Goal: Task Accomplishment & Management: Manage account settings

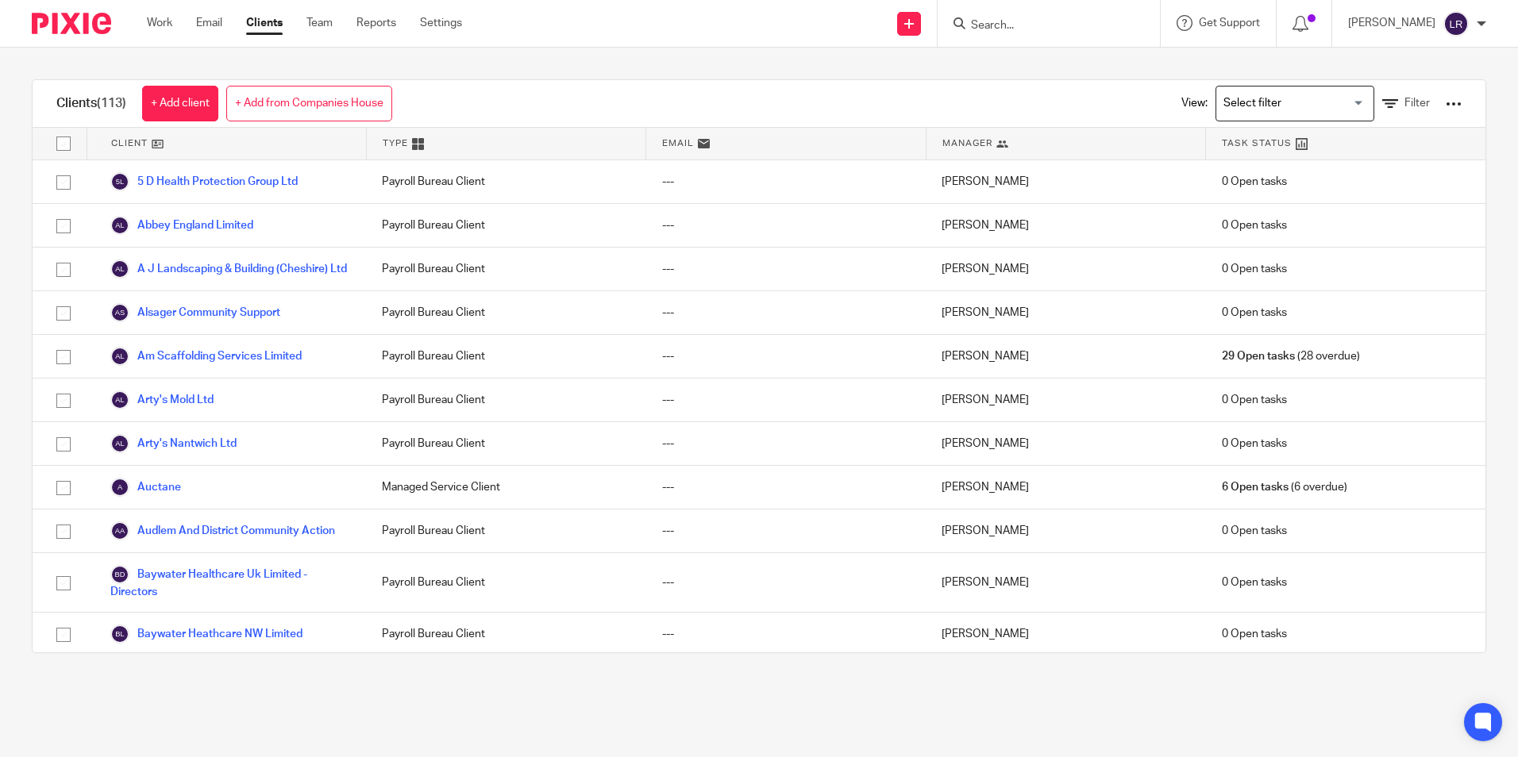
click at [102, 28] on img at bounding box center [71, 23] width 79 height 21
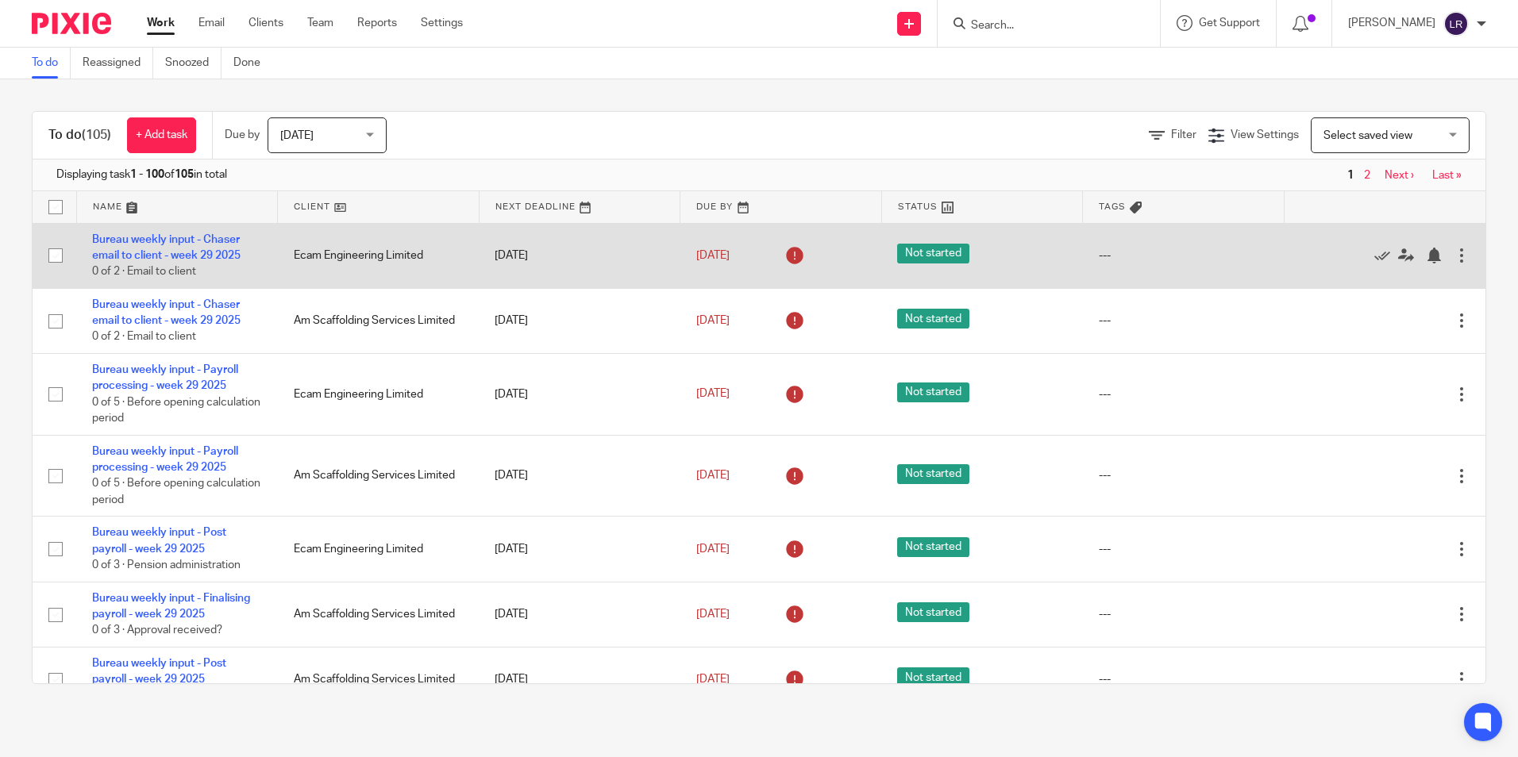
click at [144, 246] on td "Bureau weekly input - Chaser email to client - week 29 2025 0 of 2 · Email to c…" at bounding box center [177, 255] width 202 height 65
click at [153, 256] on link "Bureau weekly input - Chaser email to client - week 29 2025" at bounding box center [166, 247] width 148 height 27
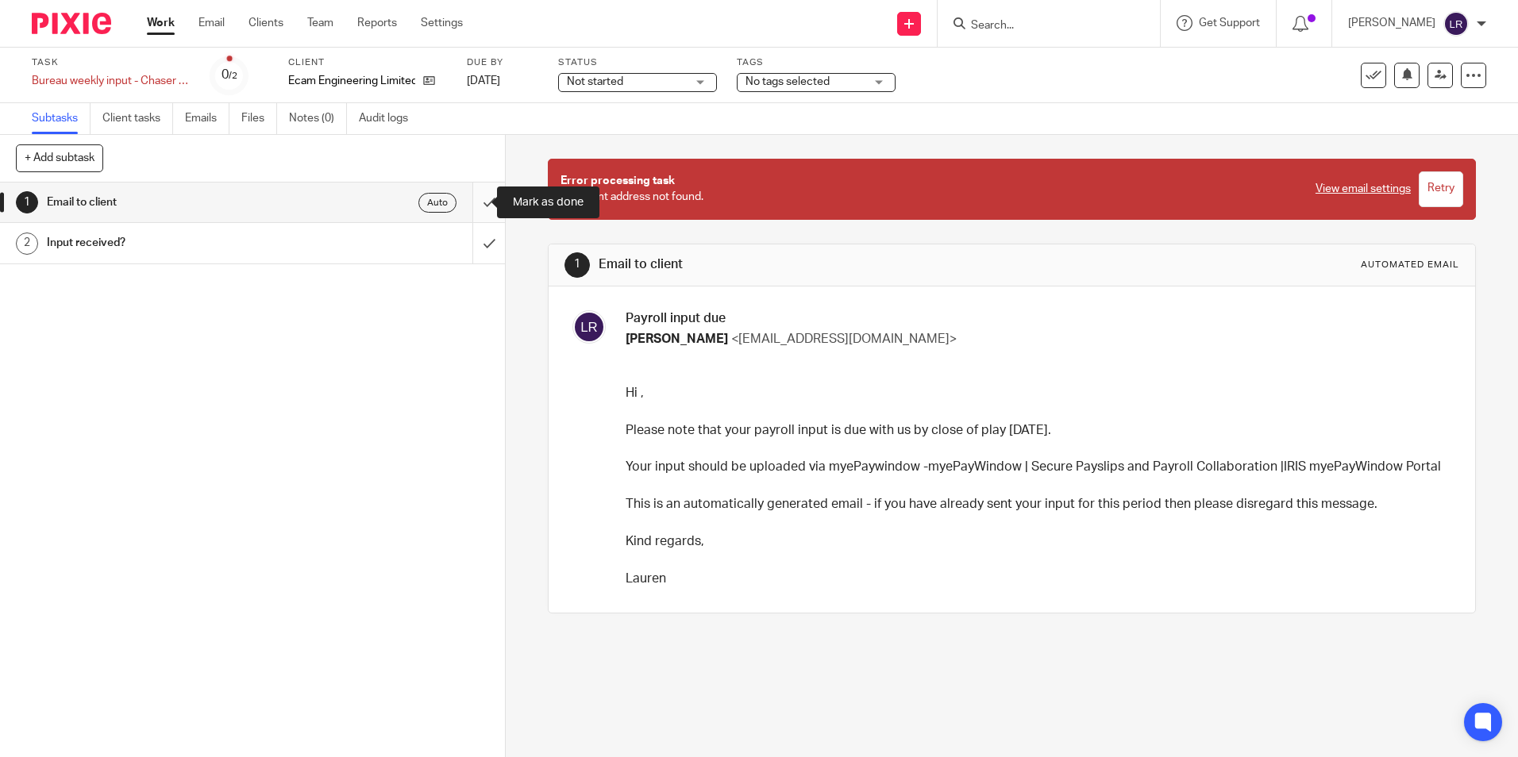
click at [472, 203] on input "submit" at bounding box center [252, 203] width 505 height 40
click at [473, 241] on input "submit" at bounding box center [252, 243] width 505 height 40
click at [467, 203] on input "submit" at bounding box center [252, 203] width 505 height 40
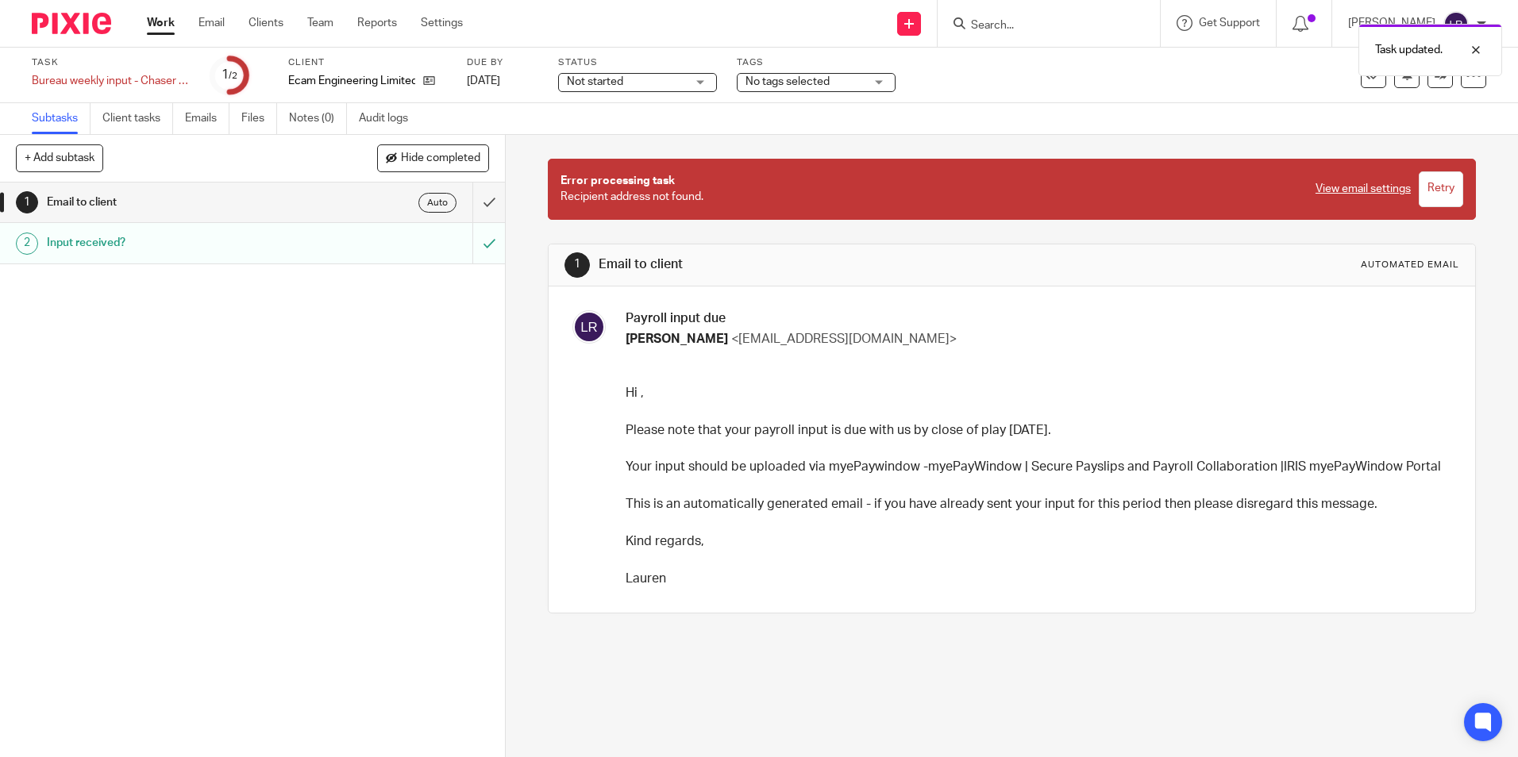
click at [230, 345] on div "1 Email to client Auto 2 Input received?" at bounding box center [252, 470] width 505 height 575
click at [156, 25] on link "Work" at bounding box center [161, 23] width 28 height 16
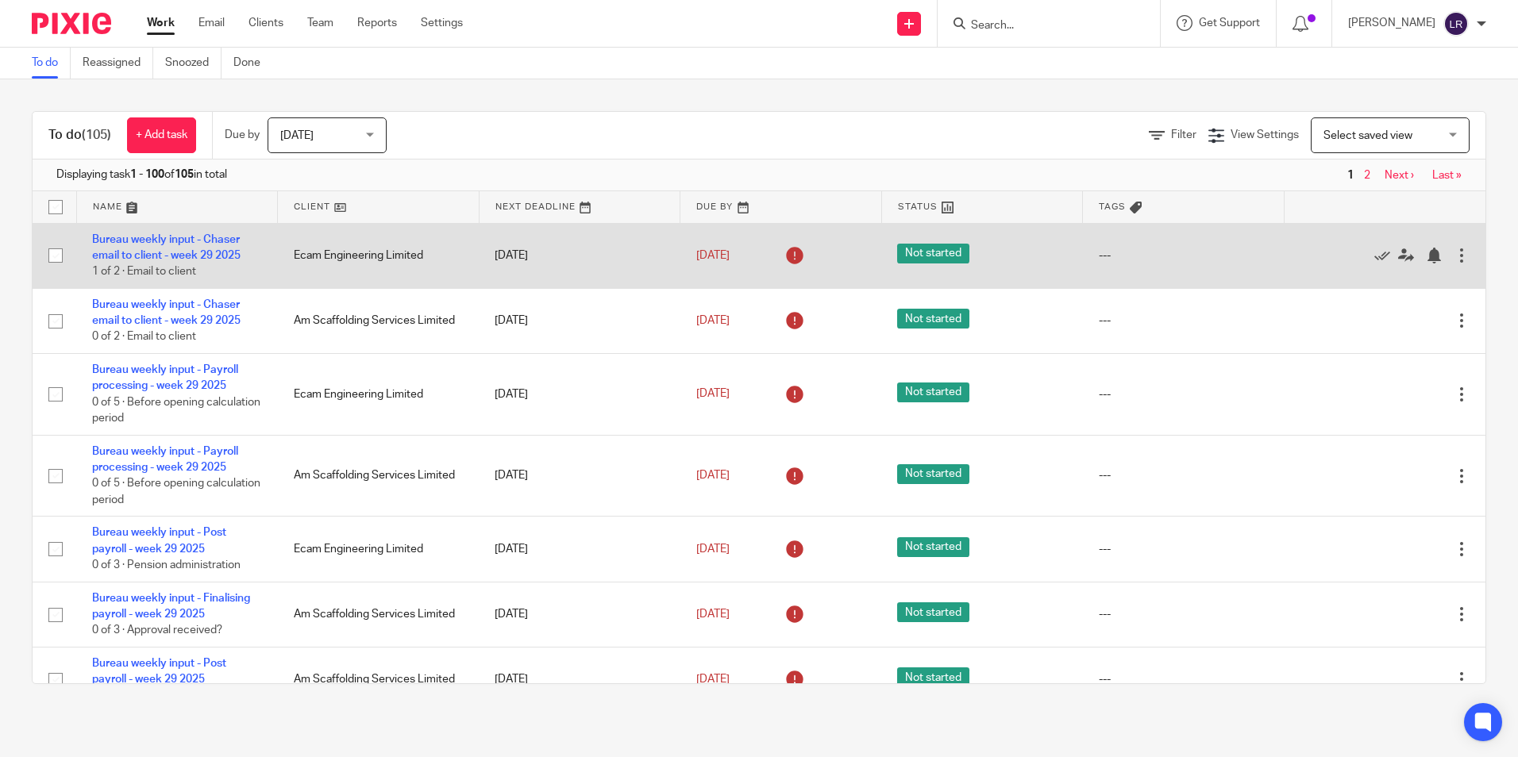
click at [56, 256] on input "checkbox" at bounding box center [55, 256] width 30 height 30
checkbox input "true"
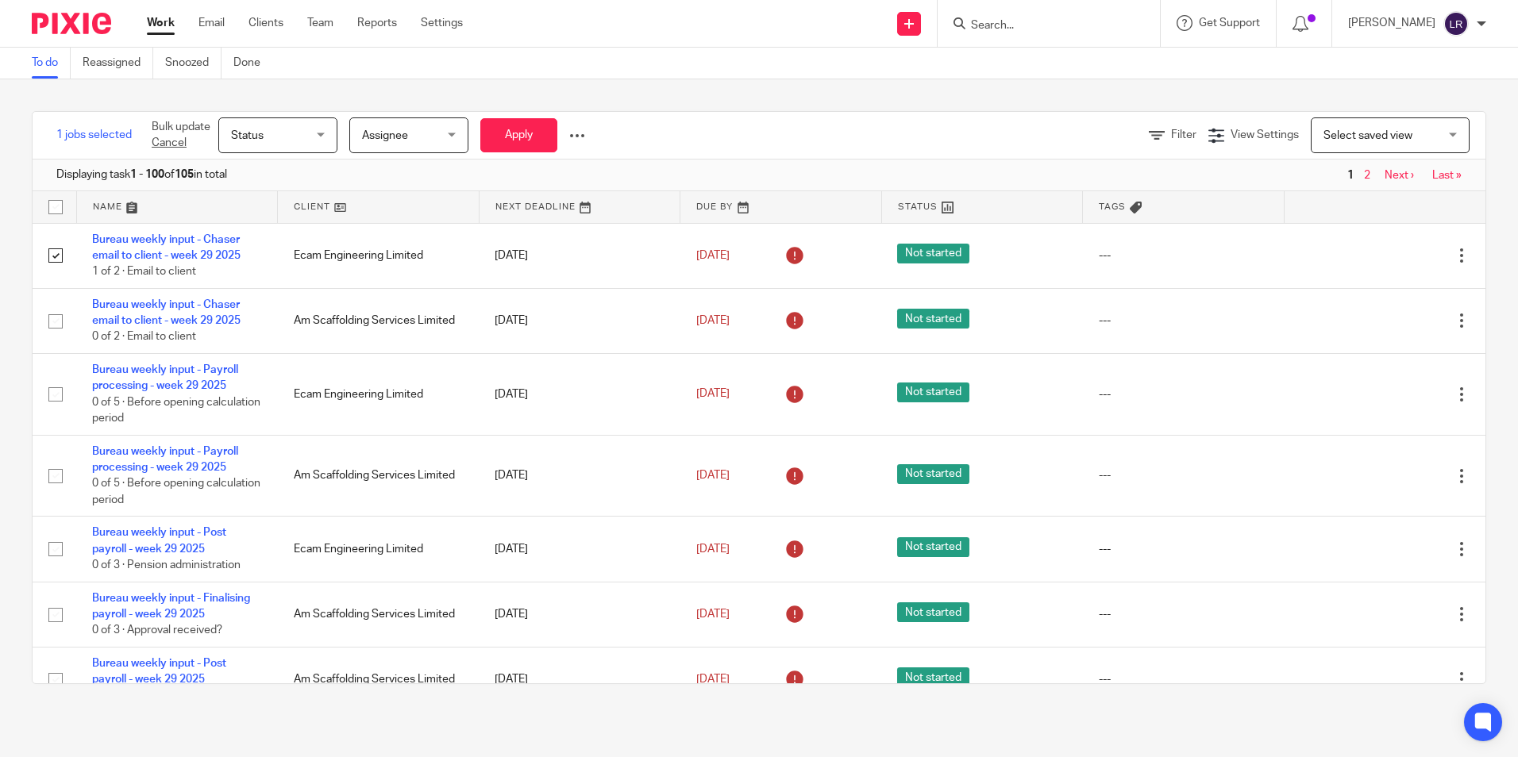
click at [422, 140] on span "Assignee" at bounding box center [404, 134] width 84 height 33
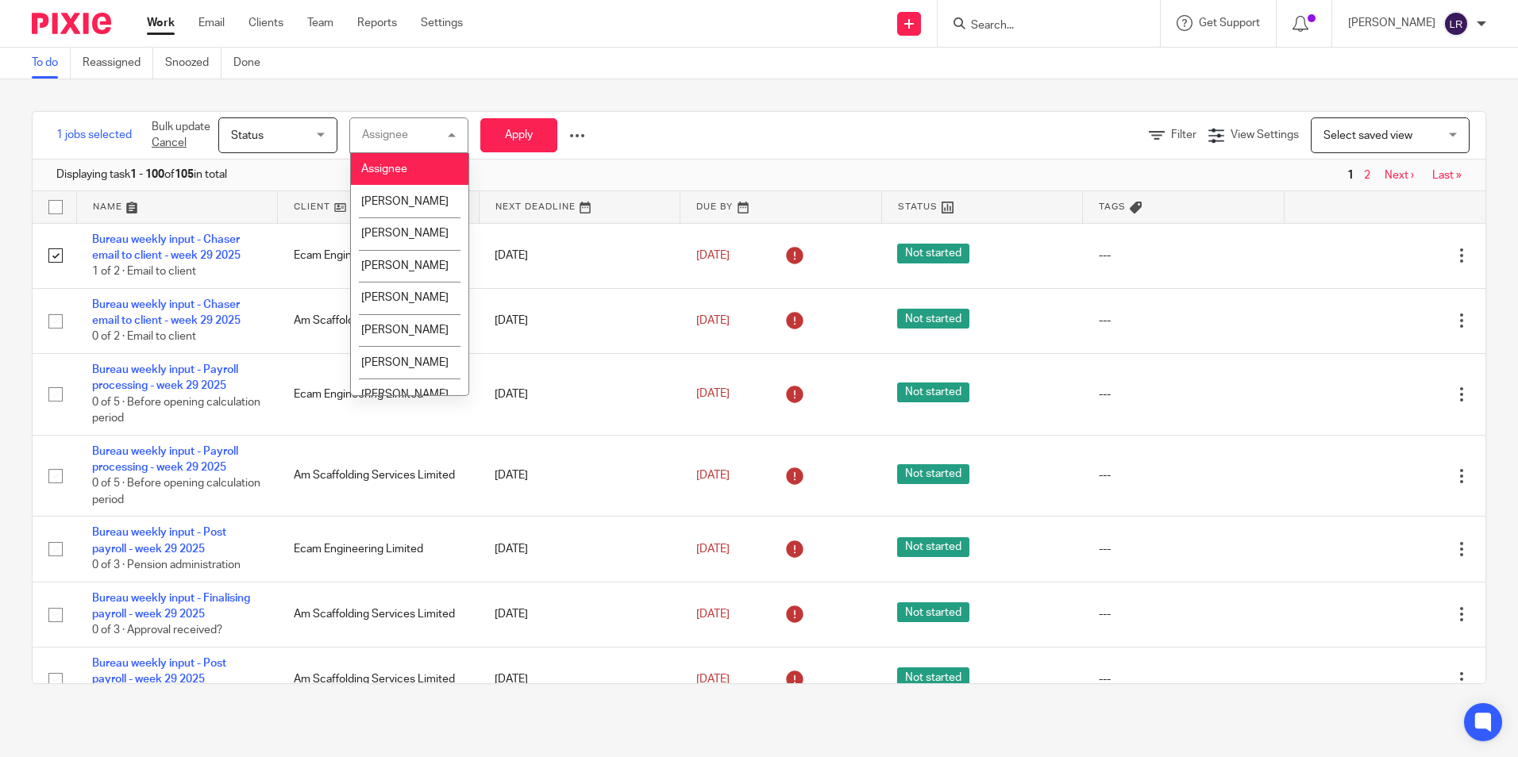
click at [274, 125] on span "Status" at bounding box center [273, 134] width 84 height 33
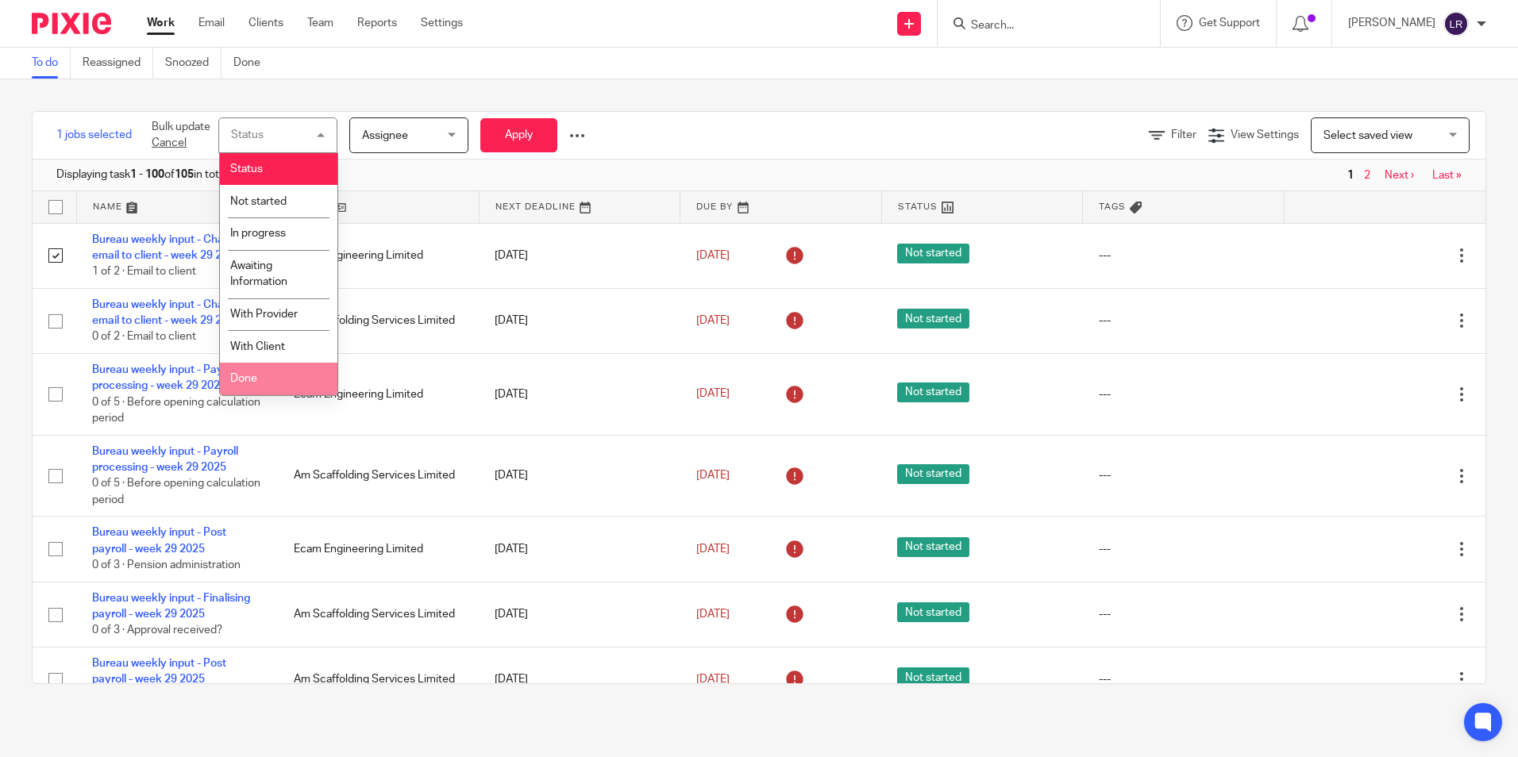
click at [253, 368] on li "Done" at bounding box center [278, 379] width 117 height 33
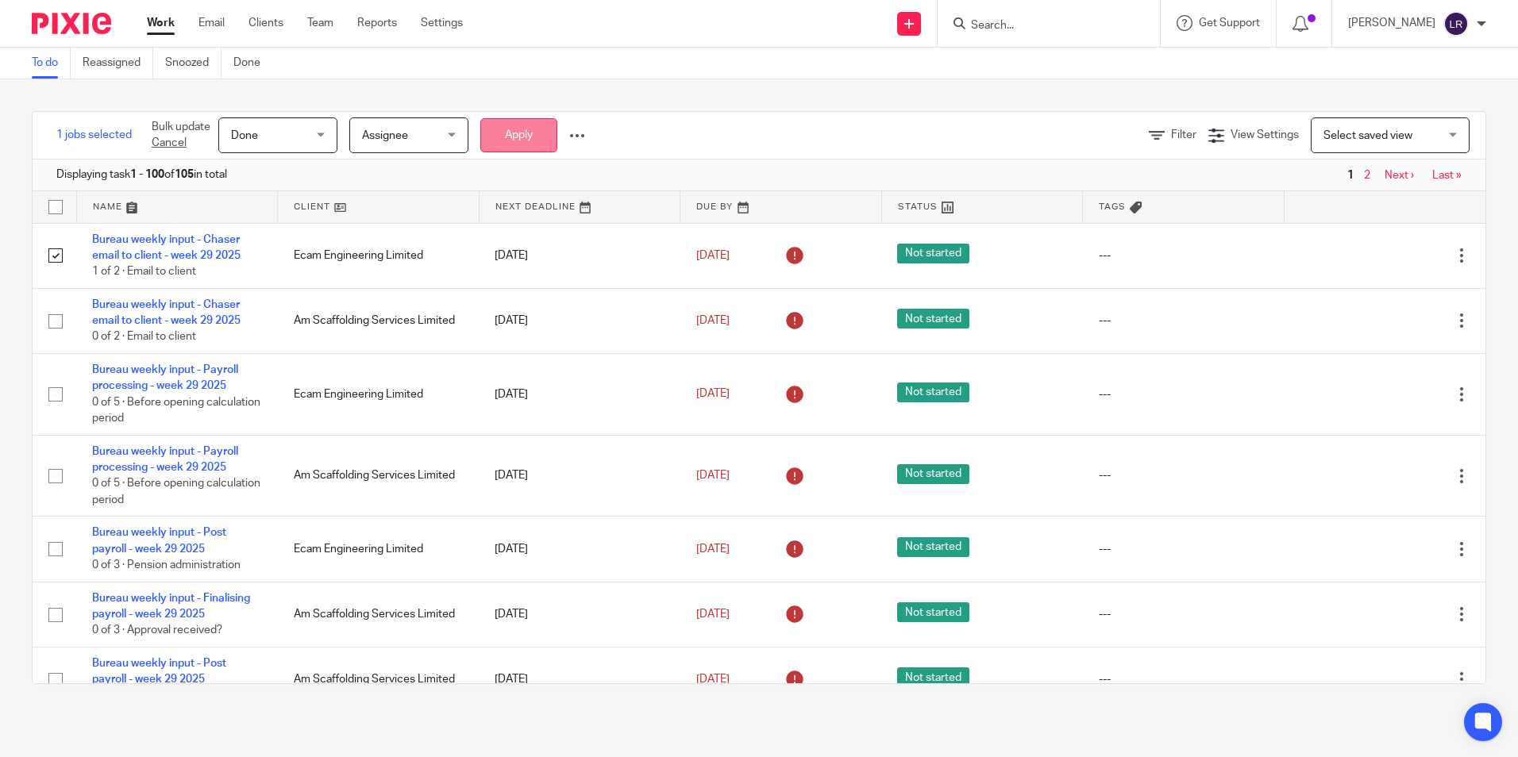
click at [510, 131] on button "Apply" at bounding box center [518, 135] width 77 height 34
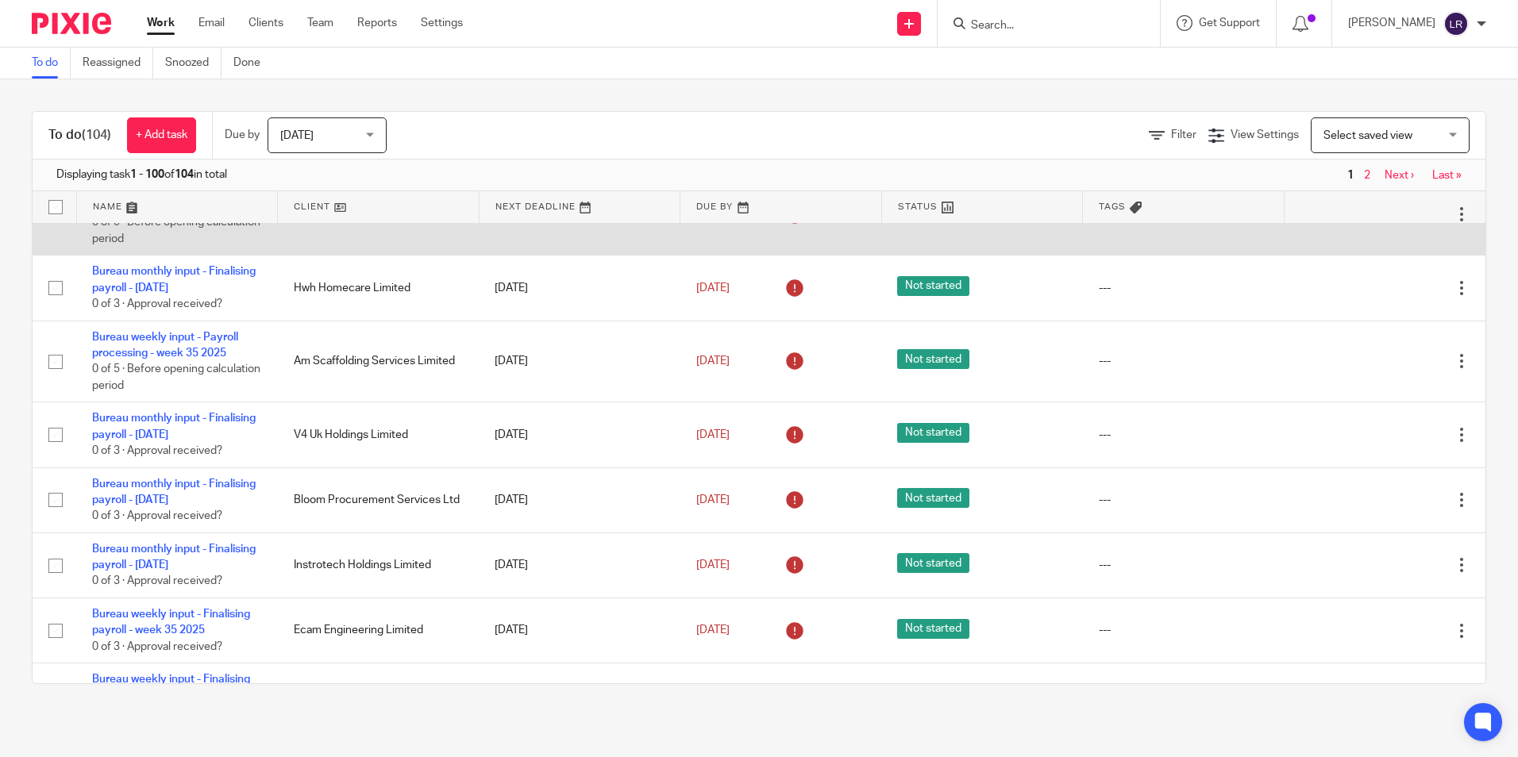
scroll to position [6573, 0]
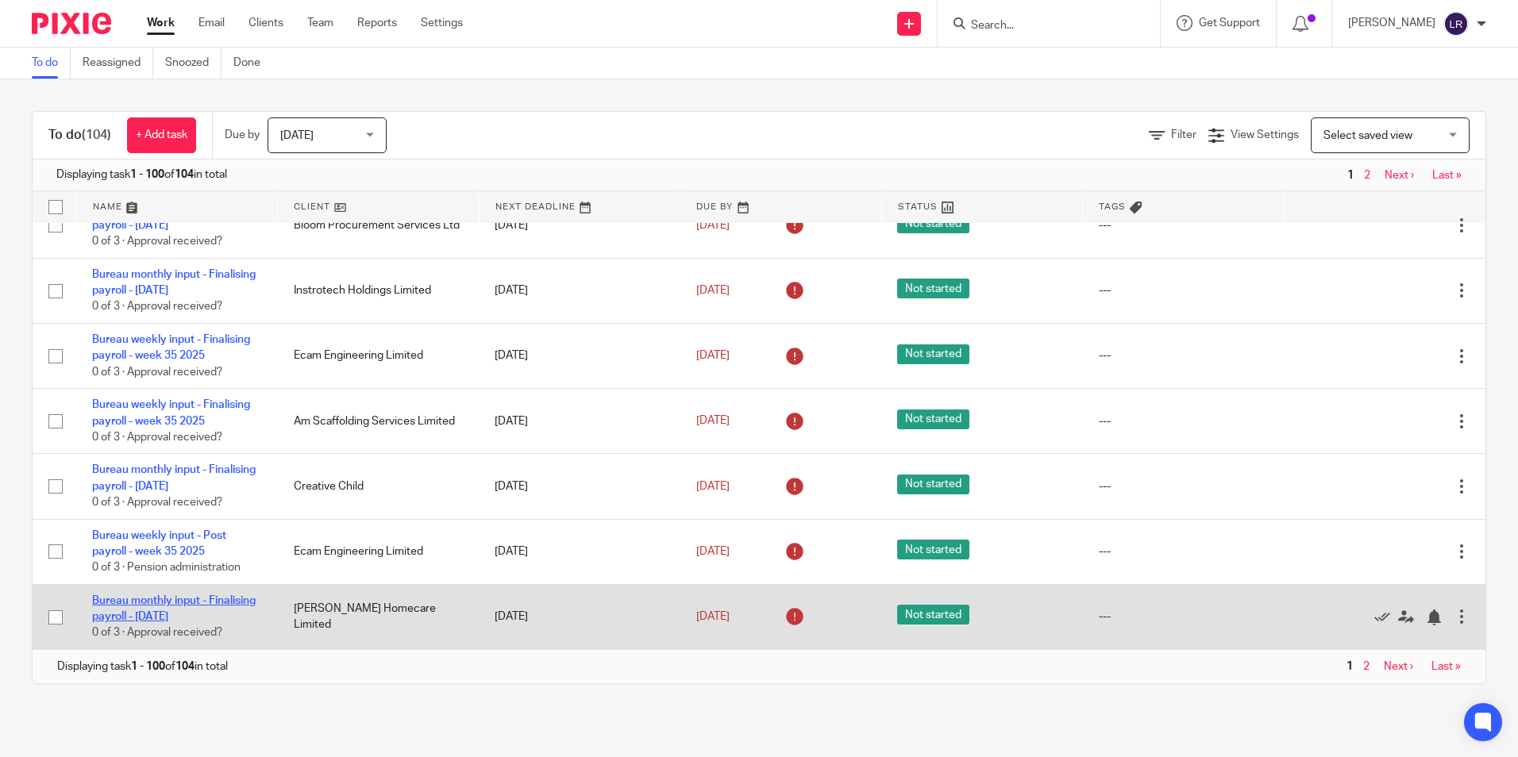
click at [131, 597] on link "Bureau monthly input - Finalising payroll - [DATE]" at bounding box center [174, 608] width 164 height 27
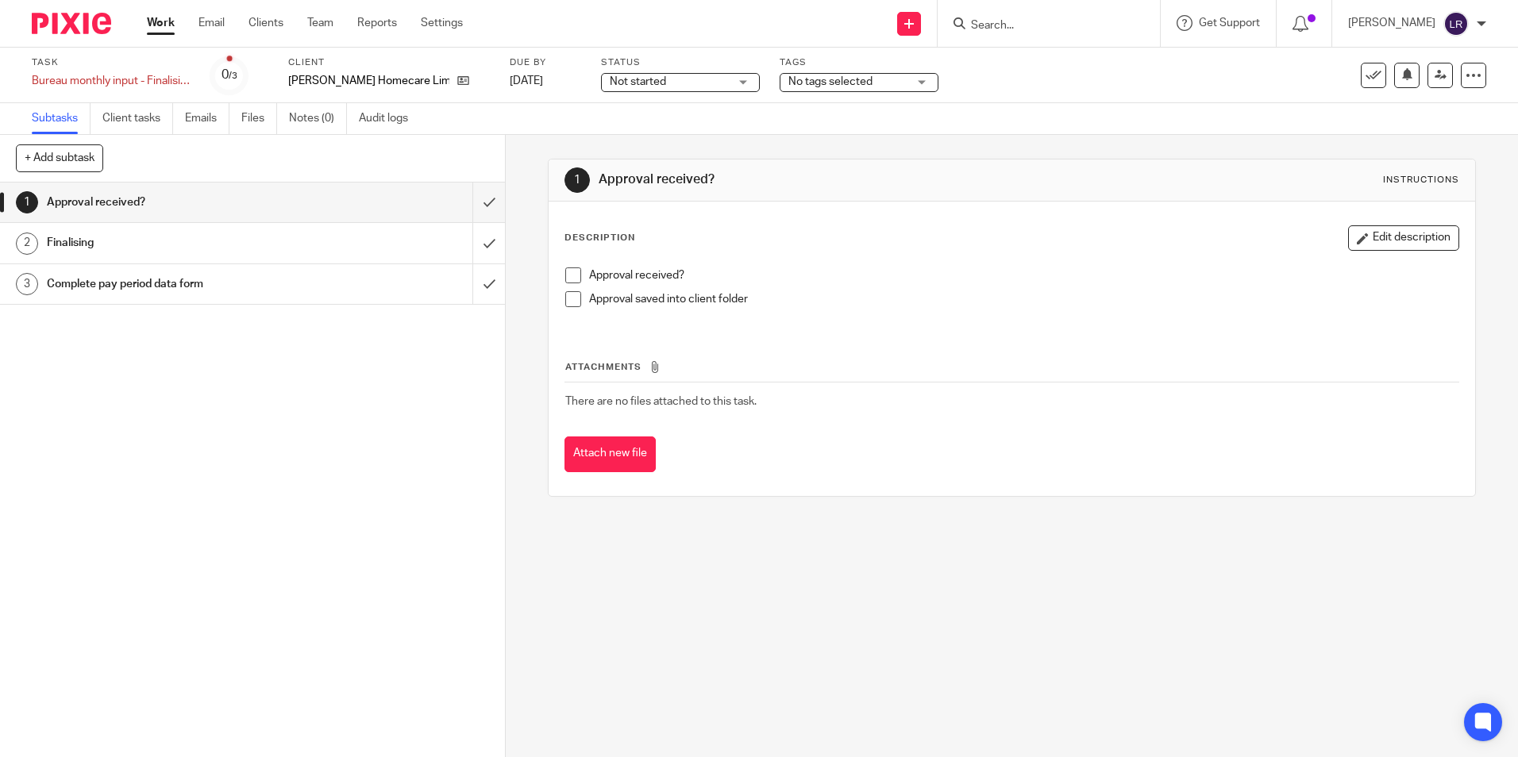
click at [568, 276] on span at bounding box center [573, 276] width 16 height 16
click at [568, 299] on span at bounding box center [573, 299] width 16 height 16
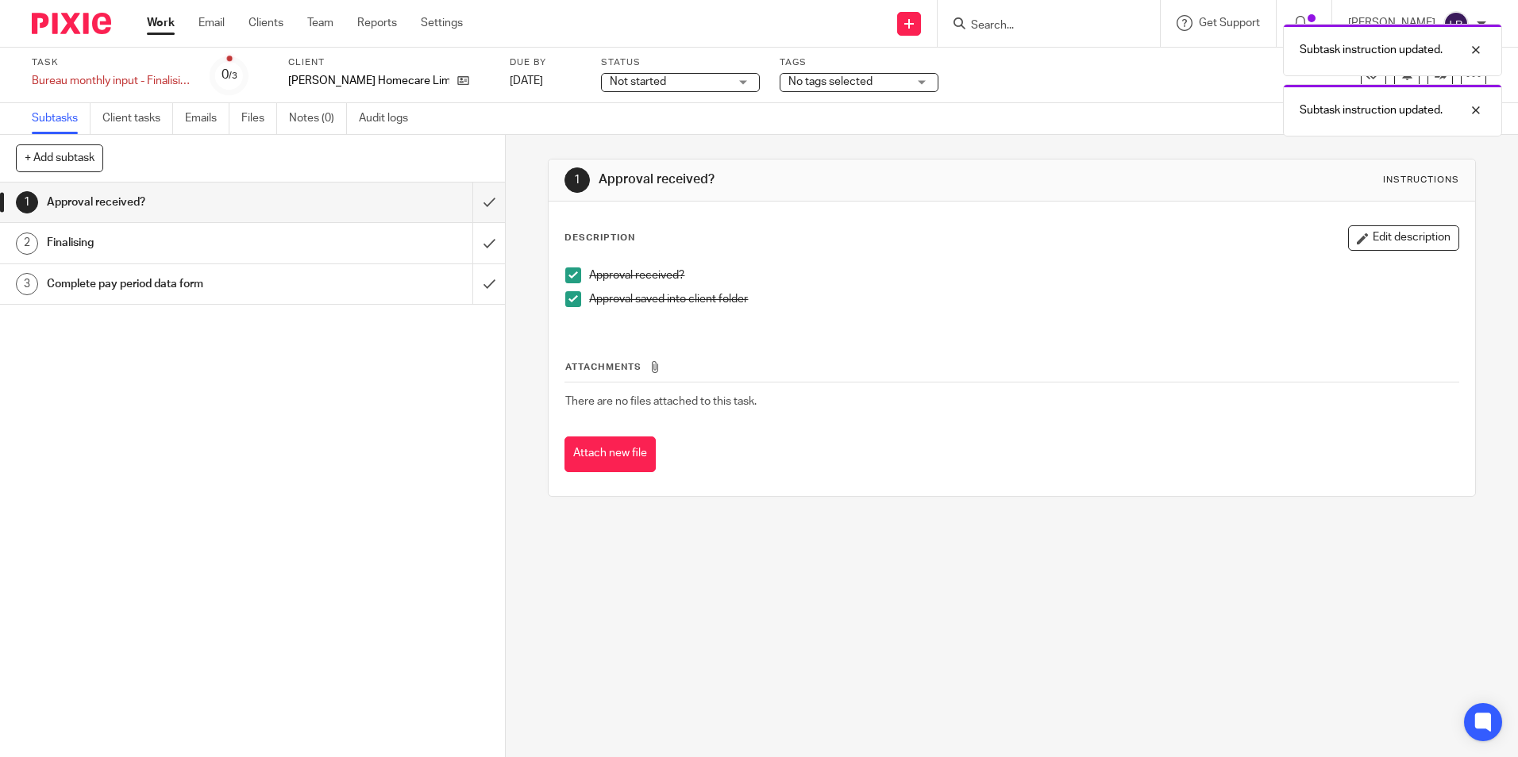
click at [566, 270] on span at bounding box center [573, 276] width 16 height 16
click at [568, 292] on span at bounding box center [573, 299] width 16 height 16
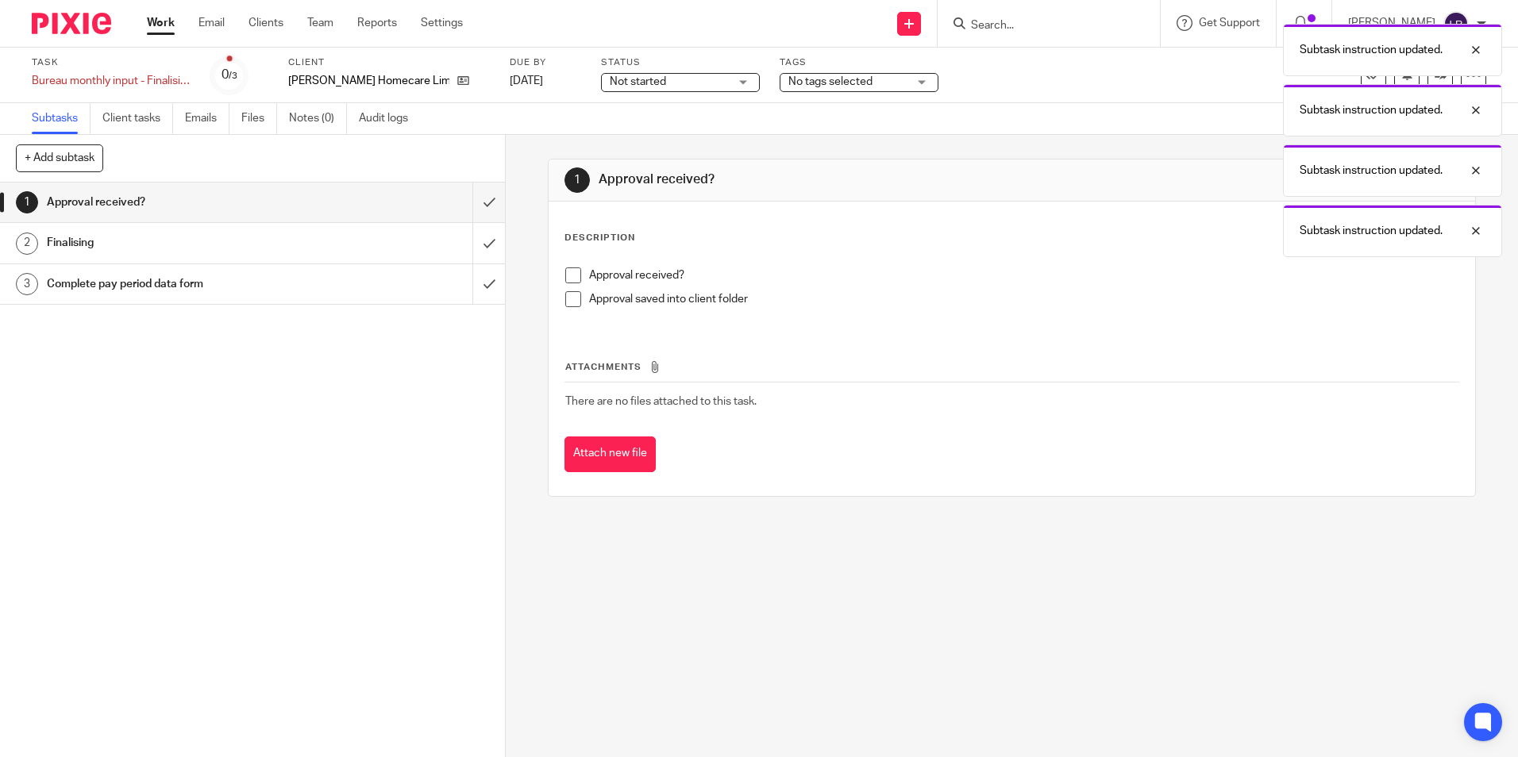
click at [193, 240] on h1 "Finalising" at bounding box center [183, 243] width 273 height 24
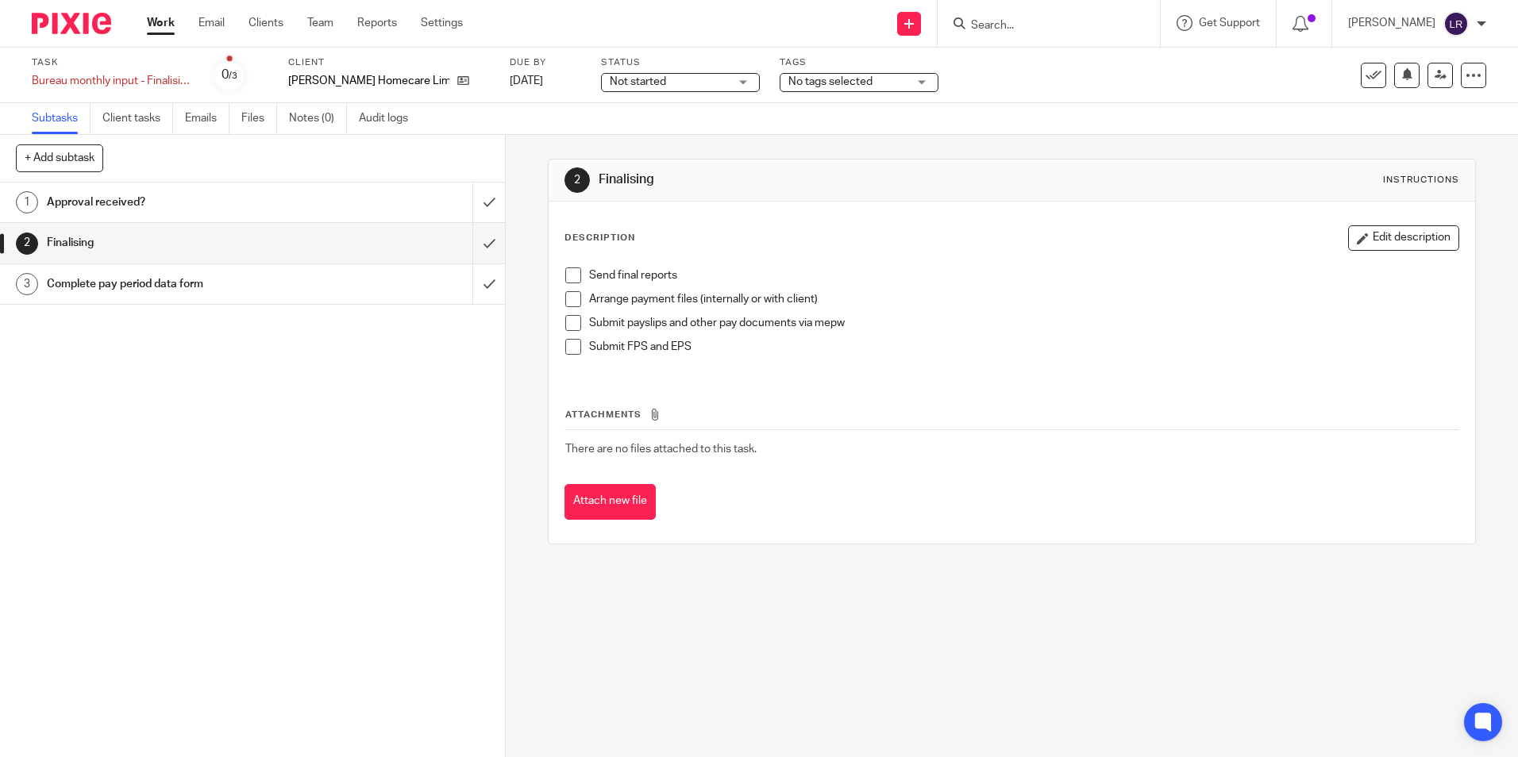
click at [150, 379] on div "1 Approval received? 2 Finalising 3 Complete pay period data form" at bounding box center [252, 470] width 505 height 575
click at [156, 25] on link "Work" at bounding box center [161, 23] width 28 height 16
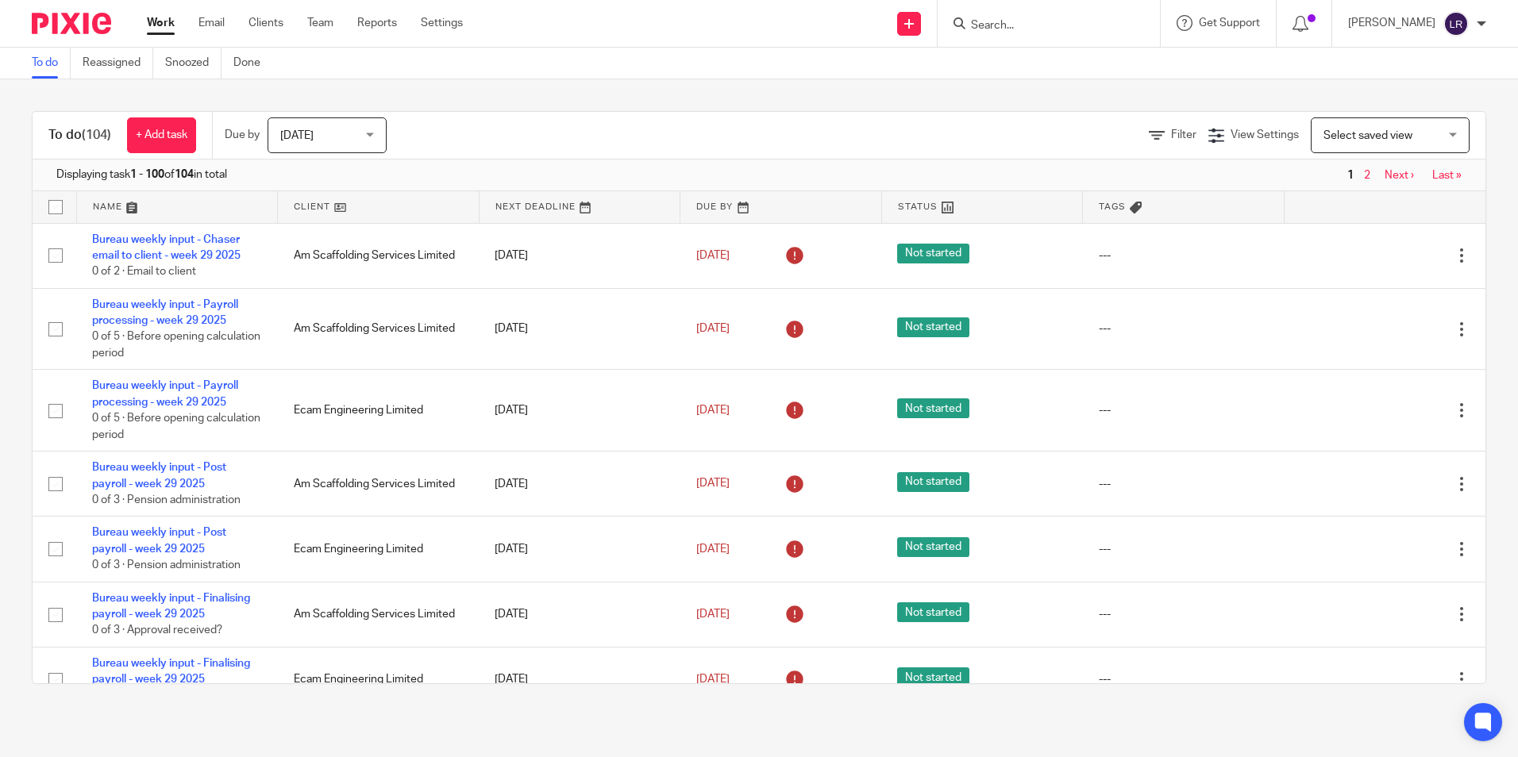
click at [57, 210] on input "checkbox" at bounding box center [55, 207] width 30 height 30
checkbox input "true"
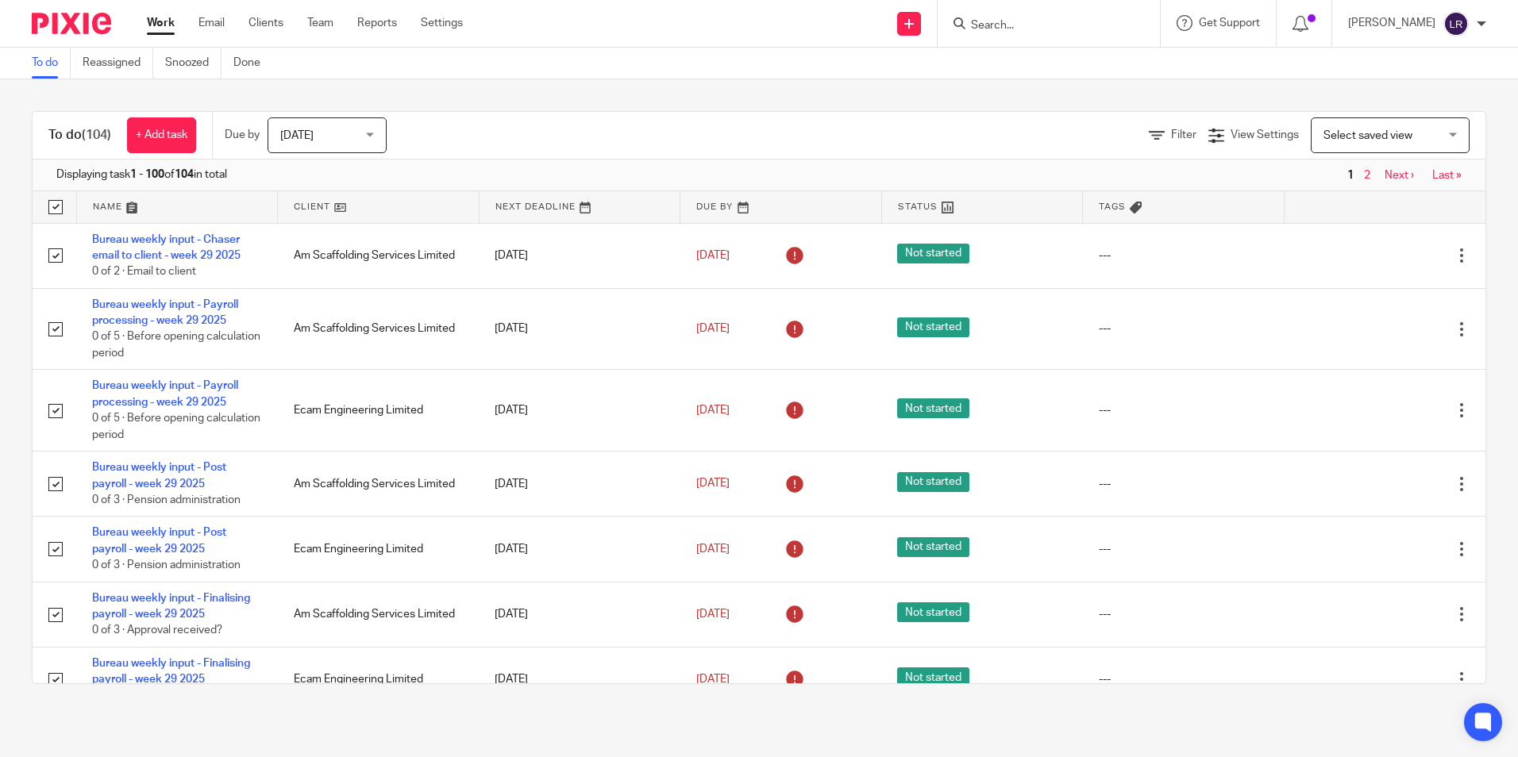
checkbox input "true"
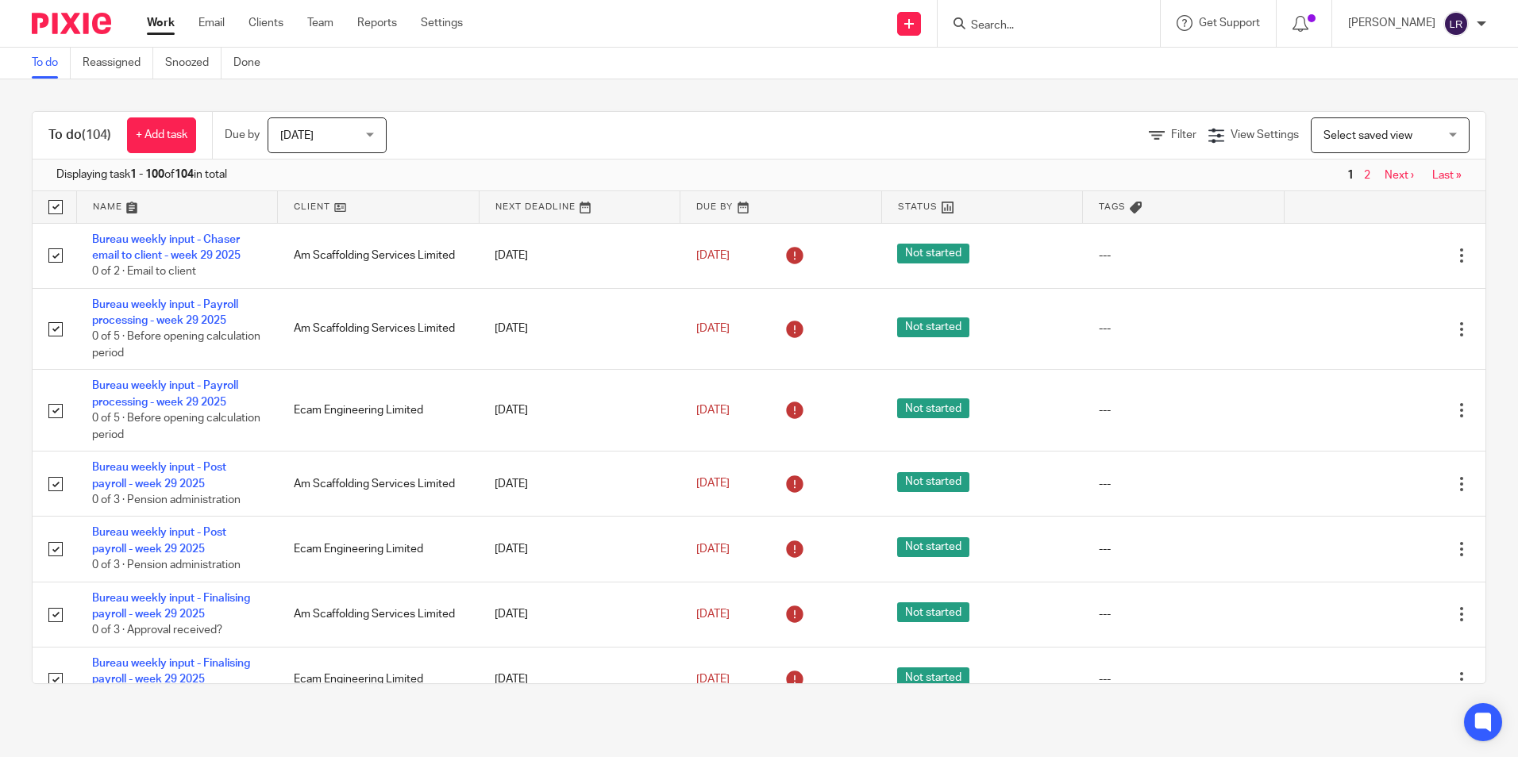
checkbox input "true"
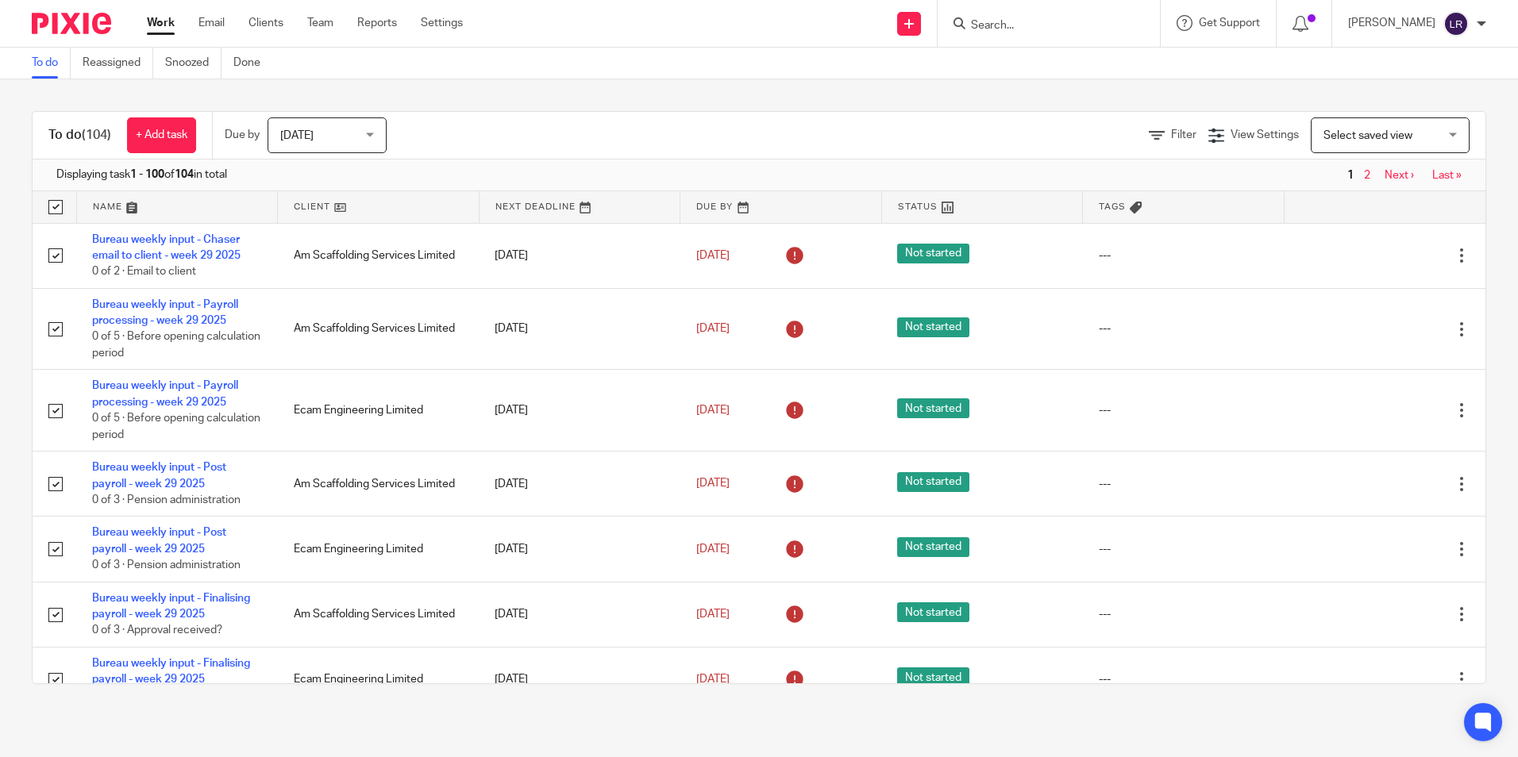
checkbox input "true"
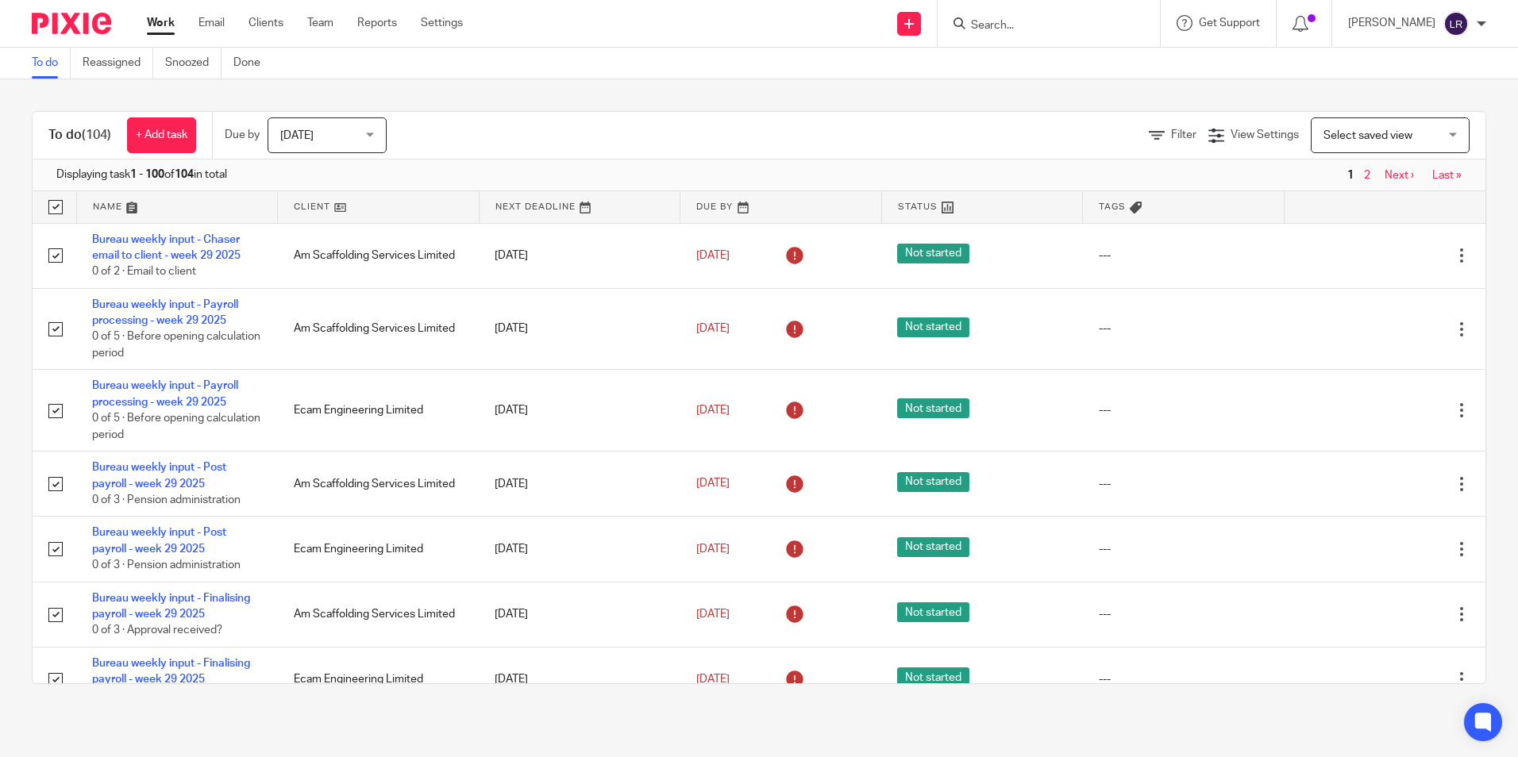
checkbox input "true"
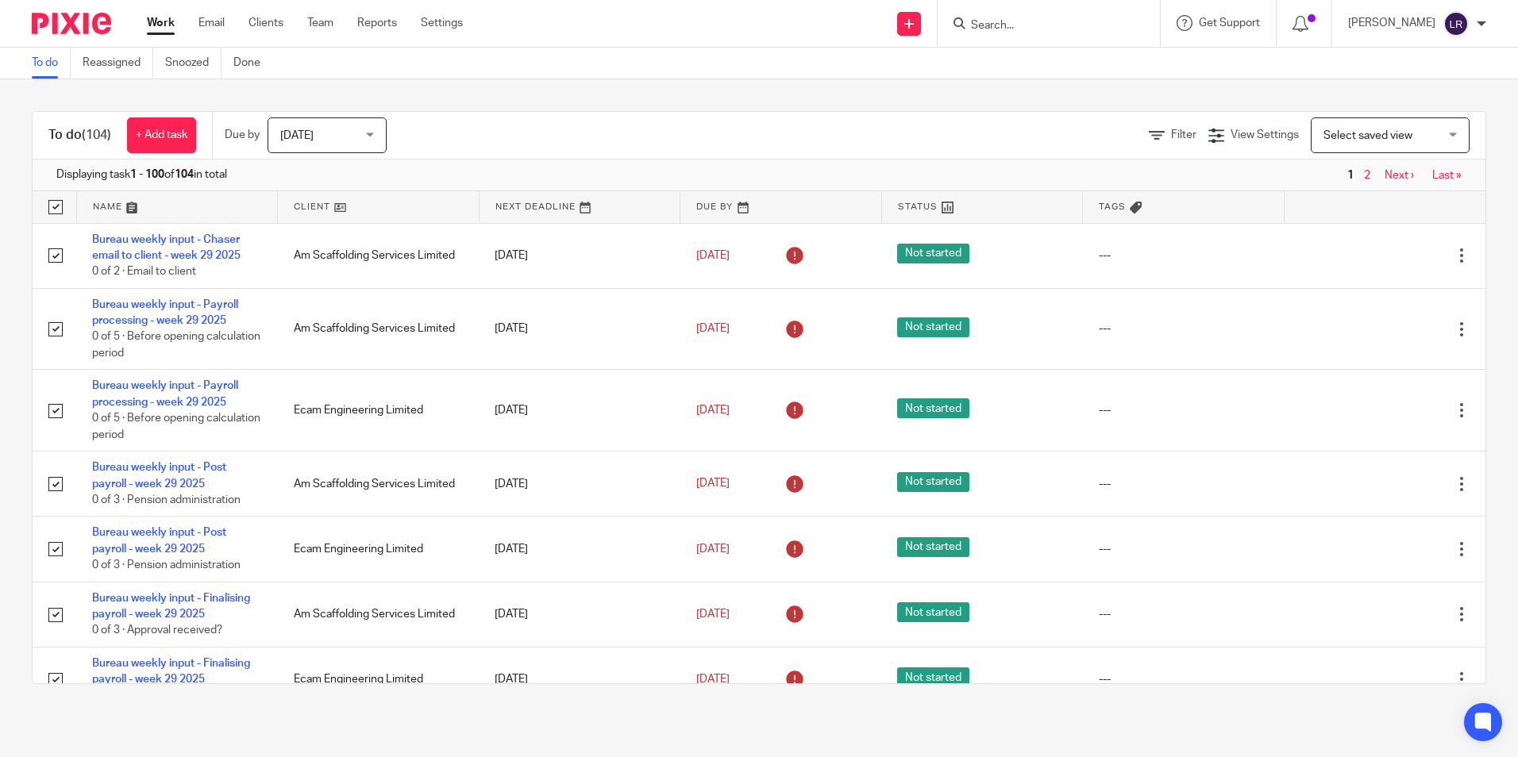
checkbox input "true"
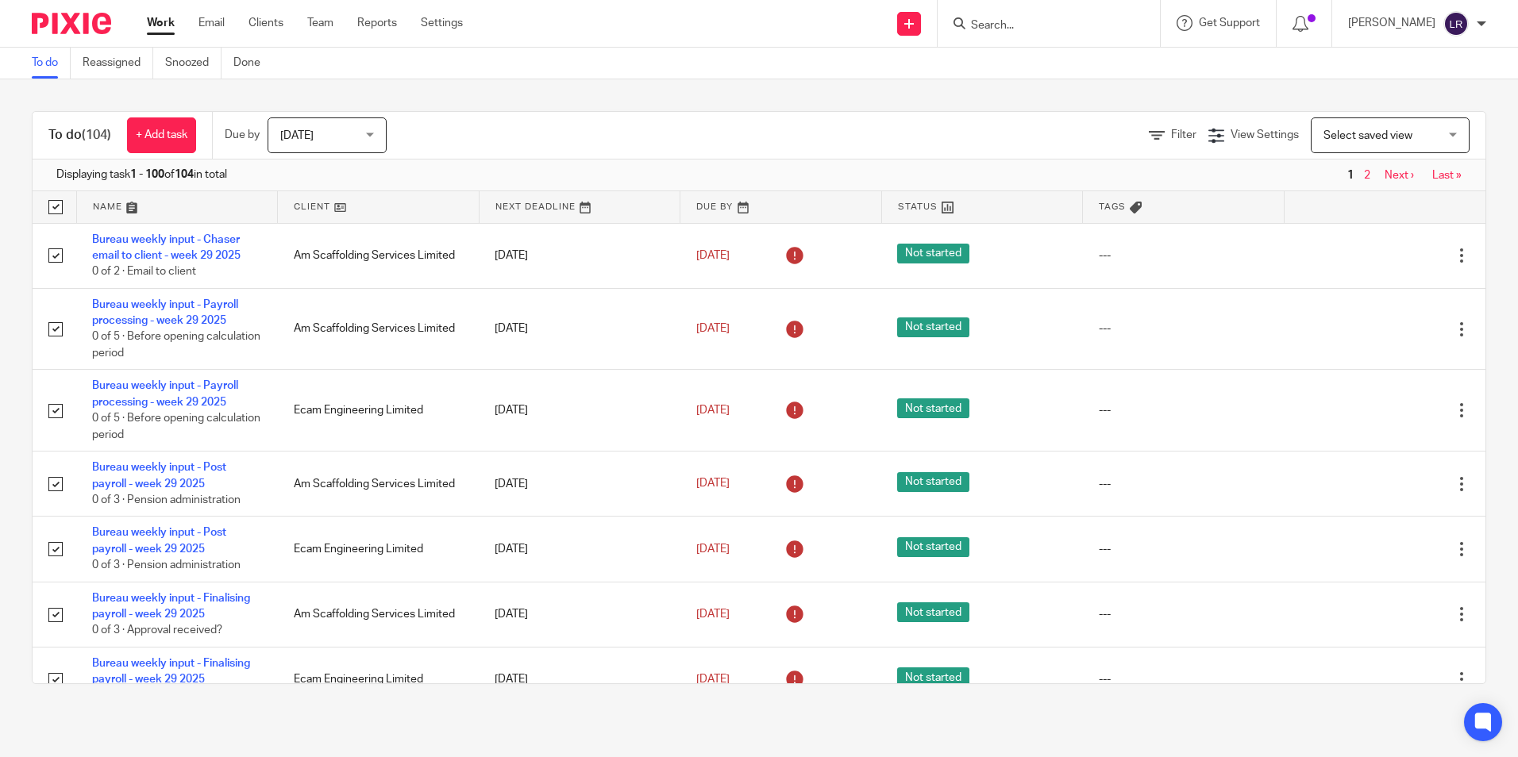
checkbox input "true"
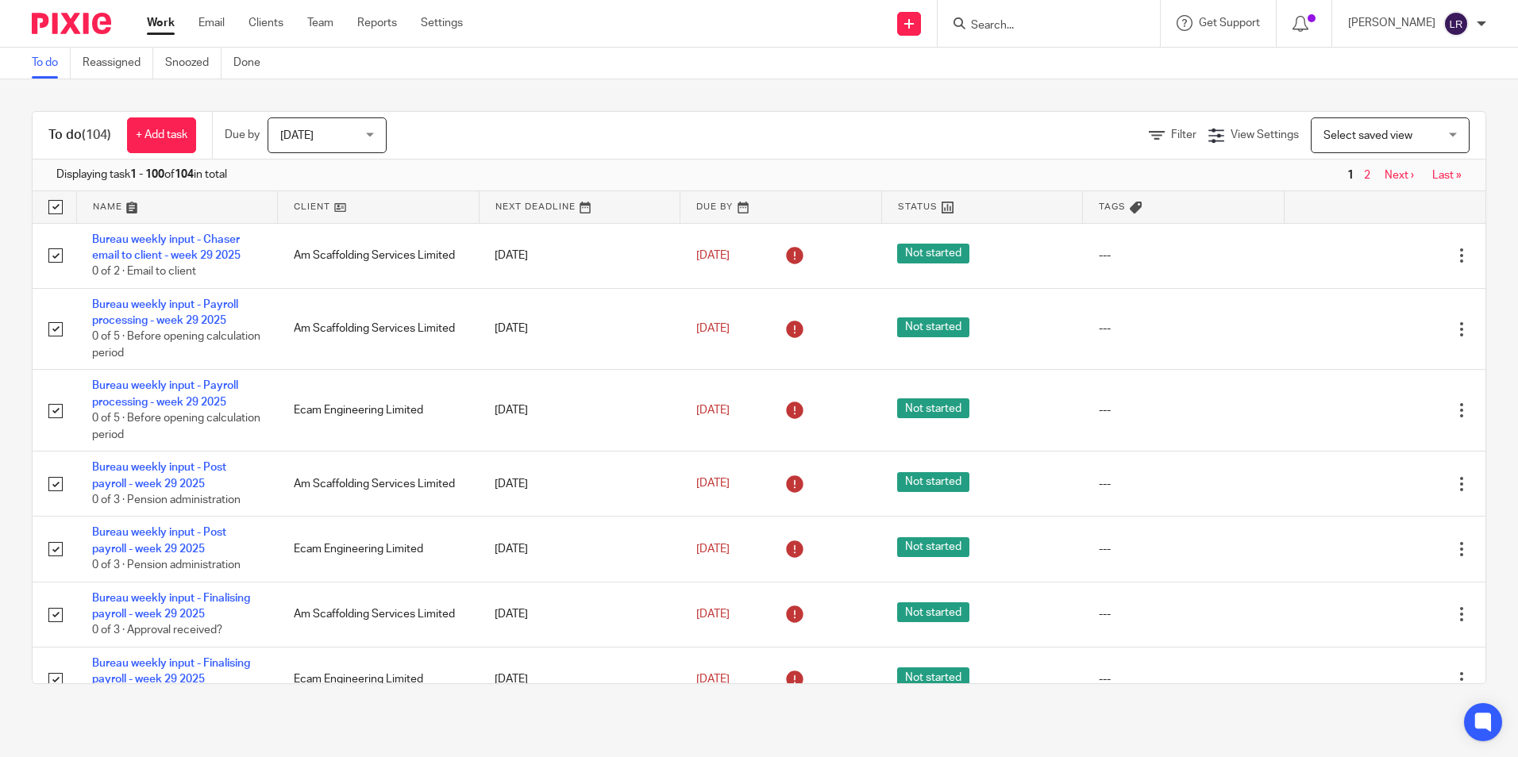
checkbox input "true"
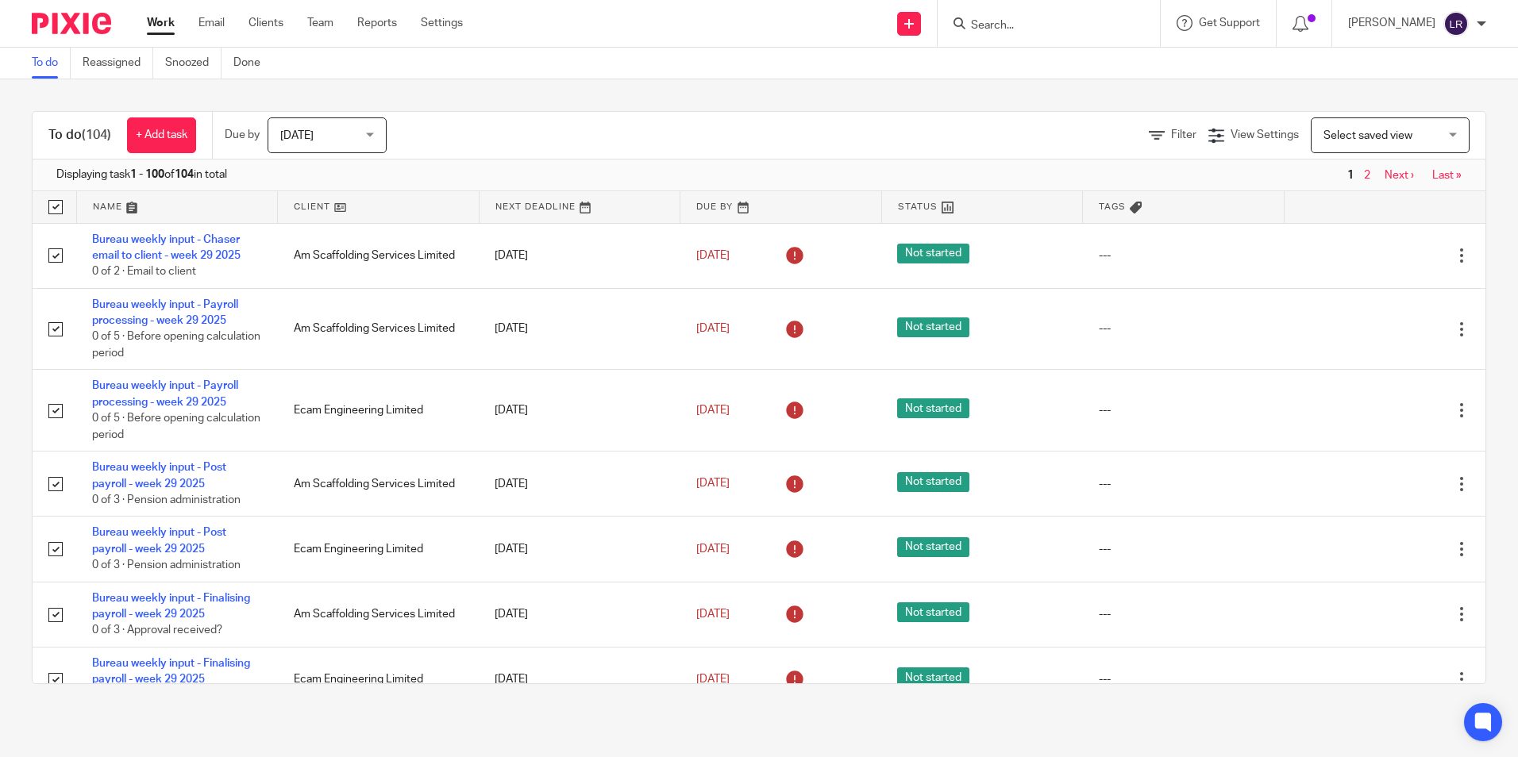
checkbox input "true"
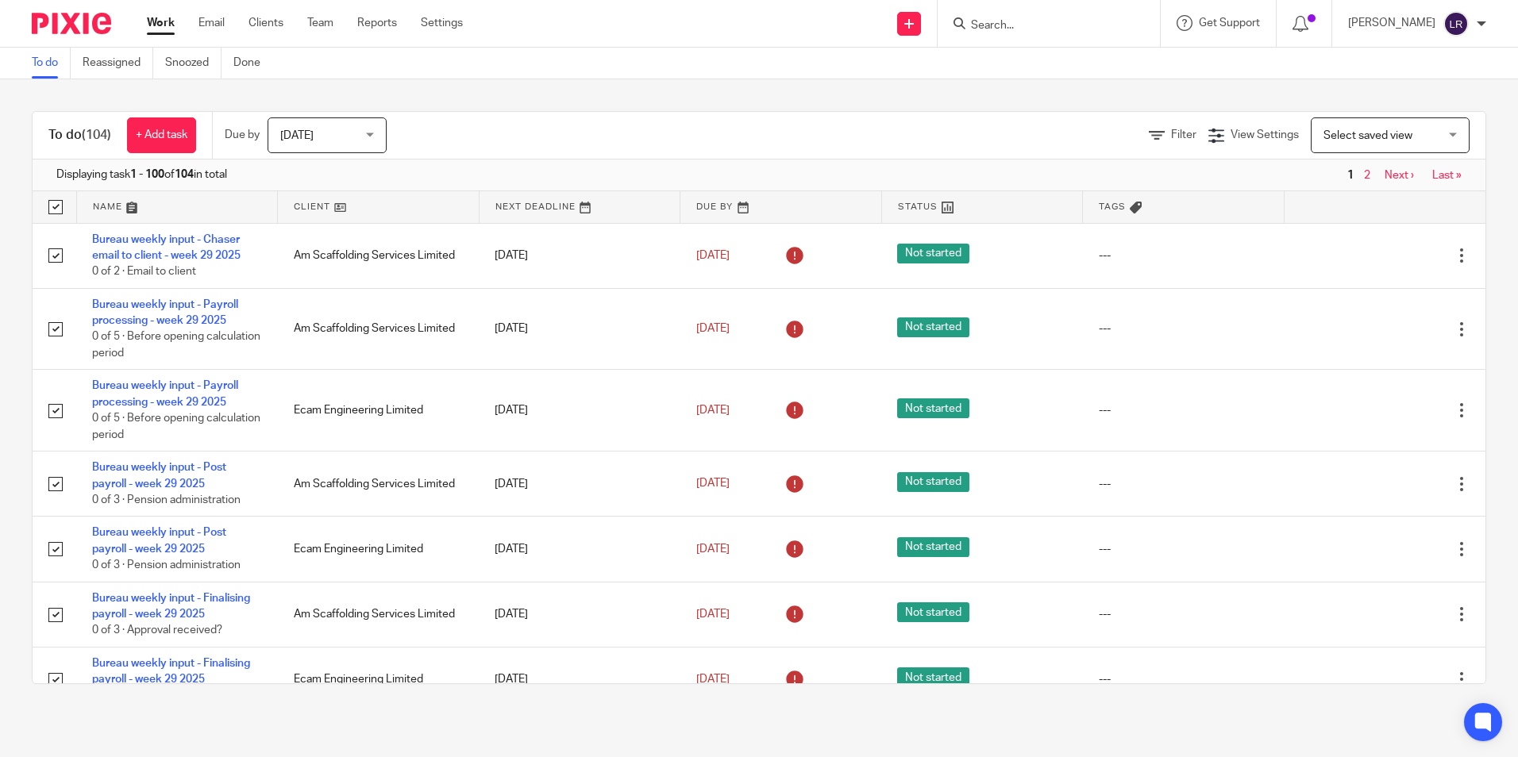
checkbox input "true"
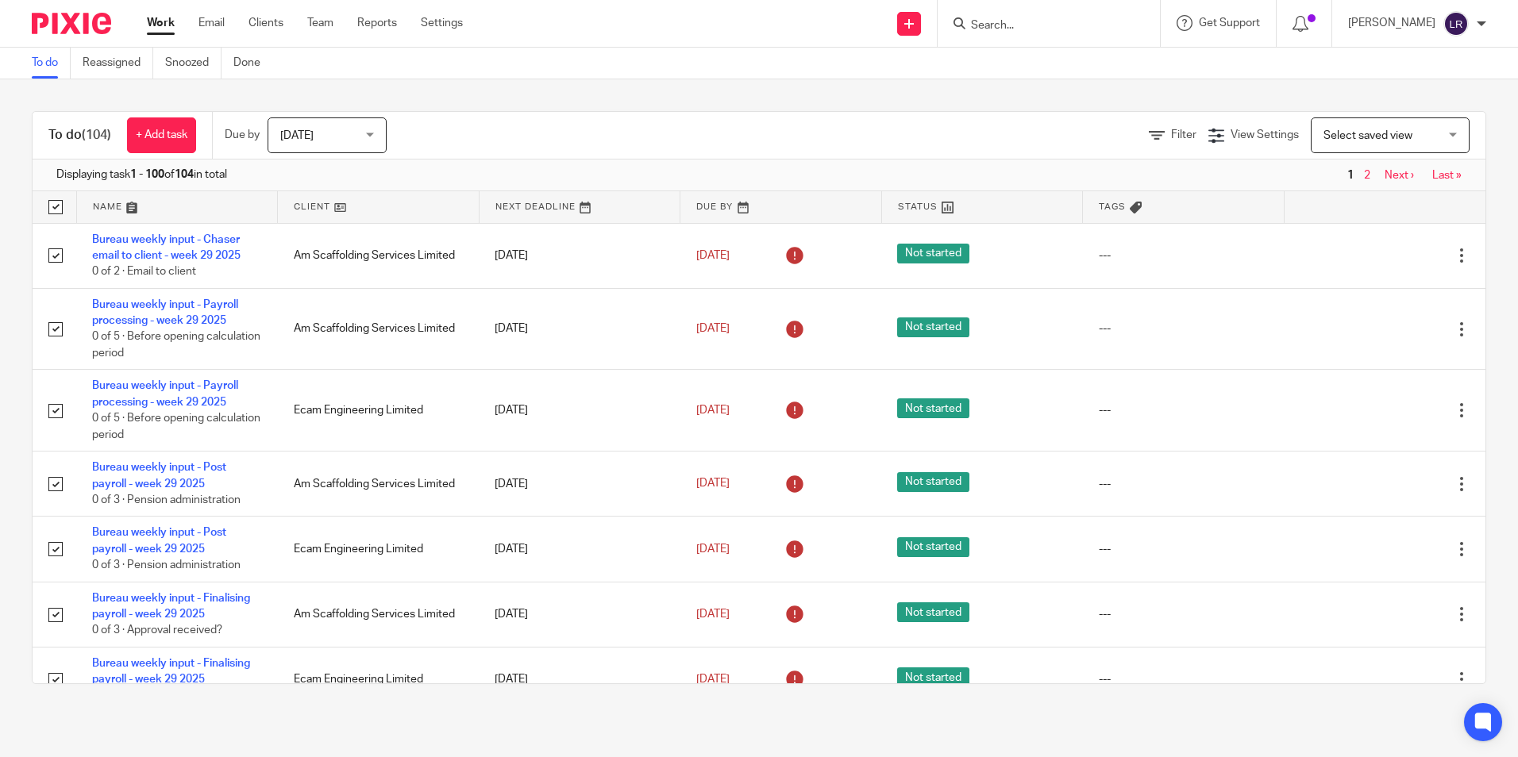
checkbox input "true"
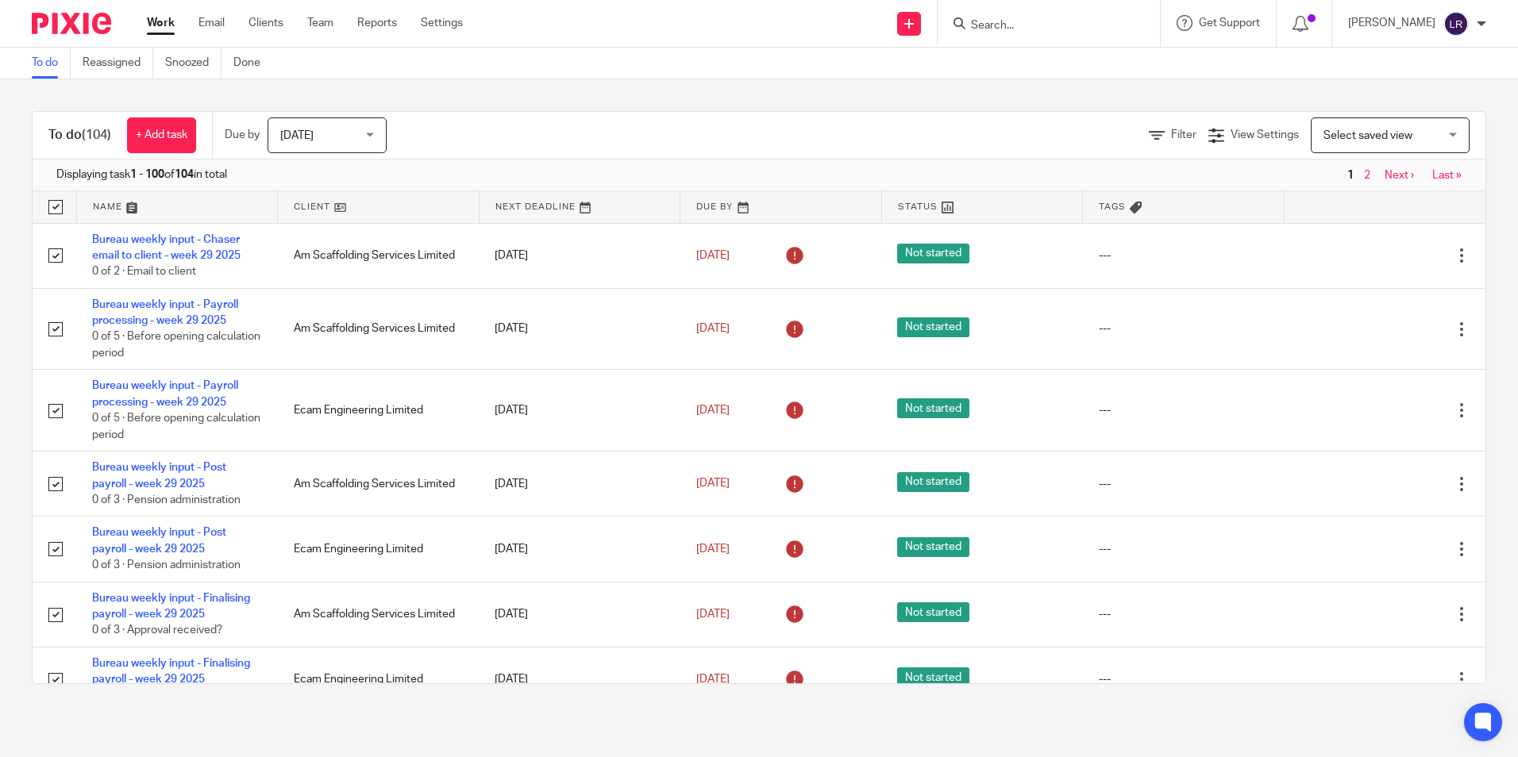
checkbox input "true"
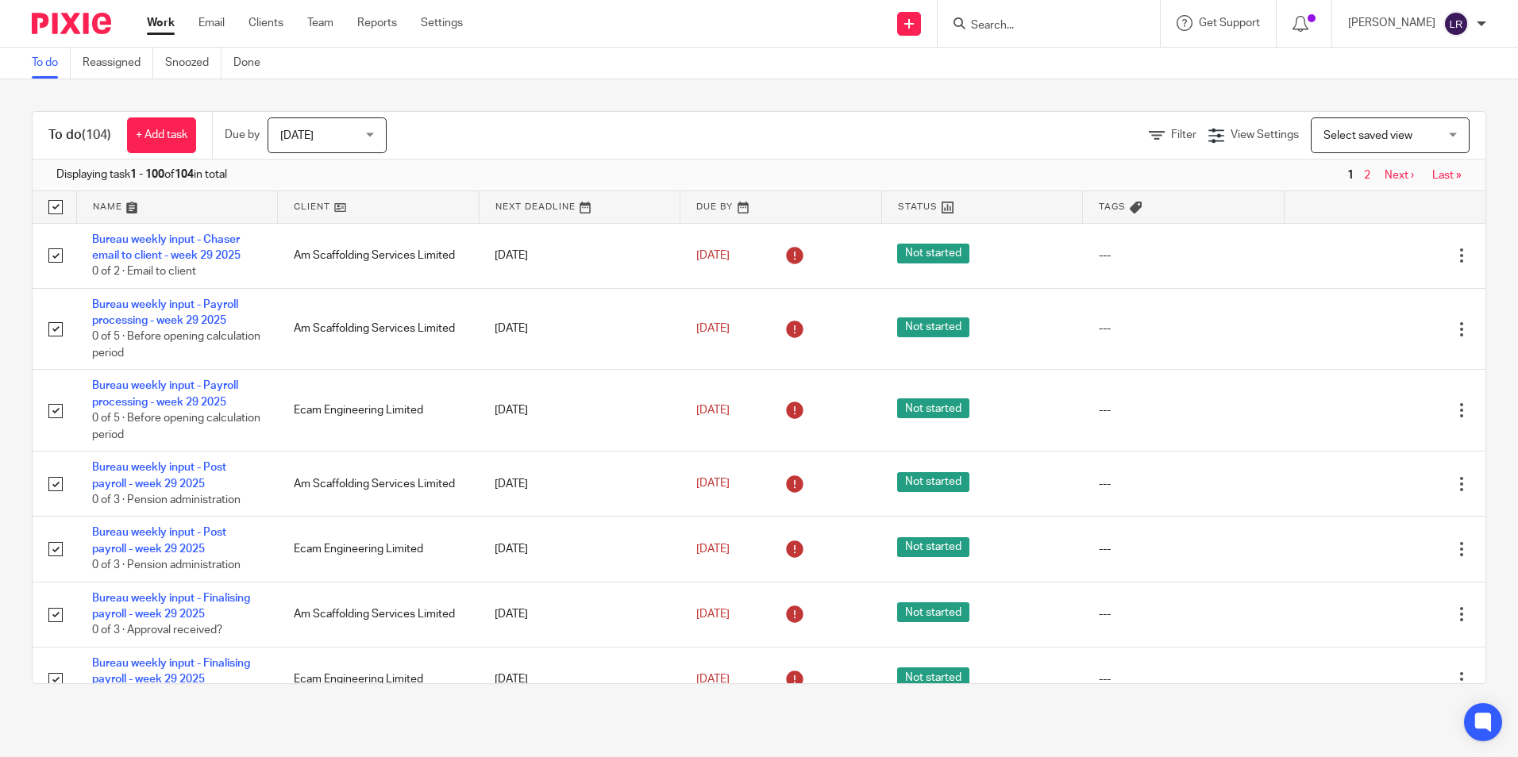
checkbox input "true"
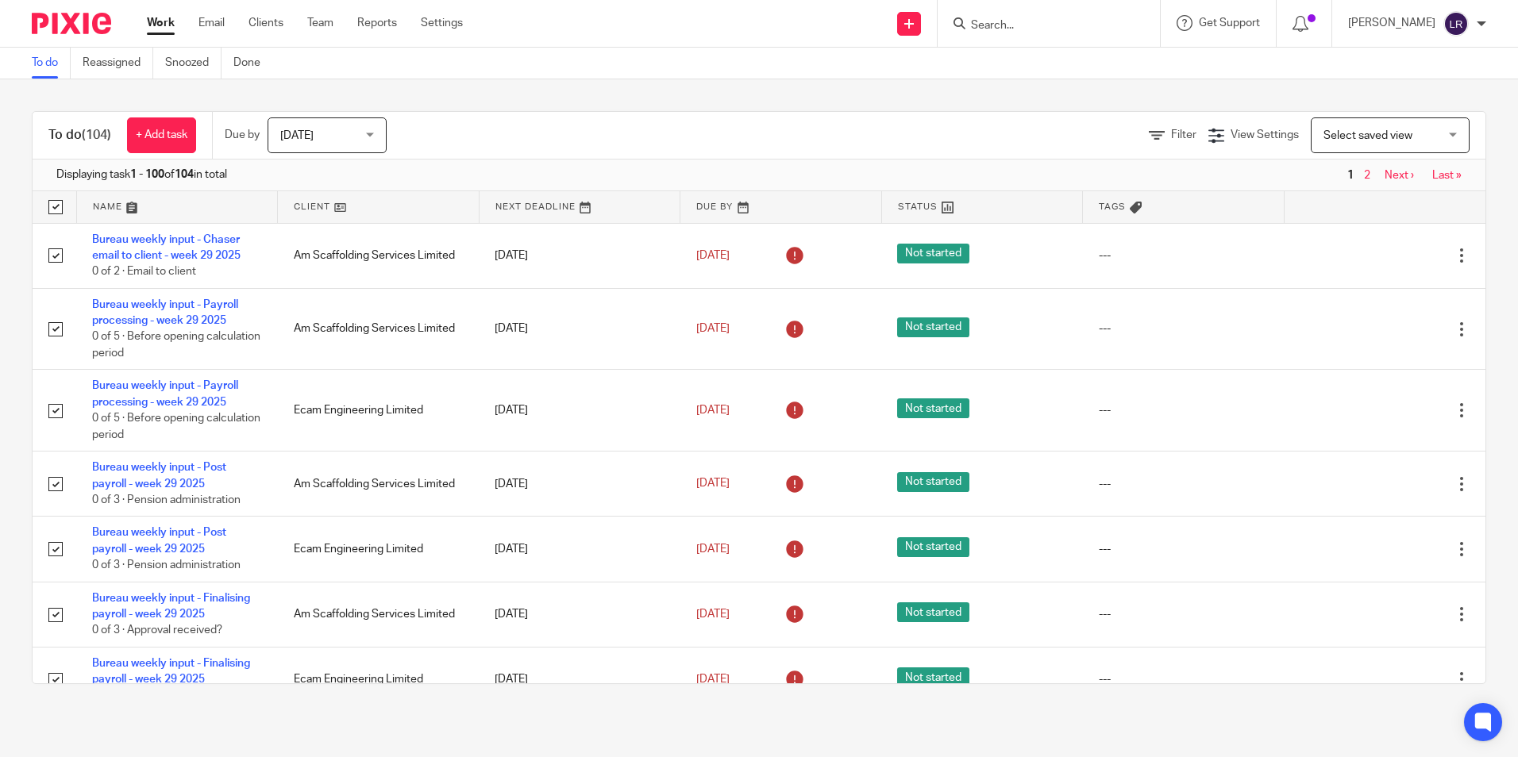
checkbox input "true"
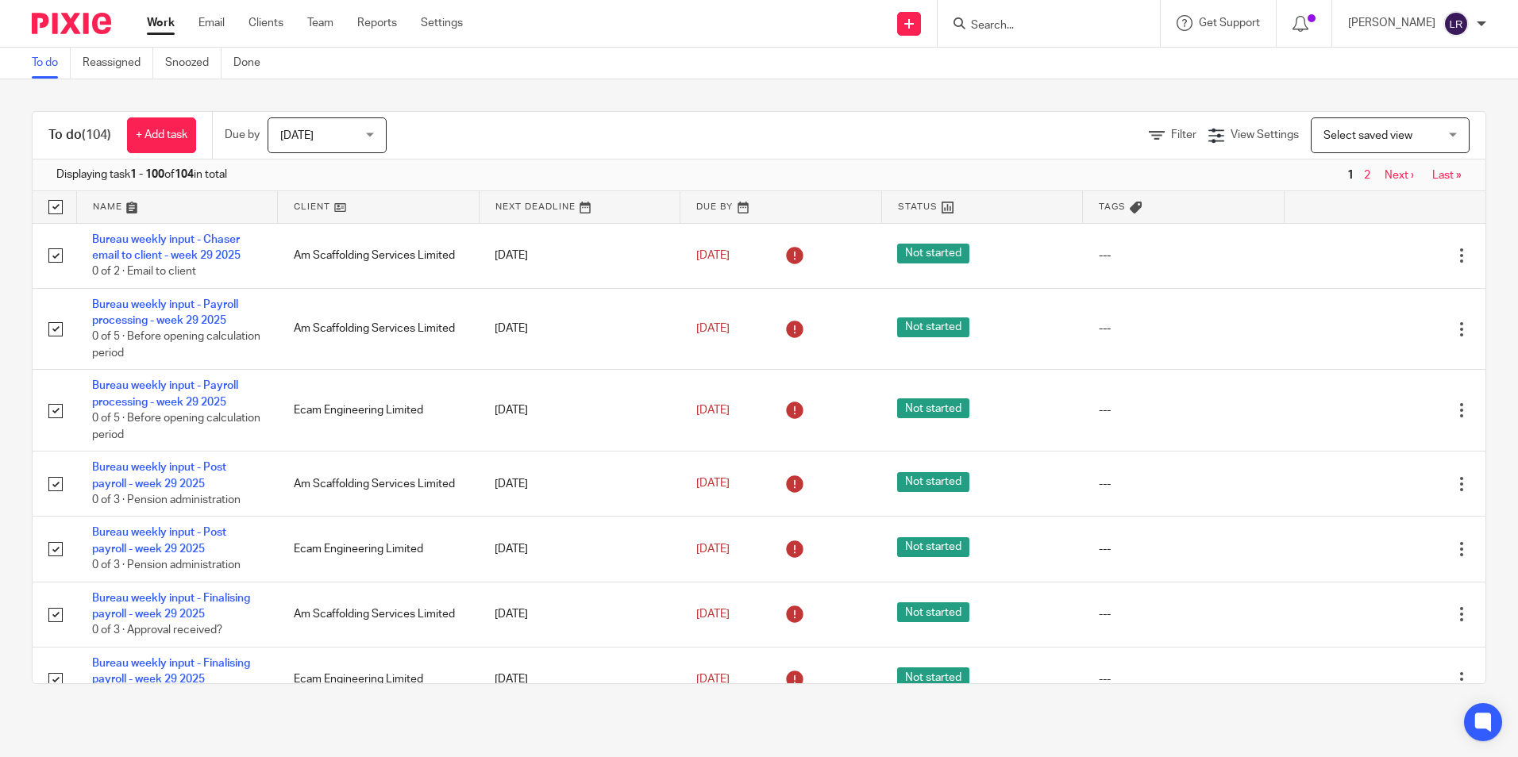
checkbox input "true"
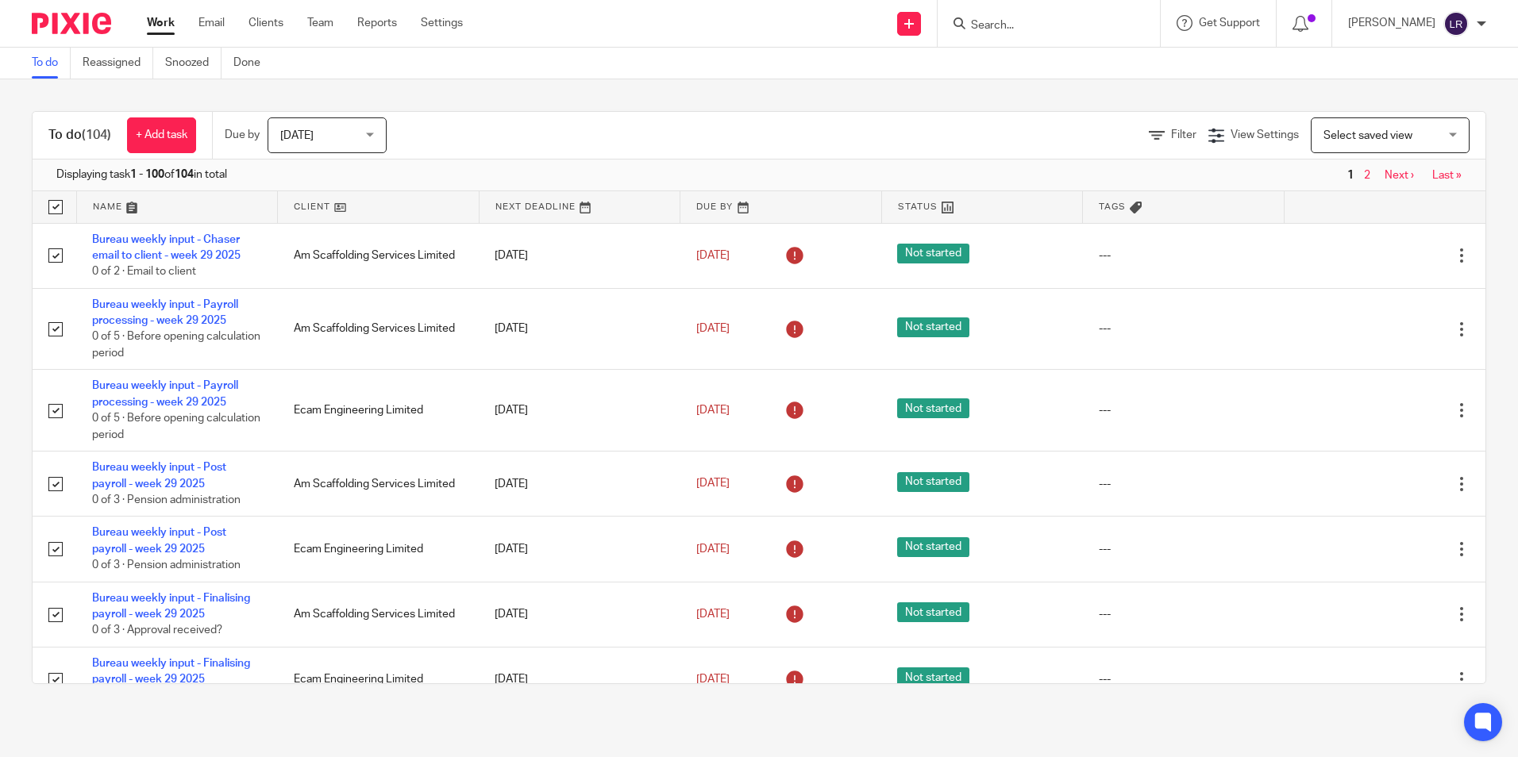
checkbox input "true"
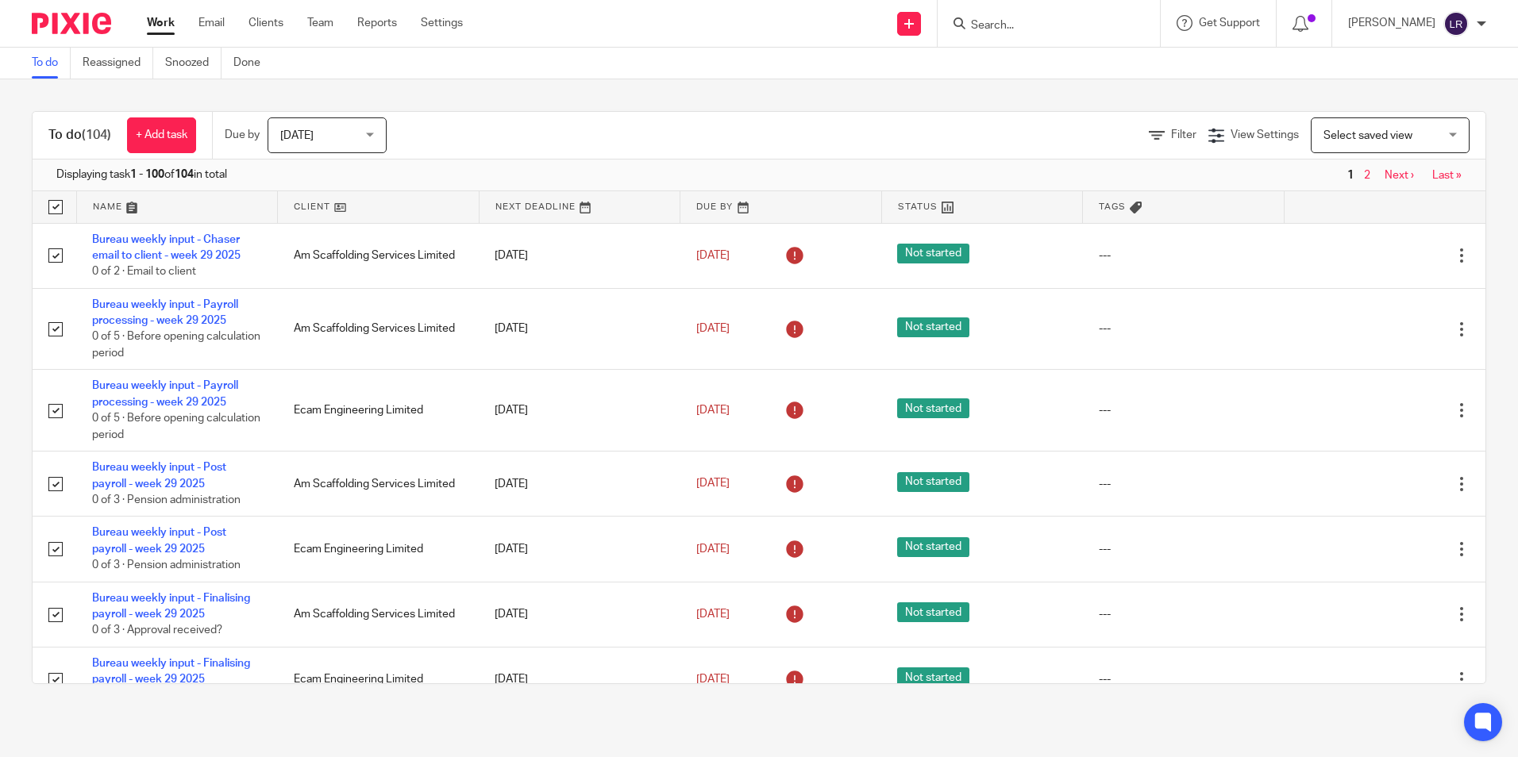
checkbox input "true"
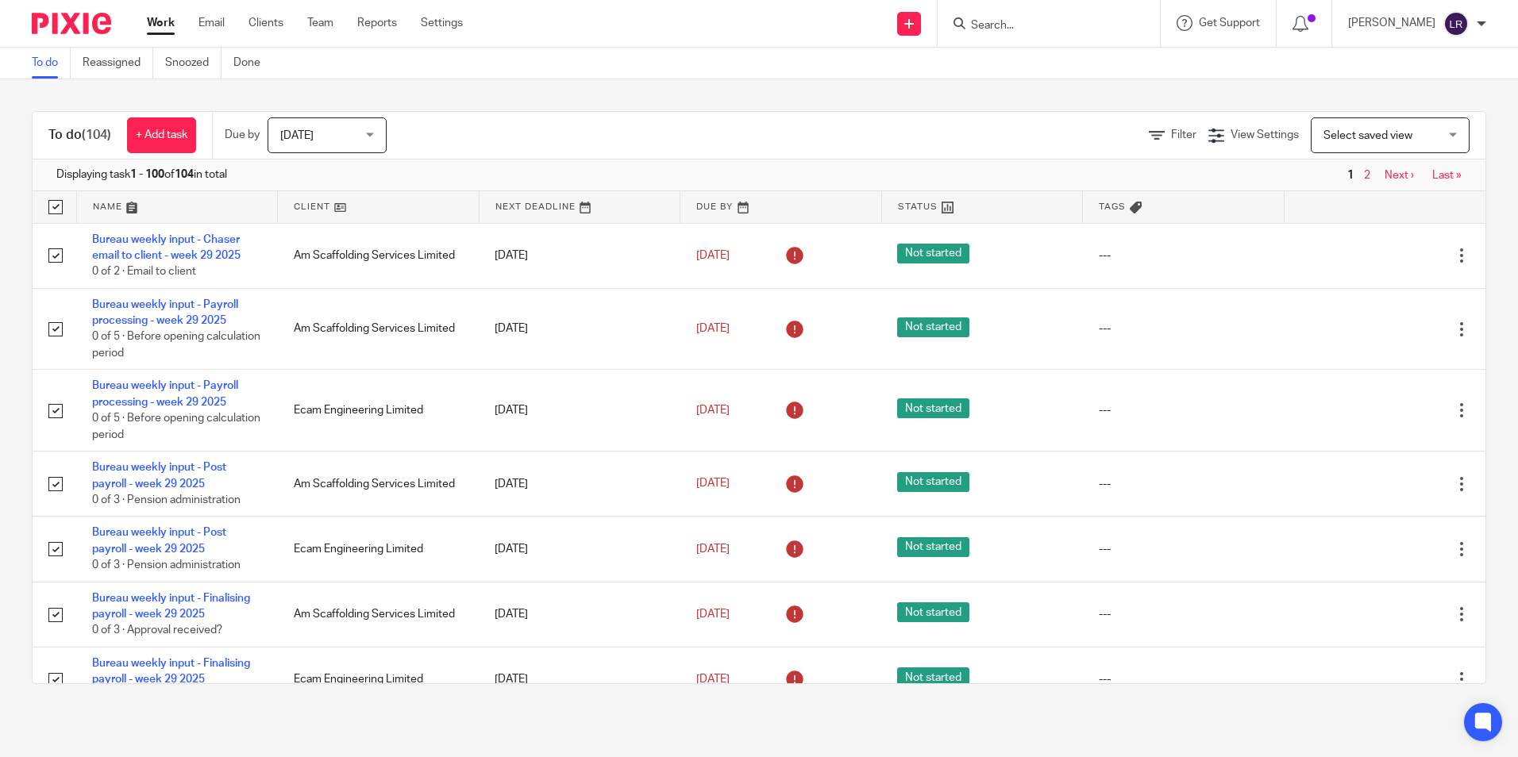
checkbox input "true"
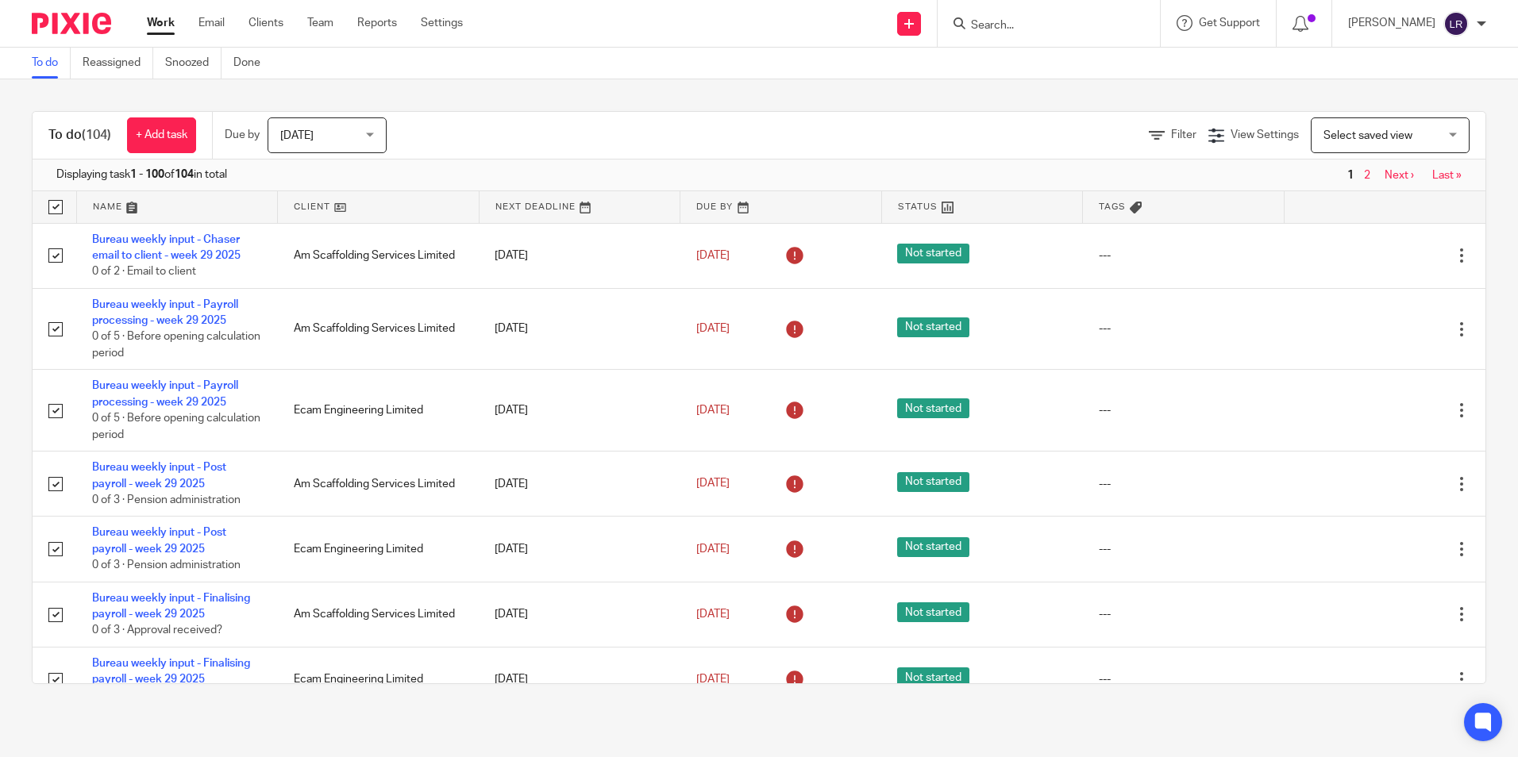
checkbox input "true"
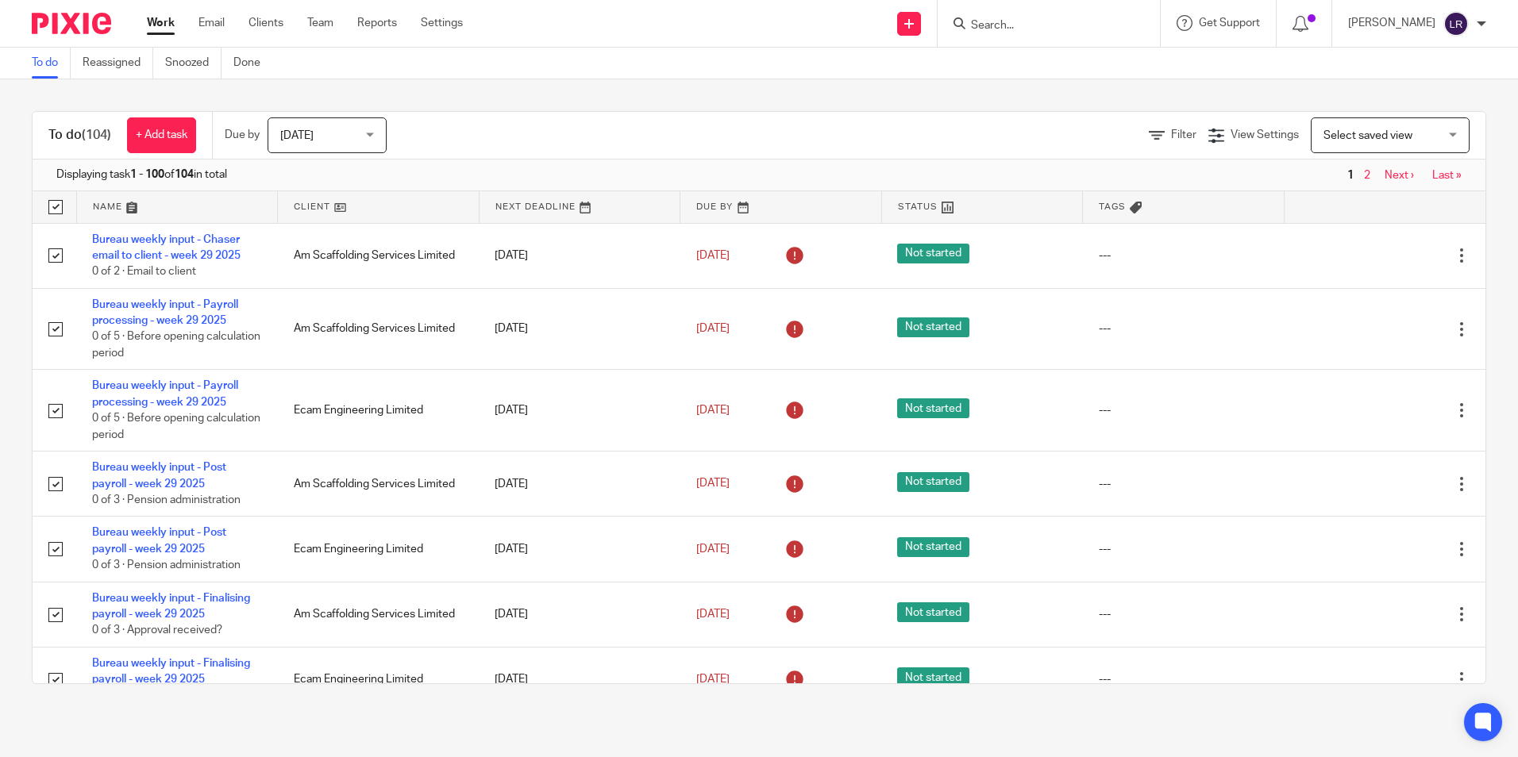
checkbox input "true"
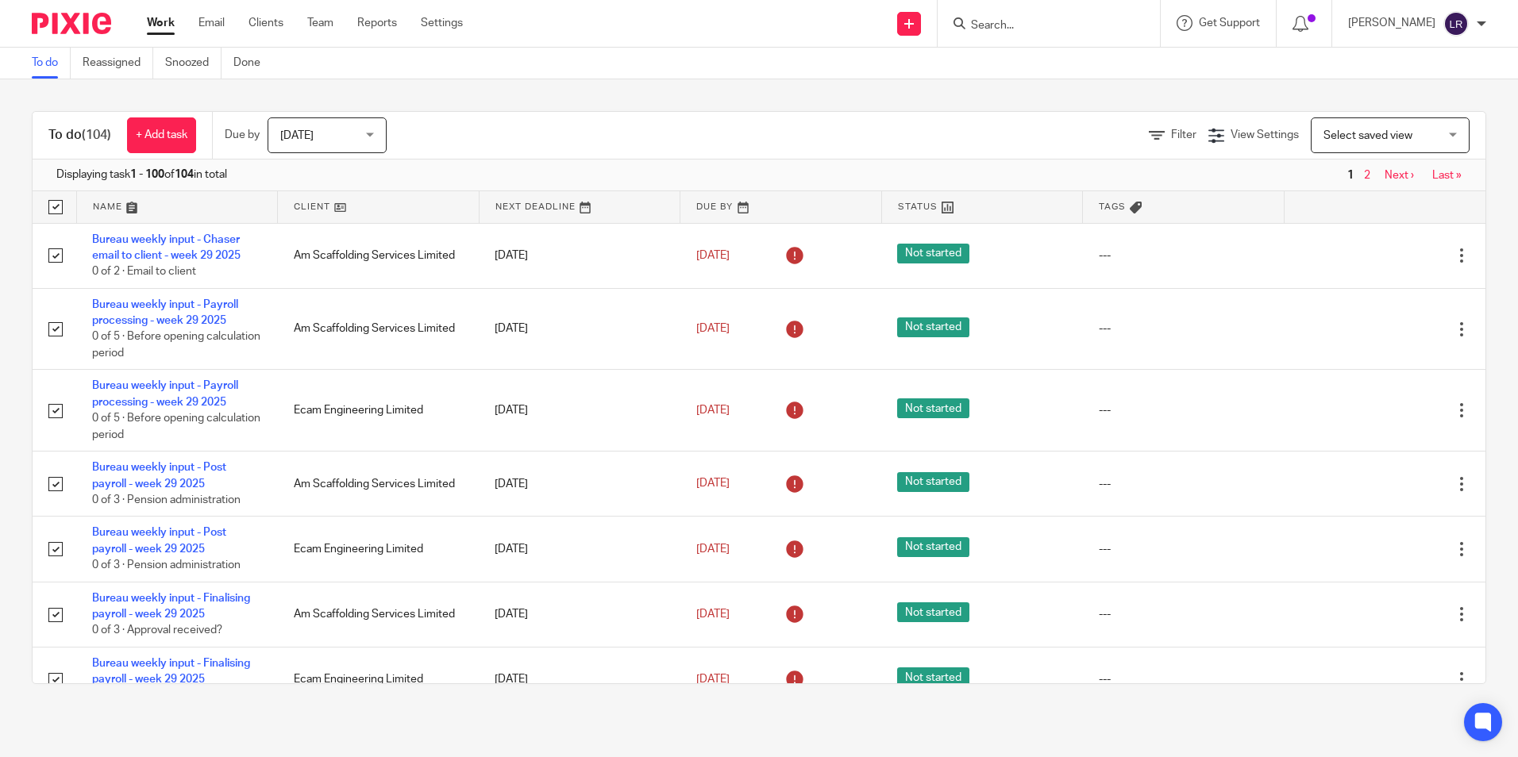
checkbox input "true"
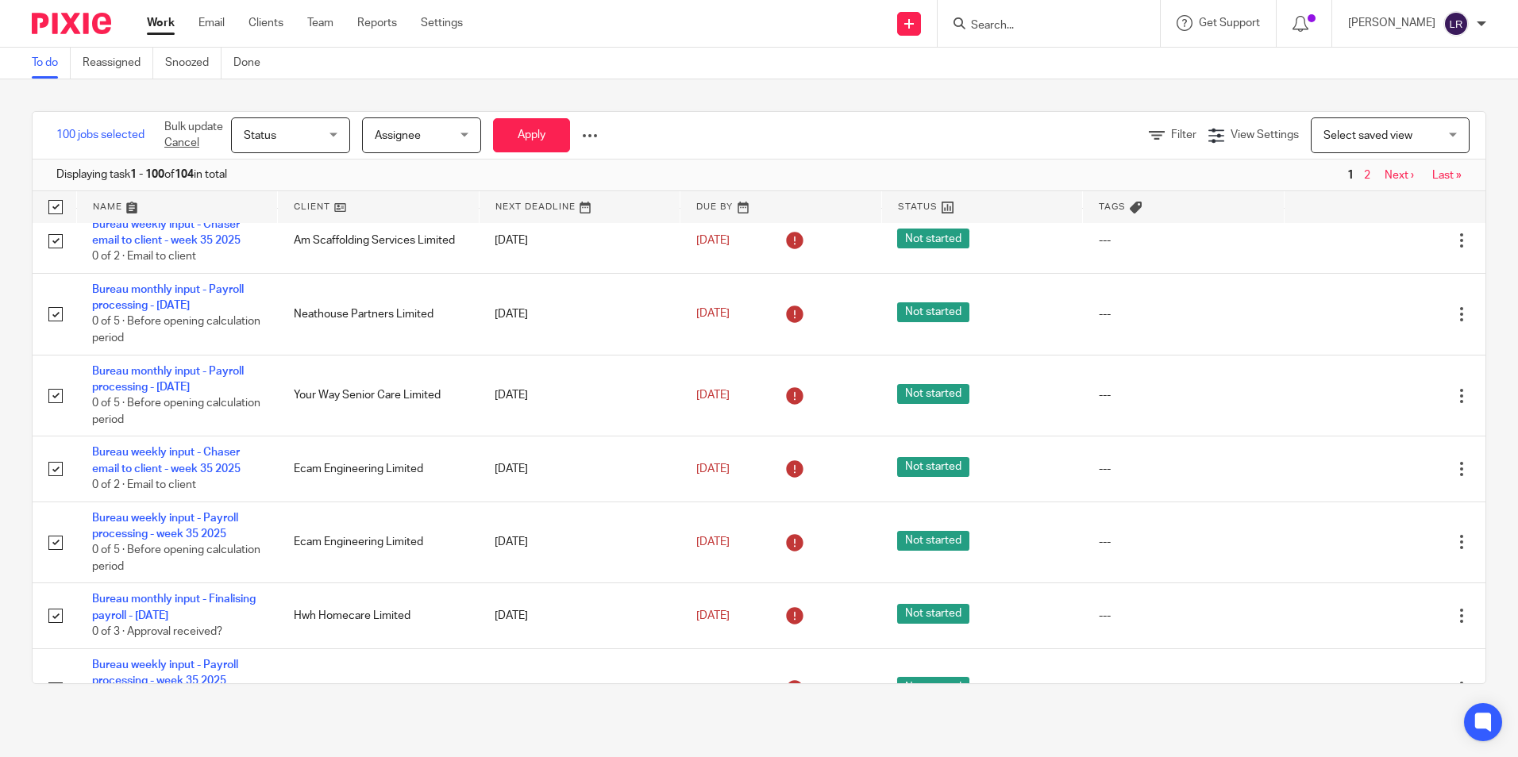
scroll to position [6573, 0]
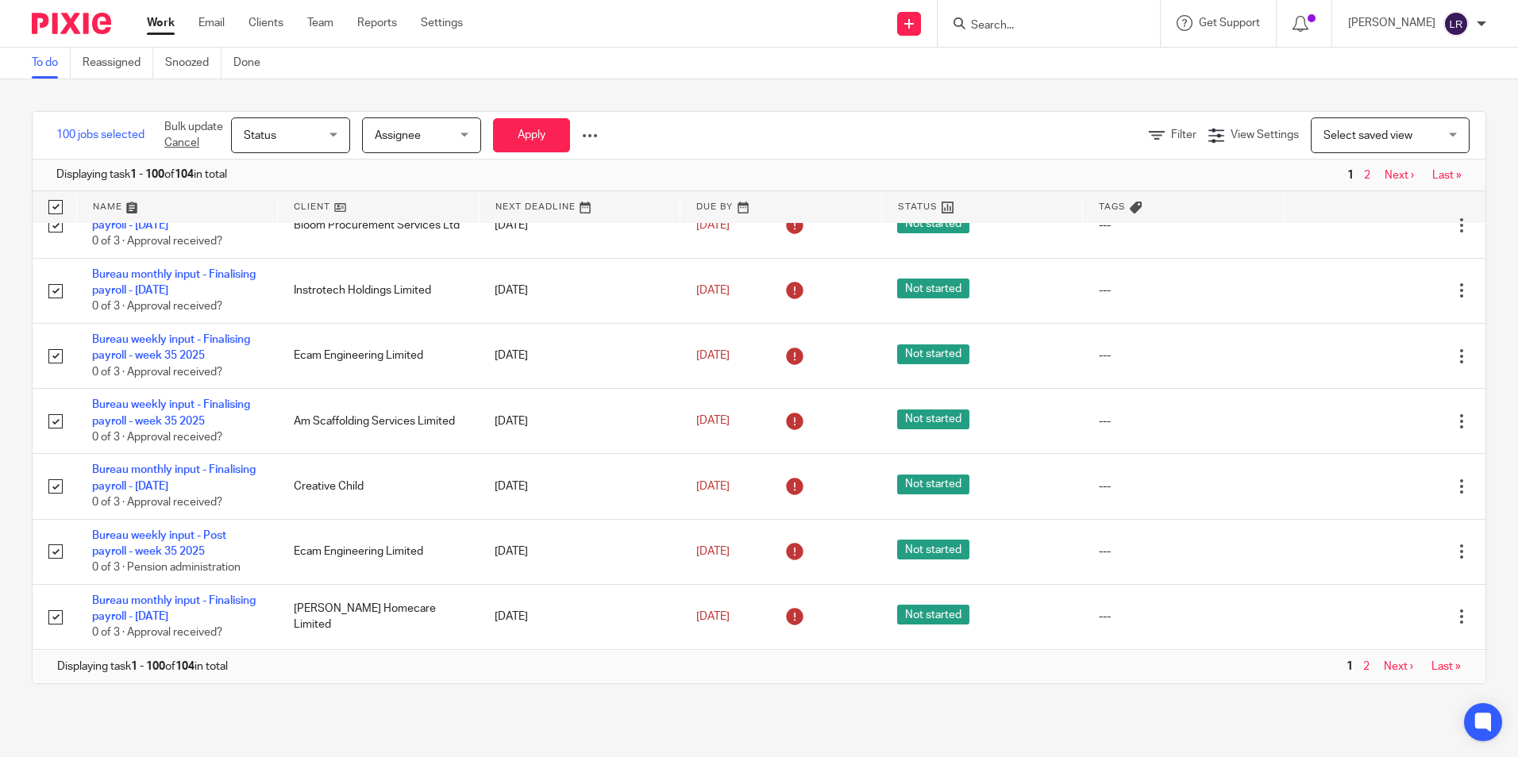
click at [1431, 663] on link "Last »" at bounding box center [1445, 666] width 29 height 11
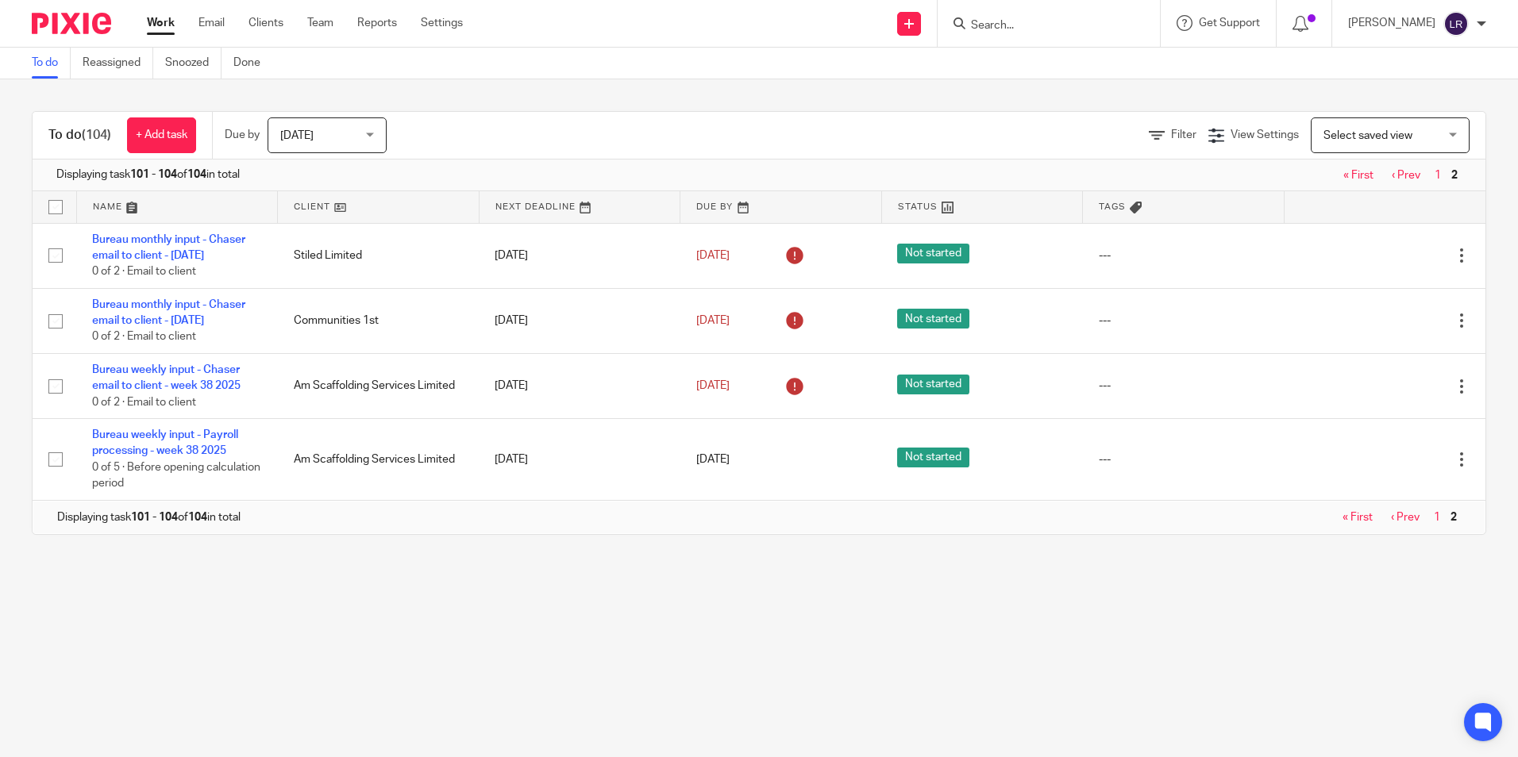
click at [54, 206] on input "checkbox" at bounding box center [55, 207] width 30 height 30
checkbox input "true"
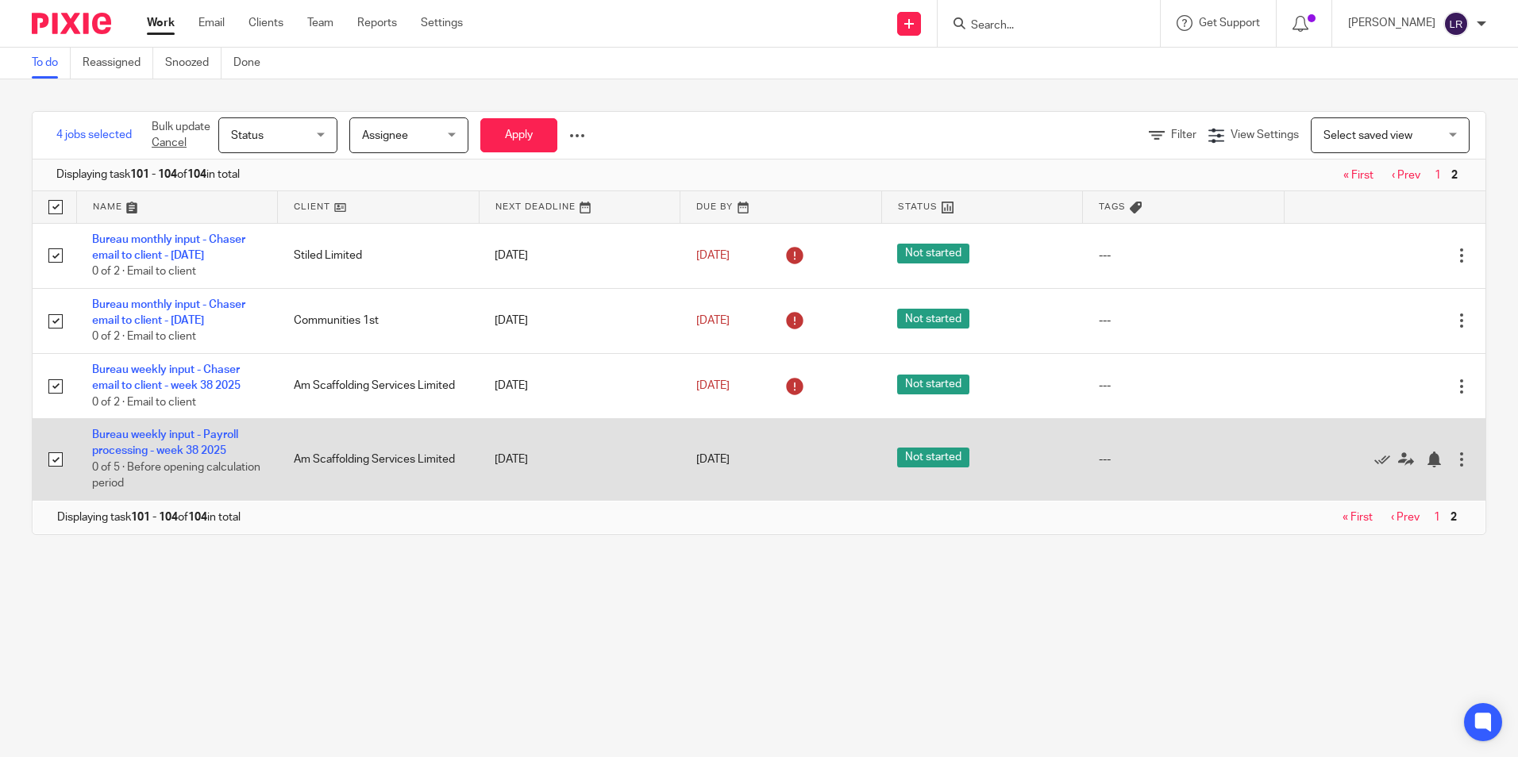
click at [52, 475] on input "checkbox" at bounding box center [55, 460] width 30 height 30
checkbox input "false"
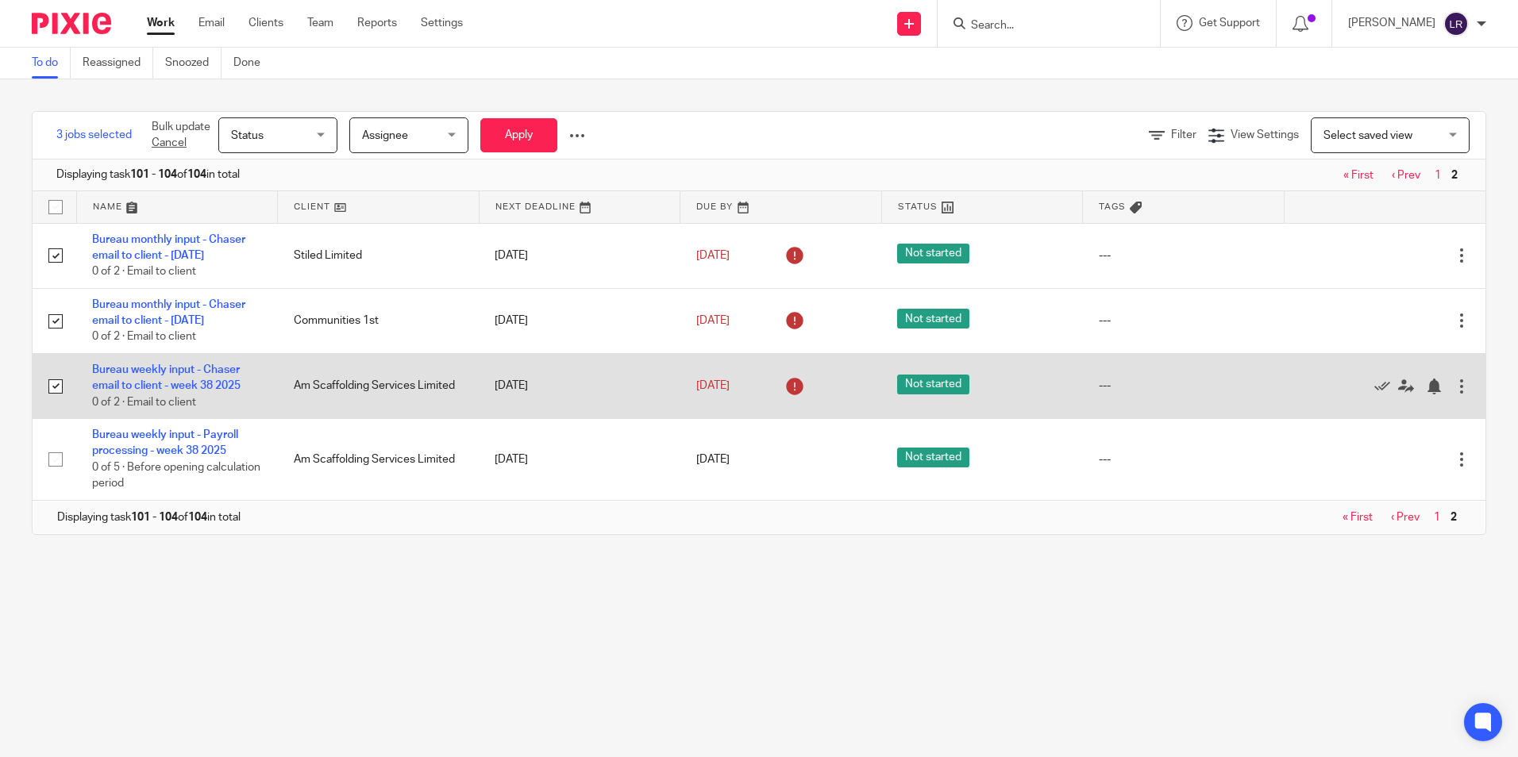
click at [52, 402] on input "checkbox" at bounding box center [55, 387] width 30 height 30
checkbox input "false"
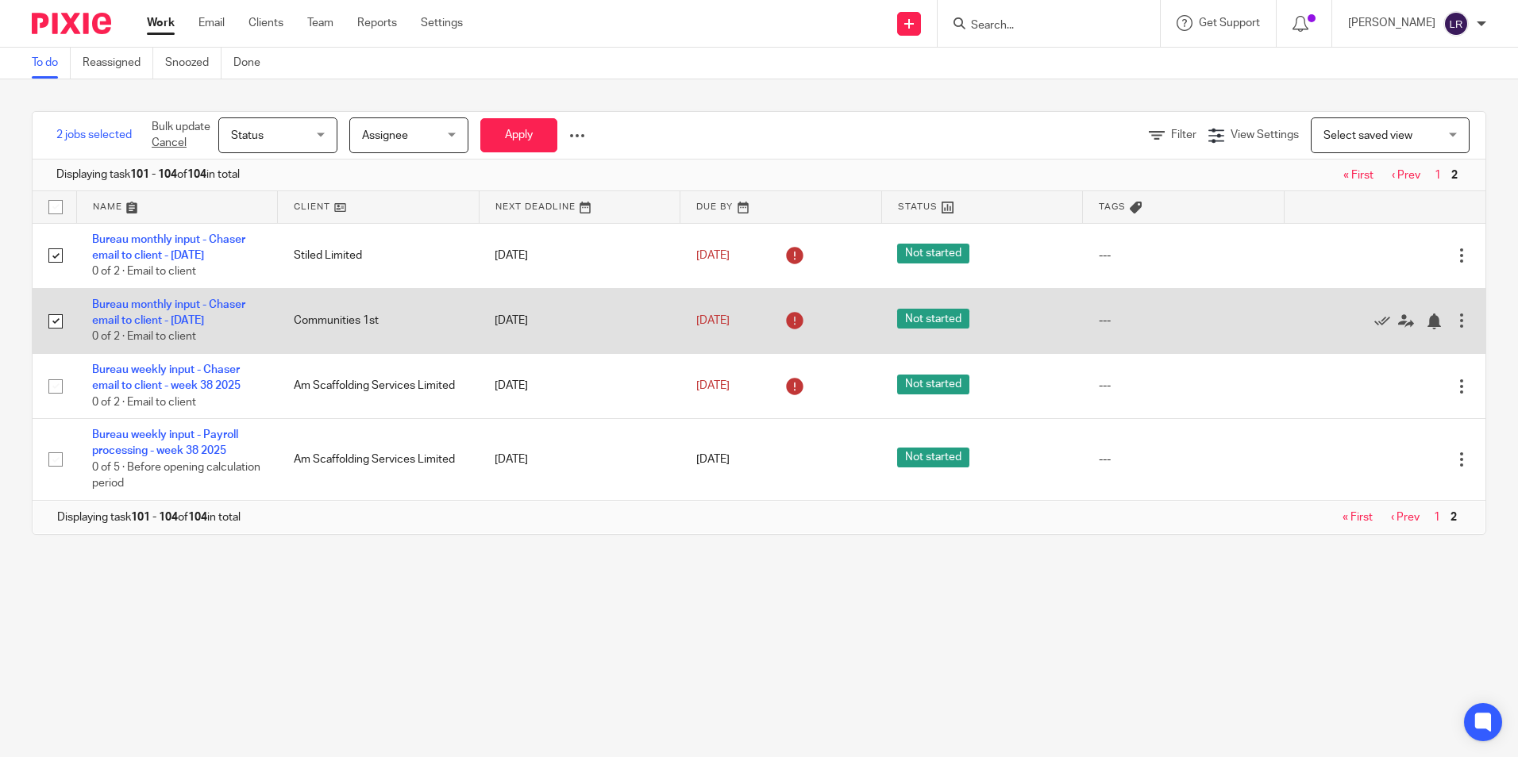
click at [59, 337] on input "checkbox" at bounding box center [55, 321] width 30 height 30
checkbox input "false"
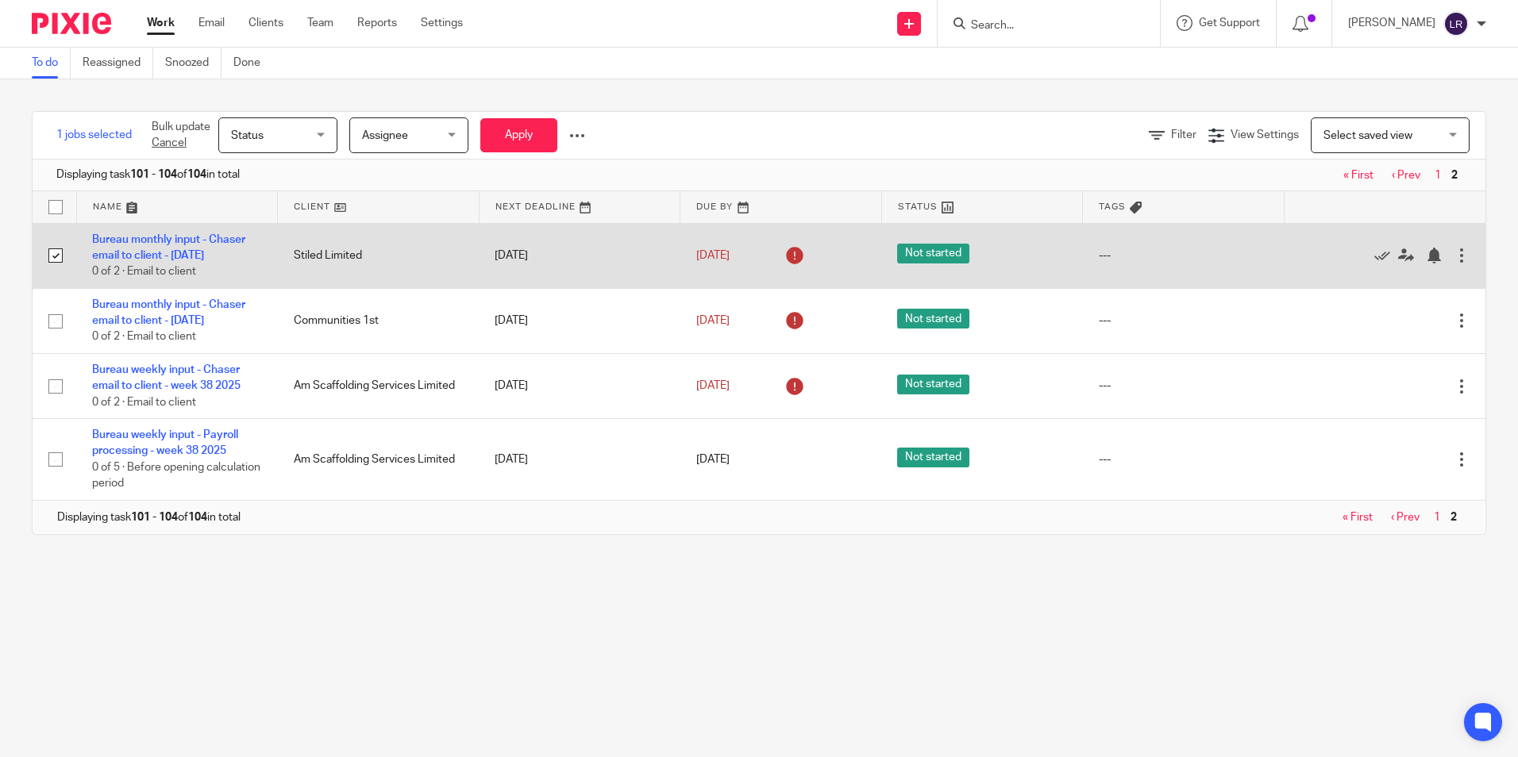
click at [53, 264] on input "checkbox" at bounding box center [55, 256] width 30 height 30
checkbox input "false"
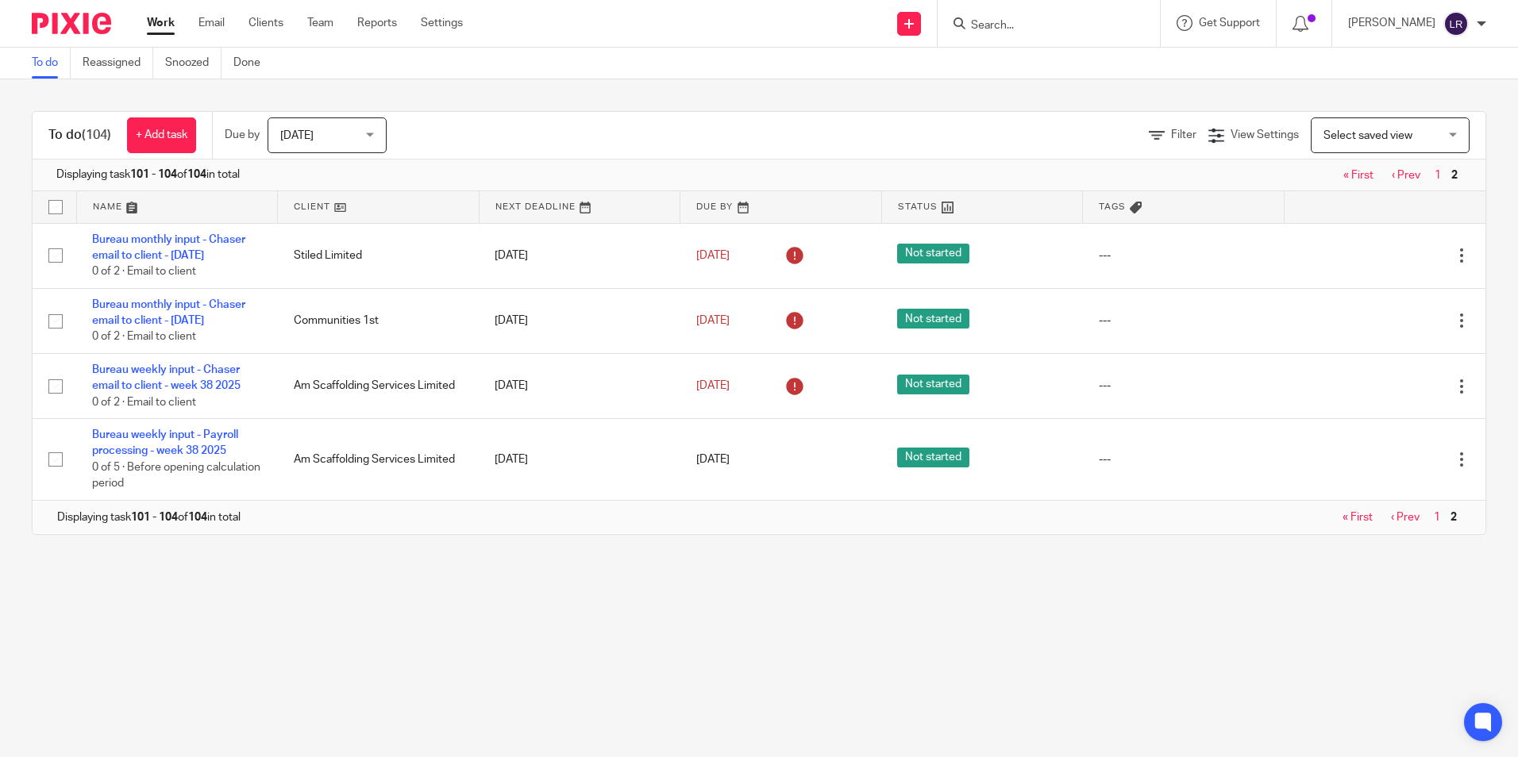
click at [1391, 523] on link "‹ Prev" at bounding box center [1405, 517] width 29 height 11
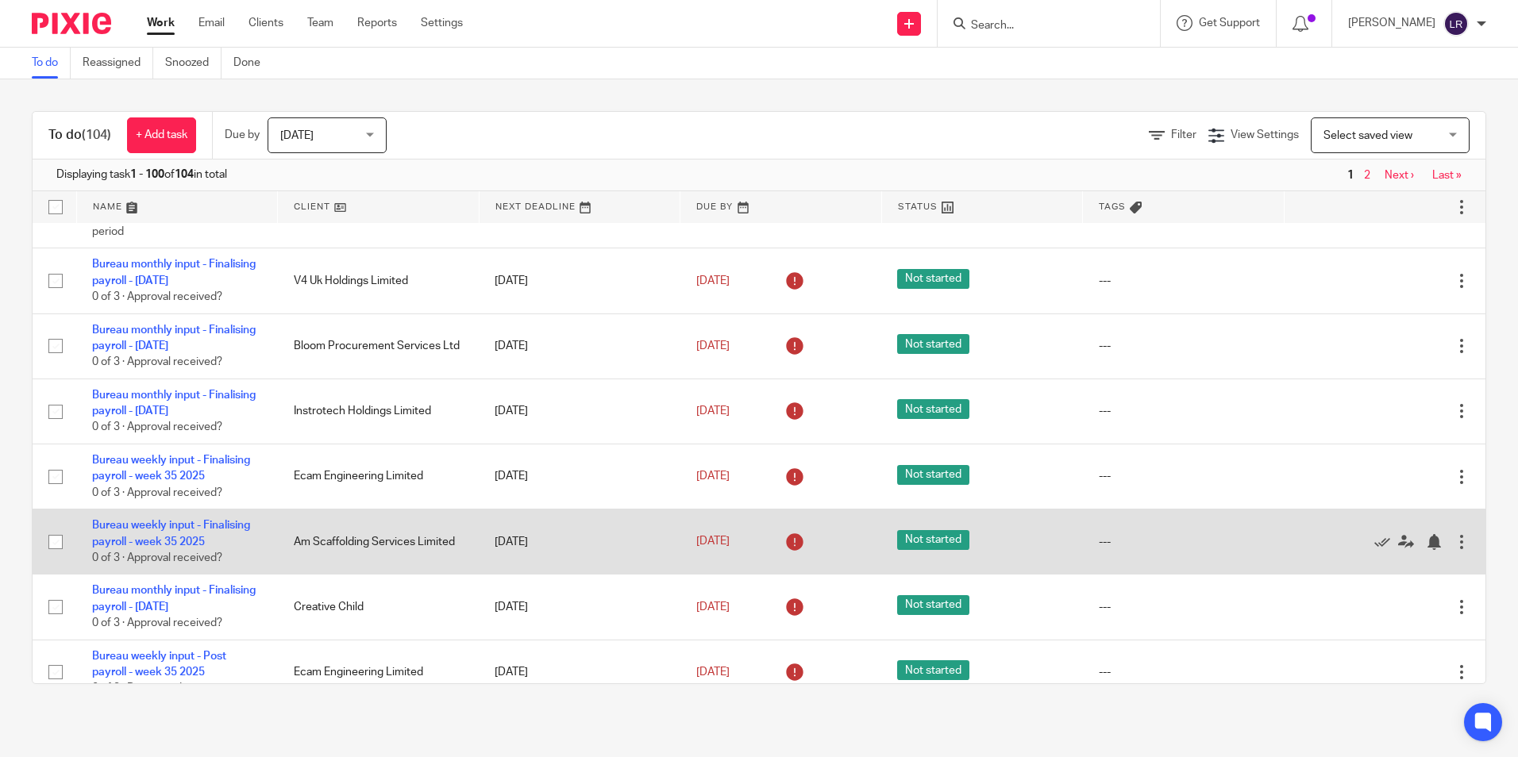
scroll to position [6573, 0]
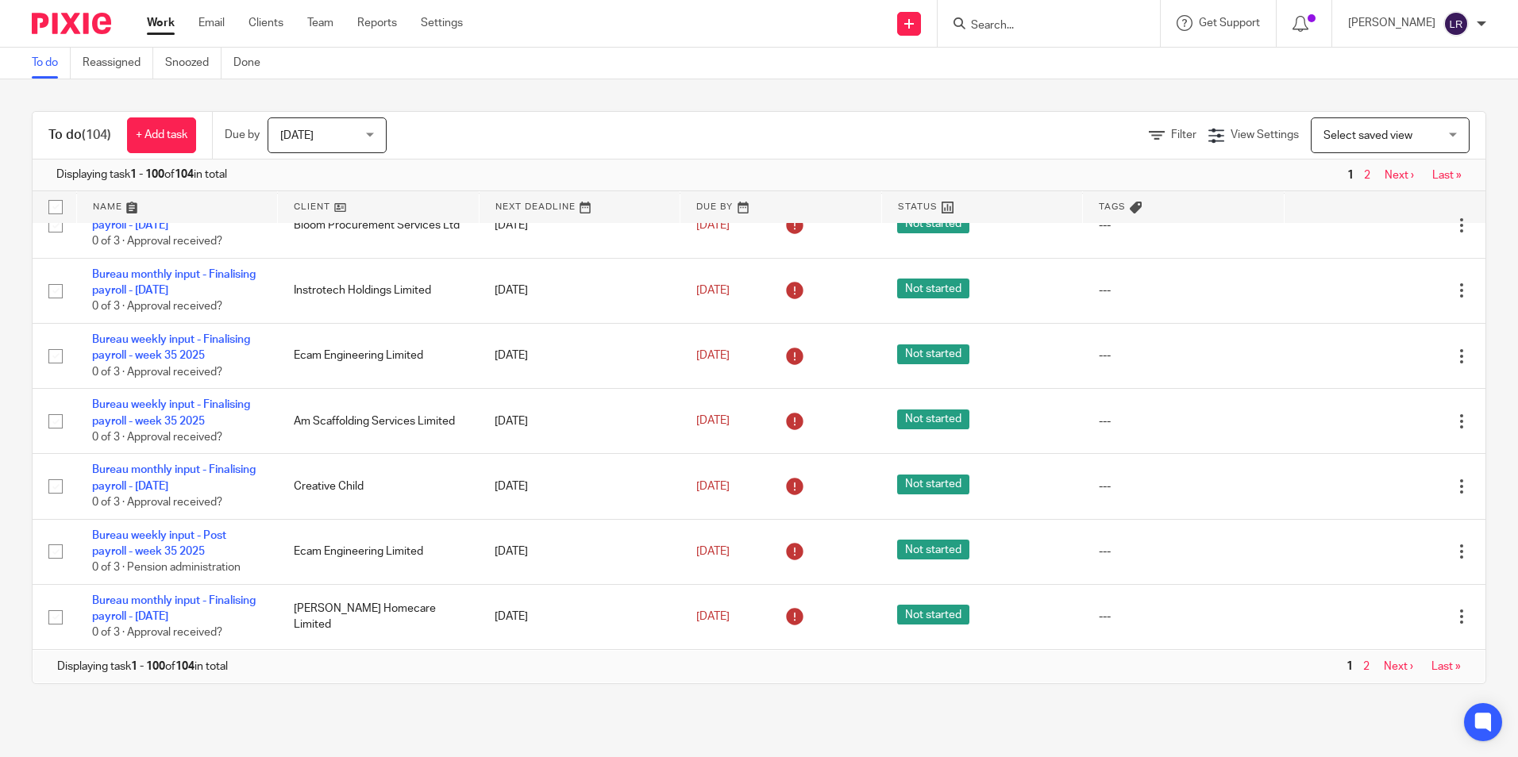
click at [53, 207] on input "checkbox" at bounding box center [55, 207] width 30 height 30
checkbox input "true"
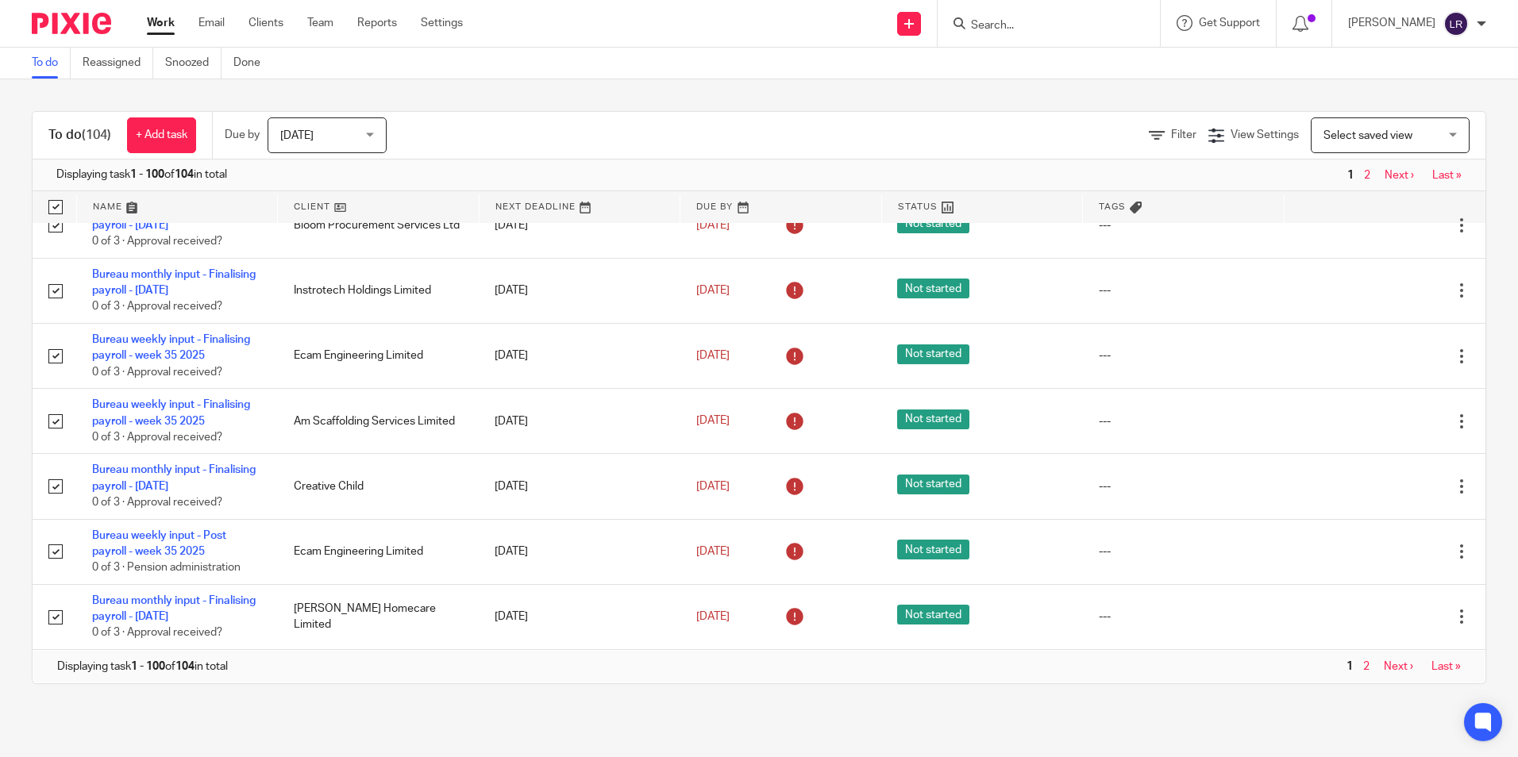
checkbox input "true"
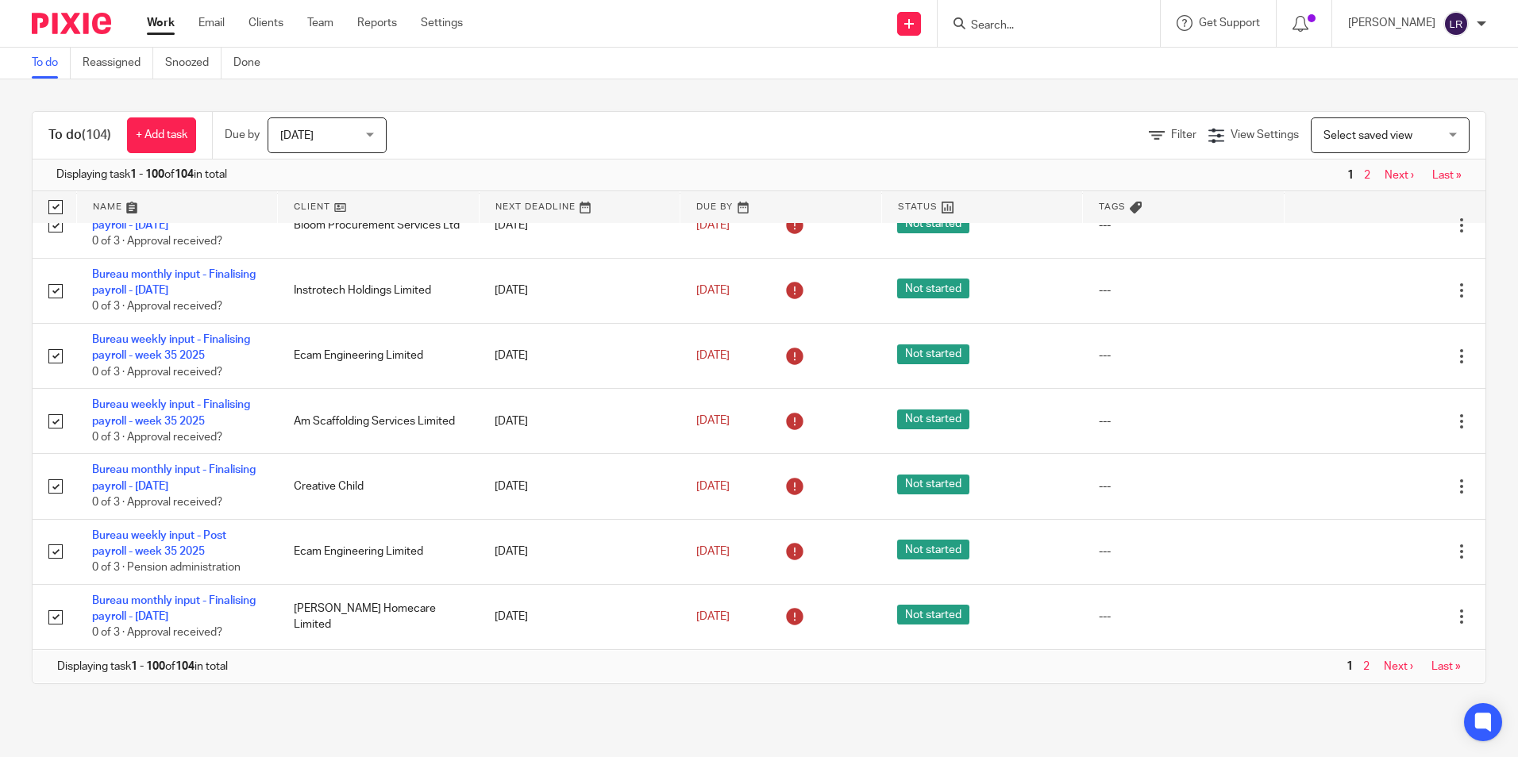
checkbox input "true"
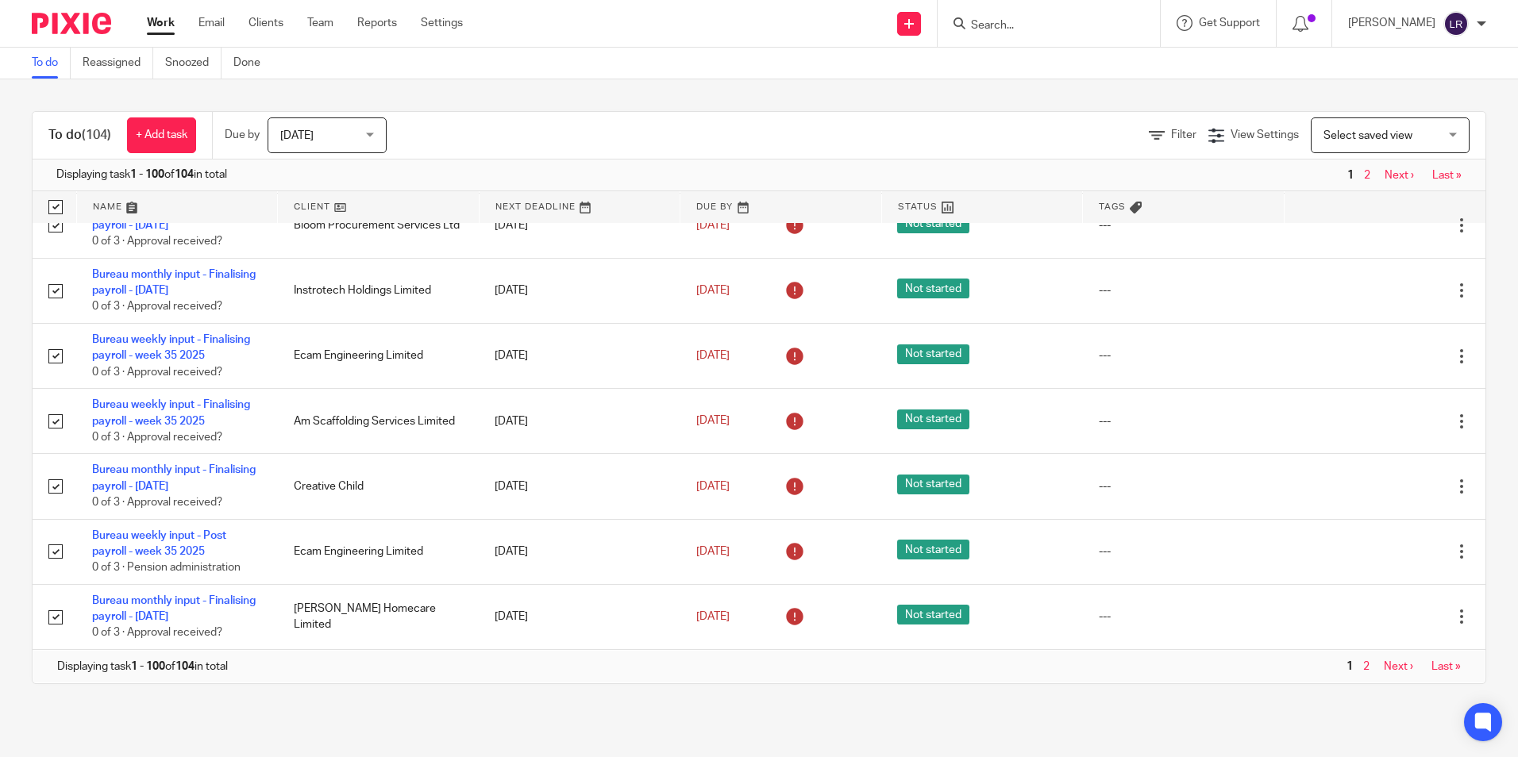
checkbox input "true"
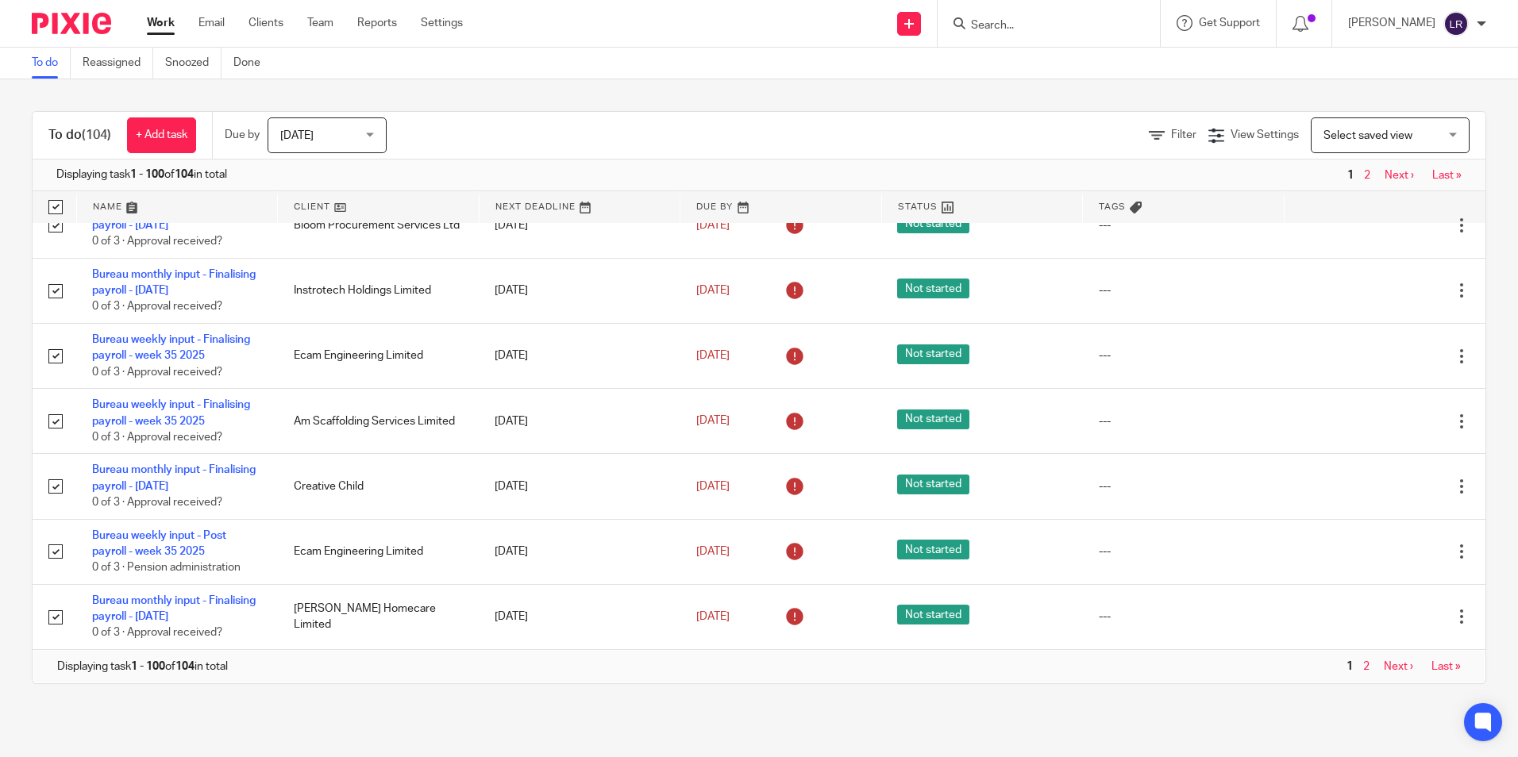
checkbox input "true"
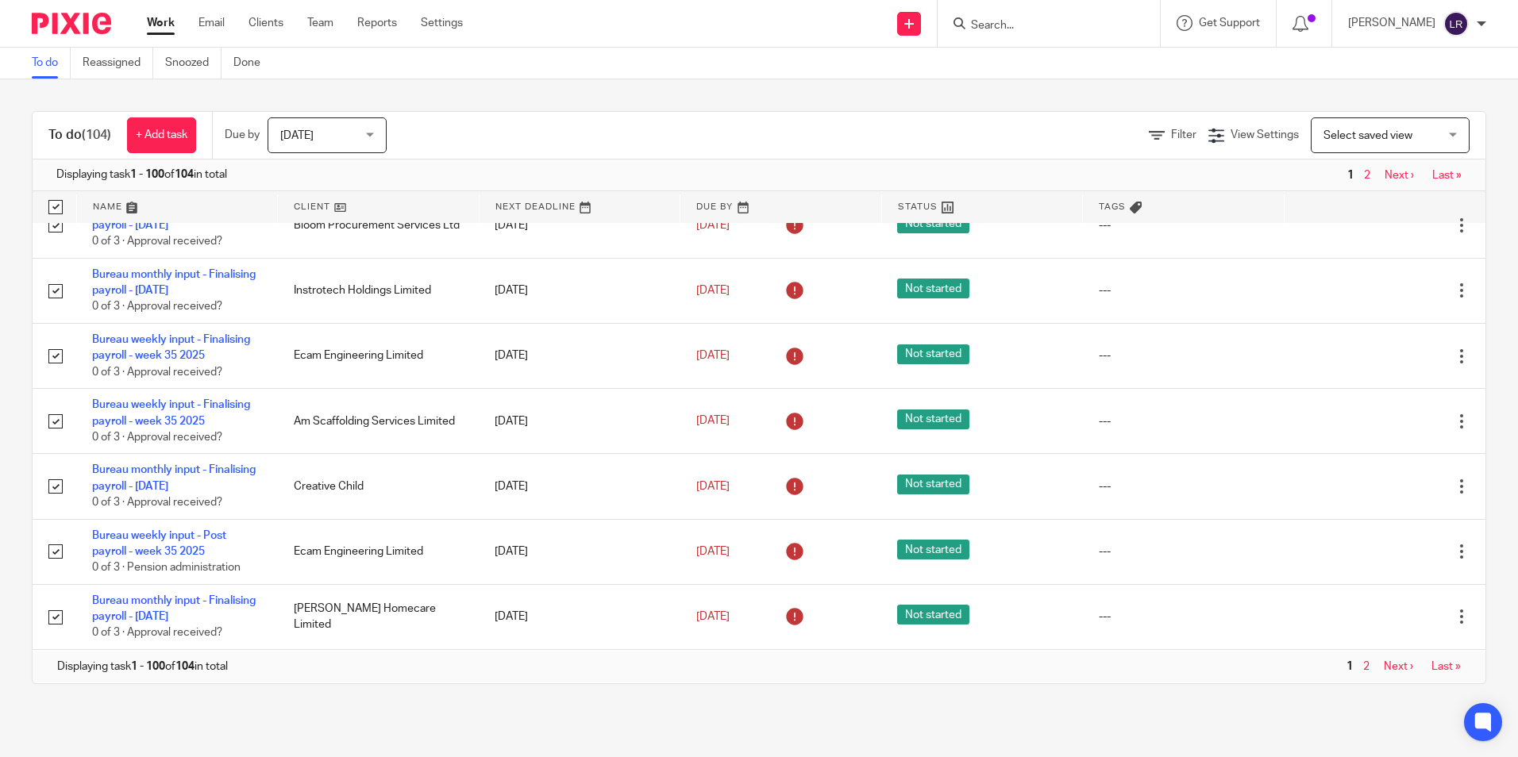
checkbox input "true"
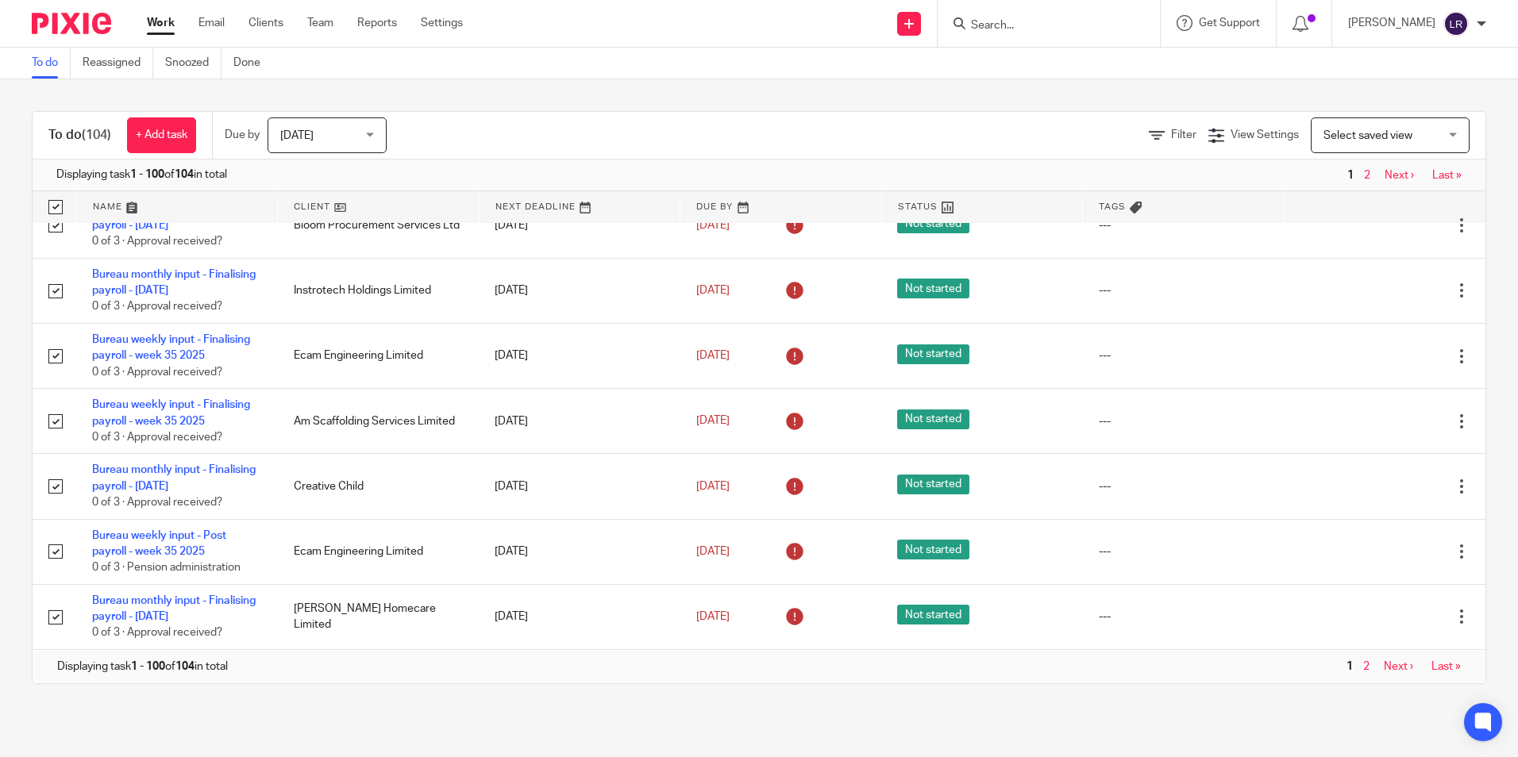
checkbox input "true"
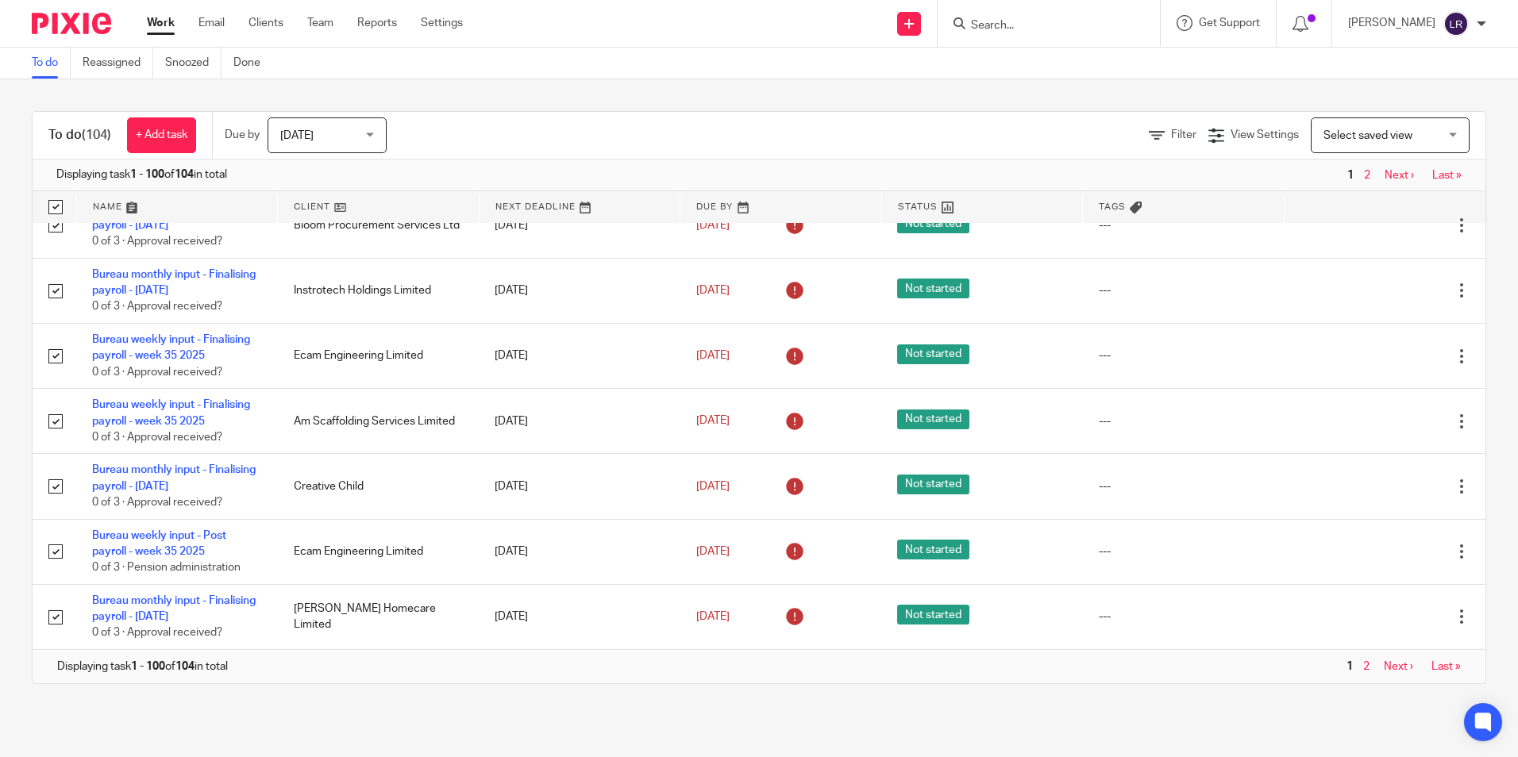
checkbox input "true"
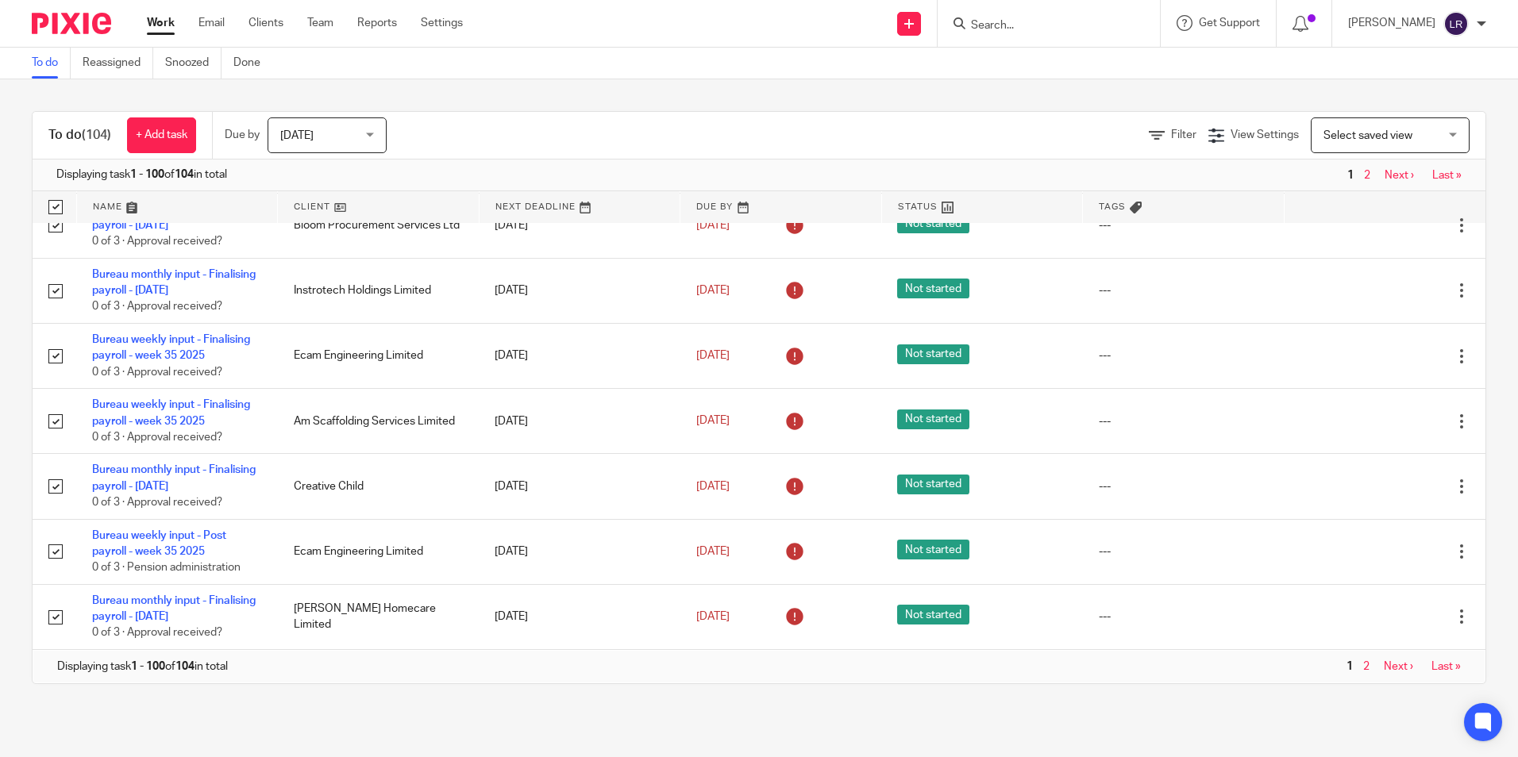
checkbox input "true"
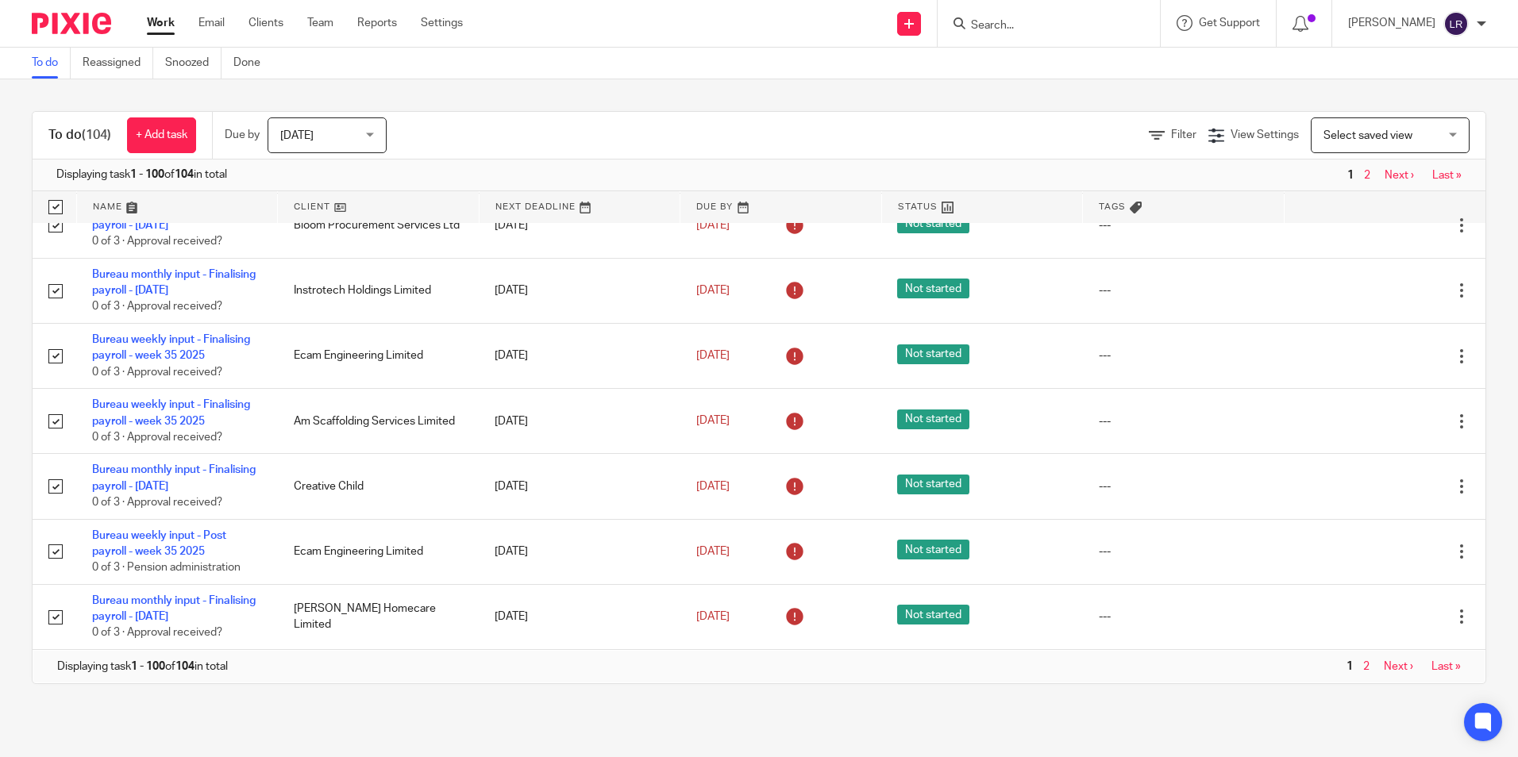
checkbox input "true"
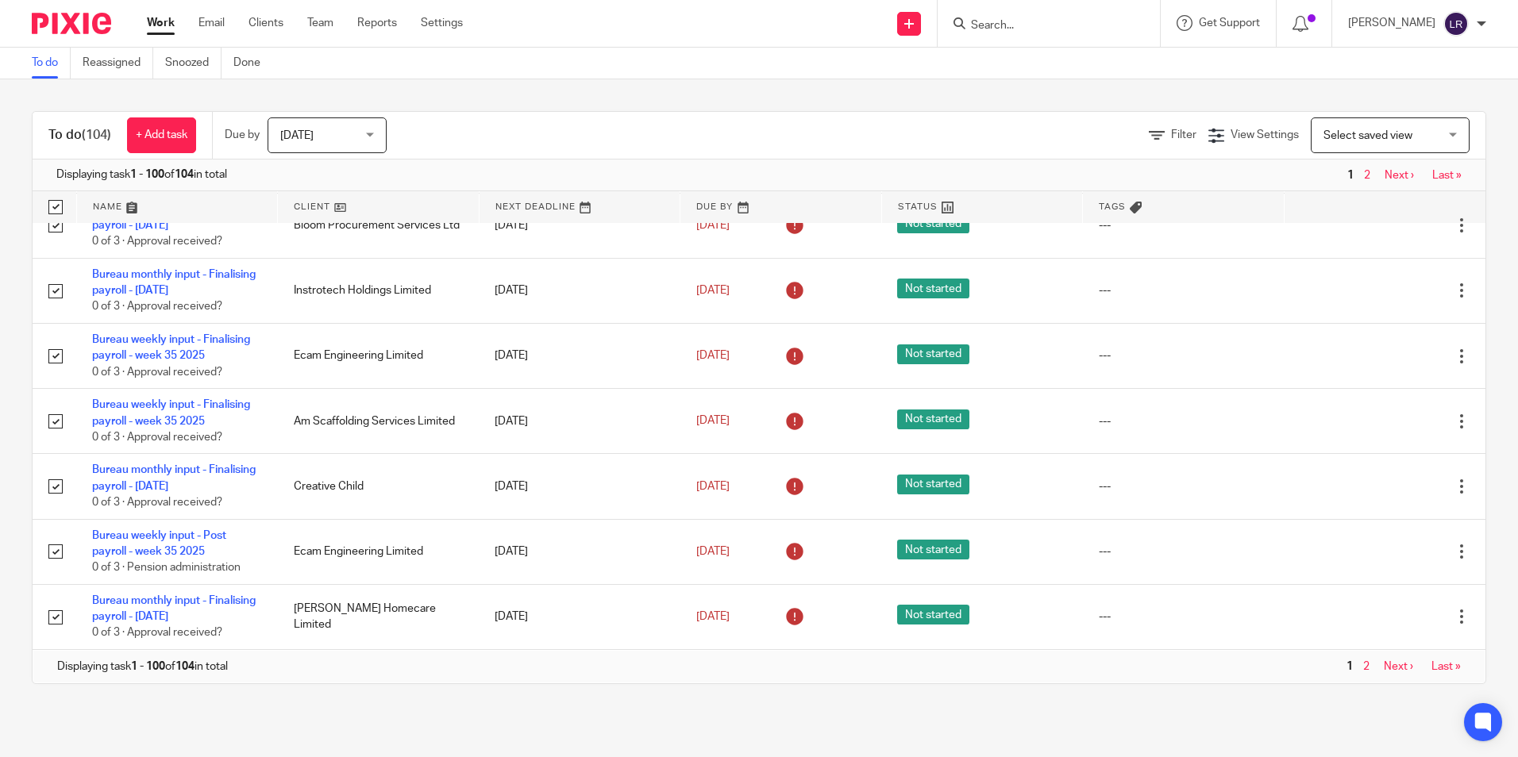
checkbox input "true"
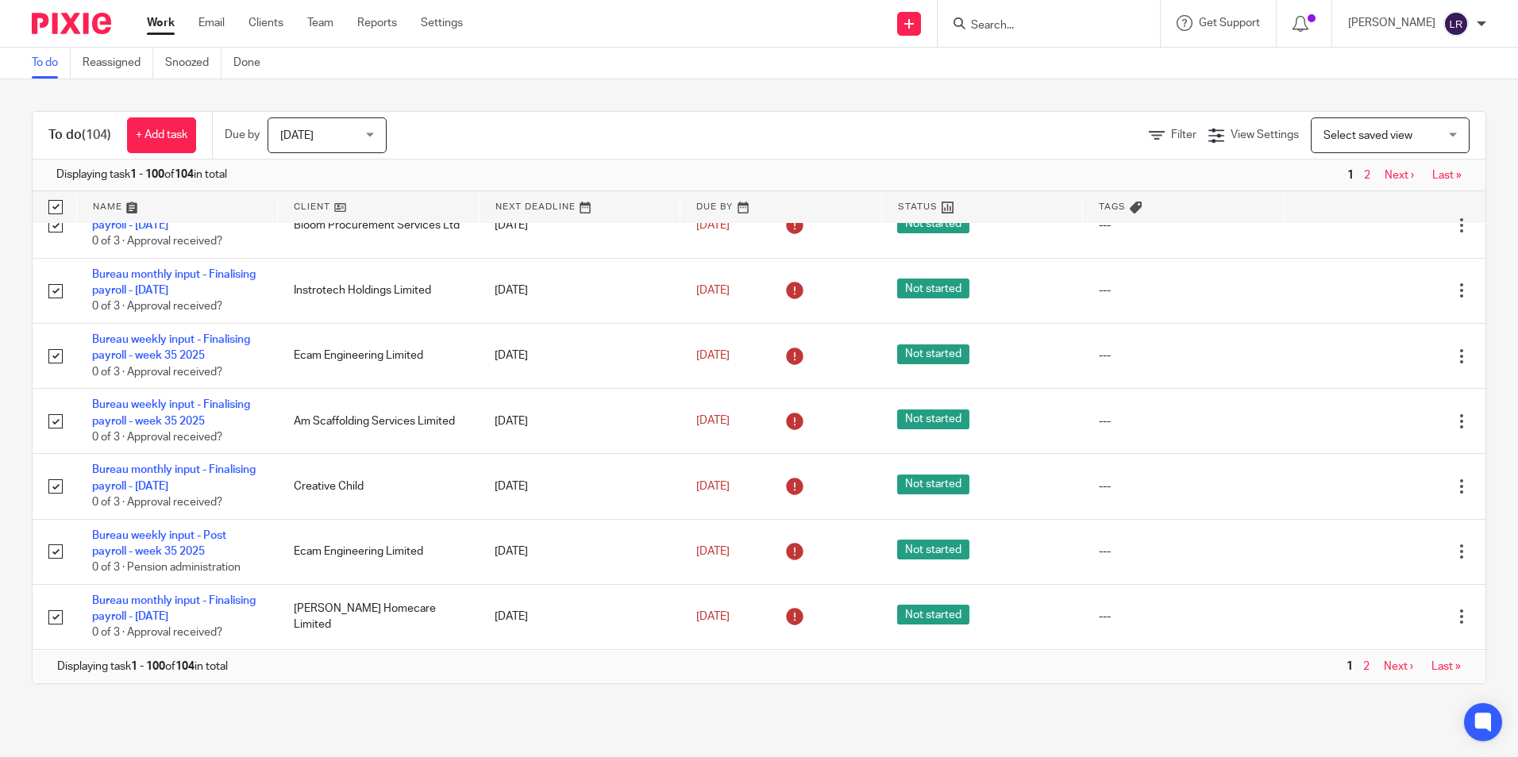
checkbox input "true"
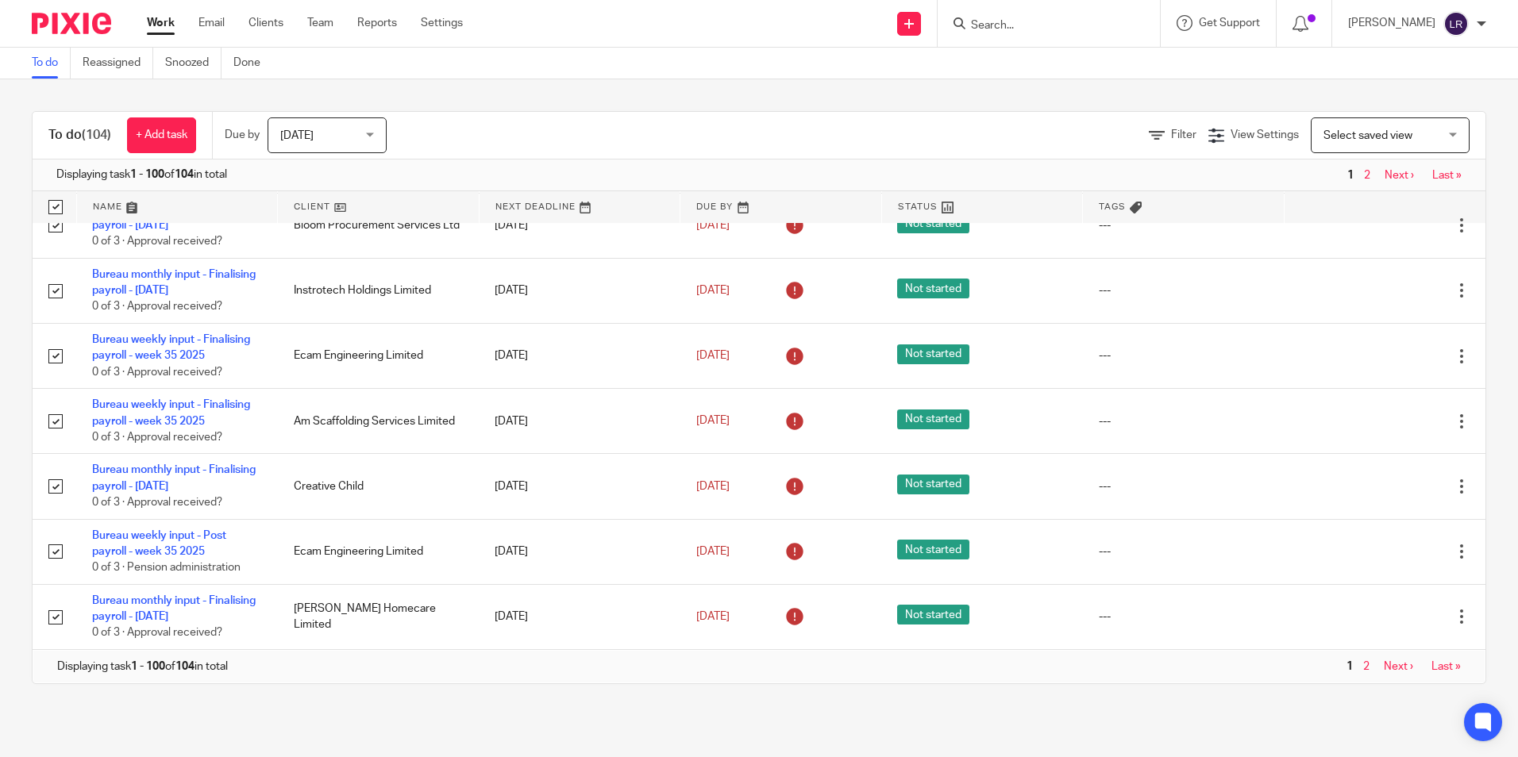
checkbox input "true"
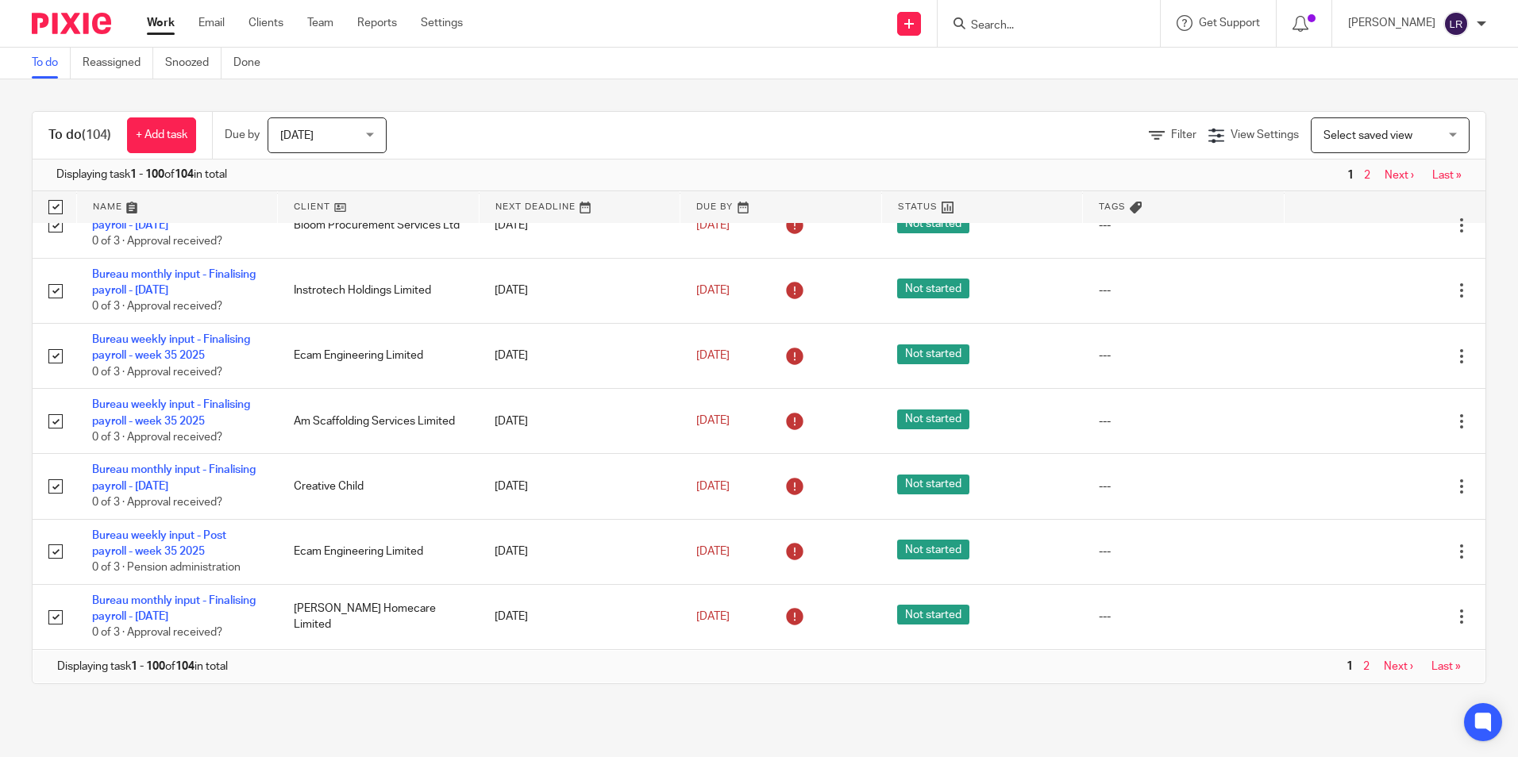
checkbox input "true"
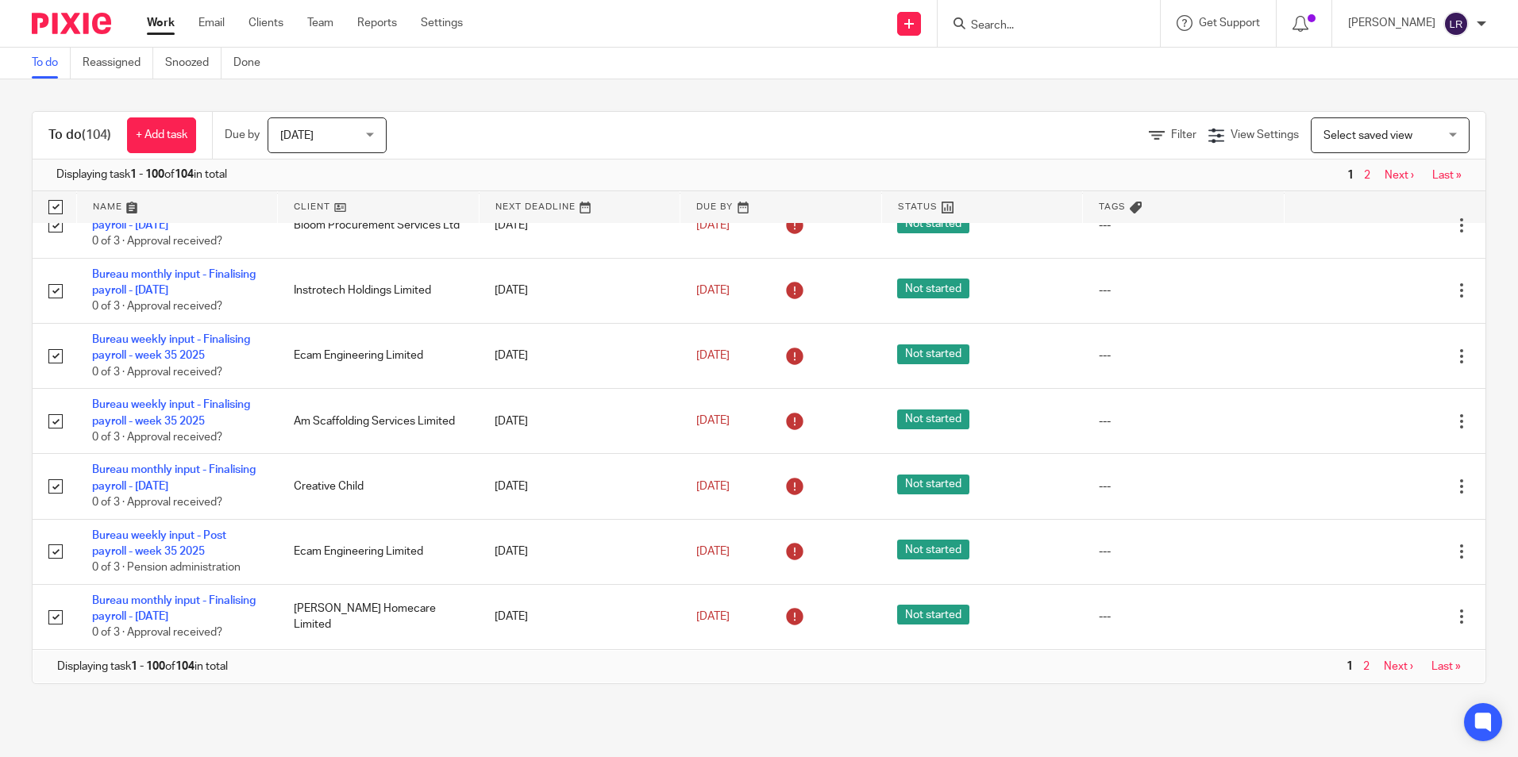
checkbox input "true"
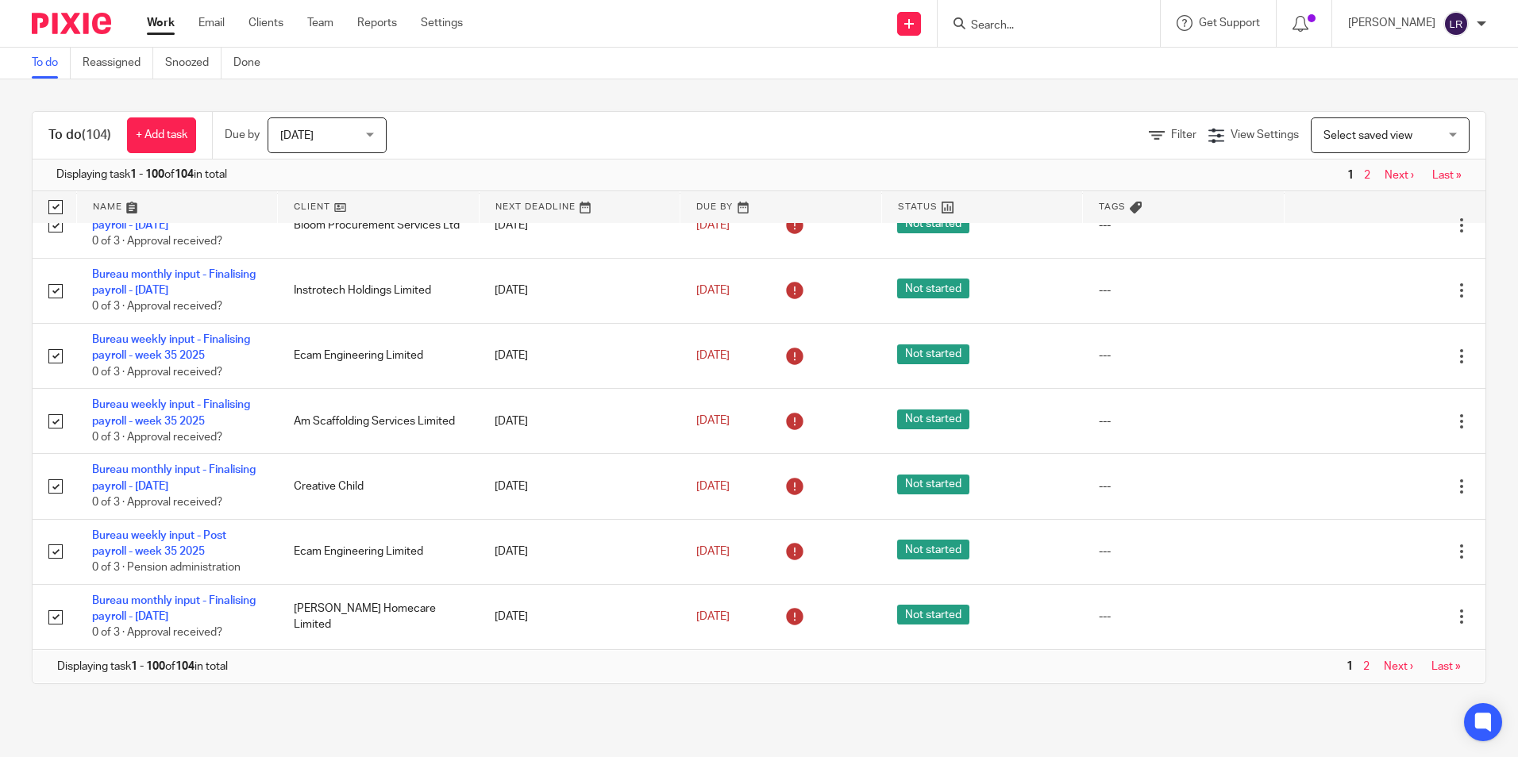
checkbox input "true"
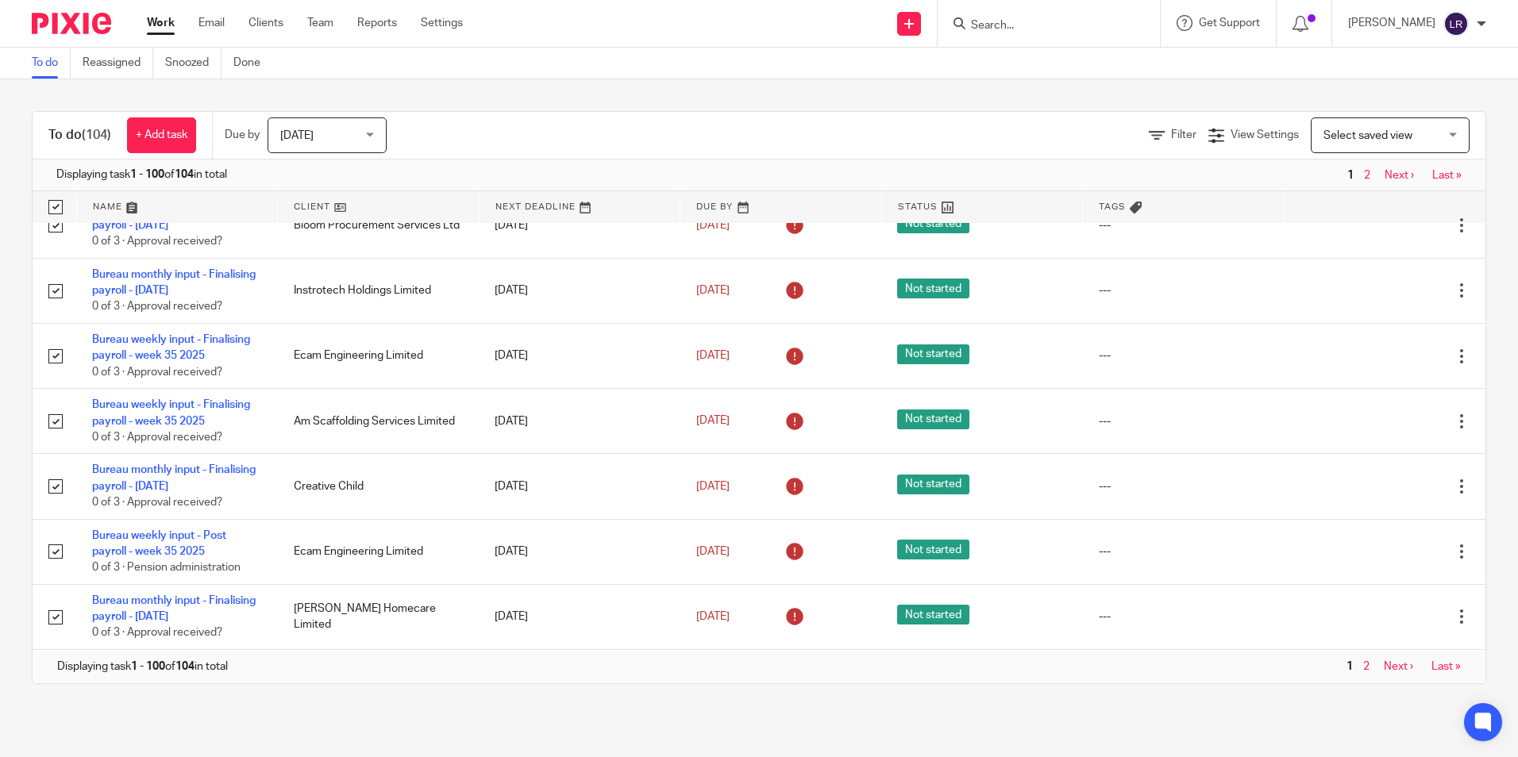
checkbox input "true"
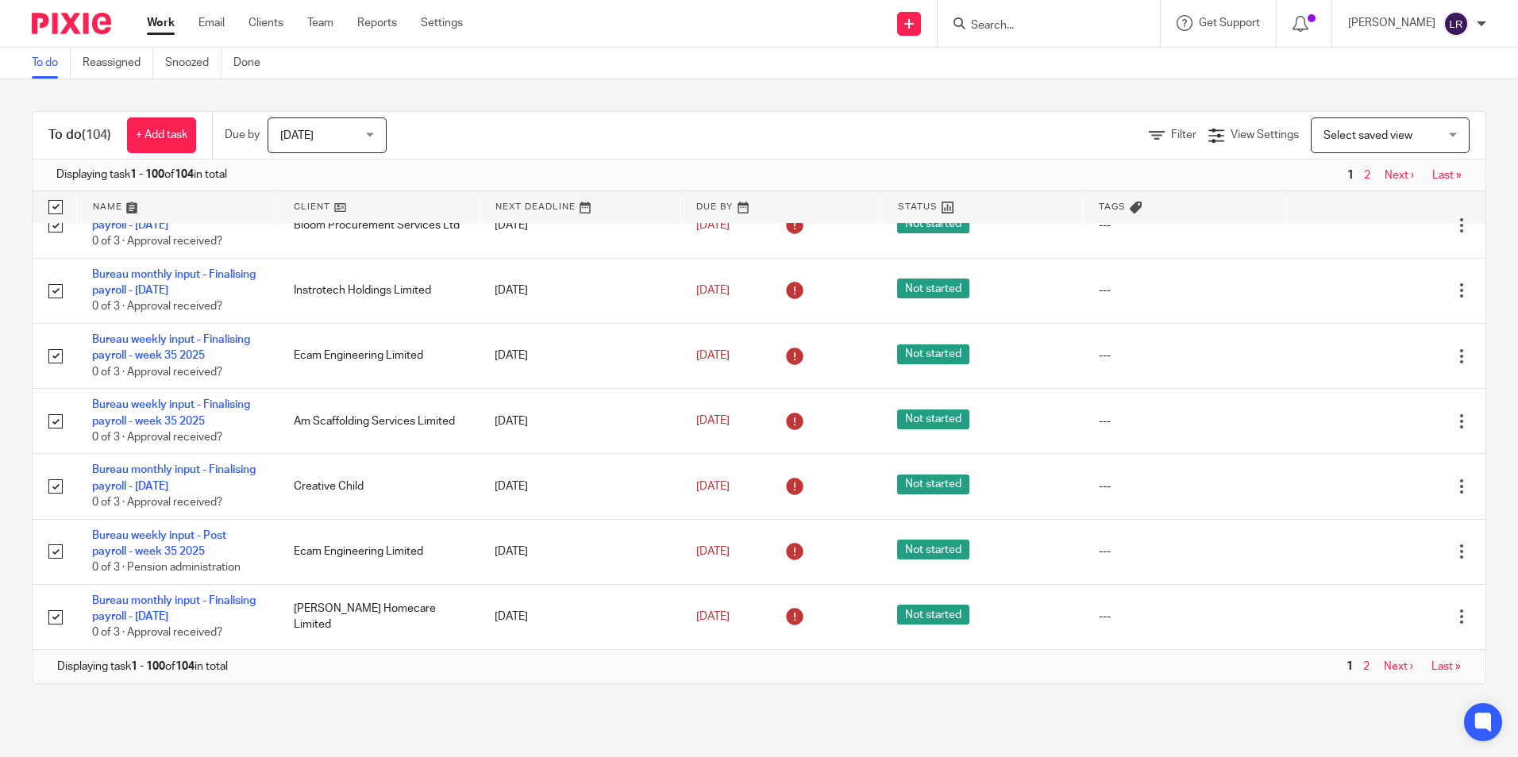
checkbox input "true"
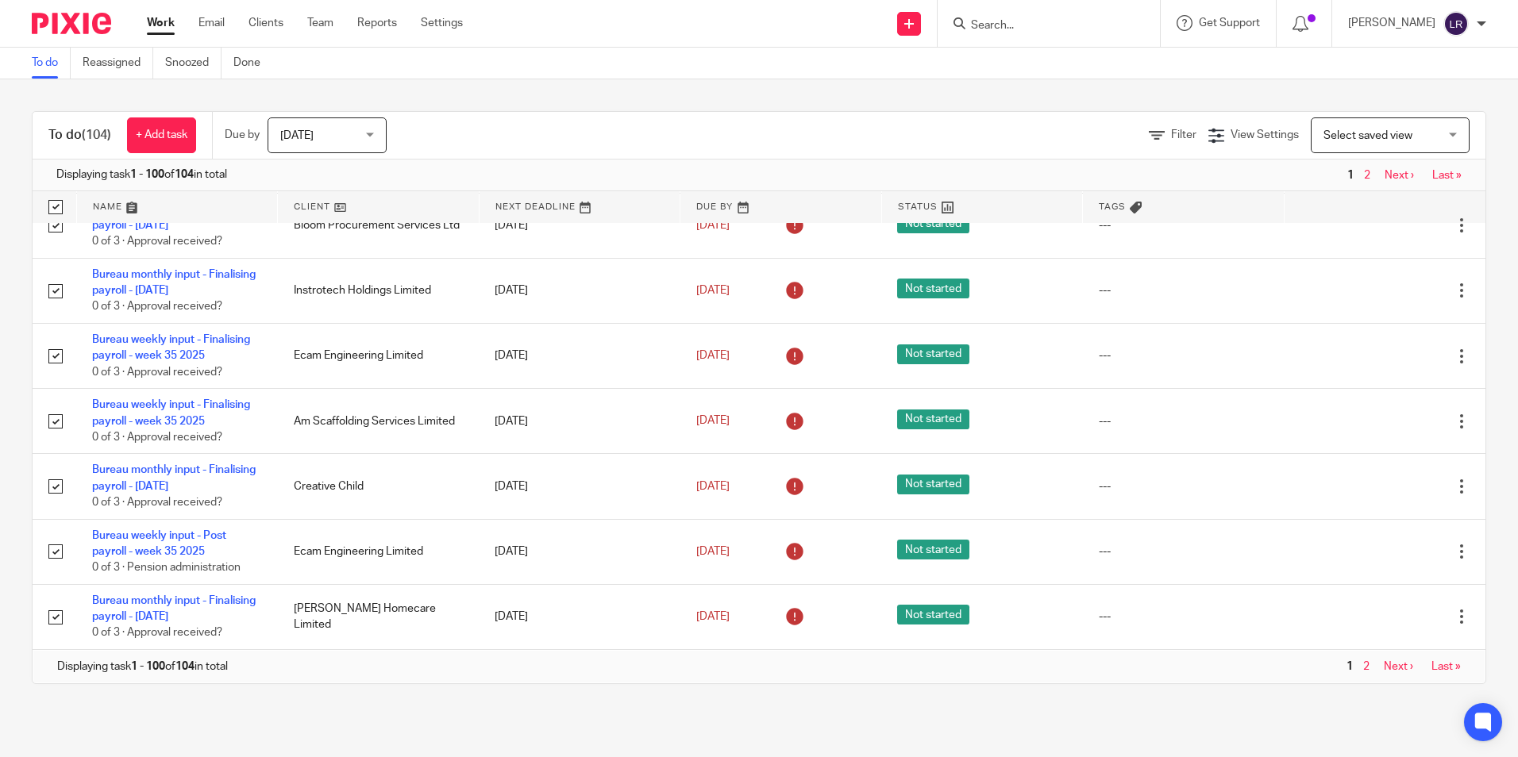
checkbox input "true"
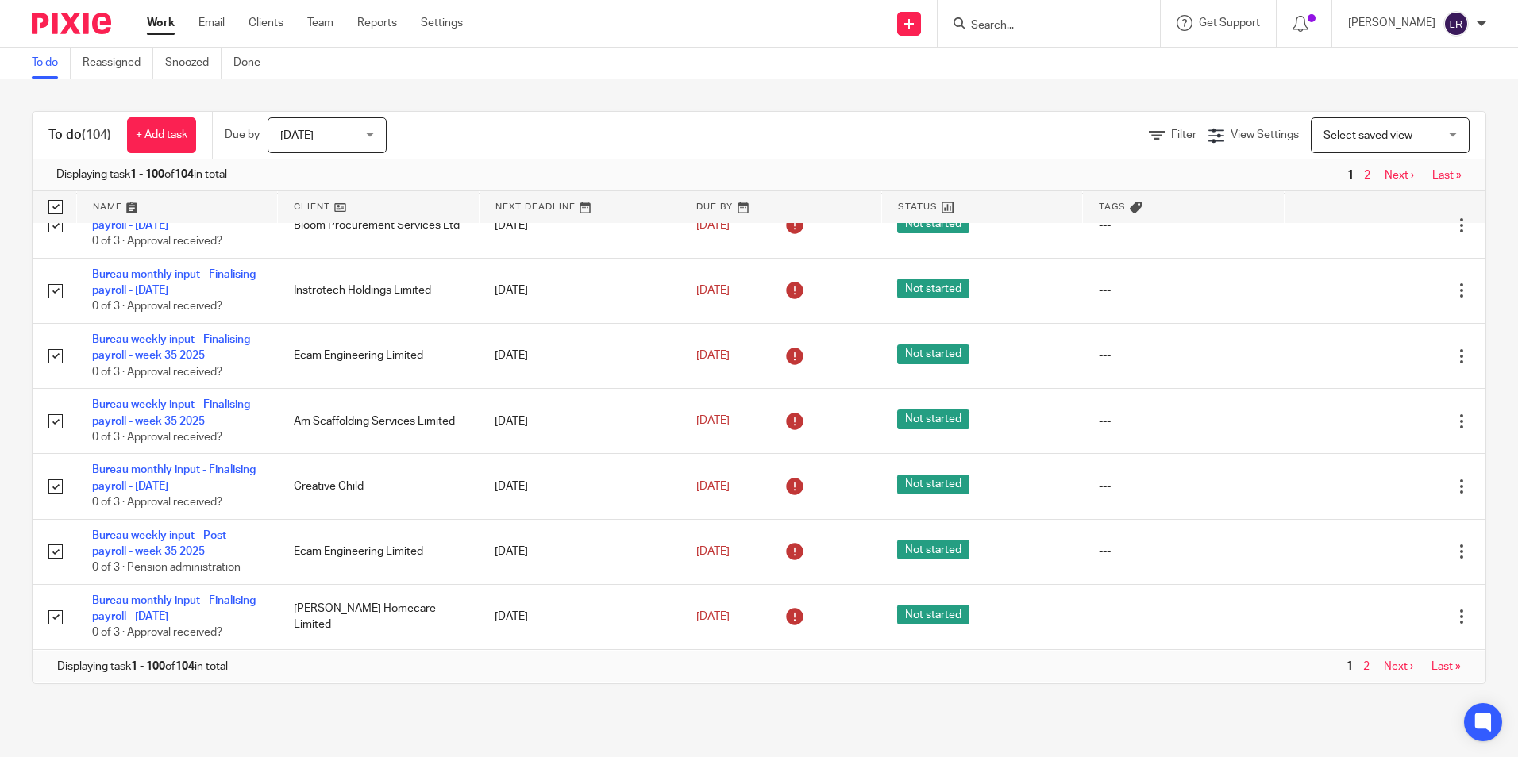
checkbox input "true"
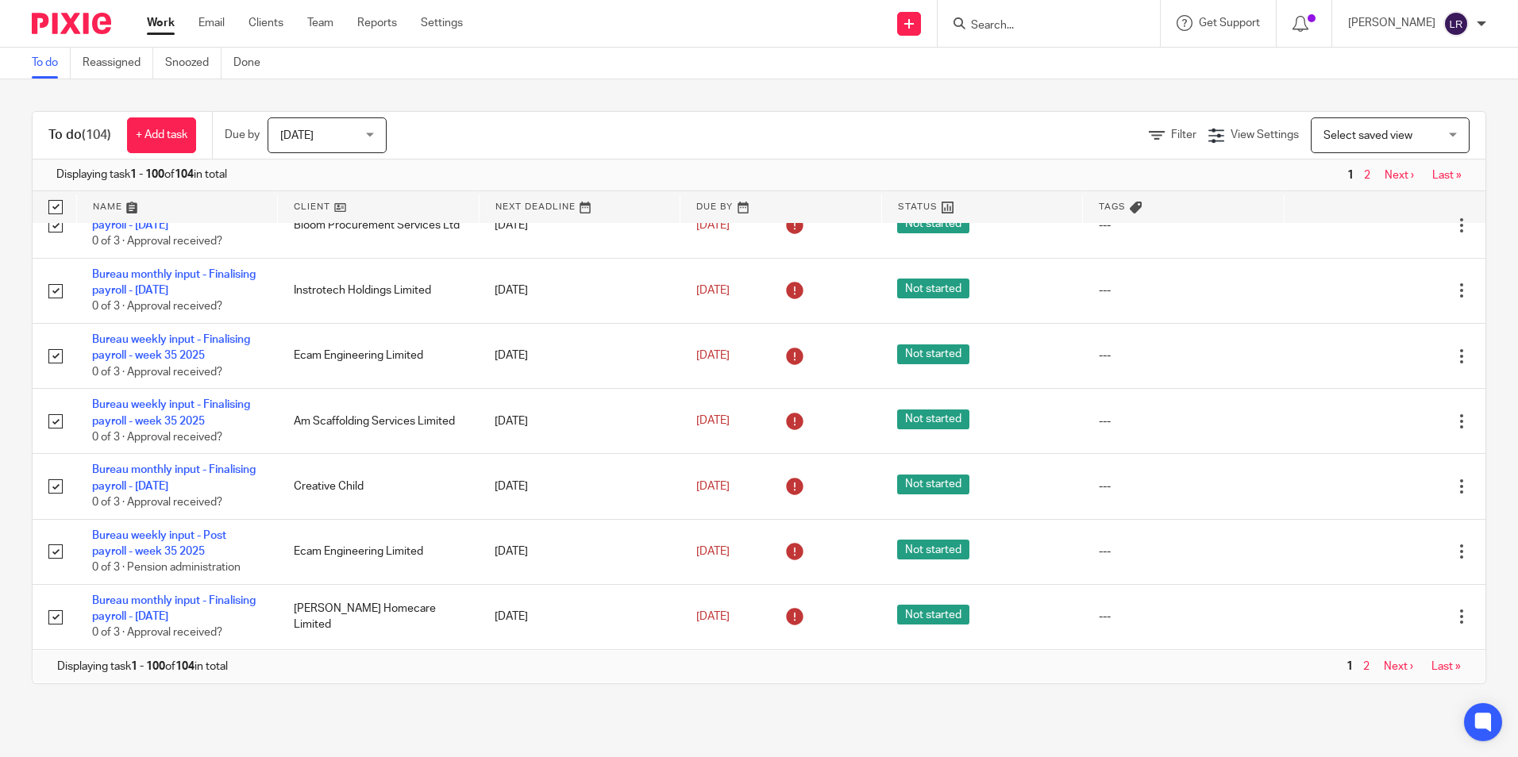
checkbox input "true"
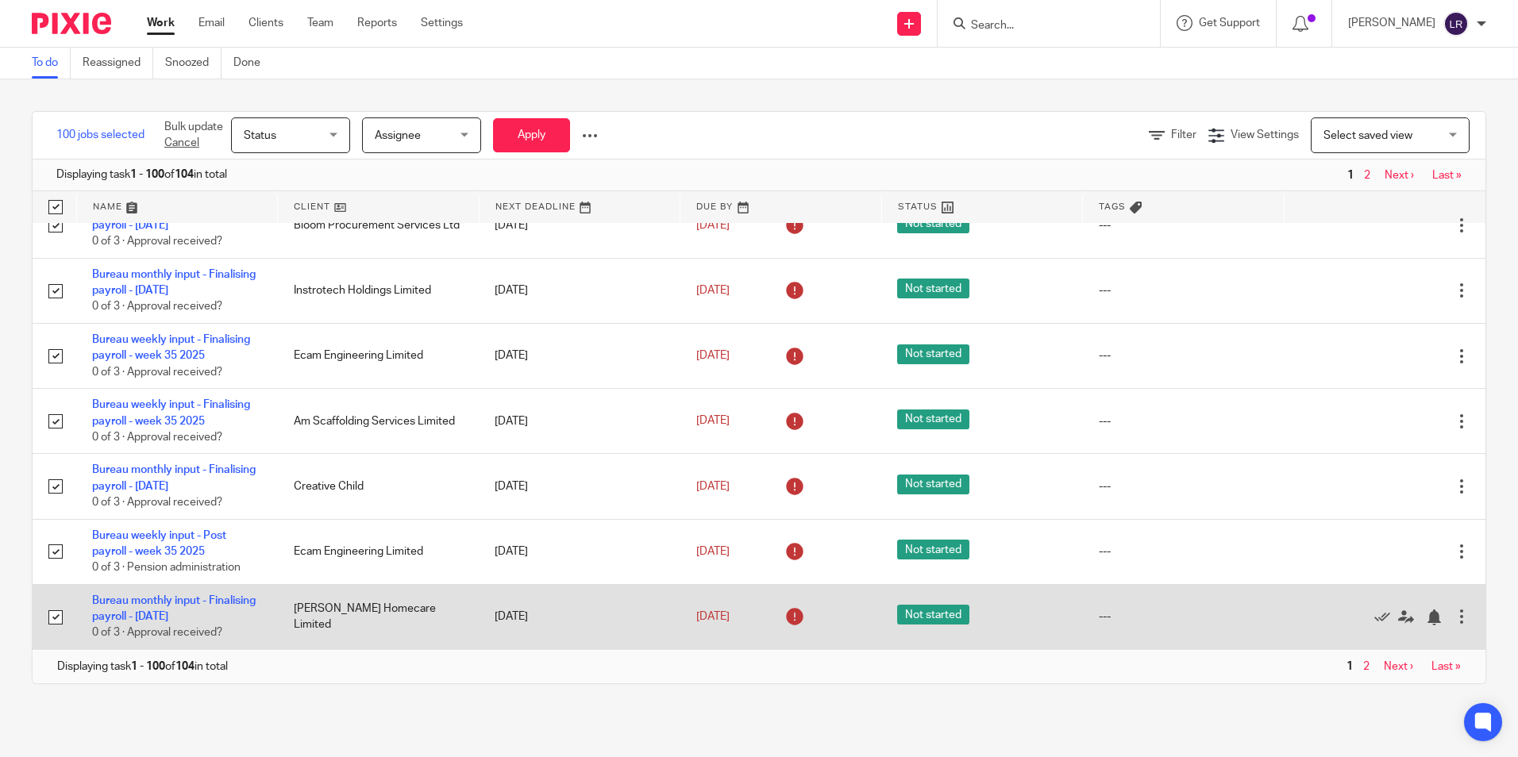
click at [56, 611] on input "checkbox" at bounding box center [55, 618] width 30 height 30
checkbox input "false"
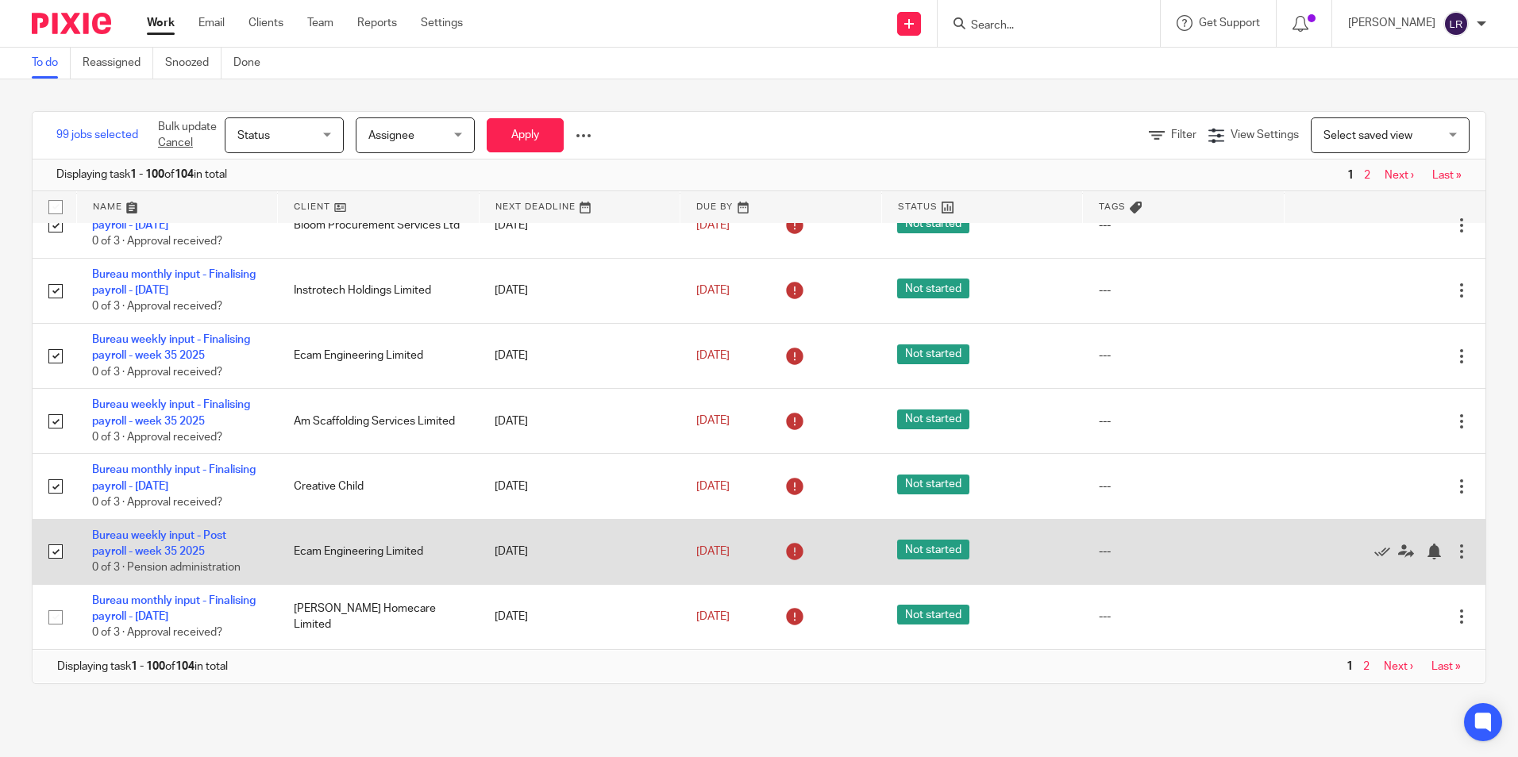
click at [56, 537] on input "checkbox" at bounding box center [55, 552] width 30 height 30
checkbox input "false"
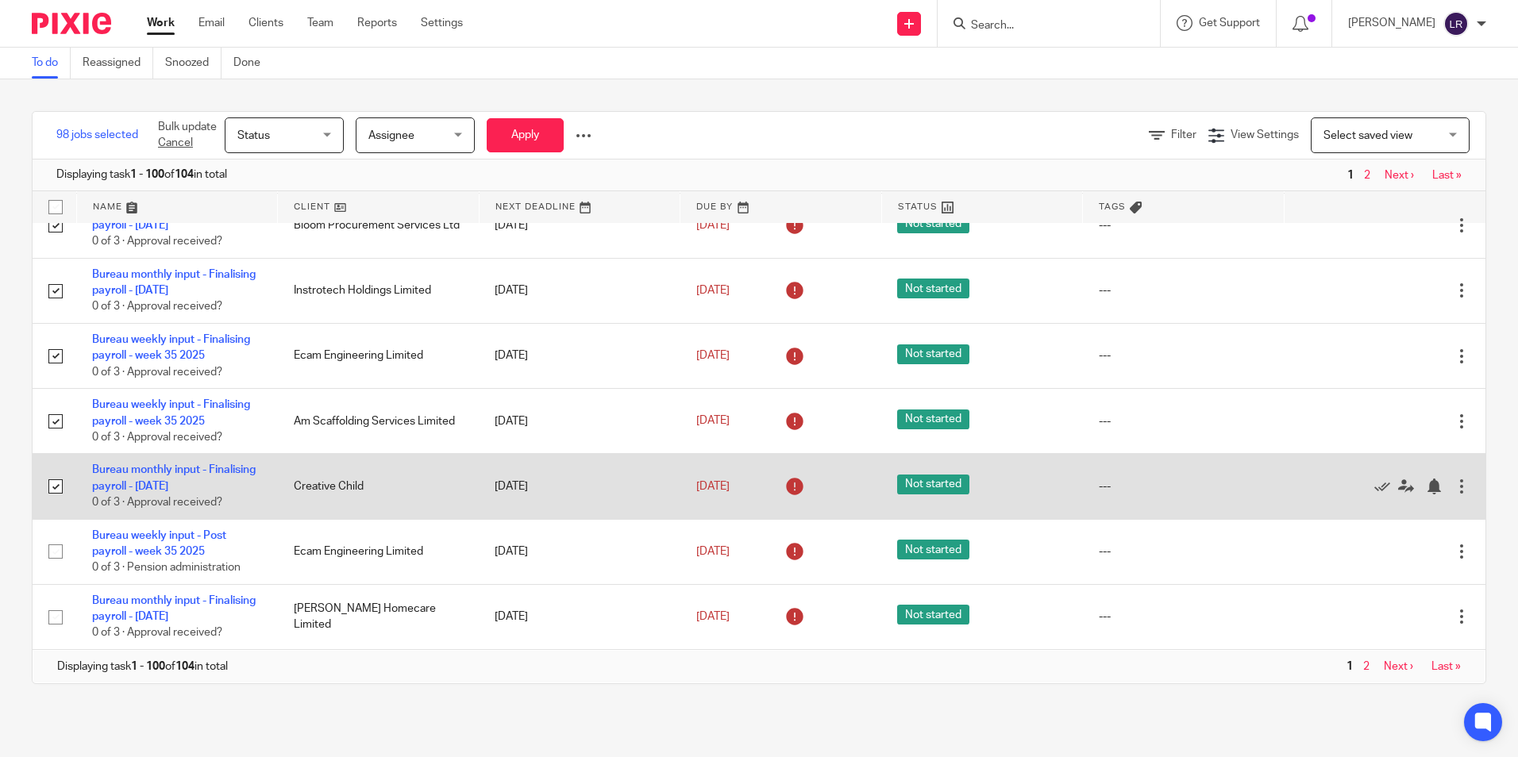
click at [58, 477] on input "checkbox" at bounding box center [55, 487] width 30 height 30
checkbox input "false"
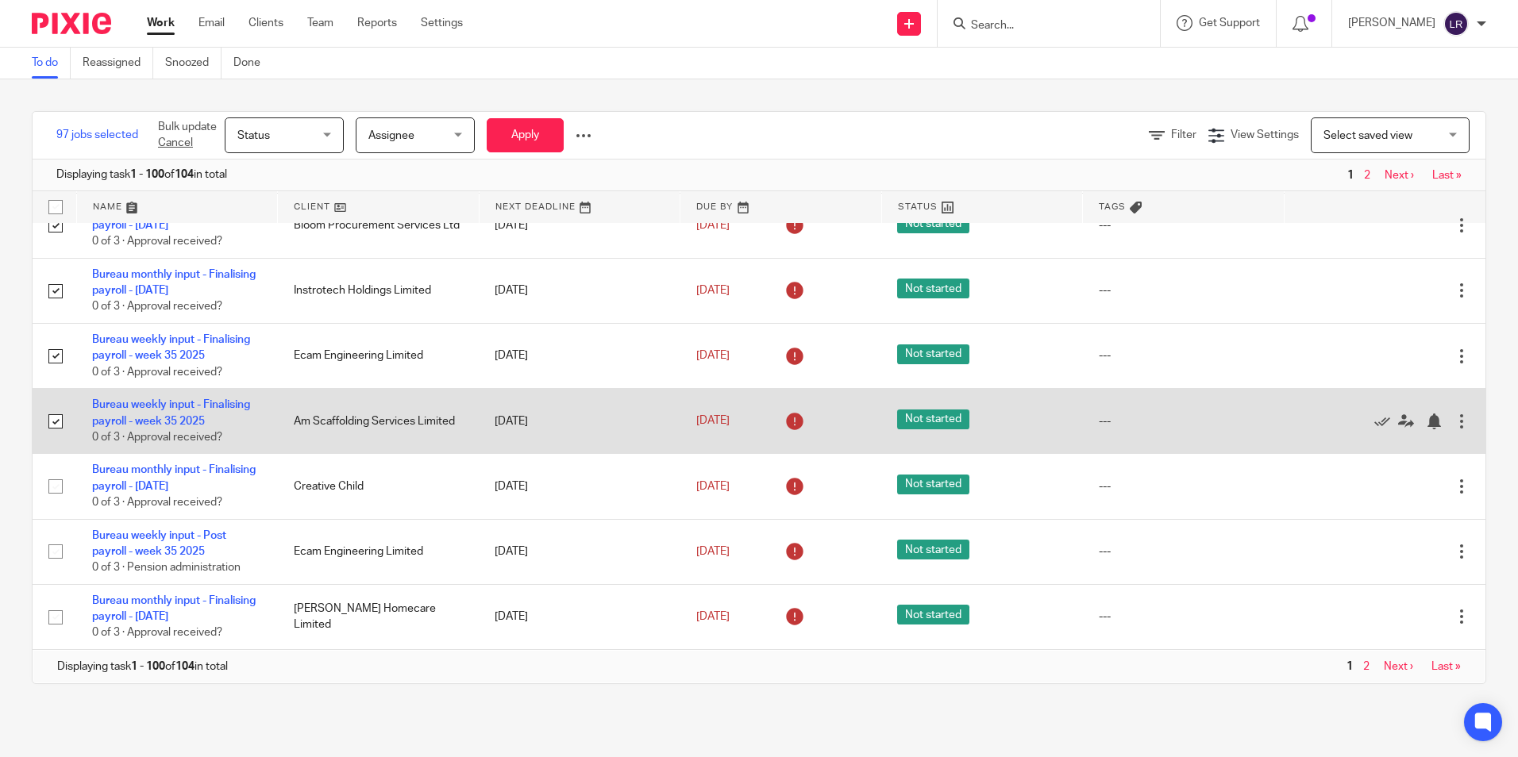
click at [58, 406] on input "checkbox" at bounding box center [55, 421] width 30 height 30
checkbox input "false"
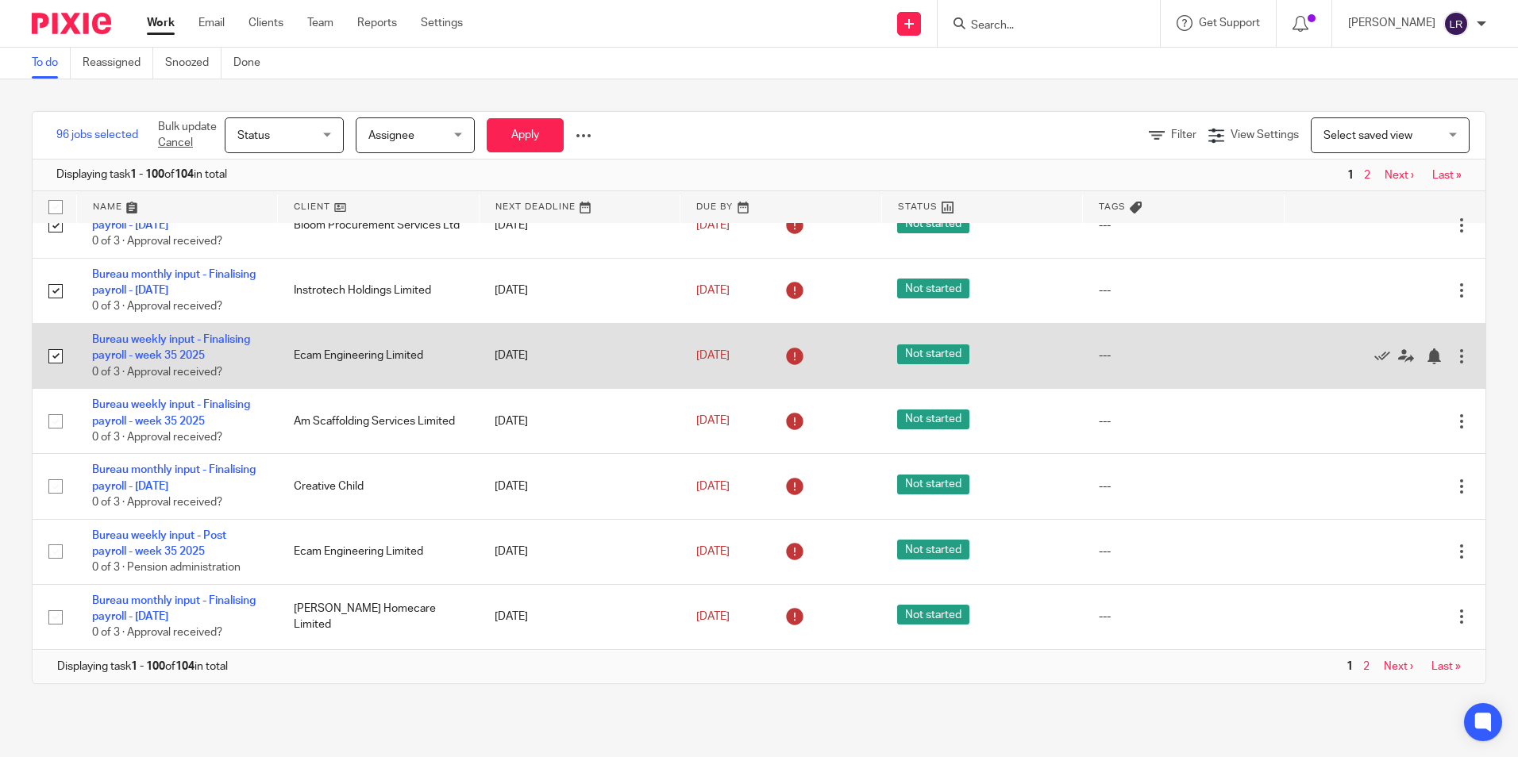
click at [59, 350] on input "checkbox" at bounding box center [55, 356] width 30 height 30
checkbox input "false"
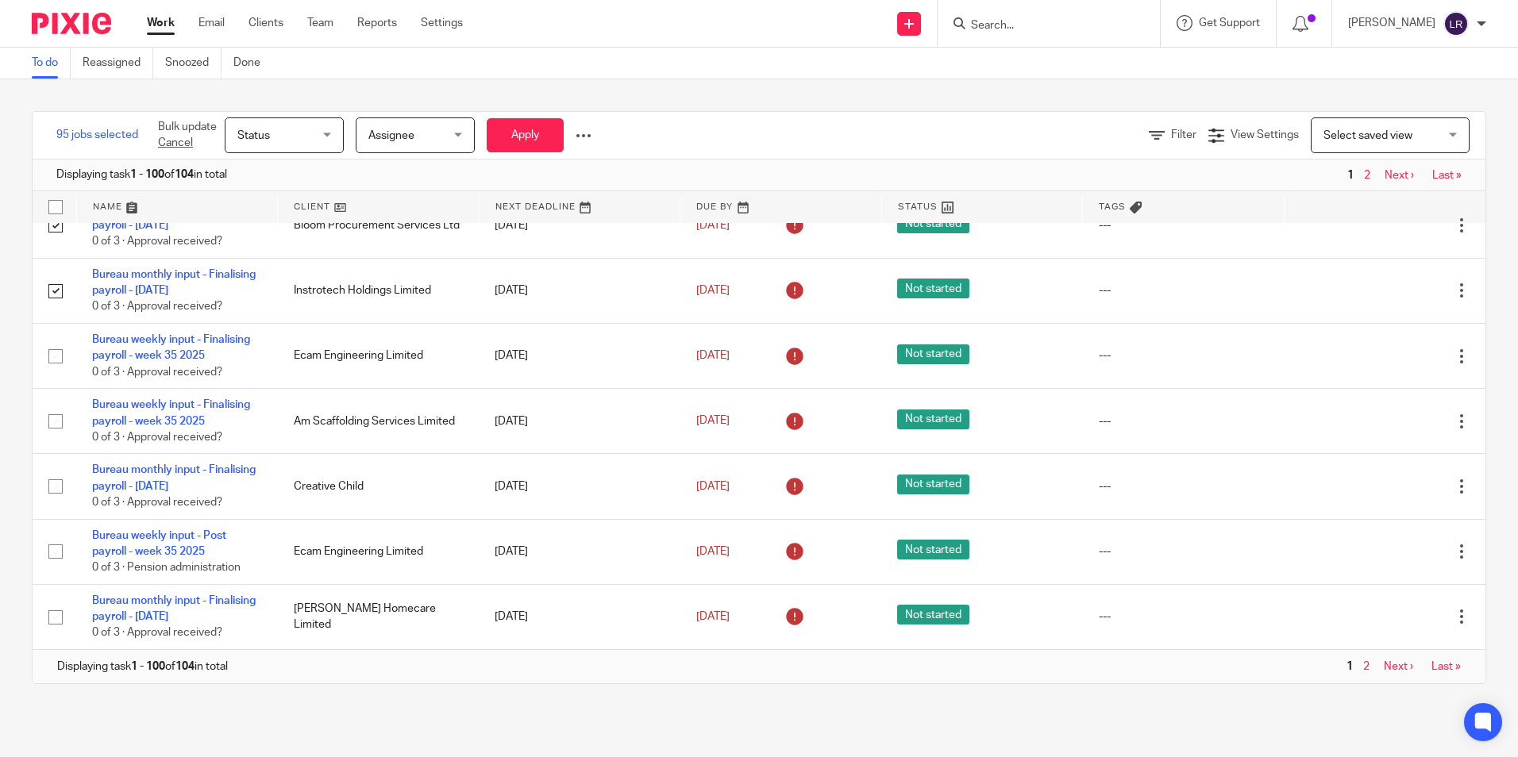
click at [325, 134] on div "Status Status" at bounding box center [284, 135] width 119 height 36
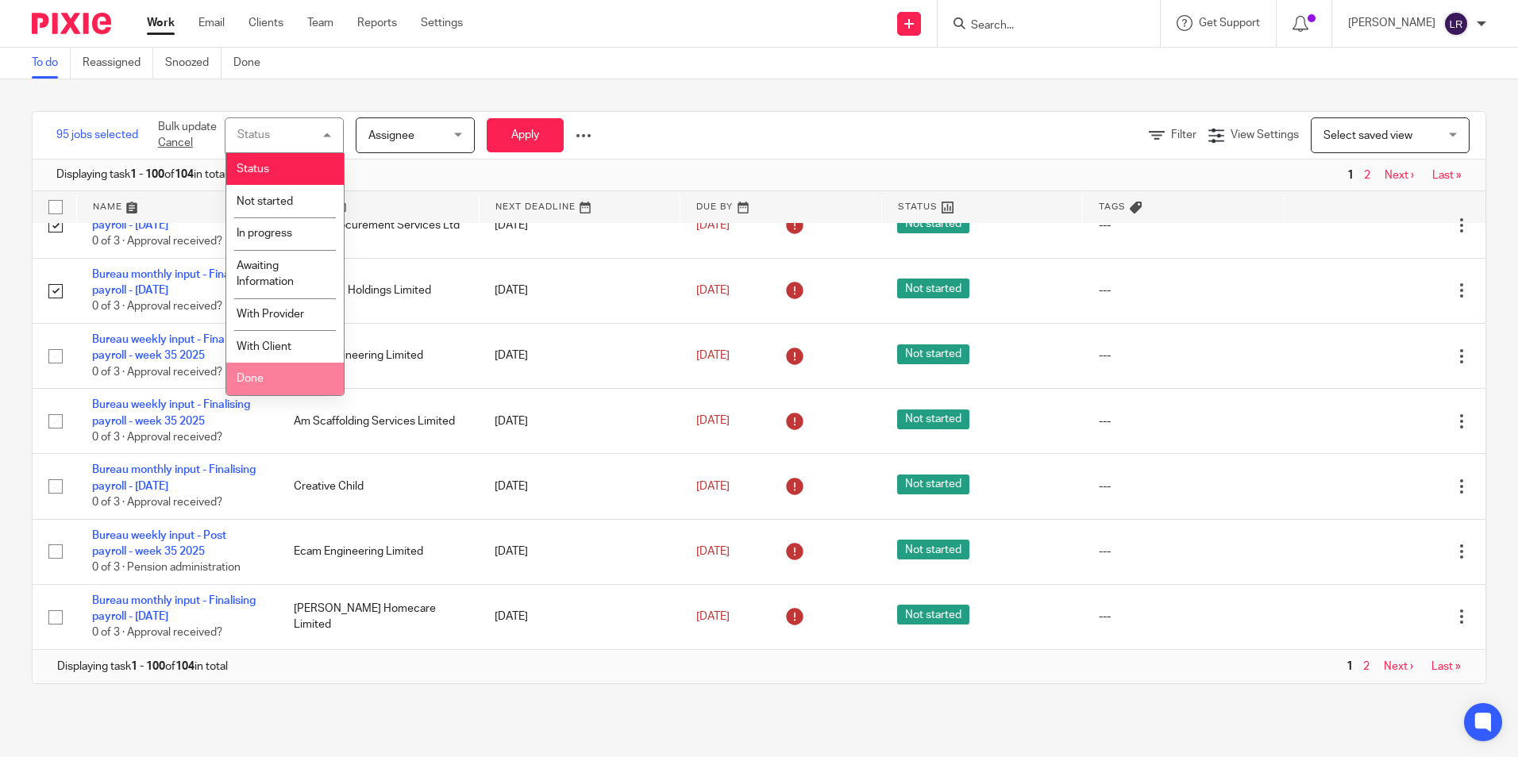
click at [276, 368] on li "Done" at bounding box center [284, 379] width 117 height 33
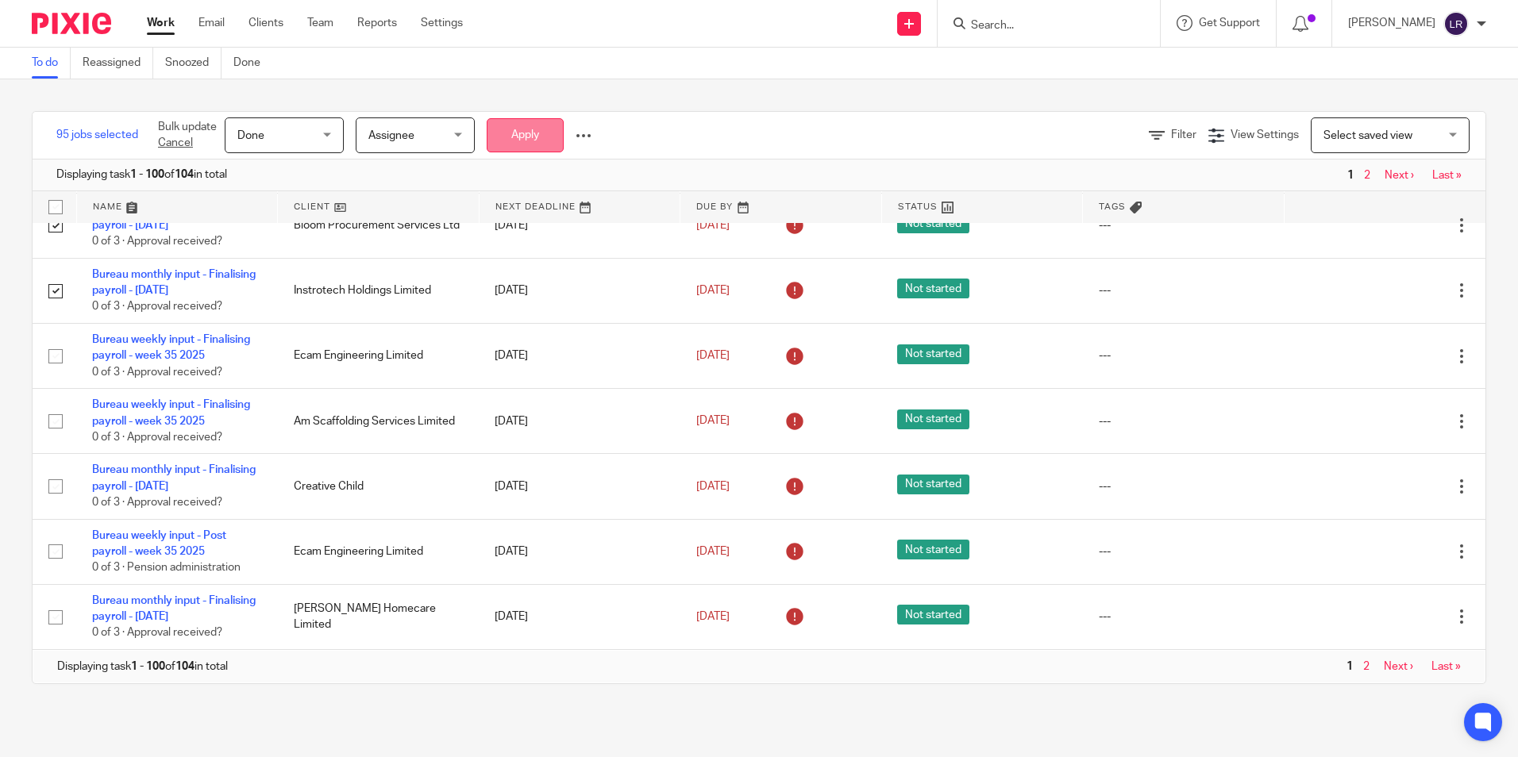
click at [516, 137] on button "Apply" at bounding box center [525, 135] width 77 height 34
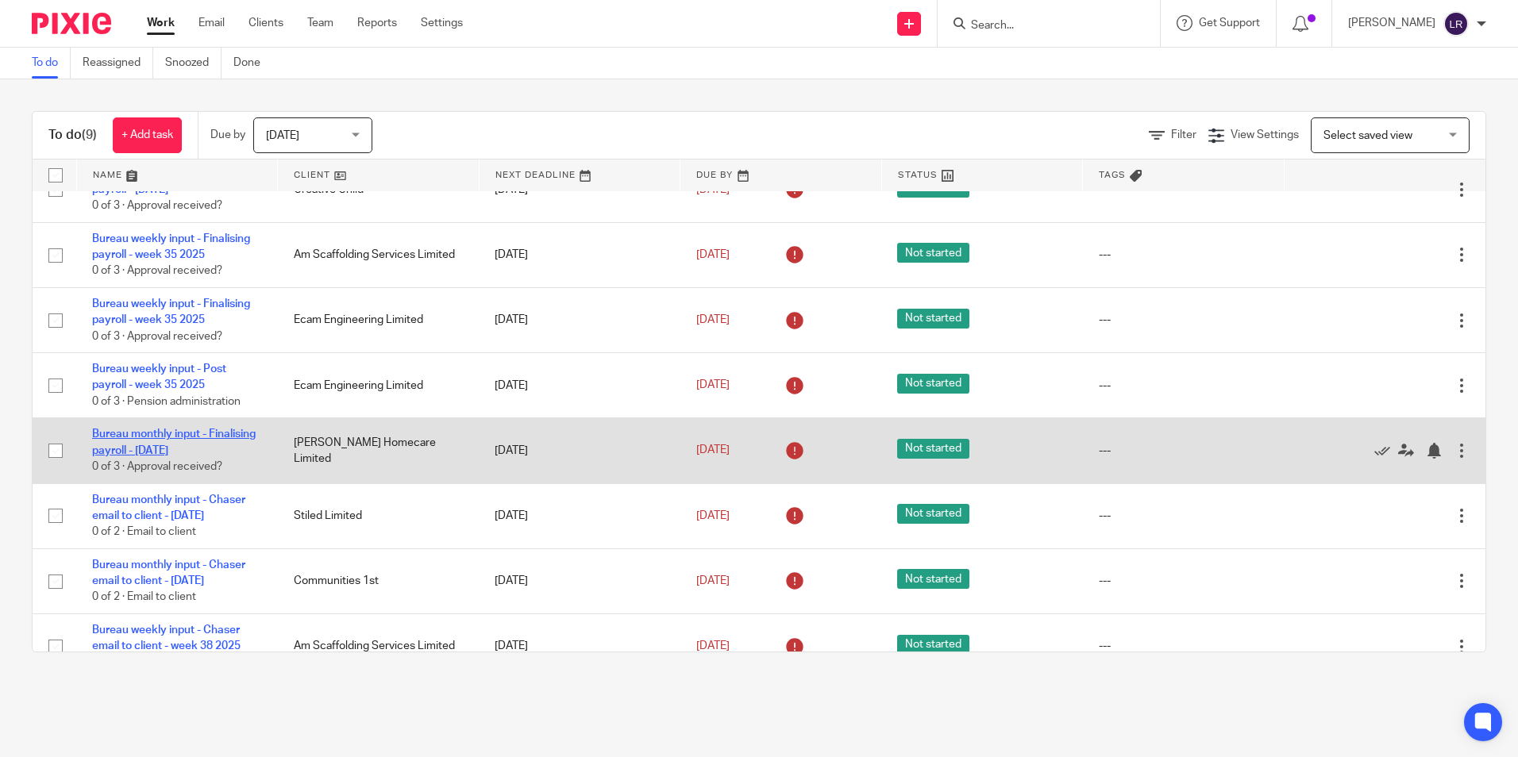
scroll to position [33, 0]
click at [156, 452] on link "Bureau monthly input - Finalising payroll - [DATE]" at bounding box center [174, 443] width 164 height 27
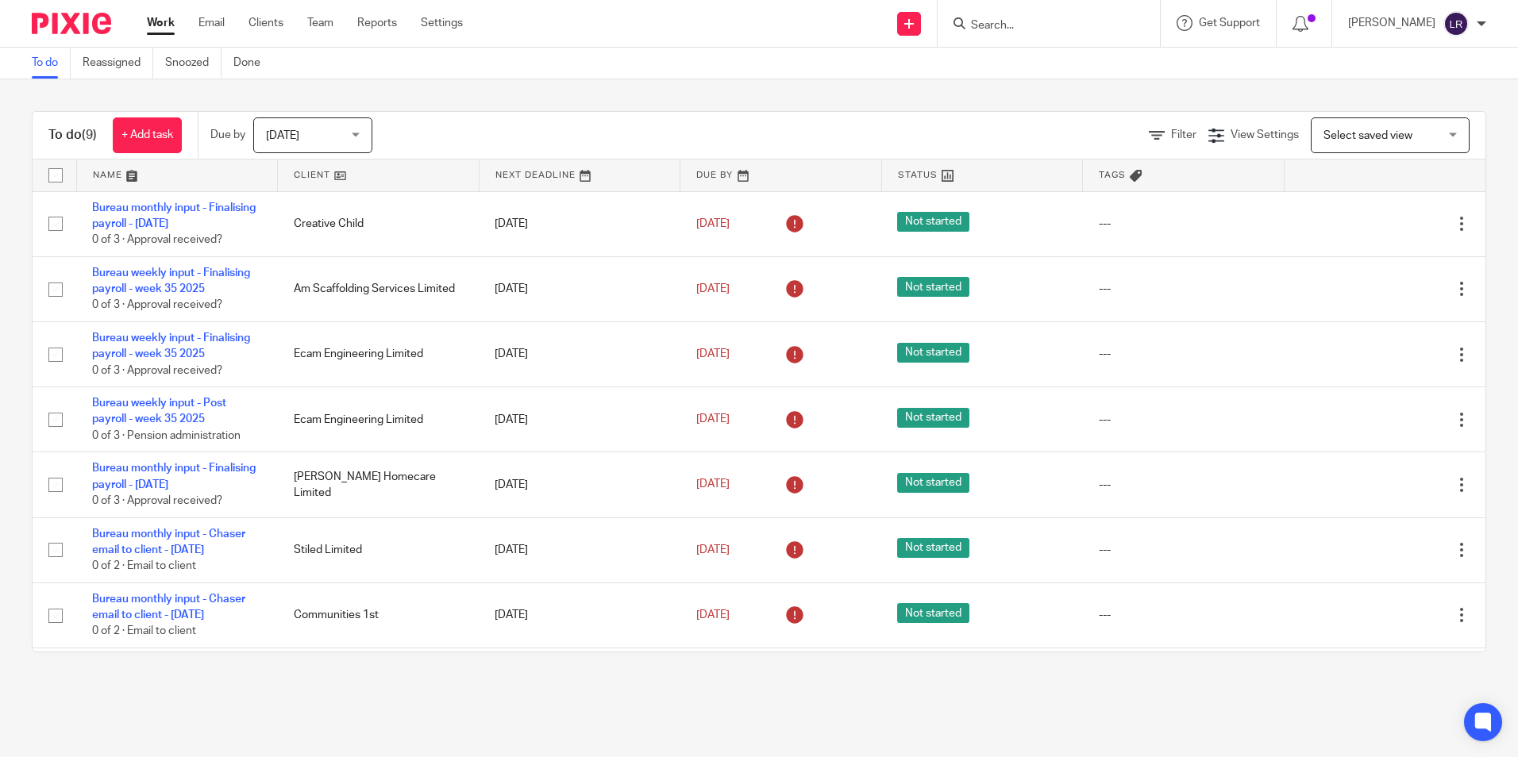
click at [260, 23] on link "Clients" at bounding box center [265, 23] width 35 height 16
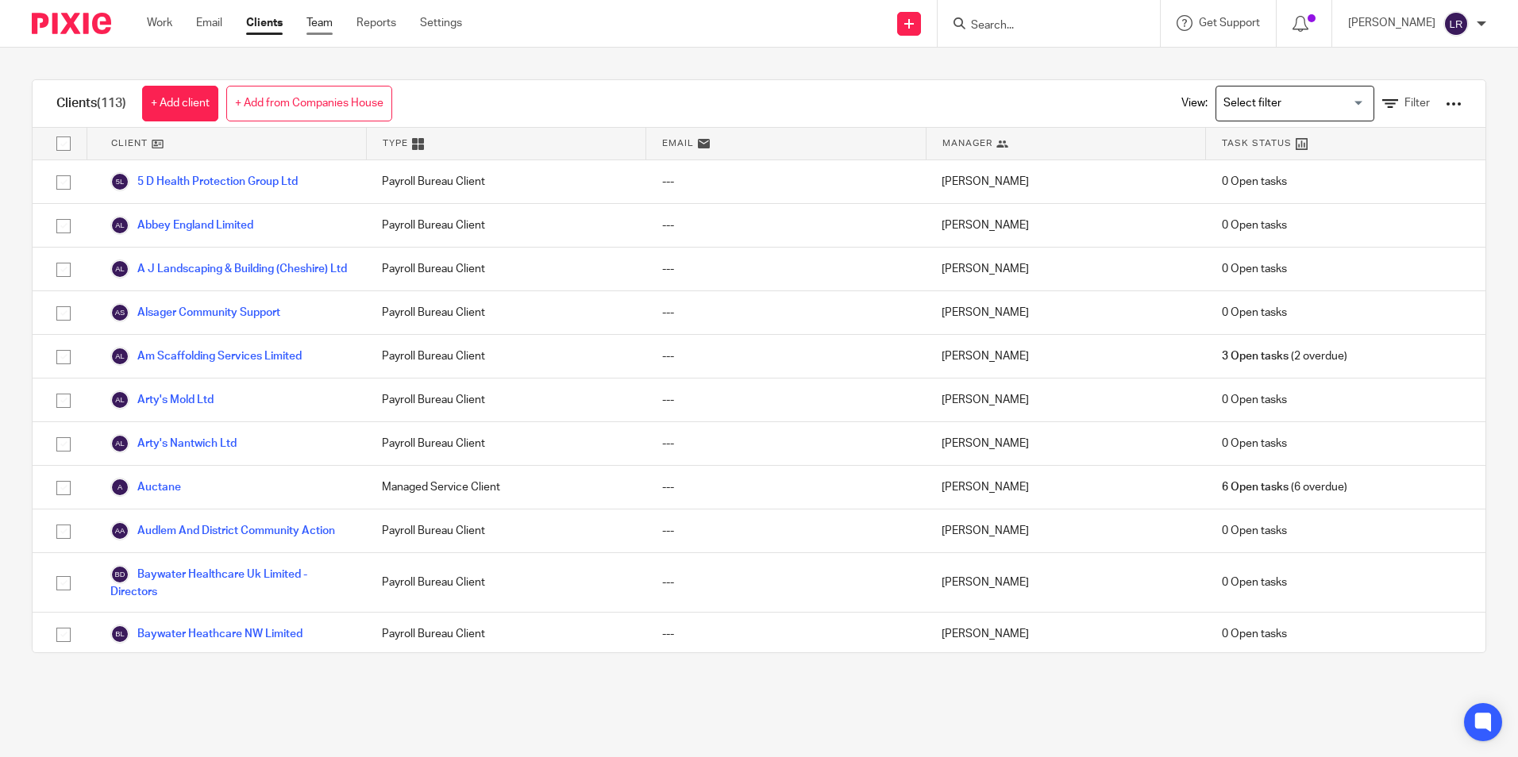
click at [330, 21] on link "Team" at bounding box center [319, 23] width 26 height 16
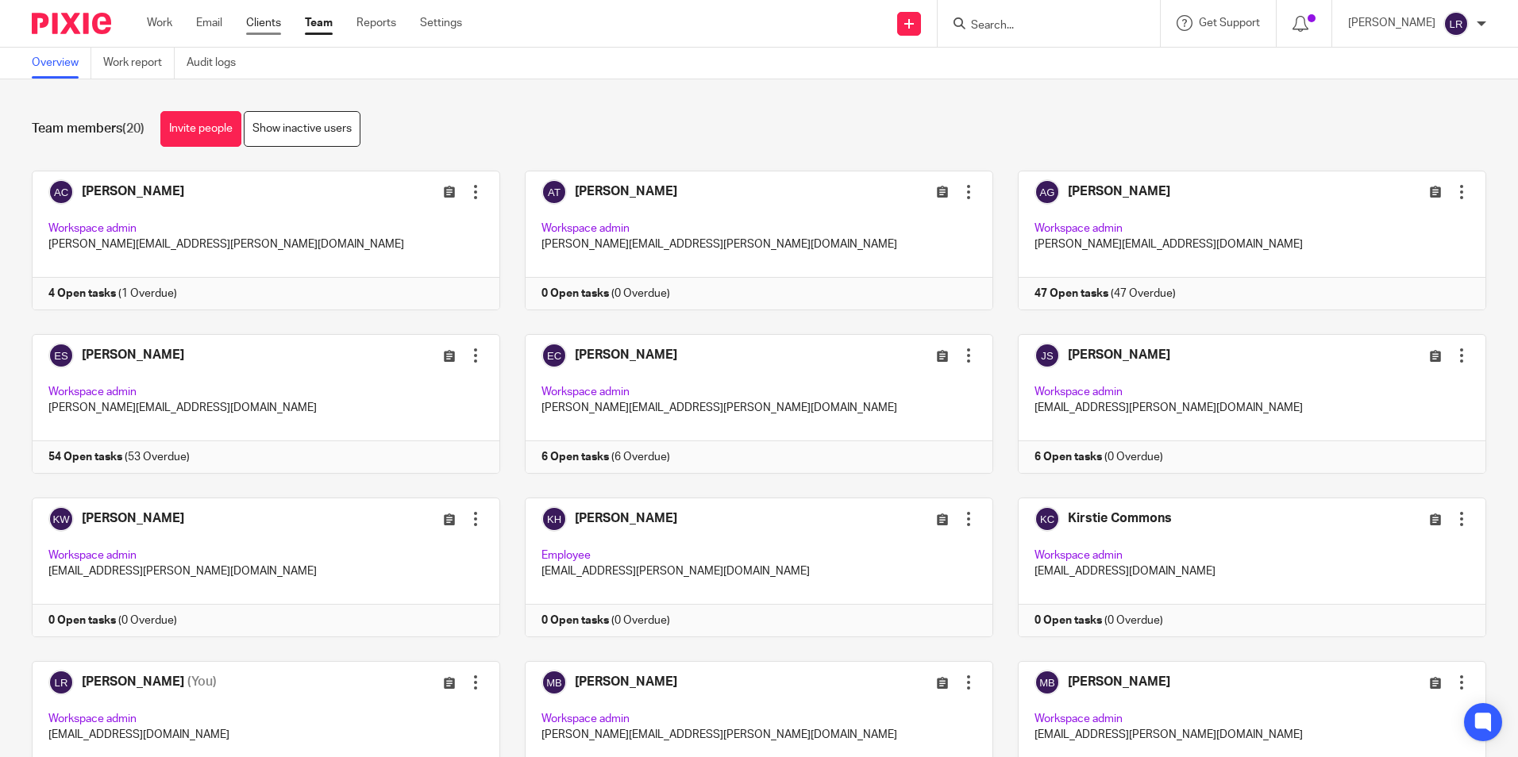
click at [271, 21] on link "Clients" at bounding box center [263, 23] width 35 height 16
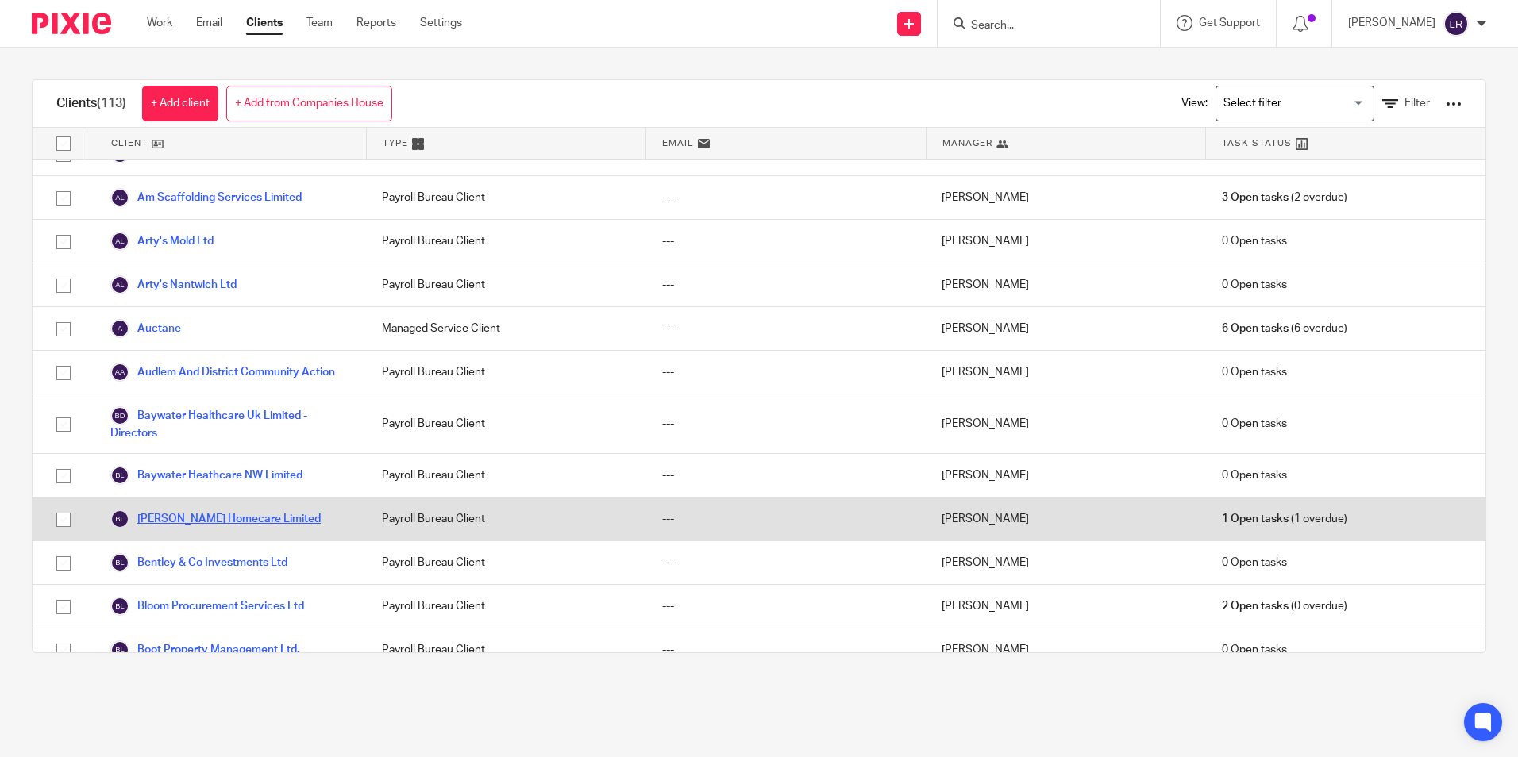
scroll to position [238, 0]
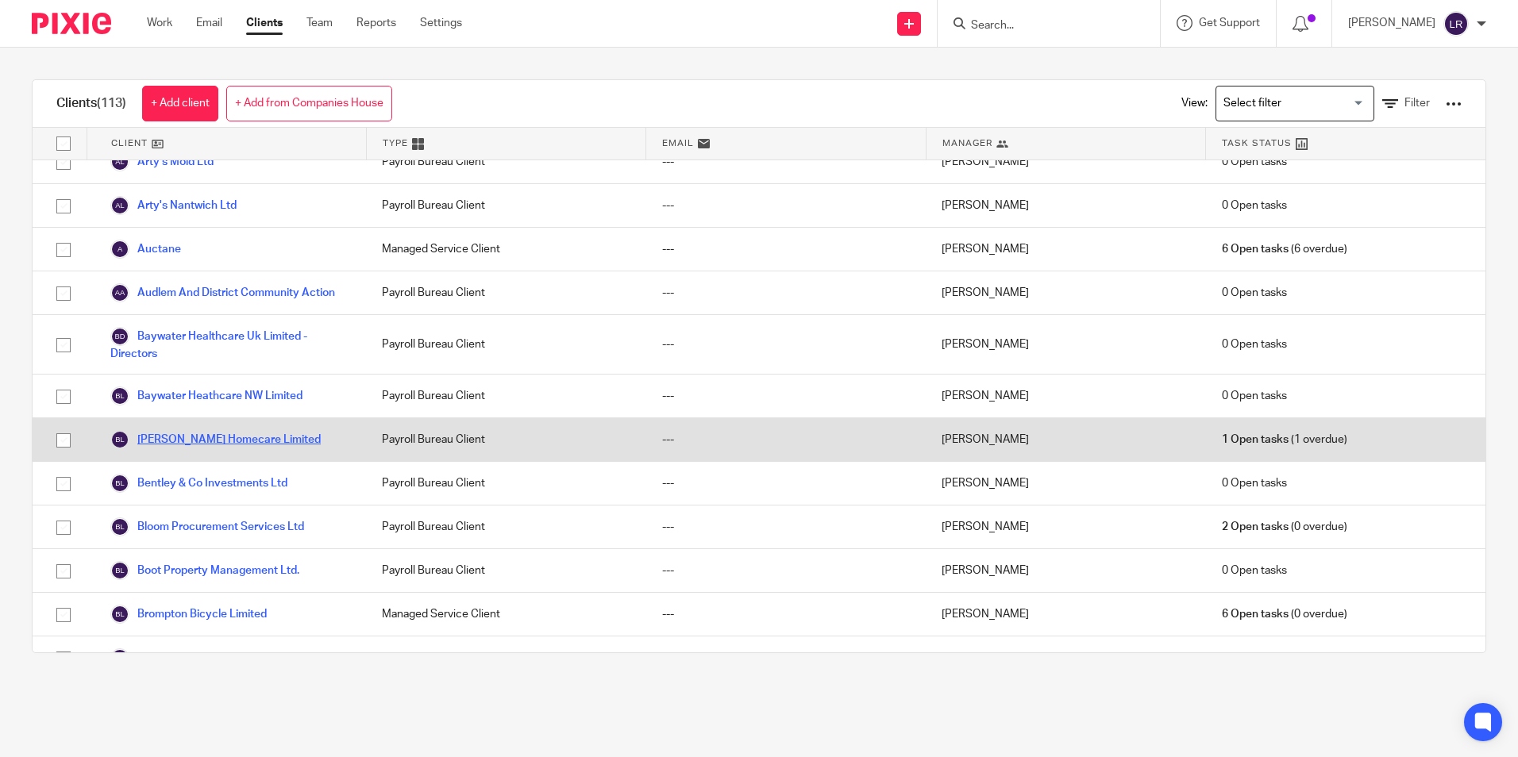
click at [225, 449] on link "[PERSON_NAME] Homecare Limited" at bounding box center [215, 439] width 210 height 19
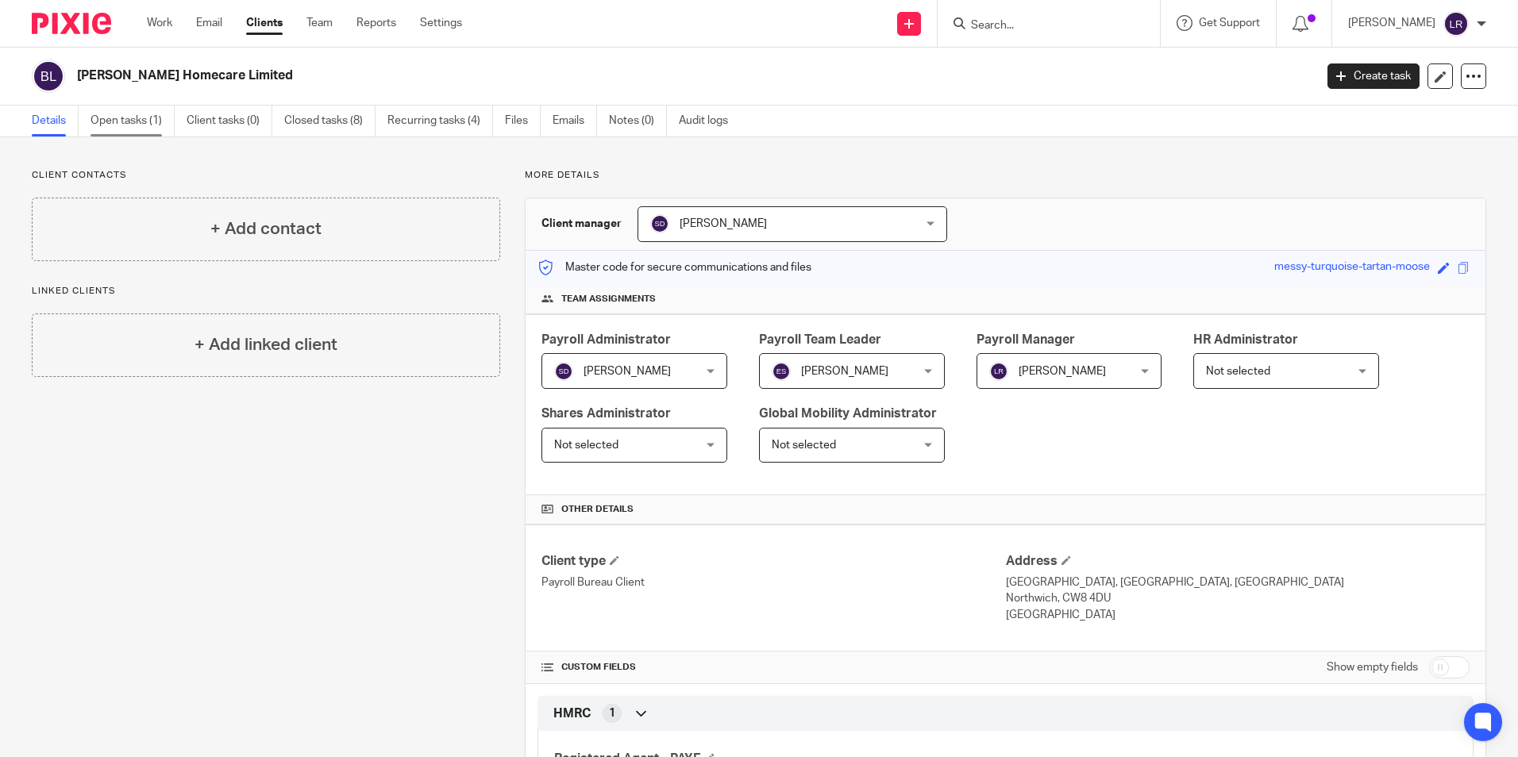
click at [121, 120] on link "Open tasks (1)" at bounding box center [132, 121] width 84 height 31
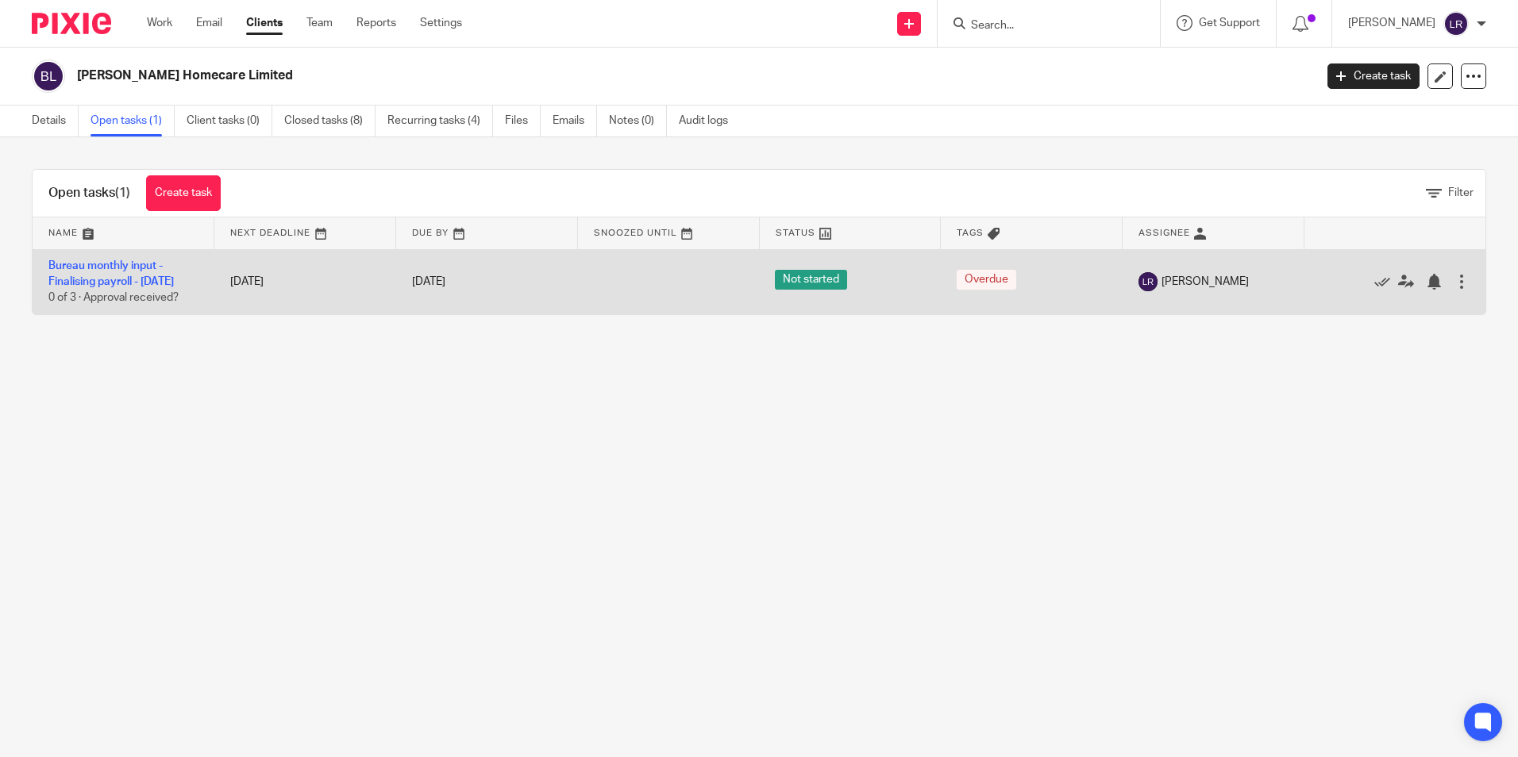
click at [1176, 290] on span "[PERSON_NAME]" at bounding box center [1204, 282] width 87 height 16
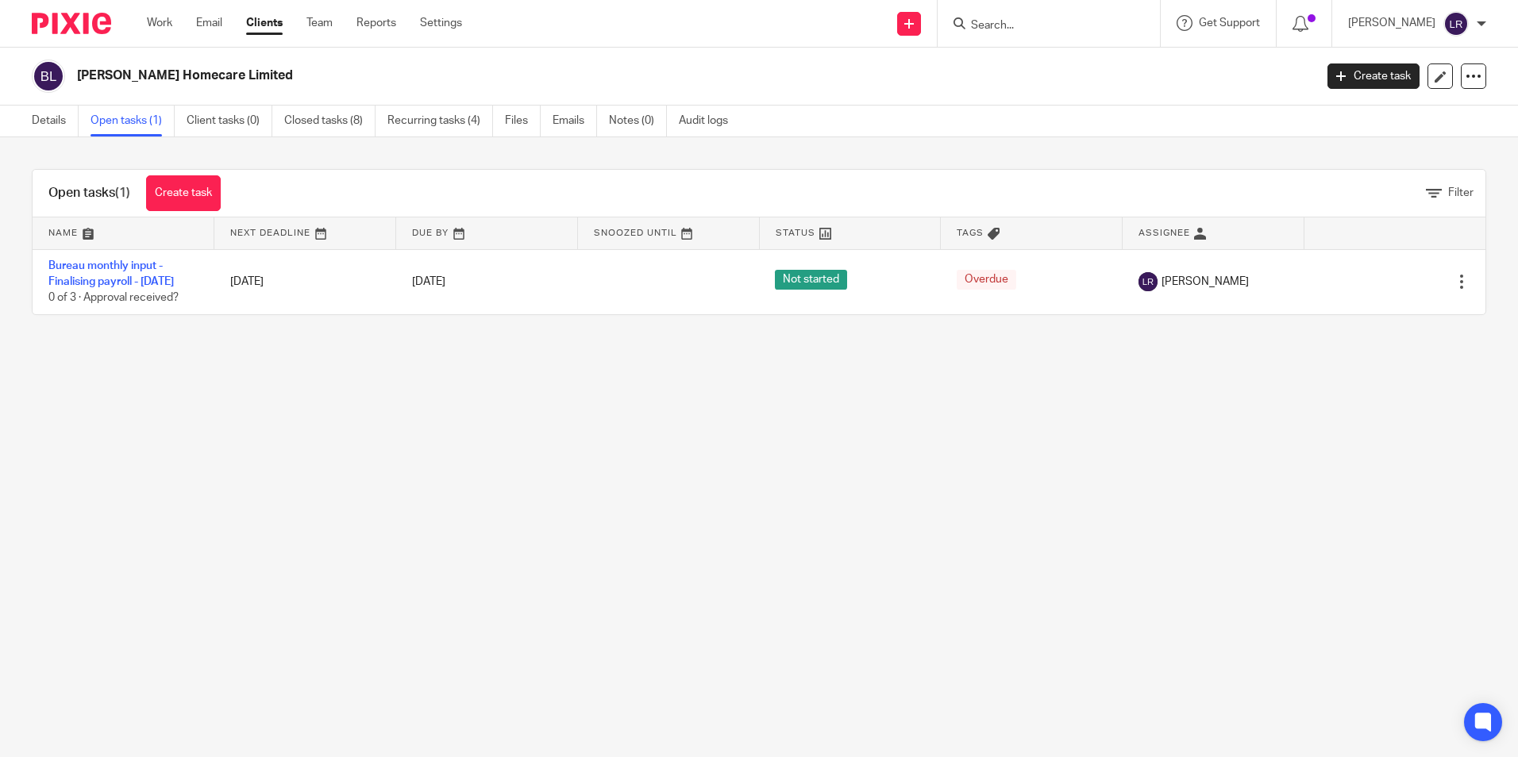
click at [1161, 235] on link at bounding box center [1213, 234] width 181 height 32
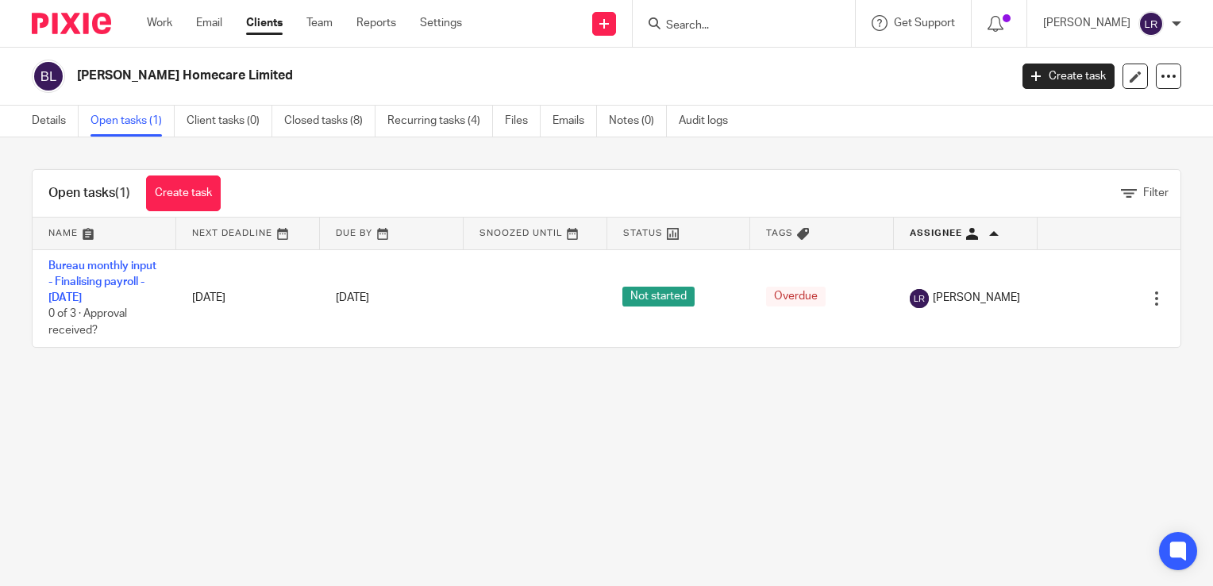
click at [261, 21] on link "Clients" at bounding box center [264, 23] width 37 height 16
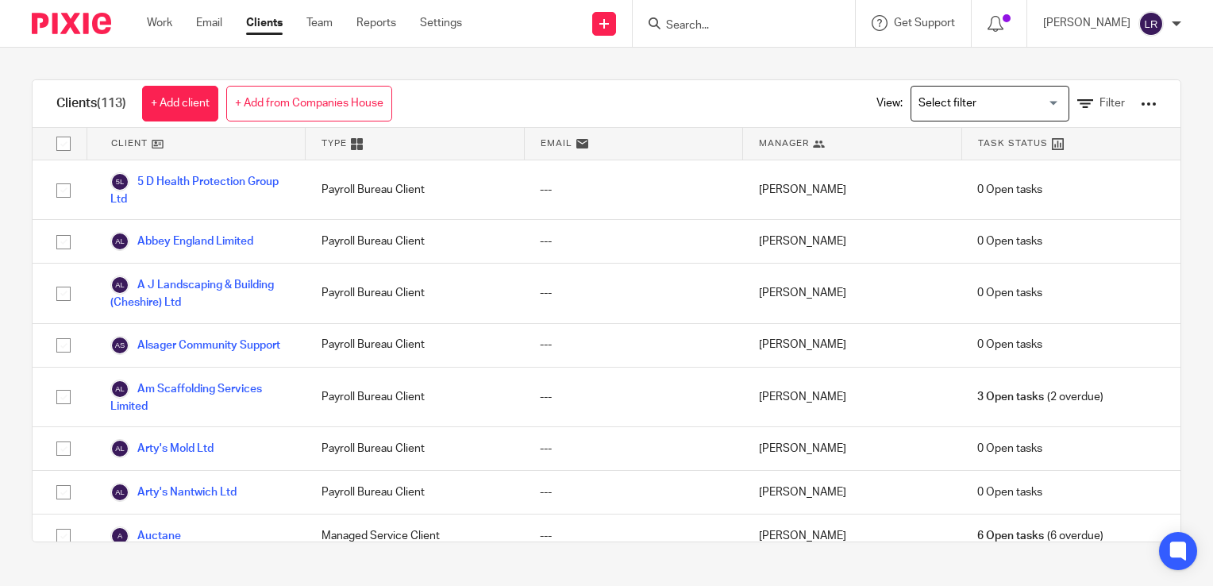
click at [961, 98] on input "Search for option" at bounding box center [986, 104] width 147 height 28
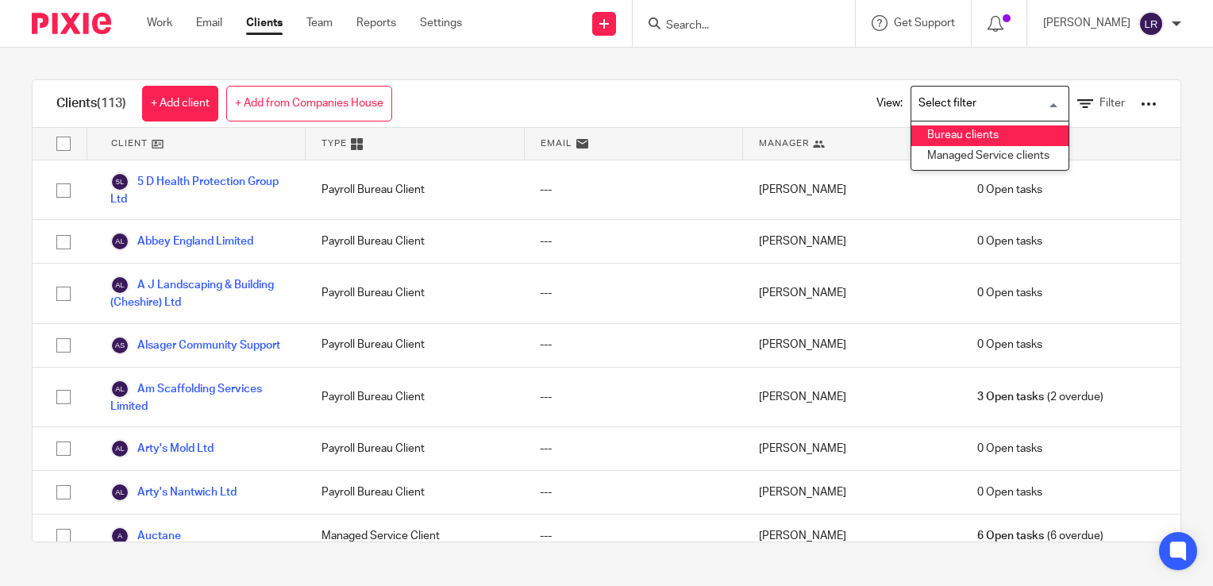
click at [942, 132] on li "Bureau clients" at bounding box center [989, 135] width 157 height 21
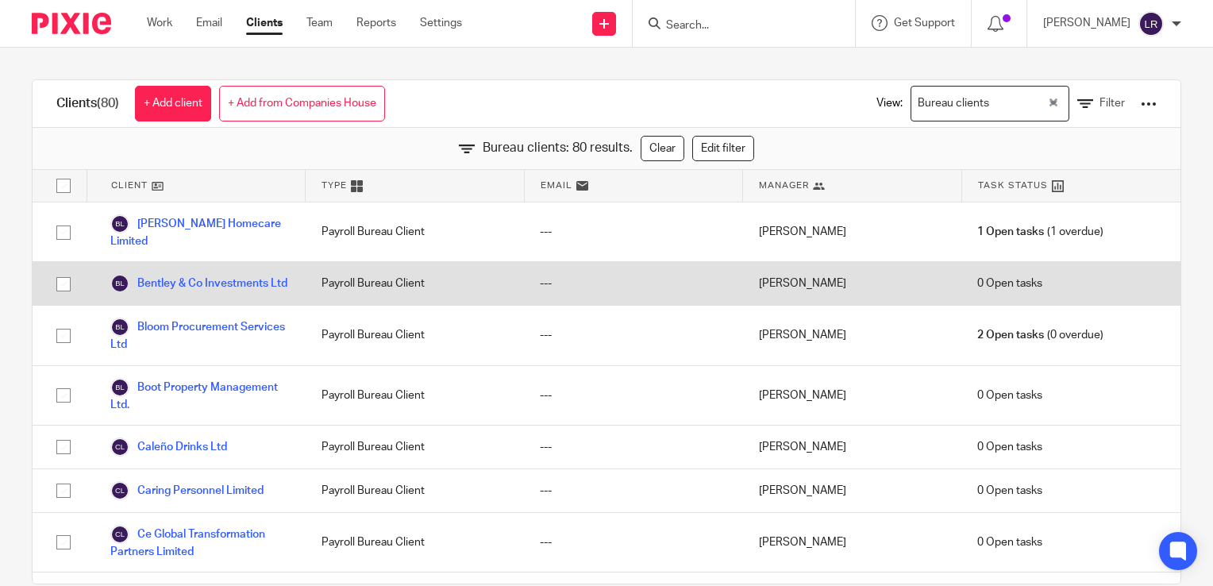
scroll to position [556, 0]
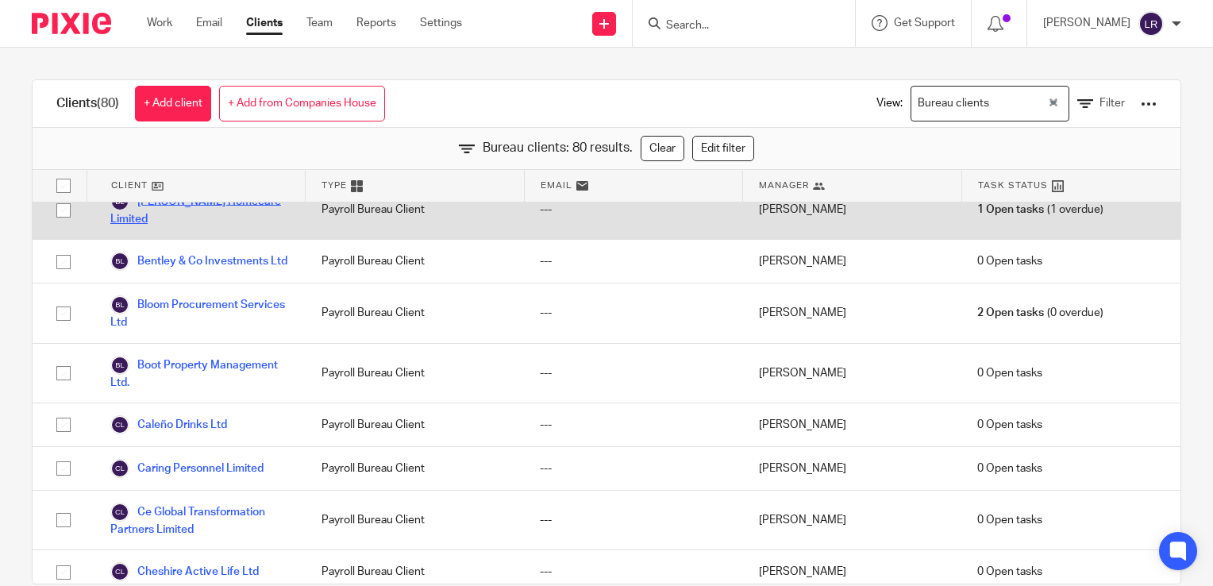
click at [173, 212] on link "[PERSON_NAME] Homecare Limited" at bounding box center [199, 209] width 179 height 35
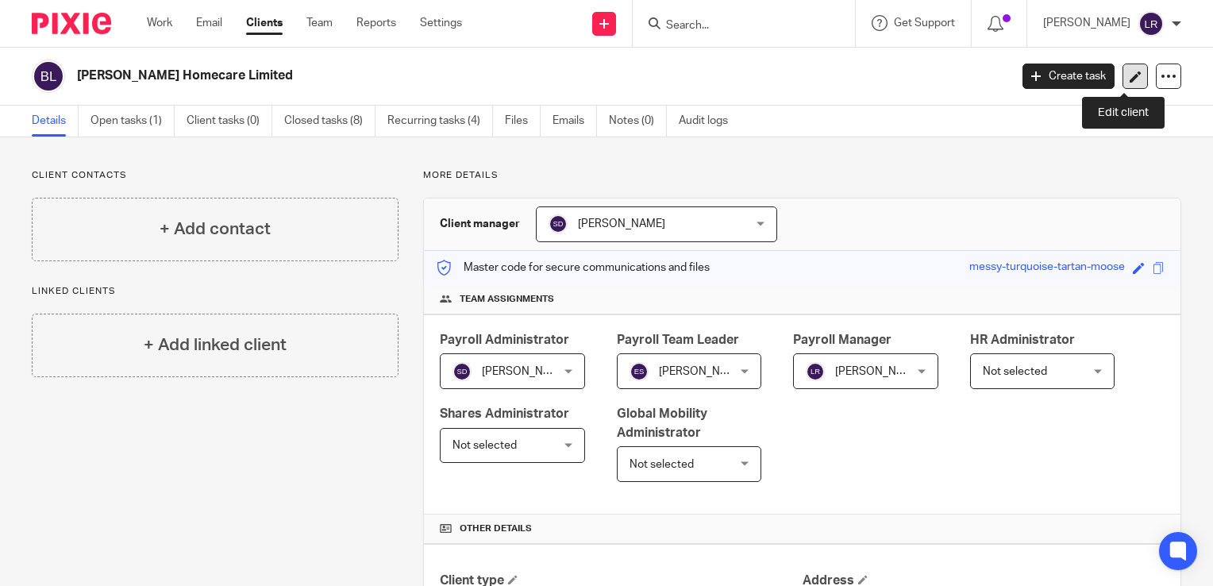
click at [1130, 75] on icon at bounding box center [1136, 77] width 12 height 12
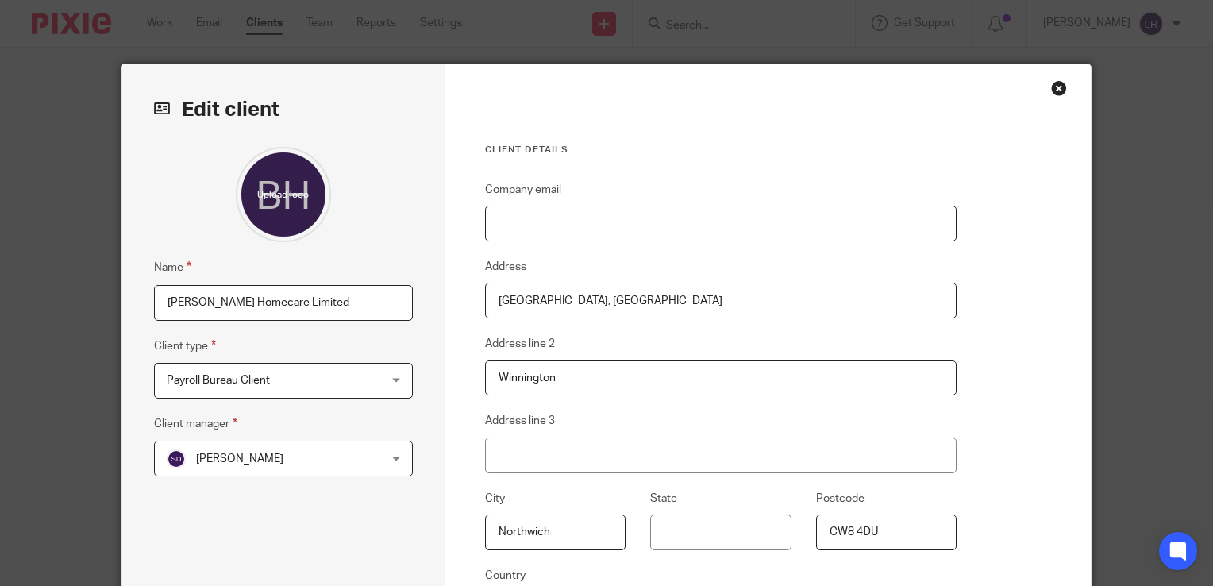
click at [502, 227] on input "Company email" at bounding box center [721, 224] width 472 height 36
click at [437, 214] on div "Edit client Name Bennett Homecare Limited Client type Payroll Bureau Client Pay…" at bounding box center [283, 409] width 323 height 691
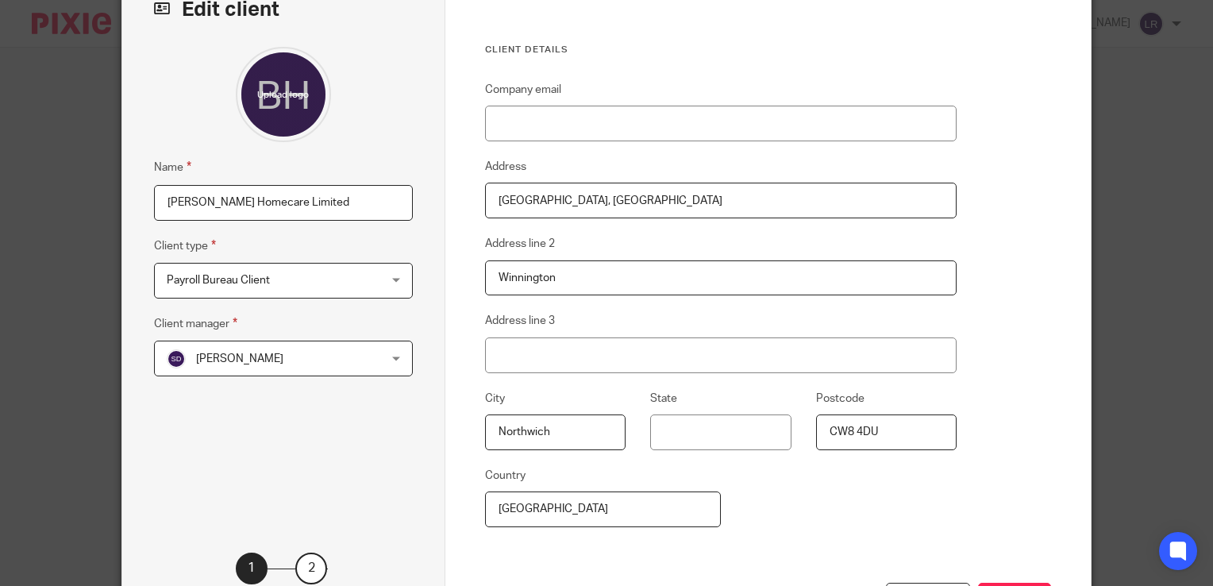
scroll to position [73, 0]
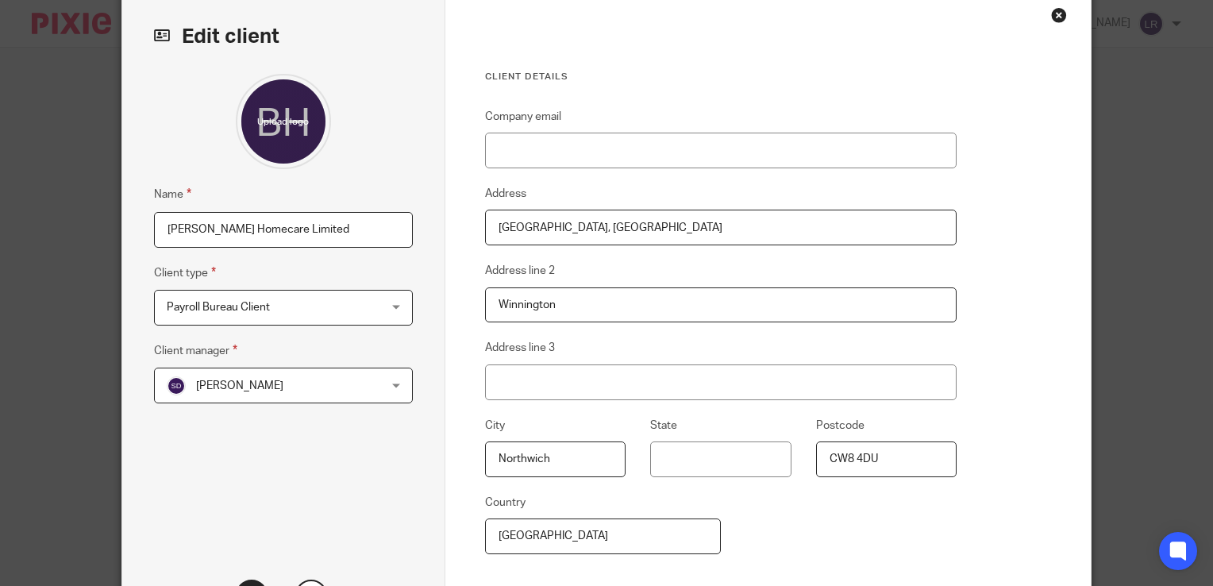
click at [564, 81] on h3 "Client details" at bounding box center [721, 77] width 472 height 13
click at [511, 152] on input "Company email" at bounding box center [721, 151] width 472 height 36
click at [659, 107] on fieldset "Company email" at bounding box center [721, 137] width 472 height 61
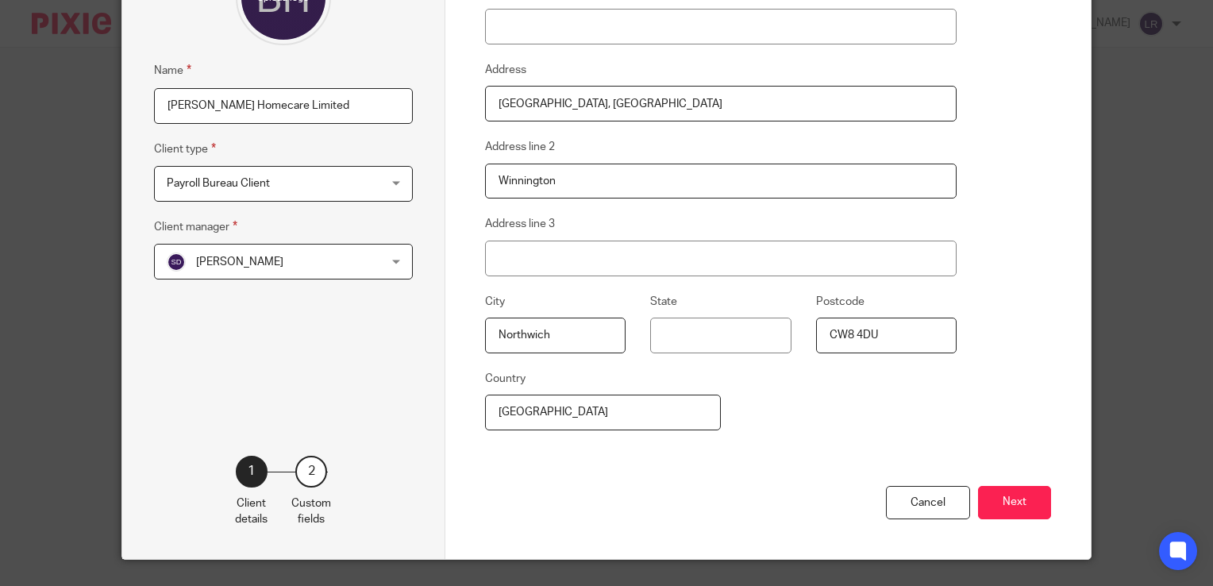
scroll to position [232, 0]
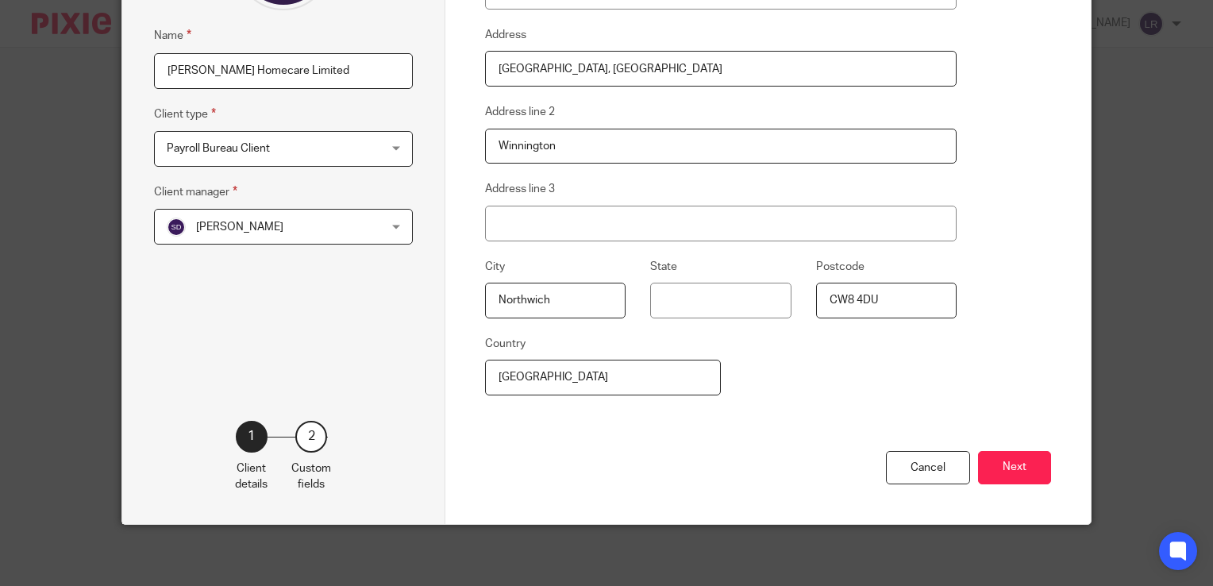
click at [995, 468] on button "Next" at bounding box center [1014, 468] width 73 height 34
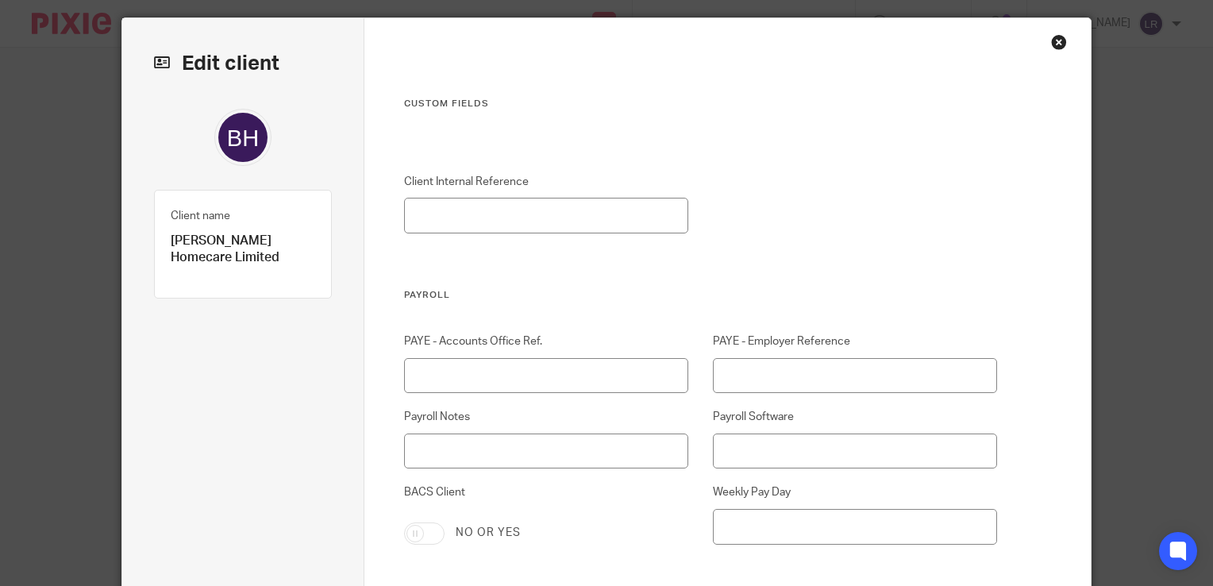
scroll to position [0, 0]
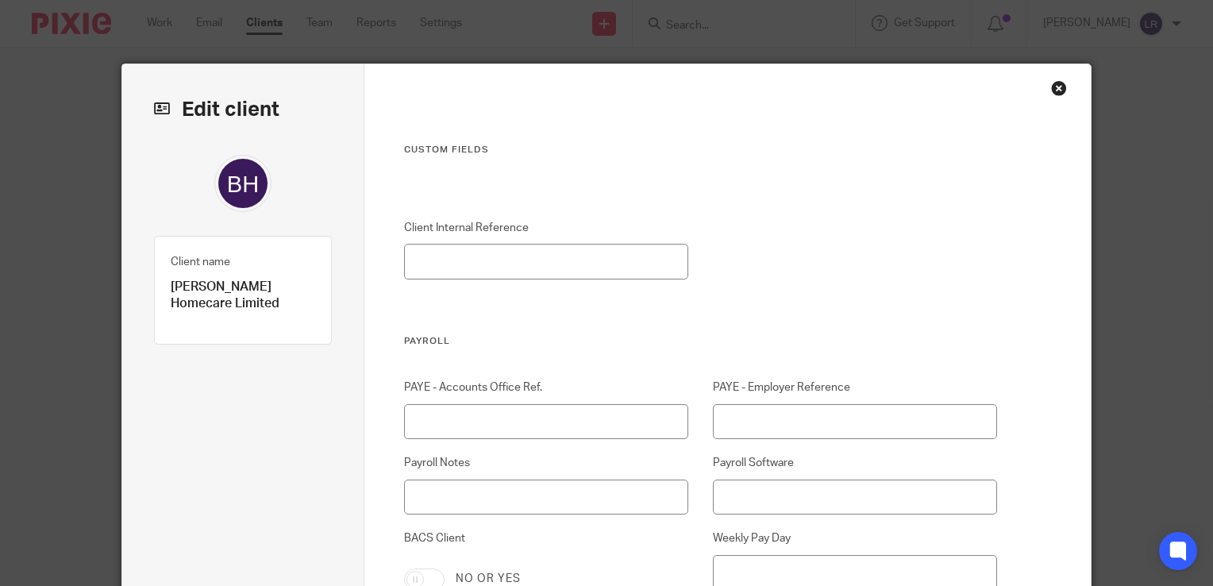
click at [451, 420] on input "PAYE - Accounts Office Ref." at bounding box center [546, 422] width 284 height 36
drag, startPoint x: 395, startPoint y: 345, endPoint x: 460, endPoint y: 343, distance: 65.1
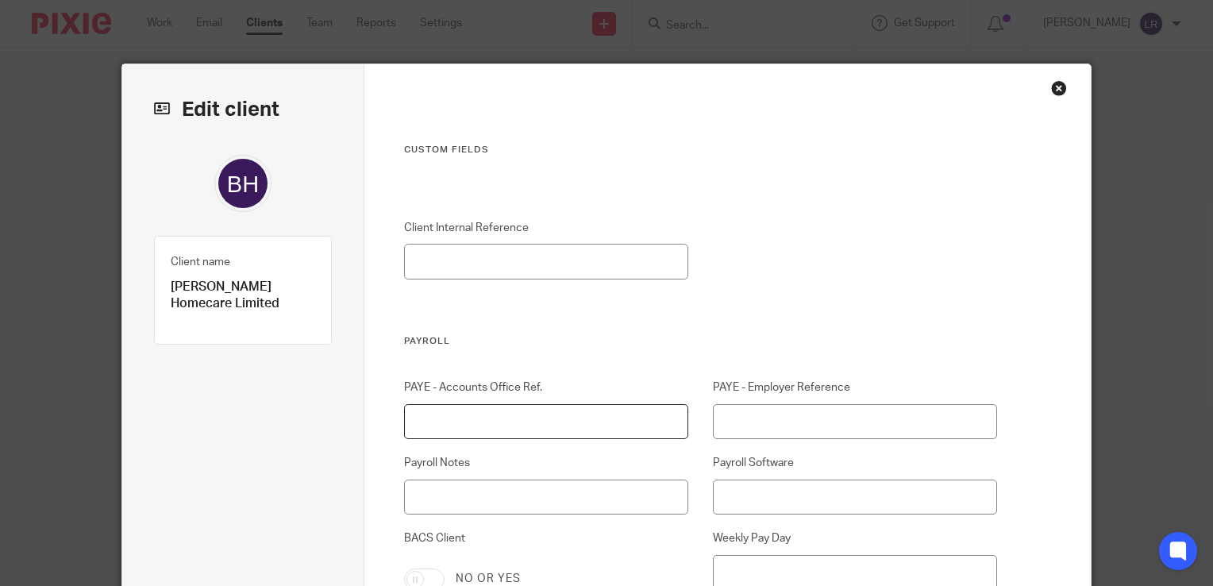
drag, startPoint x: 460, startPoint y: 343, endPoint x: 443, endPoint y: 403, distance: 62.8
click at [443, 405] on input "PAYE - Accounts Office Ref." at bounding box center [546, 422] width 284 height 36
drag, startPoint x: 414, startPoint y: 421, endPoint x: 537, endPoint y: 427, distance: 124.0
click at [537, 427] on input "PAYE - Accounts Office Ref." at bounding box center [546, 422] width 284 height 36
click at [780, 417] on input "PAYE - Employer Reference" at bounding box center [855, 422] width 284 height 36
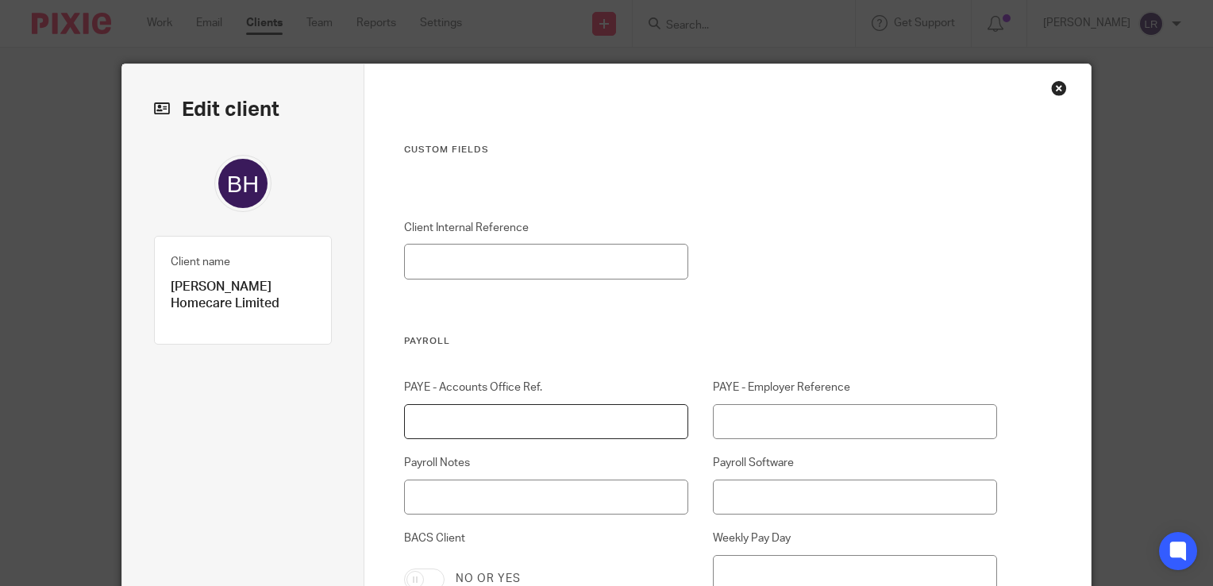
click at [463, 418] on input "PAYE - Accounts Office Ref." at bounding box center [546, 422] width 284 height 36
click at [783, 411] on input "PAYE - Employer Reference" at bounding box center [855, 422] width 284 height 36
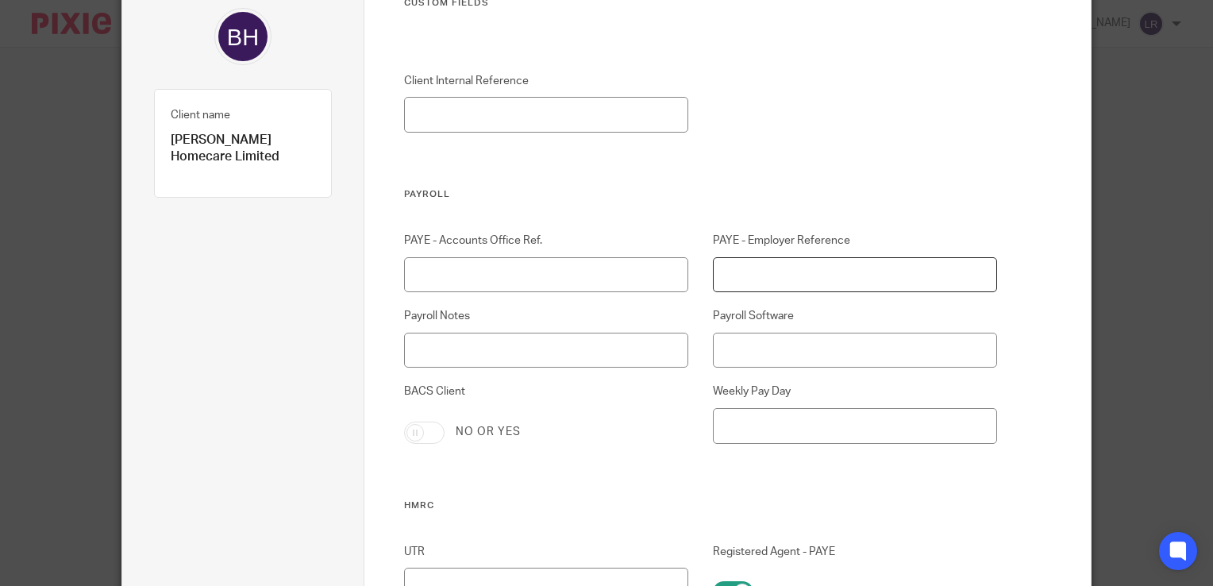
scroll to position [159, 0]
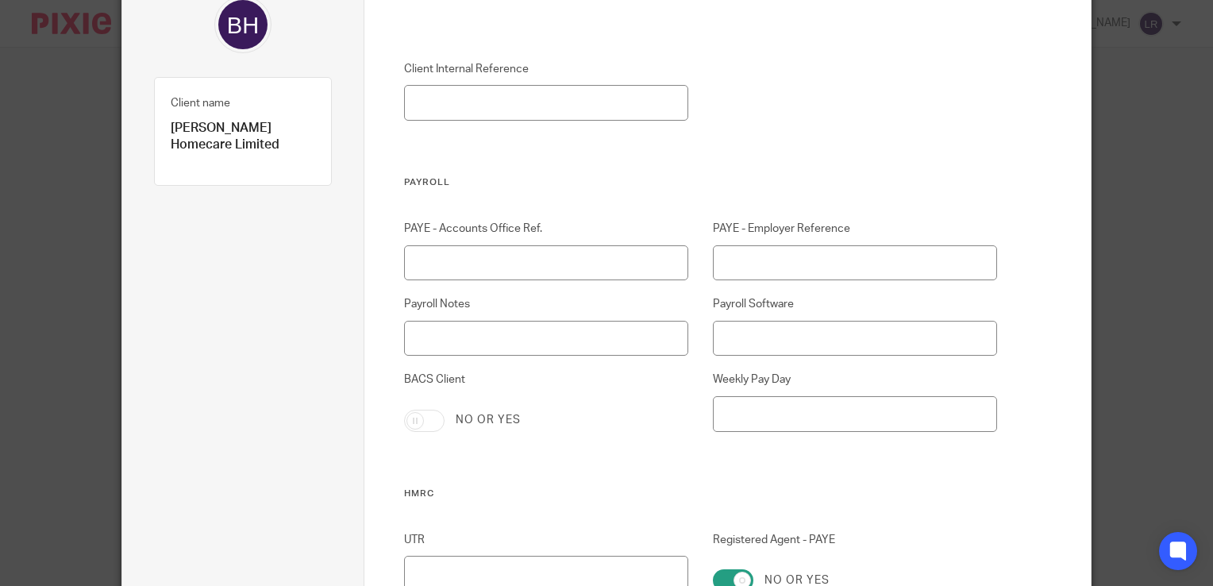
click at [428, 420] on input "BACS Client" at bounding box center [424, 421] width 40 height 22
checkbox input "true"
click at [759, 332] on input "Payroll Software" at bounding box center [855, 339] width 284 height 36
drag, startPoint x: 740, startPoint y: 303, endPoint x: 792, endPoint y: 306, distance: 52.4
click at [792, 306] on label "Payroll Software" at bounding box center [855, 304] width 284 height 16
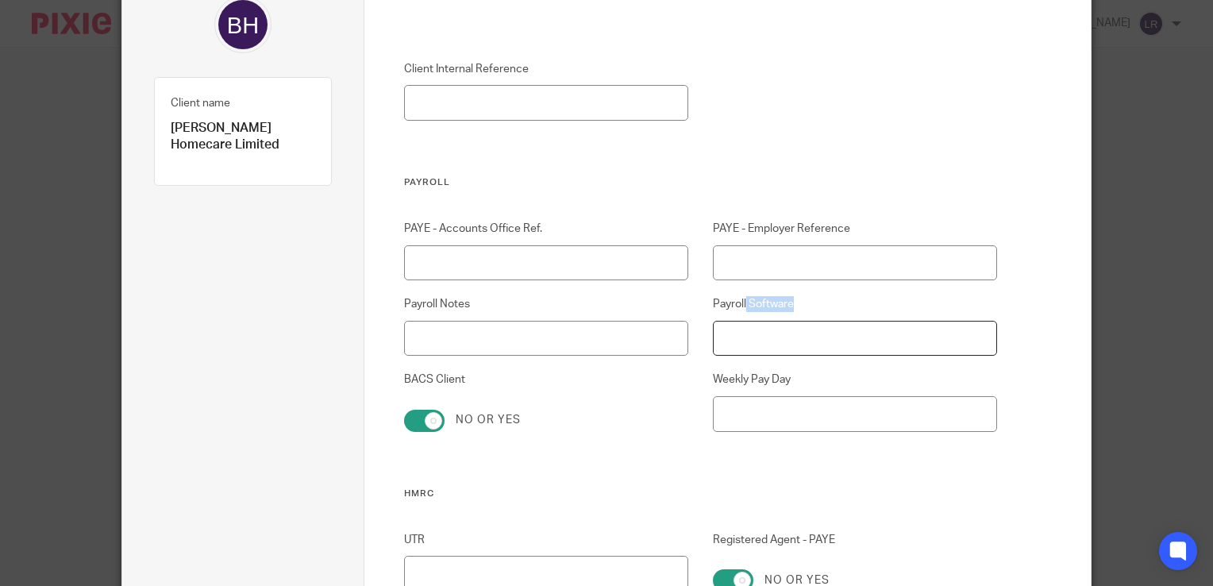
drag, startPoint x: 792, startPoint y: 306, endPoint x: 782, endPoint y: 345, distance: 40.2
click at [782, 345] on input "Payroll Software" at bounding box center [855, 339] width 284 height 36
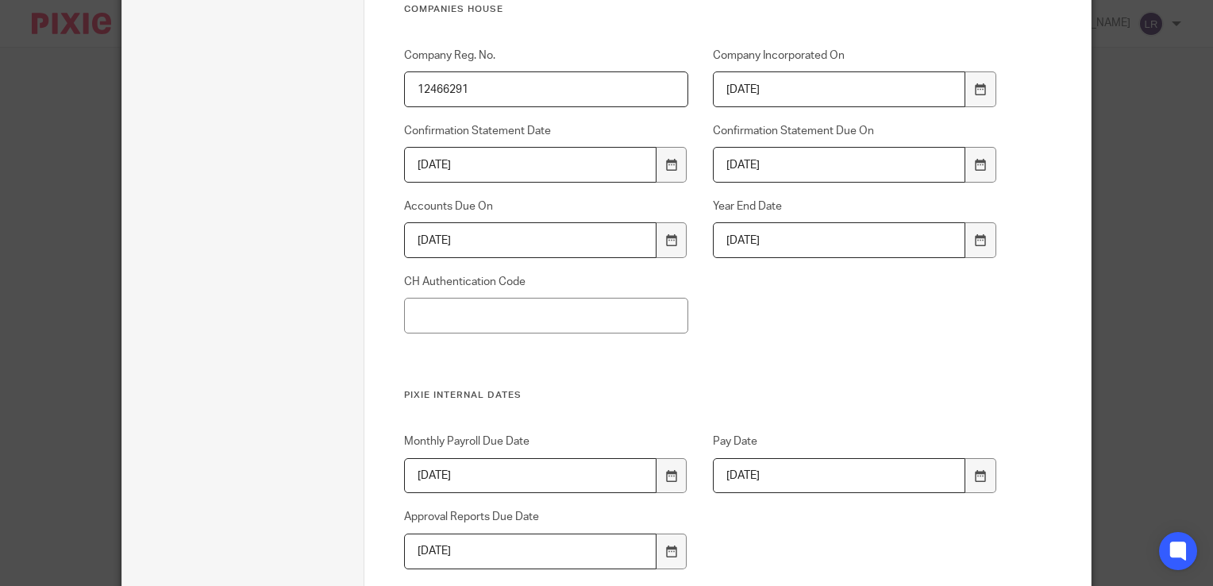
scroll to position [953, 0]
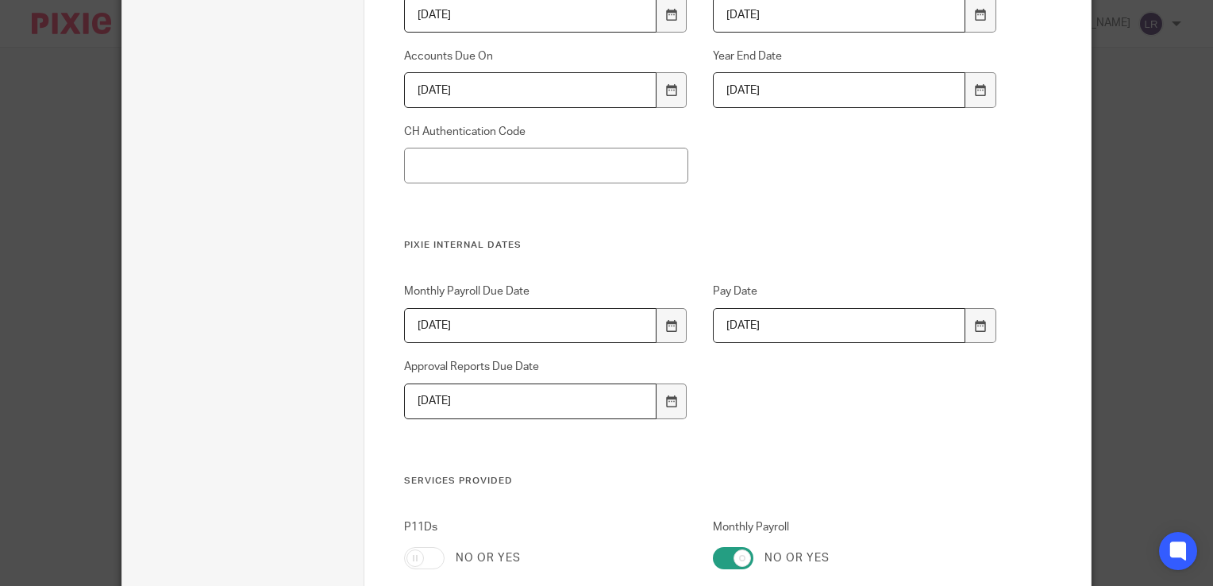
type input "Iris Payroll Professional"
click at [772, 325] on input "2025-05-15" at bounding box center [839, 326] width 252 height 36
click at [800, 328] on input "2025-05-15" at bounding box center [839, 326] width 252 height 36
click at [760, 331] on input "2025-05-15" at bounding box center [839, 326] width 252 height 36
click at [822, 325] on input "2025-05-15" at bounding box center [839, 326] width 252 height 36
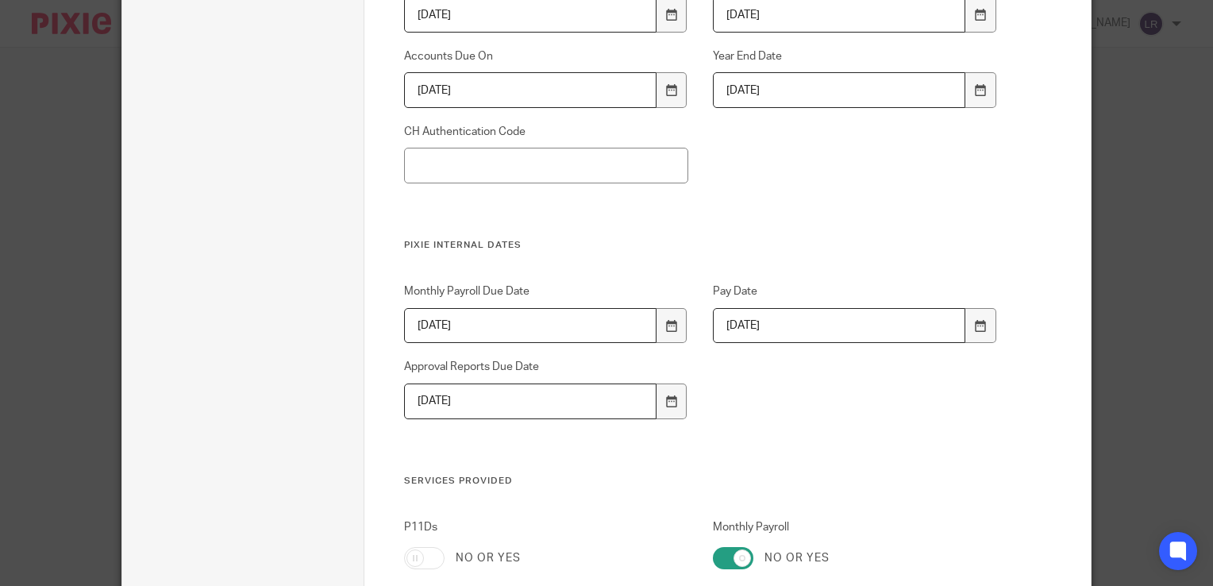
click at [481, 329] on input "2025-05-08" at bounding box center [530, 326] width 252 height 36
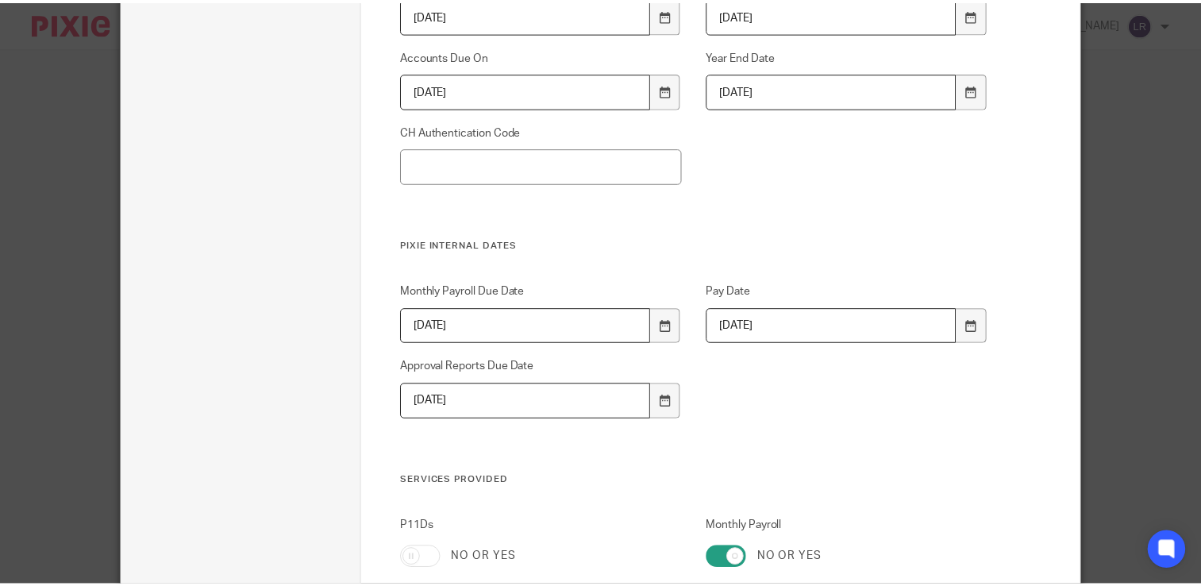
scroll to position [1032, 0]
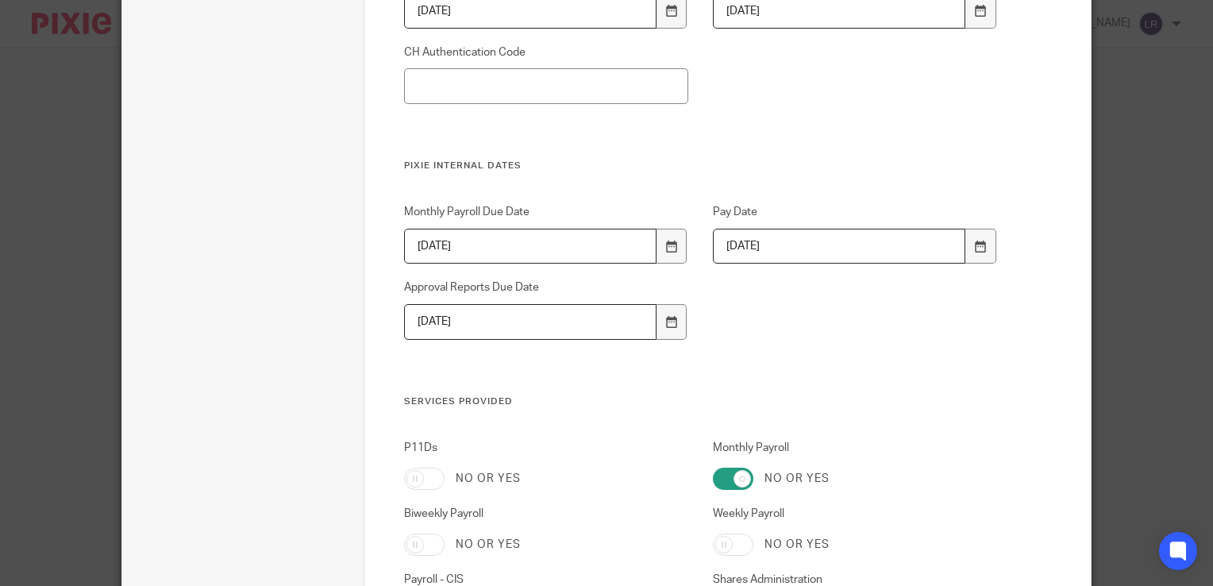
click at [448, 244] on input "2025-05-08" at bounding box center [530, 247] width 252 height 36
click at [749, 243] on input "2025-05-15" at bounding box center [839, 247] width 252 height 36
click at [979, 244] on icon at bounding box center [980, 247] width 12 height 12
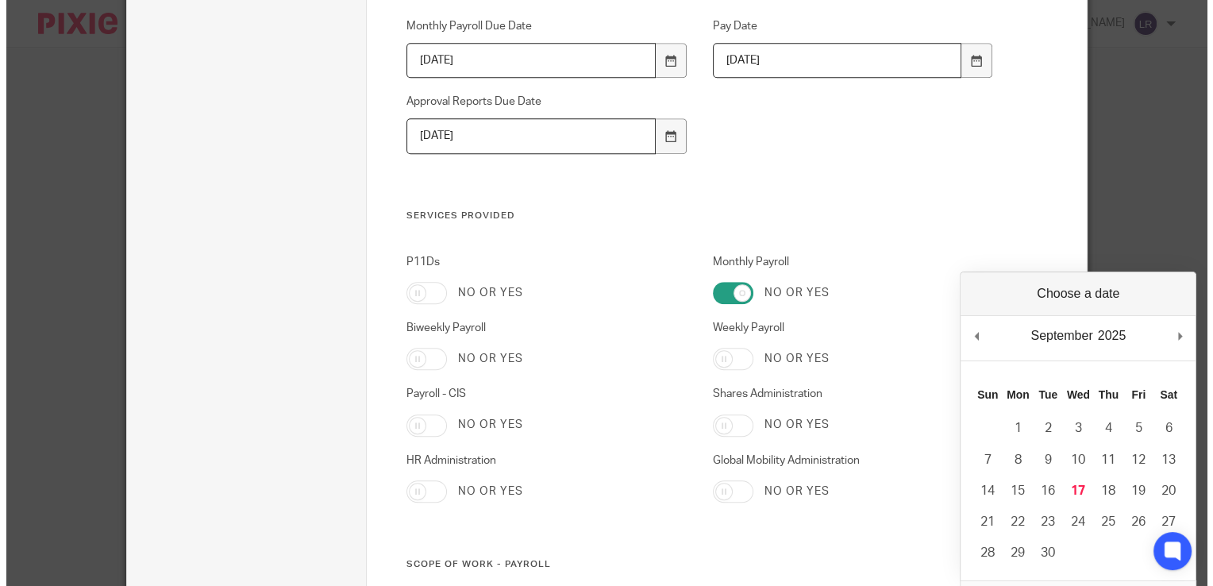
scroll to position [1191, 0]
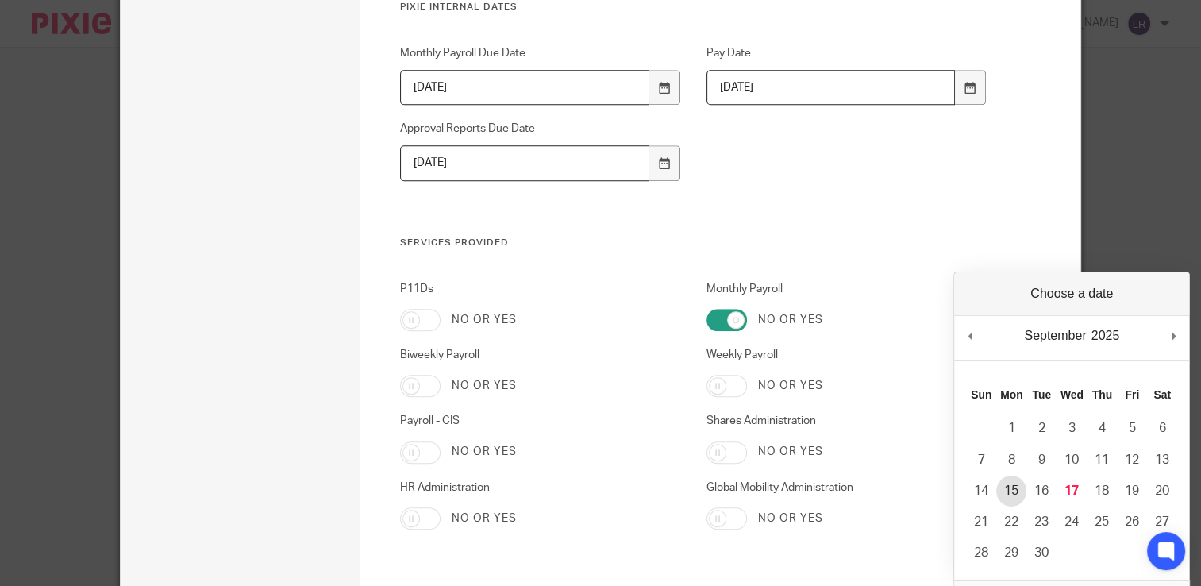
type input "2025-09-15"
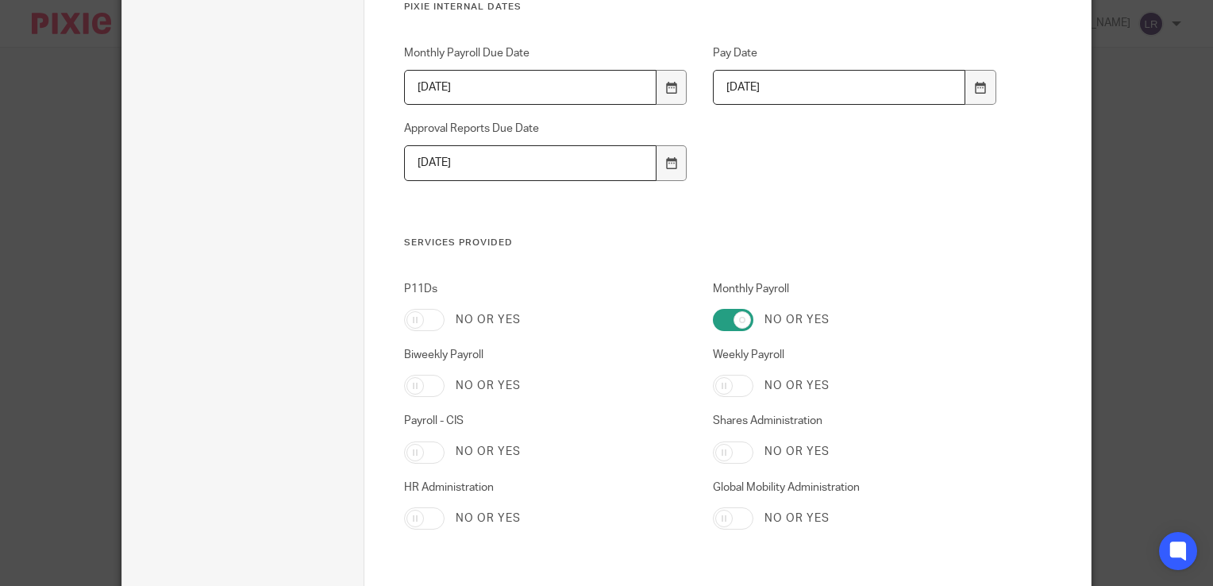
click at [774, 143] on div "Monthly Payroll Due Date 2025-05-08 Pay Date 2025-09-15 Approval Reports Due Da…" at bounding box center [688, 140] width 618 height 191
click at [665, 90] on icon at bounding box center [671, 88] width 12 height 12
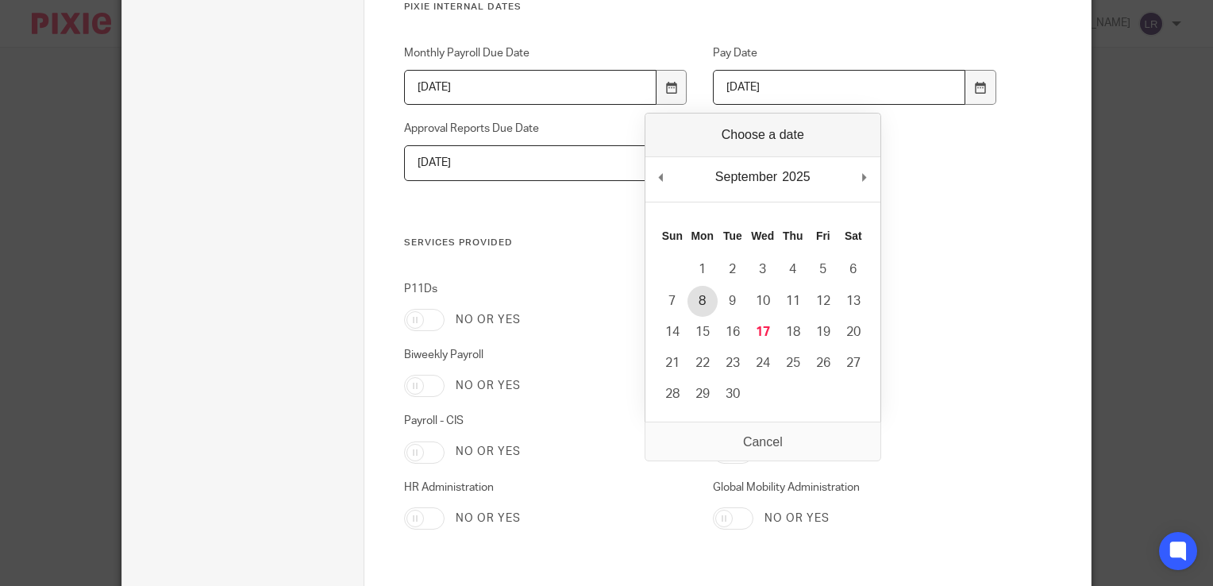
type input "2025-09-08"
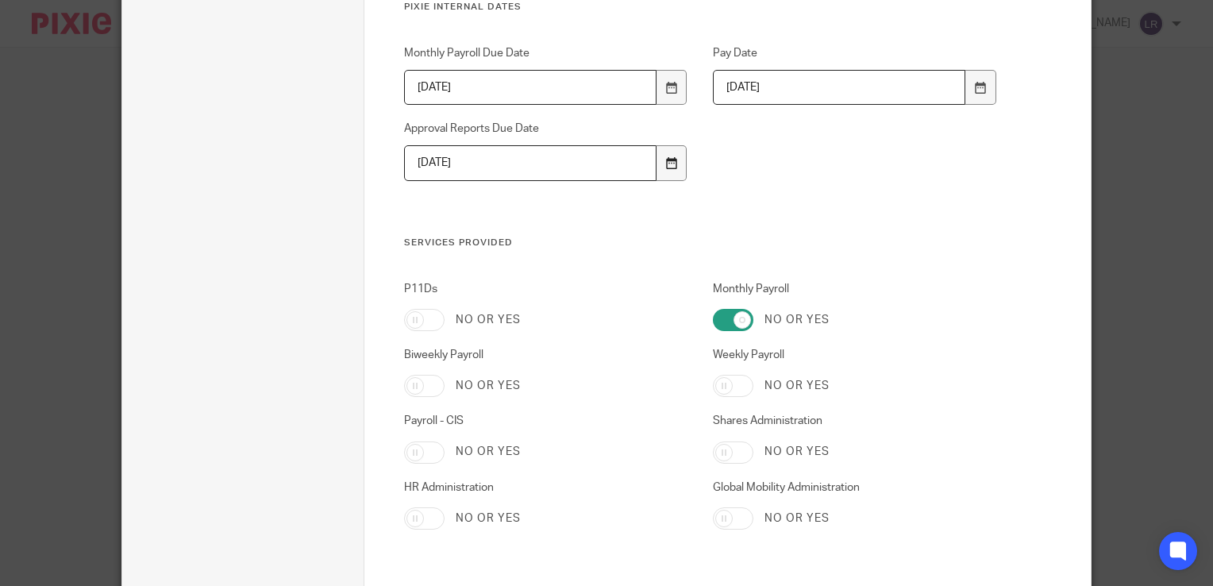
click at [667, 172] on div at bounding box center [672, 163] width 30 height 36
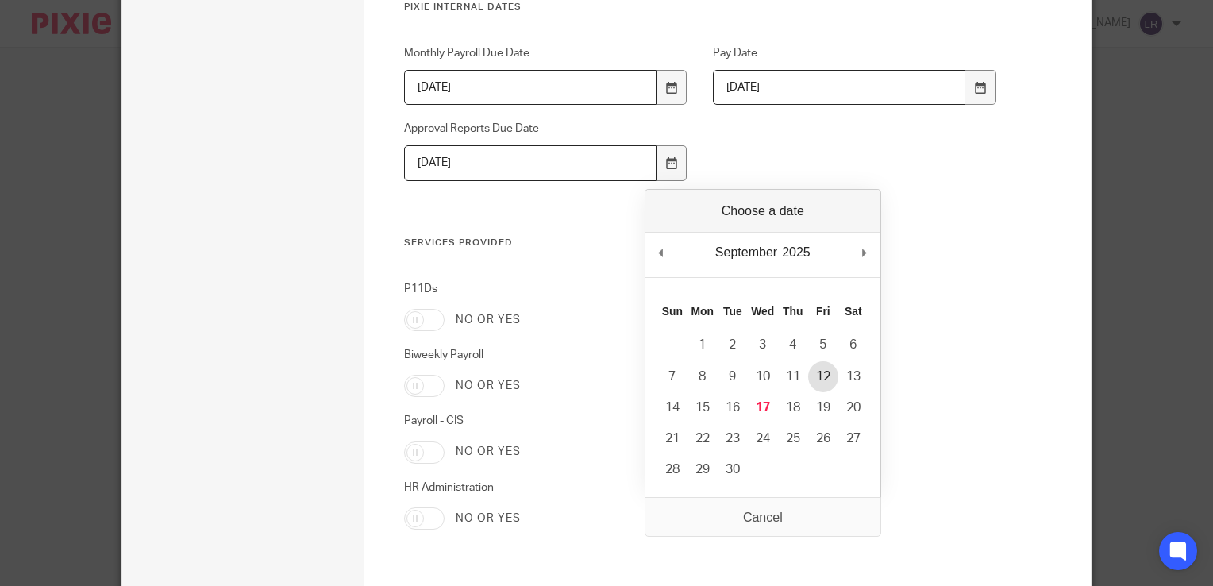
type input "2025-09-12"
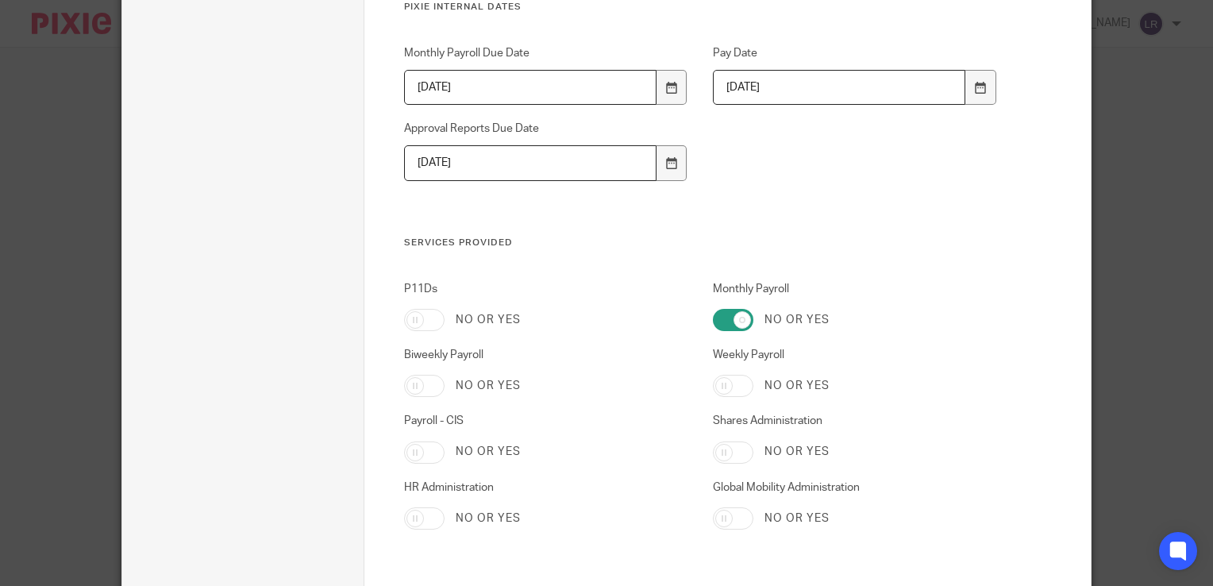
click at [787, 171] on div "Monthly Payroll Due Date 2025-09-08 Pay Date 2025-09-15 Approval Reports Due Da…" at bounding box center [688, 140] width 618 height 191
click at [977, 90] on icon at bounding box center [980, 88] width 12 height 12
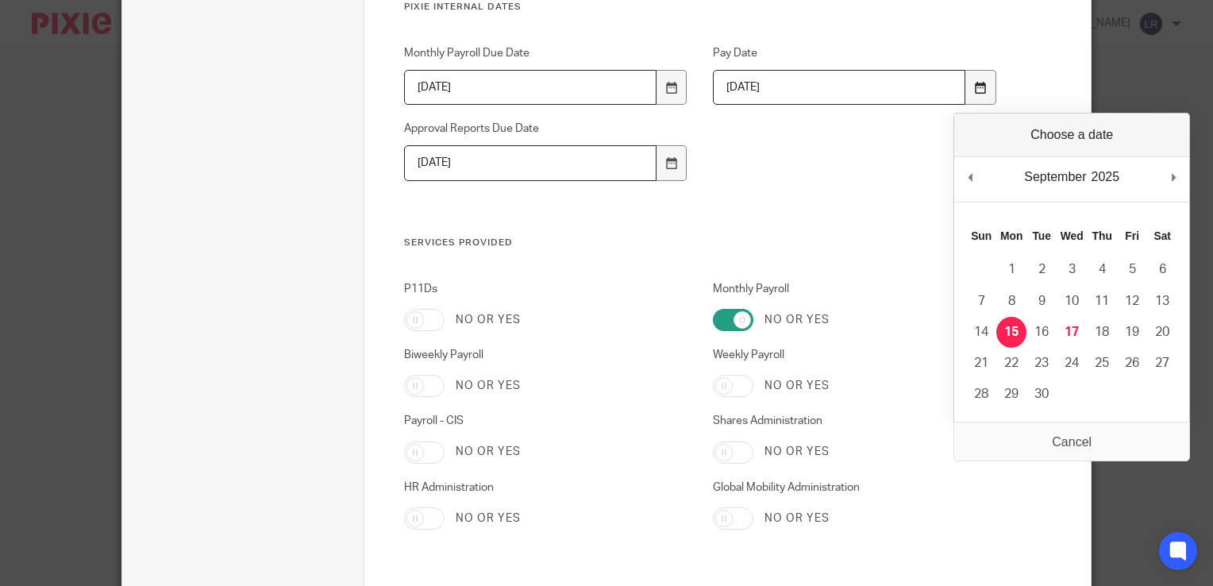
click at [977, 90] on icon at bounding box center [980, 88] width 12 height 12
click at [825, 158] on div "Monthly Payroll Due Date 2025-09-08 Pay Date 2025-09-15 Approval Reports Due Da…" at bounding box center [688, 140] width 618 height 191
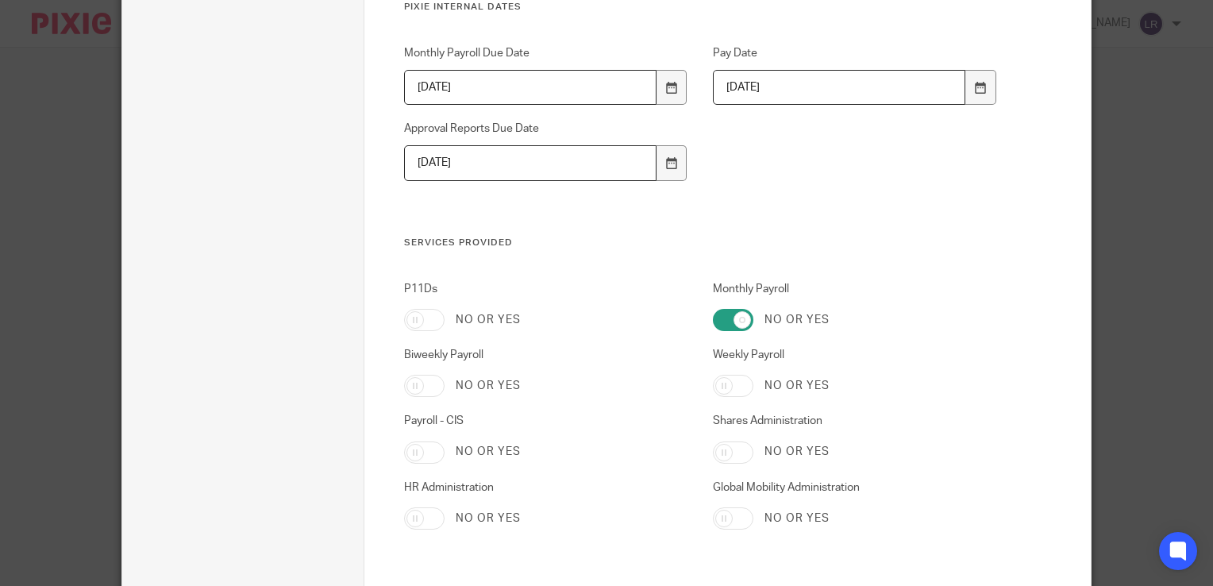
scroll to position [1111, 0]
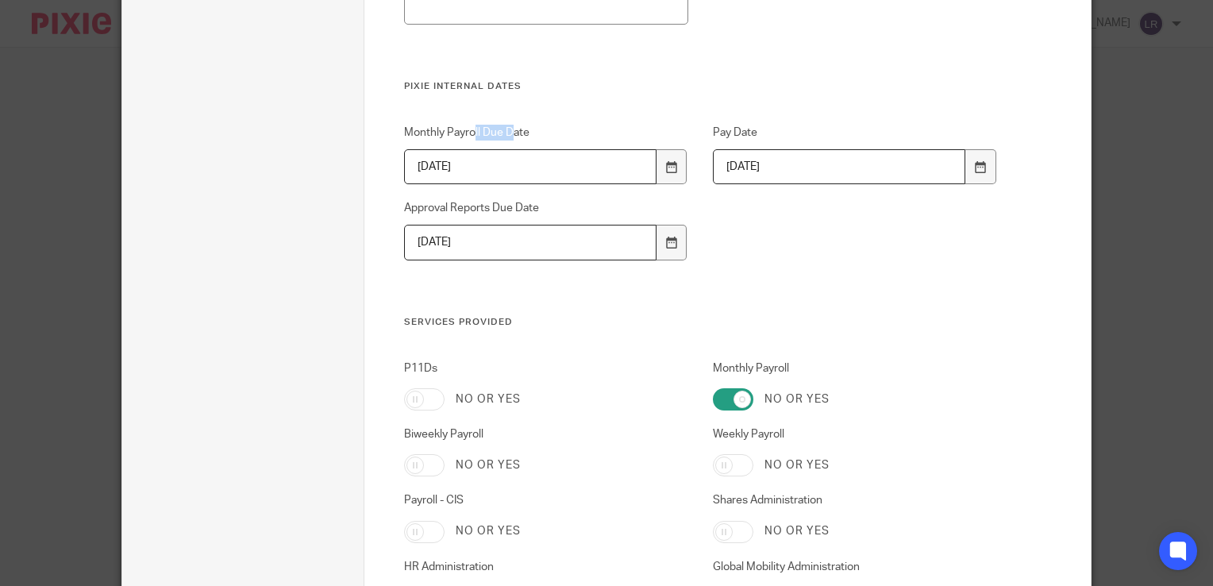
drag, startPoint x: 466, startPoint y: 127, endPoint x: 505, endPoint y: 129, distance: 38.9
click at [505, 129] on label "Monthly Payroll Due Date" at bounding box center [546, 133] width 284 height 16
drag, startPoint x: 505, startPoint y: 129, endPoint x: 455, endPoint y: 133, distance: 50.2
click at [455, 133] on label "Monthly Payroll Due Date" at bounding box center [546, 133] width 284 height 16
click at [455, 149] on input "2025-09-08" at bounding box center [530, 167] width 252 height 36
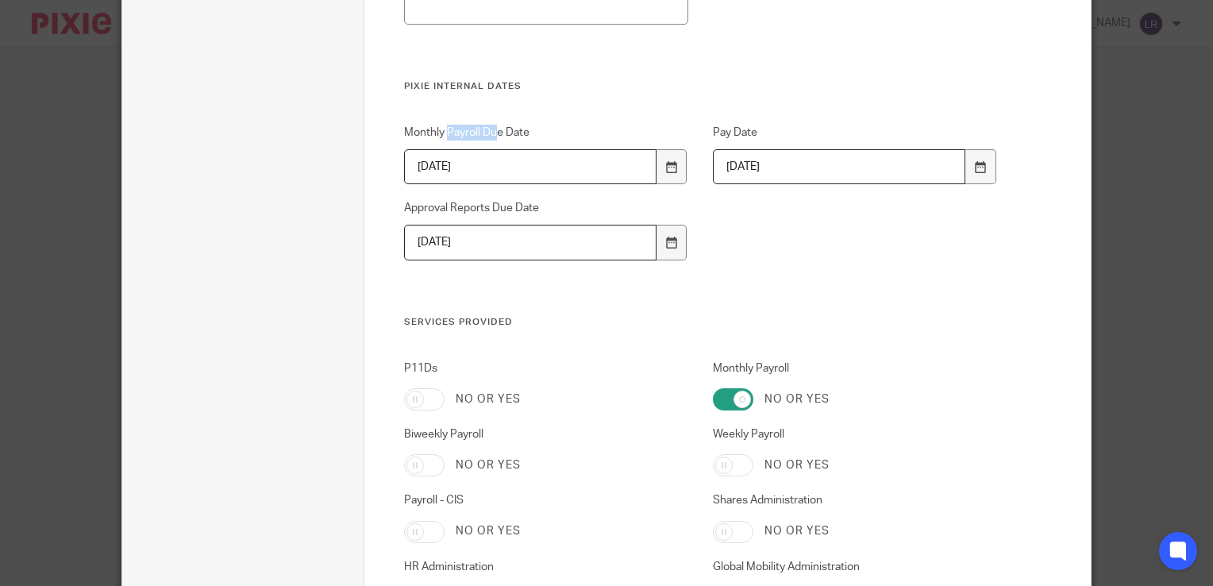
drag, startPoint x: 442, startPoint y: 130, endPoint x: 491, endPoint y: 129, distance: 48.5
click at [491, 129] on label "Monthly Payroll Due Date" at bounding box center [546, 133] width 284 height 16
click at [731, 129] on label "Pay Date" at bounding box center [855, 133] width 284 height 16
click at [731, 149] on input "2025-09-15" at bounding box center [839, 167] width 252 height 36
click at [514, 243] on input "2025-09-12" at bounding box center [530, 243] width 252 height 36
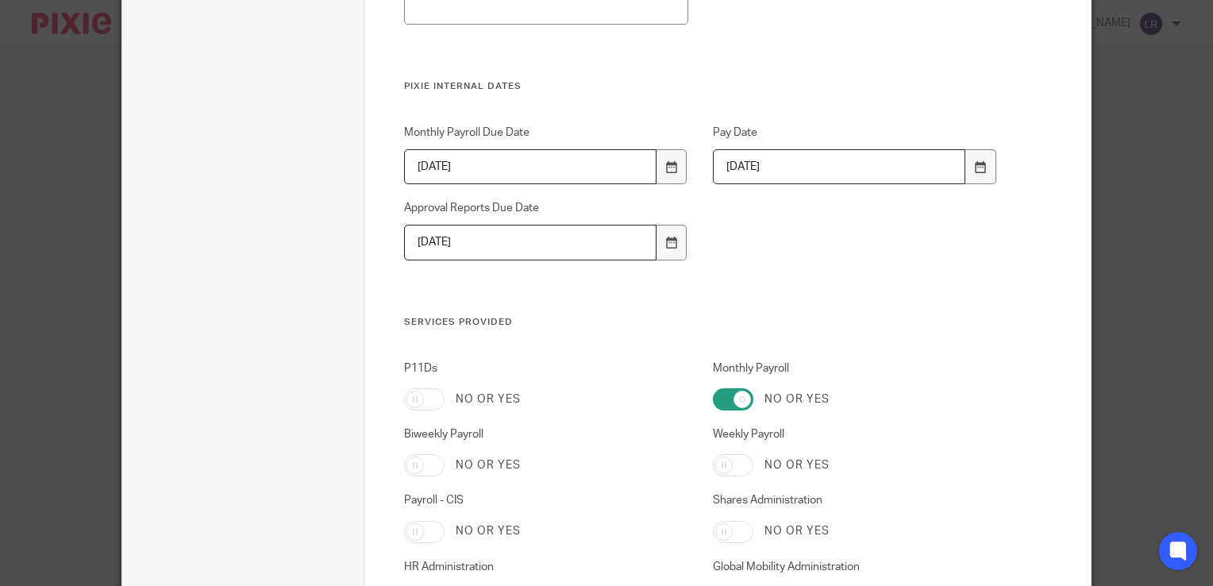
click at [781, 236] on div "Monthly Payroll Due Date 2025-09-08 Pay Date 2025-09-15 Approval Reports Due Da…" at bounding box center [688, 220] width 618 height 191
drag, startPoint x: 474, startPoint y: 210, endPoint x: 533, endPoint y: 214, distance: 59.7
click at [533, 214] on label "Approval Reports Due Date" at bounding box center [546, 208] width 284 height 16
drag, startPoint x: 533, startPoint y: 214, endPoint x: 508, endPoint y: 261, distance: 53.3
click at [516, 270] on div "Monthly Payroll Due Date 2025-09-08 Pay Date 2025-09-15 Approval Reports Due Da…" at bounding box center [688, 220] width 618 height 191
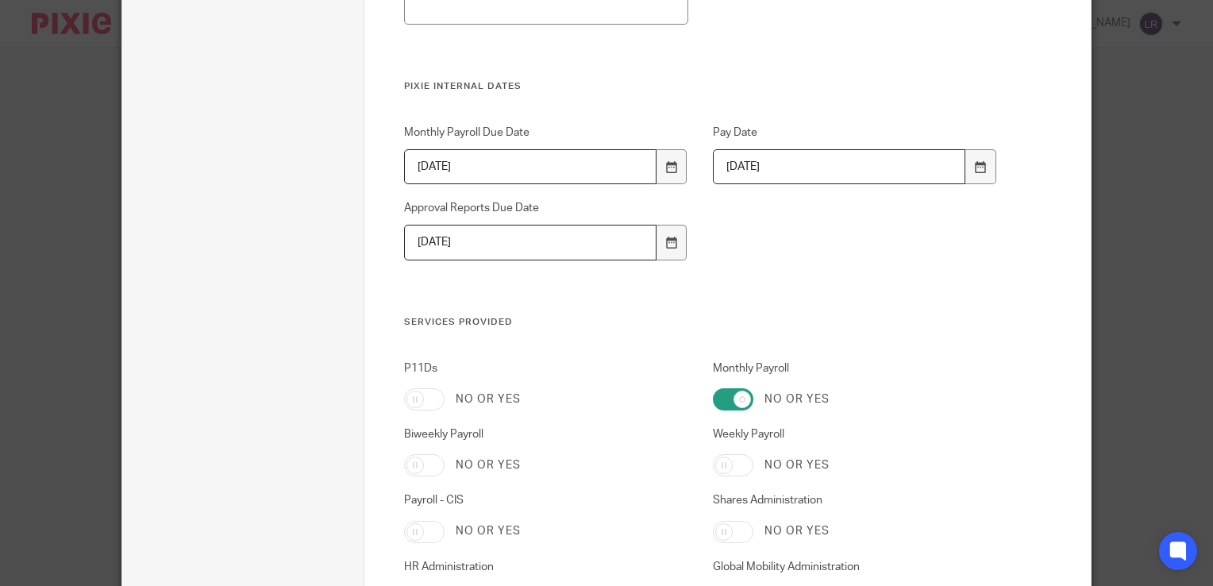
drag, startPoint x: 484, startPoint y: 243, endPoint x: 391, endPoint y: 241, distance: 92.9
click at [391, 241] on div "Approval Reports Due Date 2025-09-12" at bounding box center [533, 230] width 309 height 60
click at [414, 279] on div "Monthly Payroll Due Date 2025-09-08 Pay Date 2025-09-15 Approval Reports Due Da…" at bounding box center [688, 220] width 618 height 191
click at [448, 241] on input "2025-09-12" at bounding box center [530, 243] width 252 height 36
click at [456, 240] on input "2025-09-12" at bounding box center [530, 243] width 252 height 36
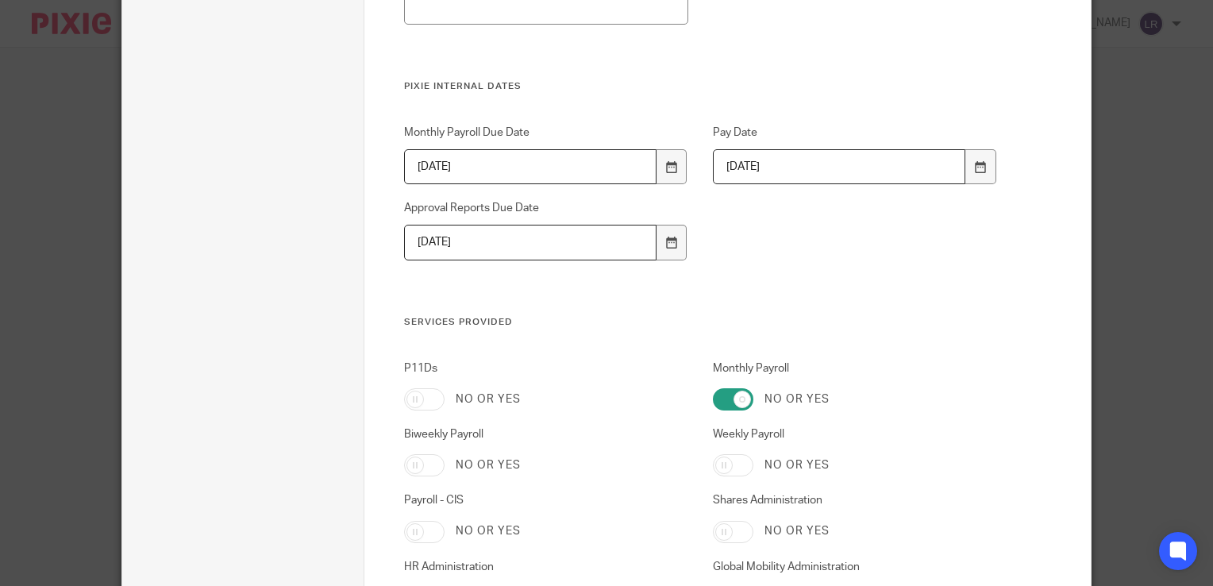
drag, startPoint x: 462, startPoint y: 240, endPoint x: 490, endPoint y: 235, distance: 28.2
click at [475, 237] on input "2025-09-12" at bounding box center [530, 243] width 252 height 36
click at [745, 188] on div "Monthly Payroll Due Date 2025-09-08 Pay Date 2025-09-15 Approval Reports Due Da…" at bounding box center [688, 220] width 618 height 191
click at [766, 237] on div "Monthly Payroll Due Date 2025-09-08 Pay Date 2025-09-15 Approval Reports Due Da…" at bounding box center [688, 220] width 618 height 191
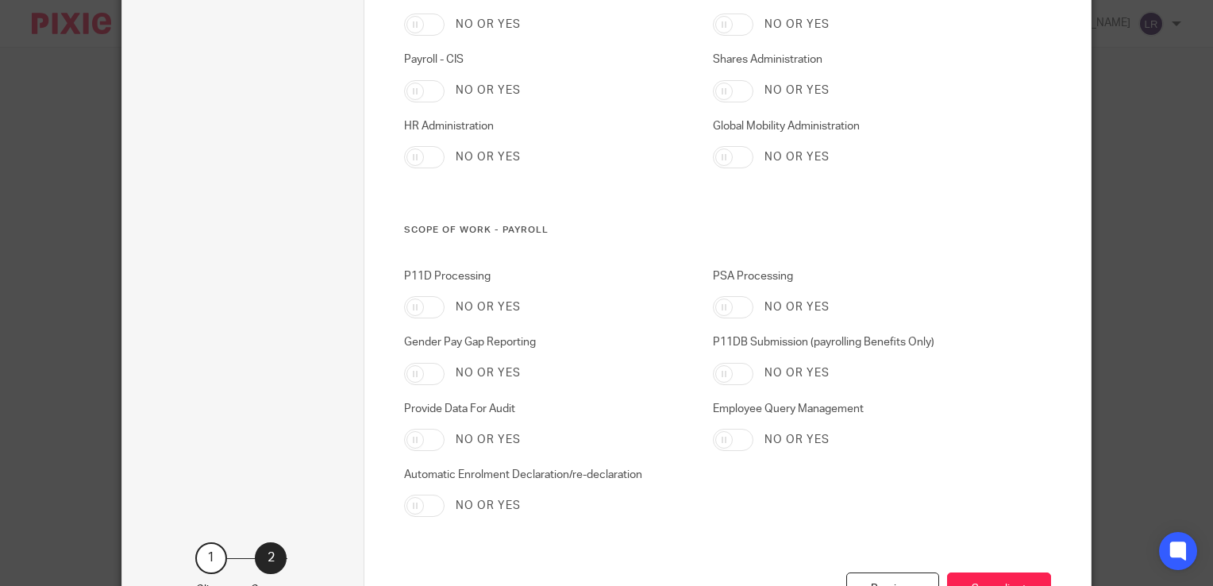
scroll to position [1588, 0]
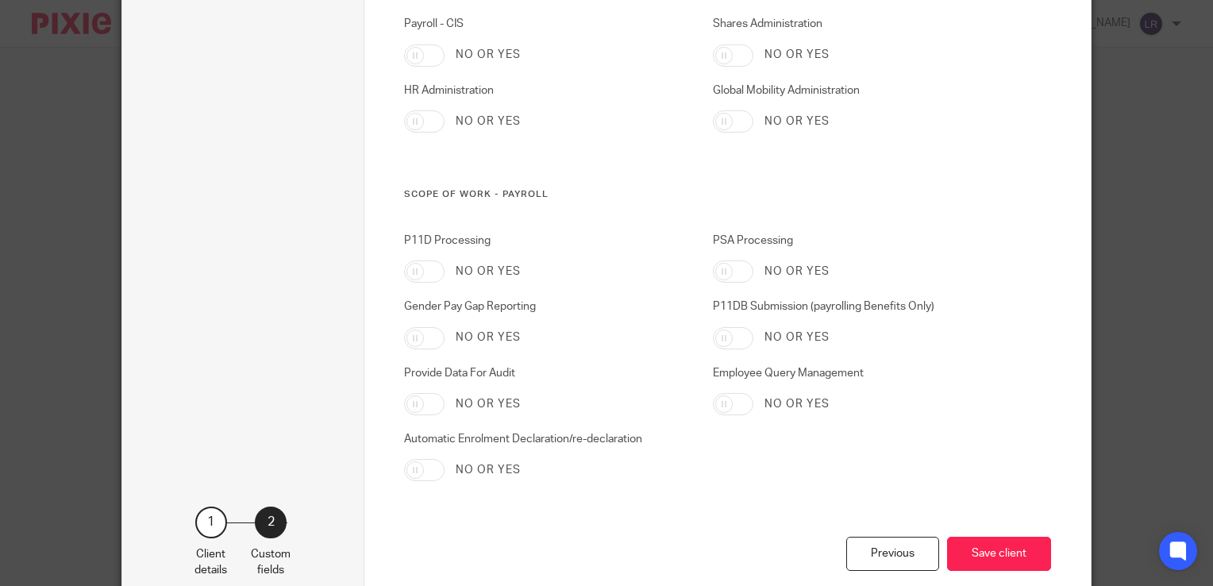
drag, startPoint x: 462, startPoint y: 190, endPoint x: 515, endPoint y: 189, distance: 53.2
click at [515, 189] on h3 "Scope of work - Payroll" at bounding box center [700, 194] width 593 height 13
drag, startPoint x: 516, startPoint y: 193, endPoint x: 540, endPoint y: 198, distance: 24.5
click at [540, 198] on h3 "Scope of work - Payroll" at bounding box center [700, 194] width 593 height 13
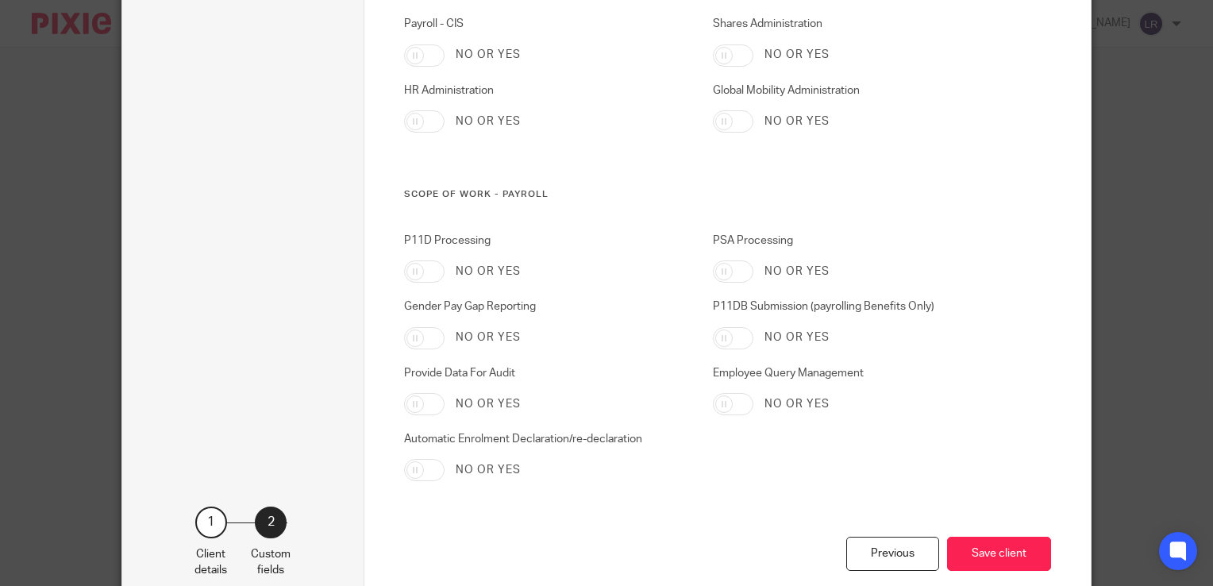
drag, startPoint x: 540, startPoint y: 198, endPoint x: 535, endPoint y: 220, distance: 22.0
click at [512, 193] on h3 "Scope of work - Payroll" at bounding box center [700, 194] width 593 height 13
drag, startPoint x: 472, startPoint y: 192, endPoint x: 535, endPoint y: 196, distance: 62.8
click at [535, 196] on h3 "Scope of work - Payroll" at bounding box center [700, 194] width 593 height 13
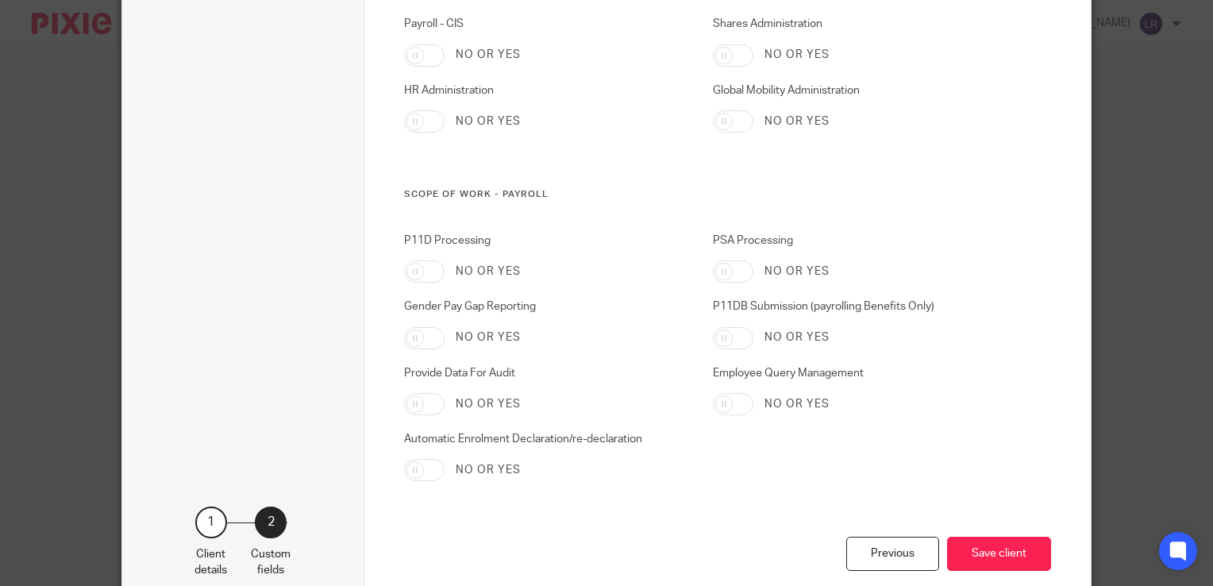
drag, startPoint x: 535, startPoint y: 196, endPoint x: 527, endPoint y: 210, distance: 15.7
click at [636, 198] on h3 "Scope of work - Payroll" at bounding box center [700, 194] width 593 height 13
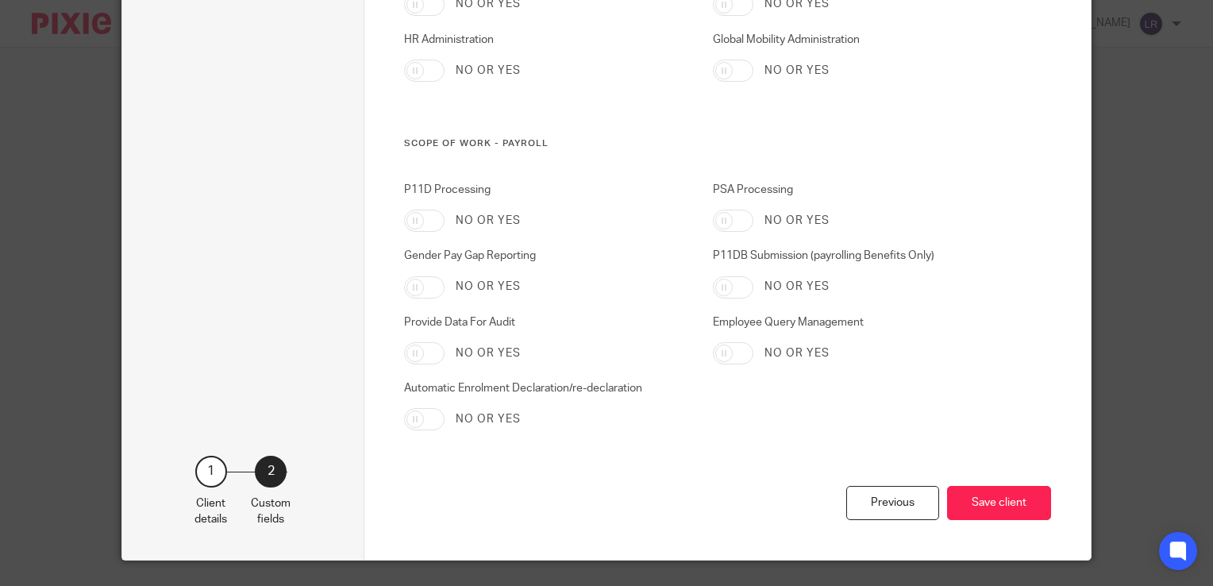
scroll to position [1667, 0]
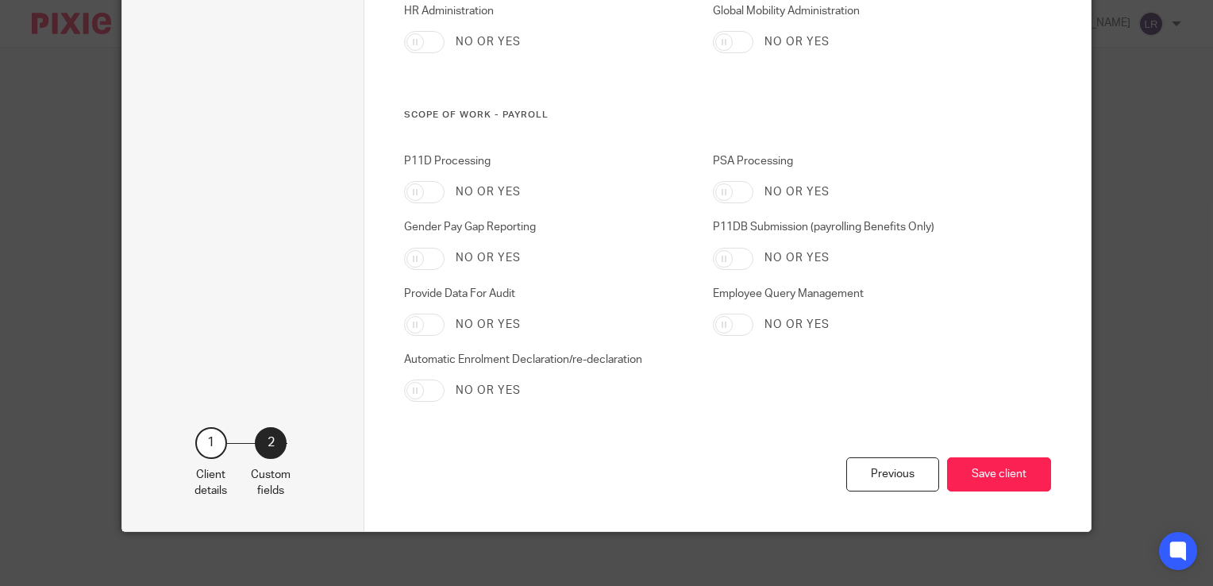
click at [414, 388] on input "Automatic Enrolment Declaration/re-declaration" at bounding box center [424, 390] width 40 height 22
checkbox input "true"
click at [487, 420] on div "P11D Processing No or yes PSA Processing No or yes Gender Pay Gap Reporting No …" at bounding box center [688, 305] width 618 height 304
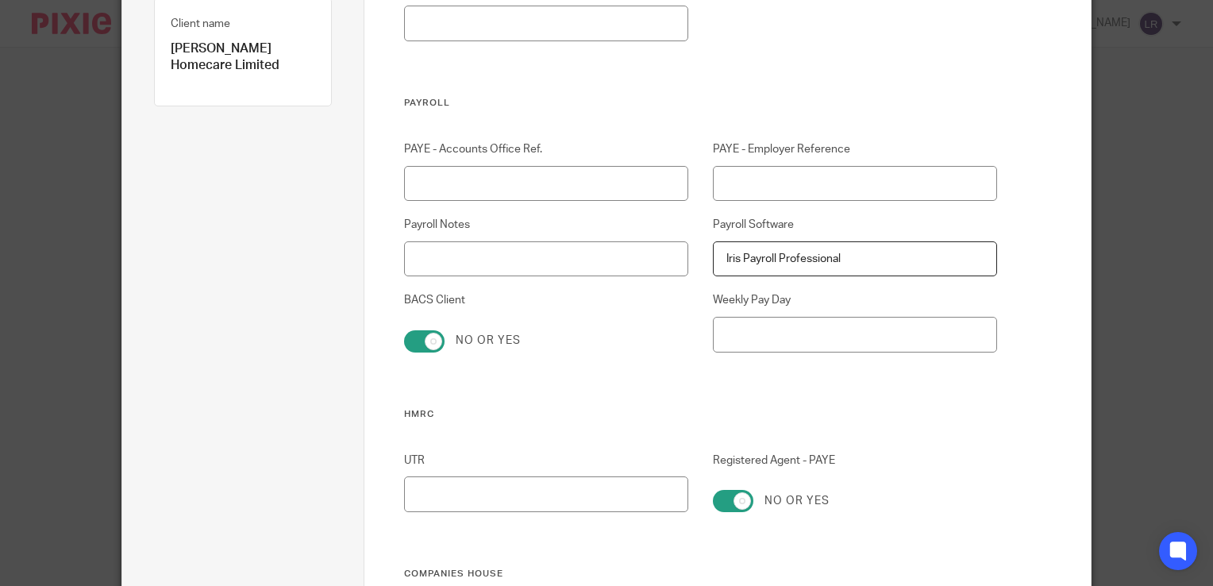
scroll to position [0, 0]
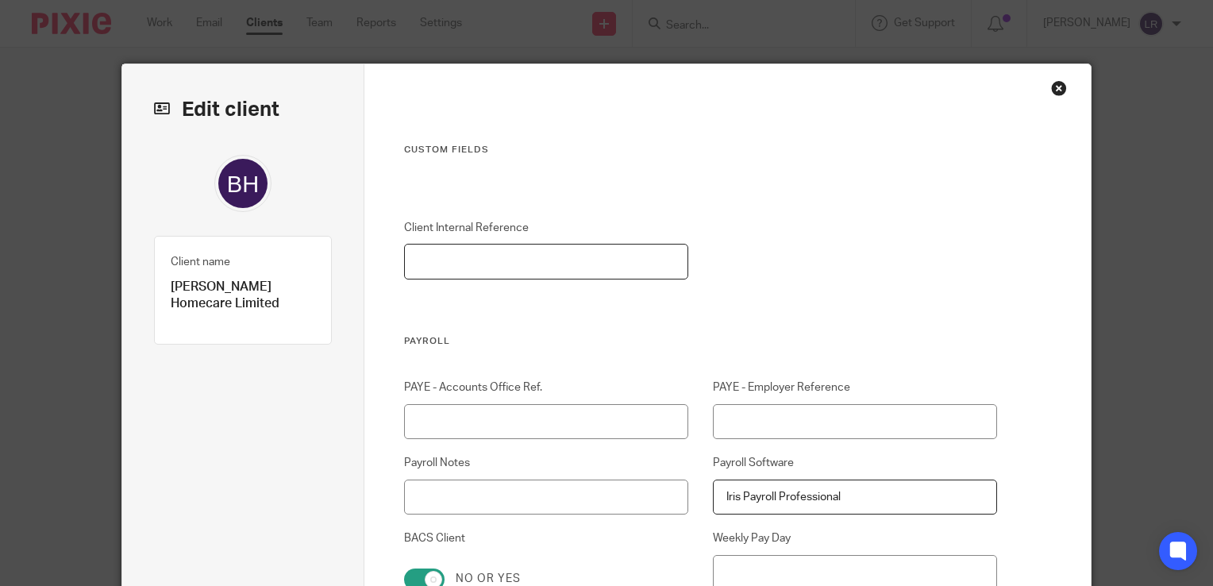
click at [471, 253] on input "Client Internal Reference" at bounding box center [546, 262] width 284 height 36
click at [742, 491] on input "Iris Payroll Professional" at bounding box center [855, 497] width 284 height 36
click at [794, 494] on input "Iris Payroll Professional" at bounding box center [855, 497] width 284 height 36
click at [846, 498] on input "Iris Payroll Professional" at bounding box center [855, 497] width 284 height 36
click at [426, 265] on input "Client Internal Reference" at bounding box center [546, 262] width 284 height 36
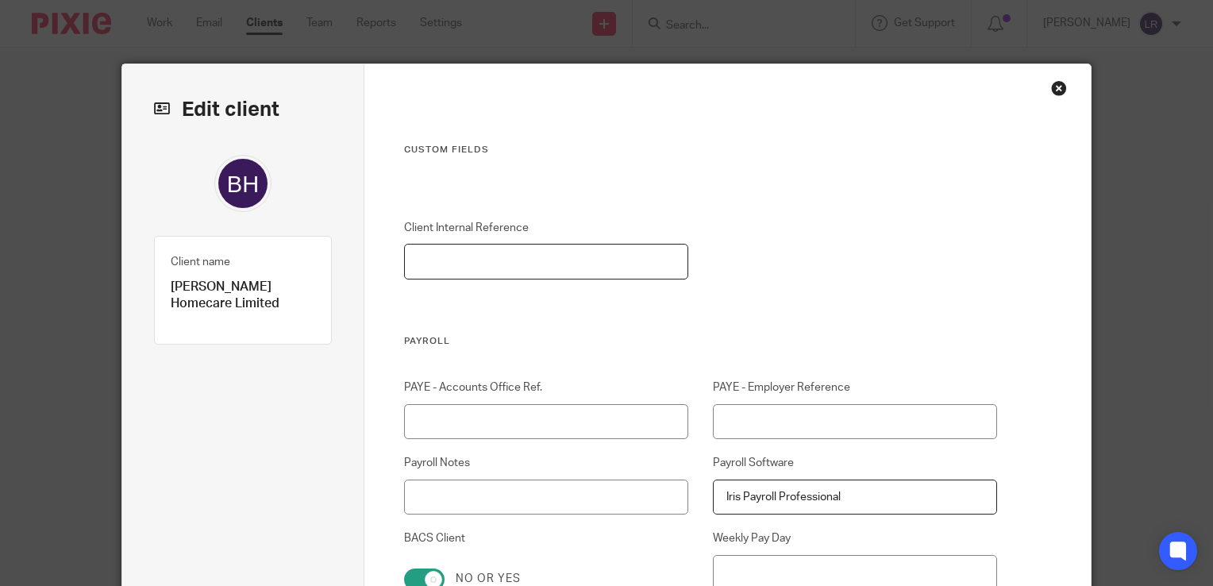
click at [441, 265] on input "Client Internal Reference" at bounding box center [546, 262] width 284 height 36
click at [410, 264] on input "Client Internal Reference" at bounding box center [546, 262] width 284 height 36
click at [432, 257] on input "Client Internal Reference" at bounding box center [546, 262] width 284 height 36
click at [421, 264] on input "Client Internal Reference" at bounding box center [546, 262] width 284 height 36
click at [425, 259] on input "Client Internal Reference" at bounding box center [546, 262] width 284 height 36
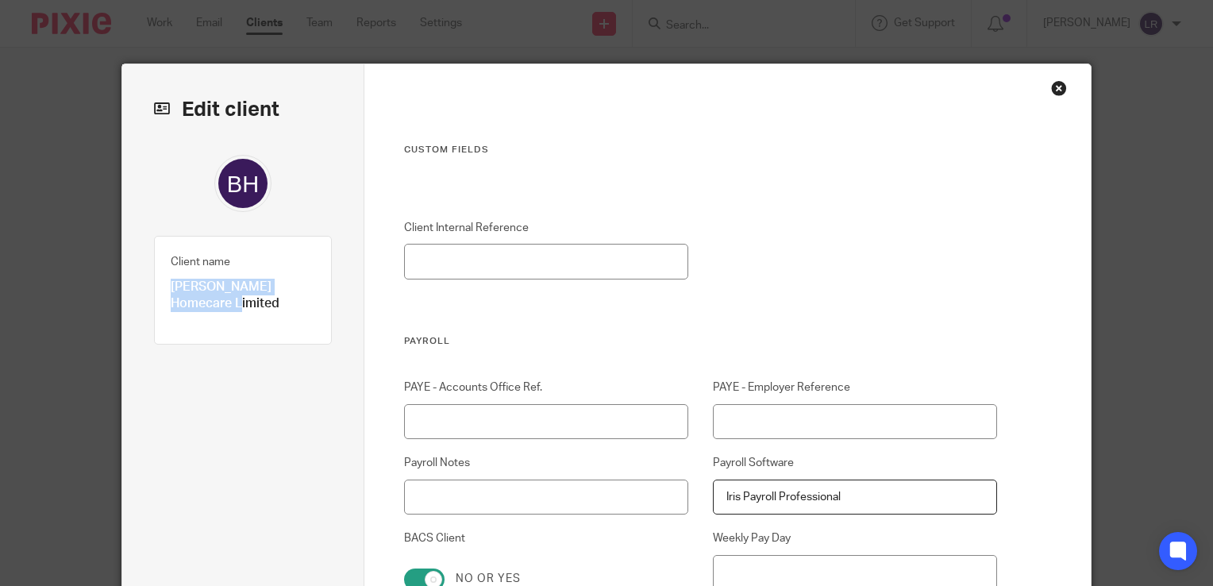
drag, startPoint x: 209, startPoint y: 303, endPoint x: 162, endPoint y: 284, distance: 50.6
click at [162, 284] on div "Client name Bennett Homecare Limited Client type" at bounding box center [243, 290] width 178 height 109
click at [411, 266] on input "Client Internal Reference" at bounding box center [546, 262] width 284 height 36
type input "B"
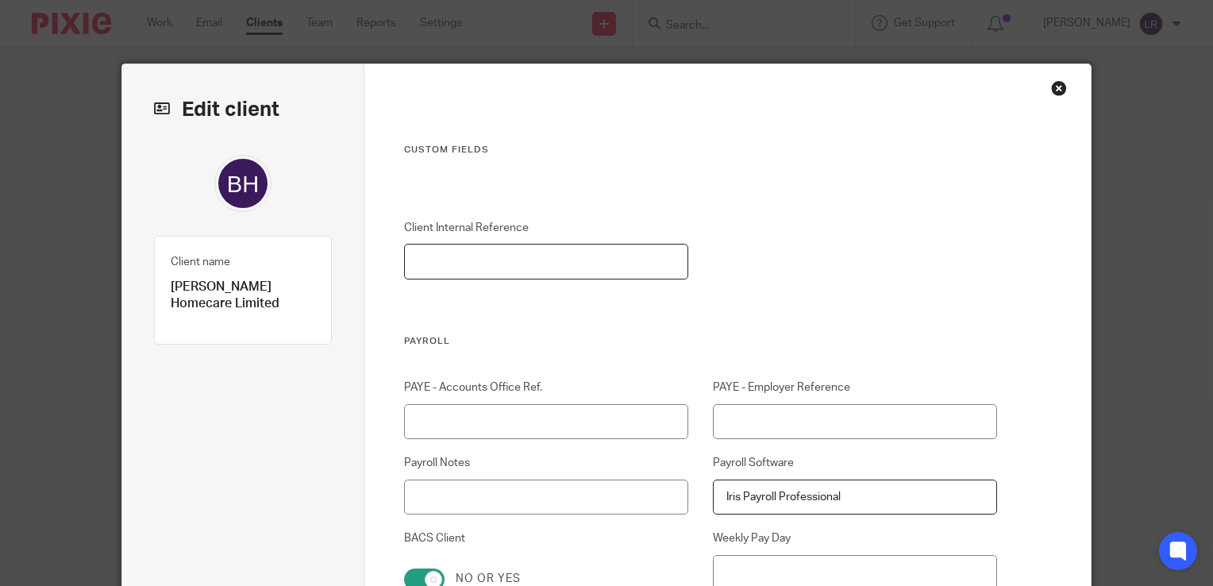
click at [538, 263] on input "Client Internal Reference" at bounding box center [546, 262] width 284 height 36
type input "BENNETT"
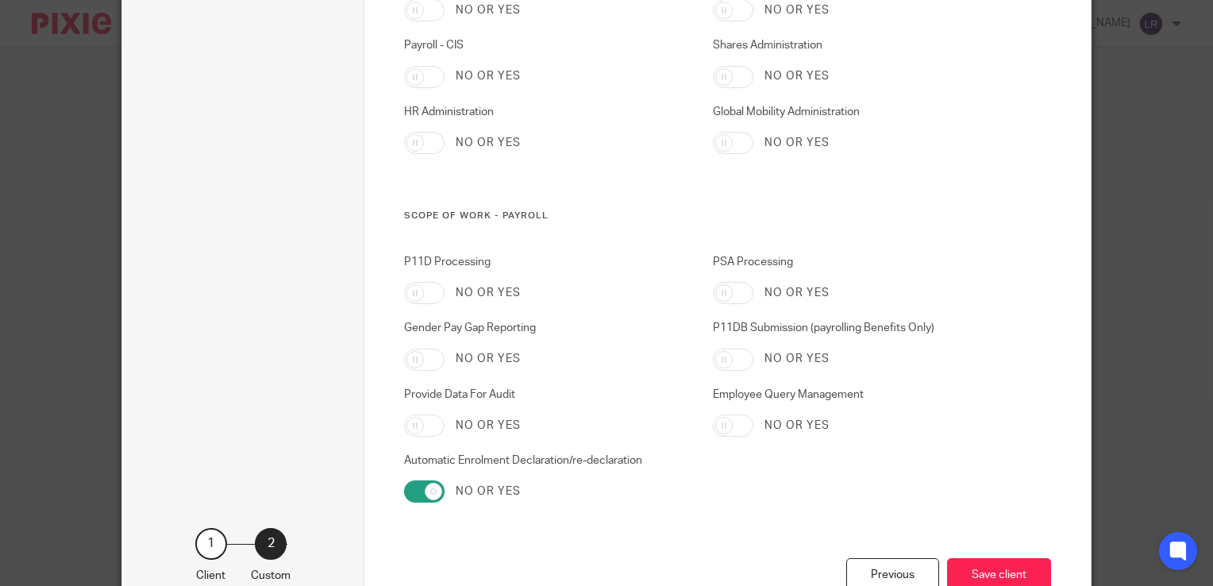
scroll to position [1676, 0]
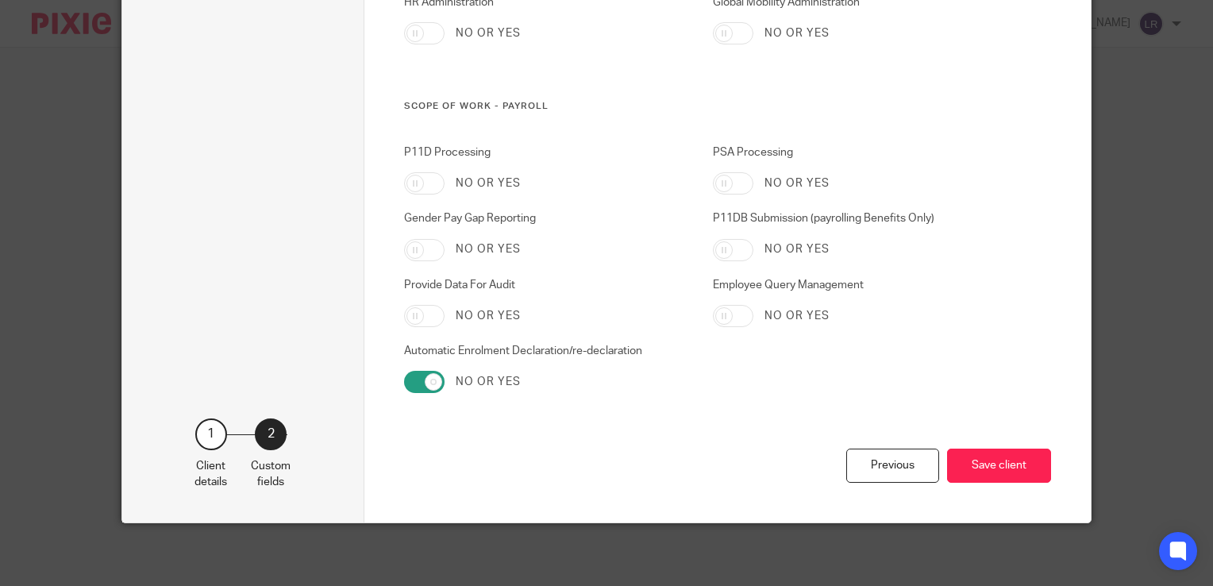
click at [440, 348] on label "Automatic Enrolment Declaration/re-declaration" at bounding box center [546, 351] width 284 height 16
click at [440, 371] on input "Automatic Enrolment Declaration/re-declaration" at bounding box center [424, 382] width 40 height 22
click at [391, 381] on div "Automatic Enrolment Declaration/re-declaration No or yes" at bounding box center [533, 368] width 309 height 50
click at [419, 383] on input "Automatic Enrolment Declaration/re-declaration" at bounding box center [424, 382] width 40 height 22
click at [549, 417] on div "P11D Processing No or yes PSA Processing No or yes Gender Pay Gap Reporting No …" at bounding box center [688, 296] width 618 height 304
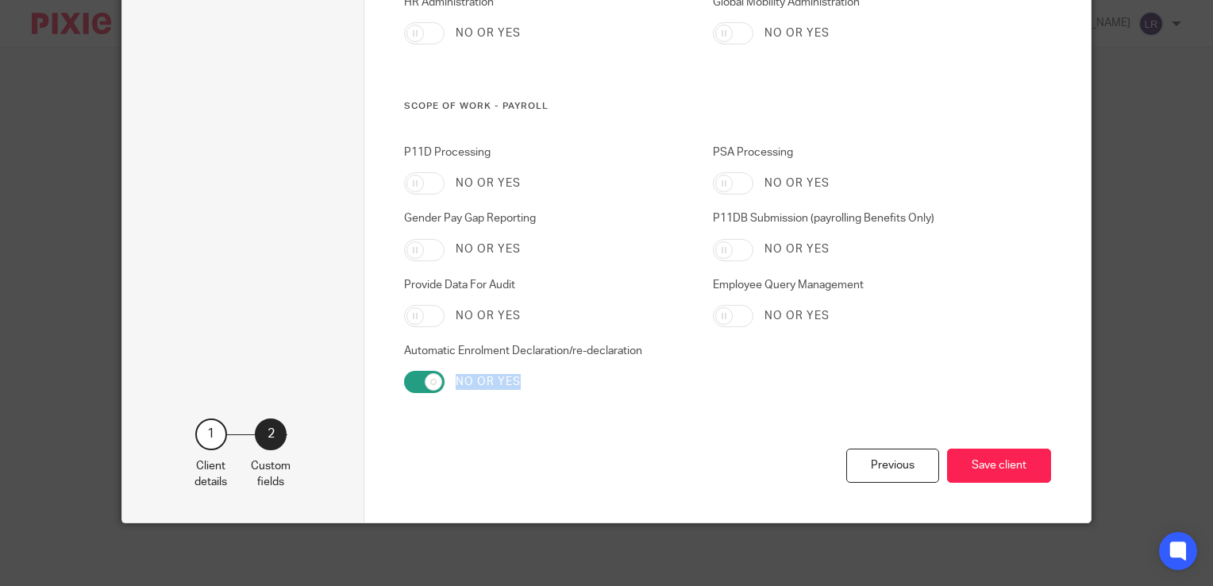
drag, startPoint x: 519, startPoint y: 386, endPoint x: 448, endPoint y: 386, distance: 71.4
click at [448, 386] on div "No or yes" at bounding box center [546, 382] width 284 height 22
drag, startPoint x: 448, startPoint y: 386, endPoint x: 455, endPoint y: 432, distance: 46.6
click at [455, 449] on div "Previous Save client" at bounding box center [727, 486] width 647 height 74
click at [440, 353] on label "Automatic Enrolment Declaration/re-declaration" at bounding box center [546, 351] width 284 height 16
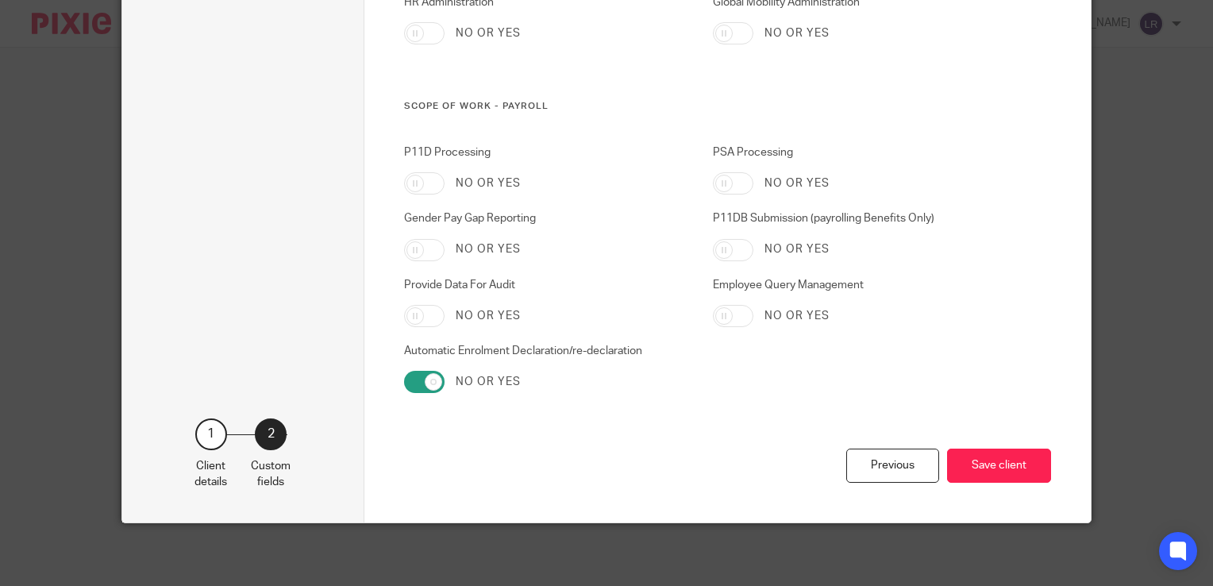
click at [440, 371] on input "Automatic Enrolment Declaration/re-declaration" at bounding box center [424, 382] width 40 height 22
drag, startPoint x: 400, startPoint y: 348, endPoint x: 505, endPoint y: 351, distance: 104.8
click at [505, 351] on label "Automatic Enrolment Declaration/re-declaration" at bounding box center [546, 351] width 284 height 16
drag, startPoint x: 505, startPoint y: 351, endPoint x: 507, endPoint y: 360, distance: 9.8
click at [507, 360] on div "Automatic Enrolment Declaration/re-declaration No or yes" at bounding box center [533, 368] width 309 height 50
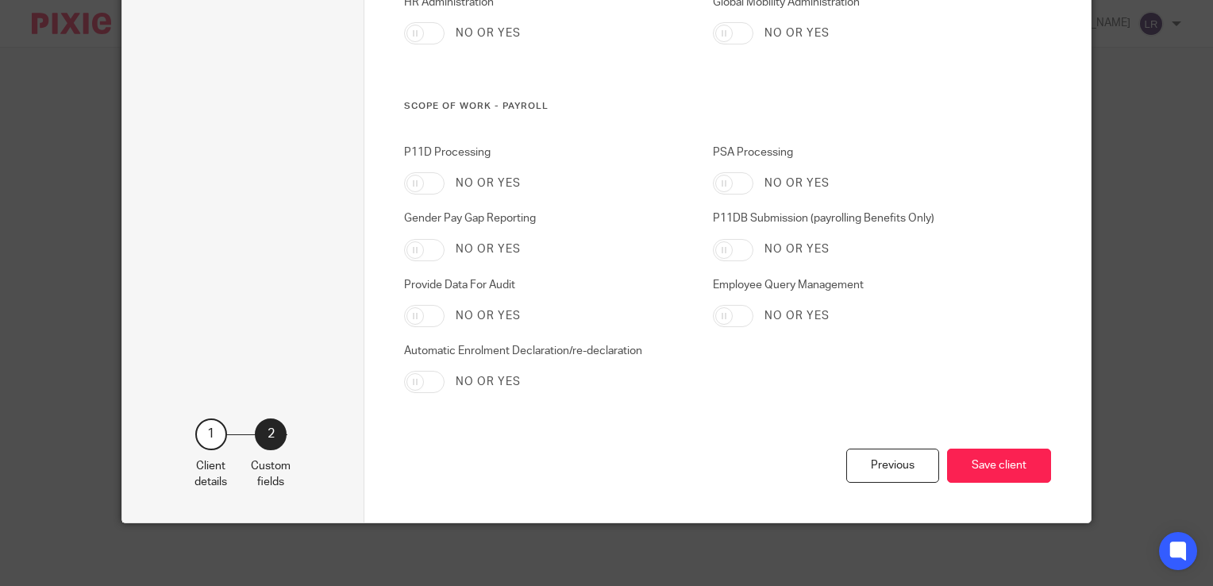
click at [522, 353] on label "Automatic Enrolment Declaration/re-declaration" at bounding box center [546, 351] width 284 height 16
click at [445, 371] on input "Automatic Enrolment Declaration/re-declaration" at bounding box center [424, 382] width 40 height 22
drag, startPoint x: 467, startPoint y: 349, endPoint x: 649, endPoint y: 356, distance: 181.9
click at [649, 356] on label "Automatic Enrolment Declaration/re-declaration" at bounding box center [546, 351] width 284 height 16
drag, startPoint x: 649, startPoint y: 356, endPoint x: 642, endPoint y: 382, distance: 26.2
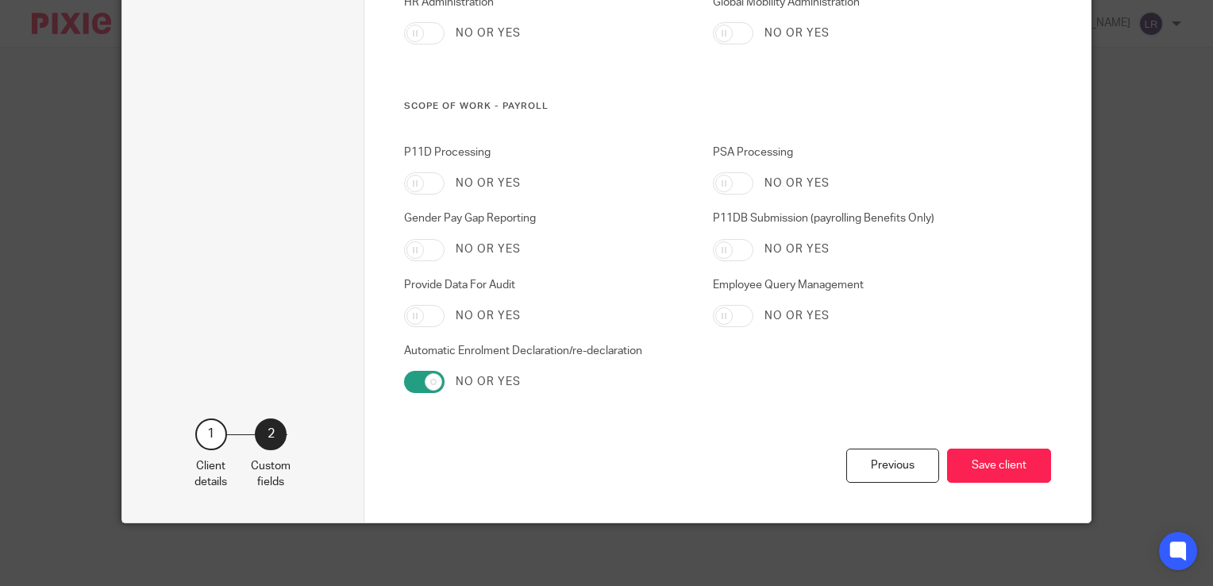
click at [642, 382] on div "No or yes" at bounding box center [546, 382] width 284 height 22
click at [491, 355] on label "Automatic Enrolment Declaration/re-declaration" at bounding box center [546, 351] width 284 height 16
click at [445, 371] on input "Automatic Enrolment Declaration/re-declaration" at bounding box center [424, 382] width 40 height 22
drag, startPoint x: 441, startPoint y: 347, endPoint x: 637, endPoint y: 355, distance: 196.2
click at [637, 355] on label "Automatic Enrolment Declaration/re-declaration" at bounding box center [546, 351] width 284 height 16
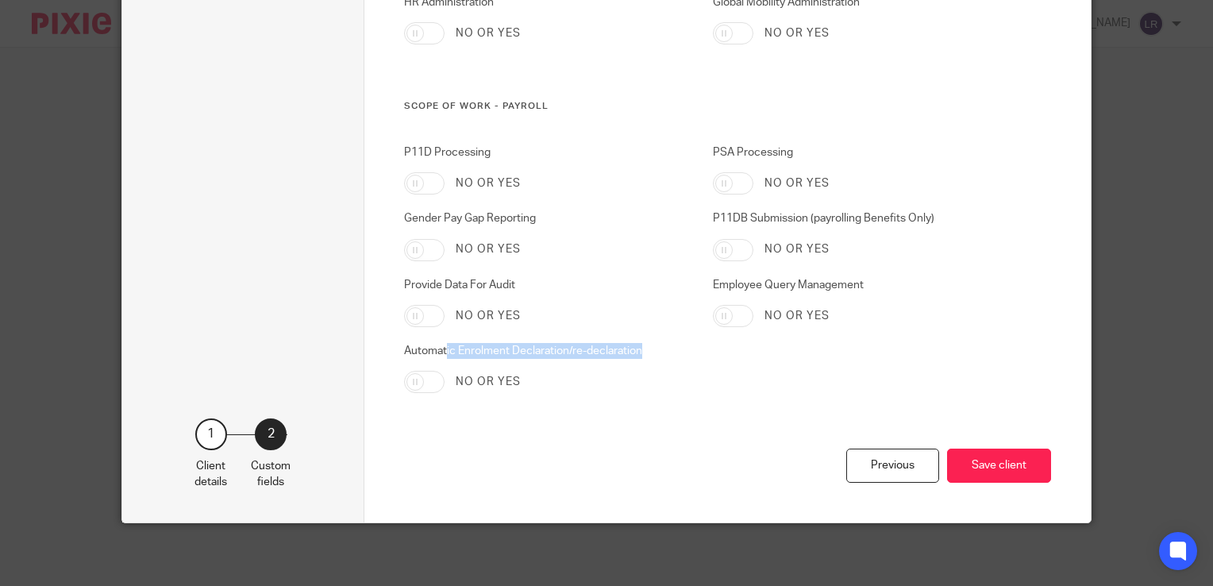
drag, startPoint x: 637, startPoint y: 355, endPoint x: 364, endPoint y: 385, distance: 274.7
click at [597, 393] on div "P11D Processing No or yes PSA Processing No or yes Gender Pay Gap Reporting No …" at bounding box center [688, 296] width 618 height 304
drag, startPoint x: 412, startPoint y: 379, endPoint x: 425, endPoint y: 383, distance: 13.3
click at [413, 379] on input "Automatic Enrolment Declaration/re-declaration" at bounding box center [424, 382] width 40 height 22
click at [541, 357] on label "Automatic Enrolment Declaration/re-declaration" at bounding box center [546, 351] width 284 height 16
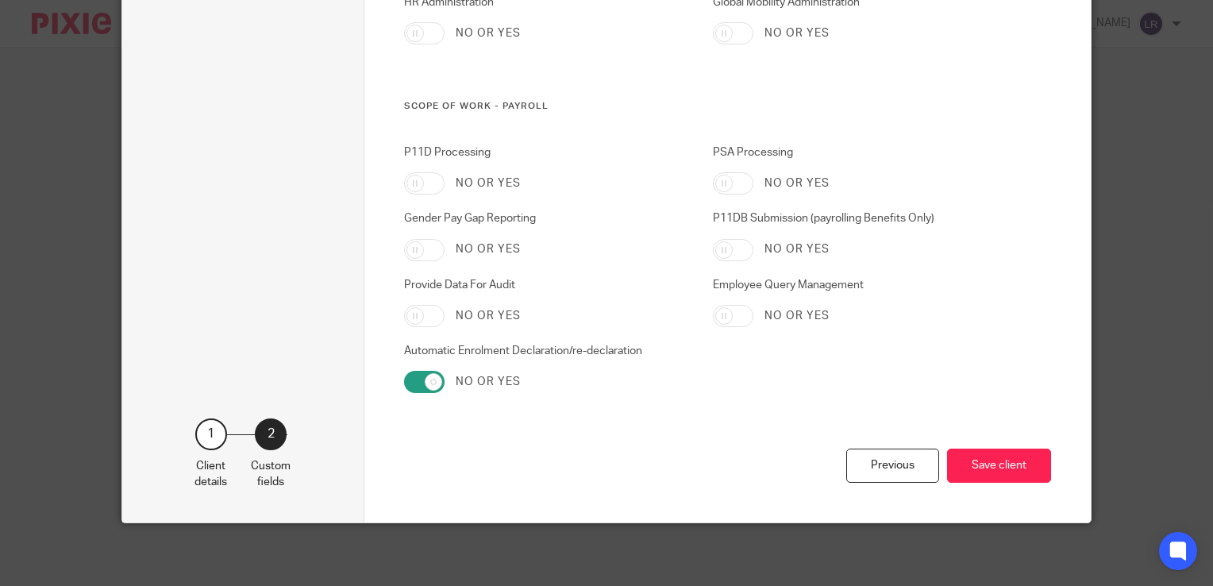
click at [445, 371] on input "Automatic Enrolment Declaration/re-declaration" at bounding box center [424, 382] width 40 height 22
click at [427, 384] on input "Automatic Enrolment Declaration/re-declaration" at bounding box center [424, 382] width 40 height 22
click at [541, 391] on div "No or yes" at bounding box center [546, 382] width 284 height 22
drag, startPoint x: 453, startPoint y: 352, endPoint x: 530, endPoint y: 358, distance: 76.4
click at [530, 358] on label "Automatic Enrolment Declaration/re-declaration" at bounding box center [546, 351] width 284 height 16
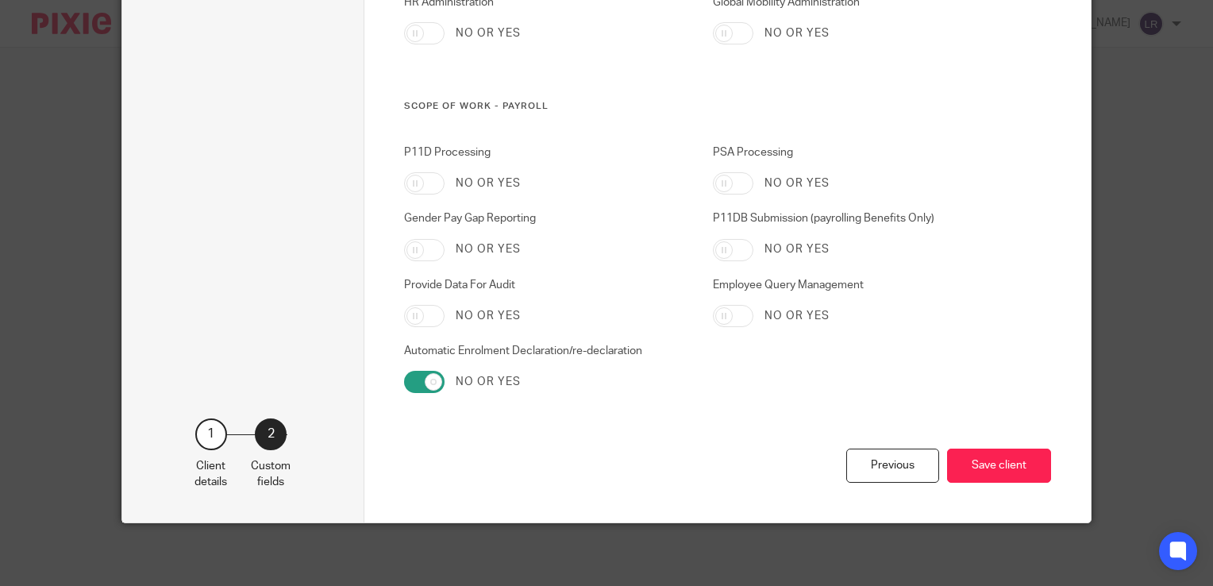
drag, startPoint x: 530, startPoint y: 358, endPoint x: 540, endPoint y: 388, distance: 31.9
click at [540, 388] on div "No or yes" at bounding box center [546, 382] width 284 height 22
click at [499, 387] on label "No or yes" at bounding box center [488, 382] width 65 height 16
click at [445, 387] on input "Automatic Enrolment Declaration/re-declaration" at bounding box center [424, 382] width 40 height 22
click at [426, 384] on input "Automatic Enrolment Declaration/re-declaration" at bounding box center [424, 382] width 40 height 22
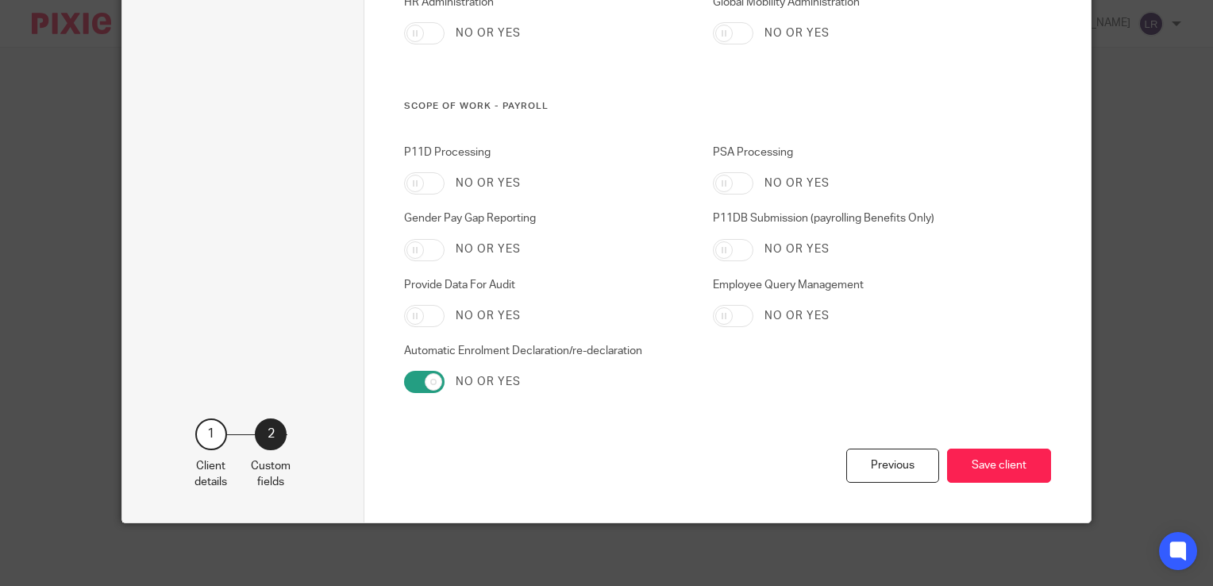
click at [410, 387] on input "Automatic Enrolment Declaration/re-declaration" at bounding box center [424, 382] width 40 height 22
checkbox input "false"
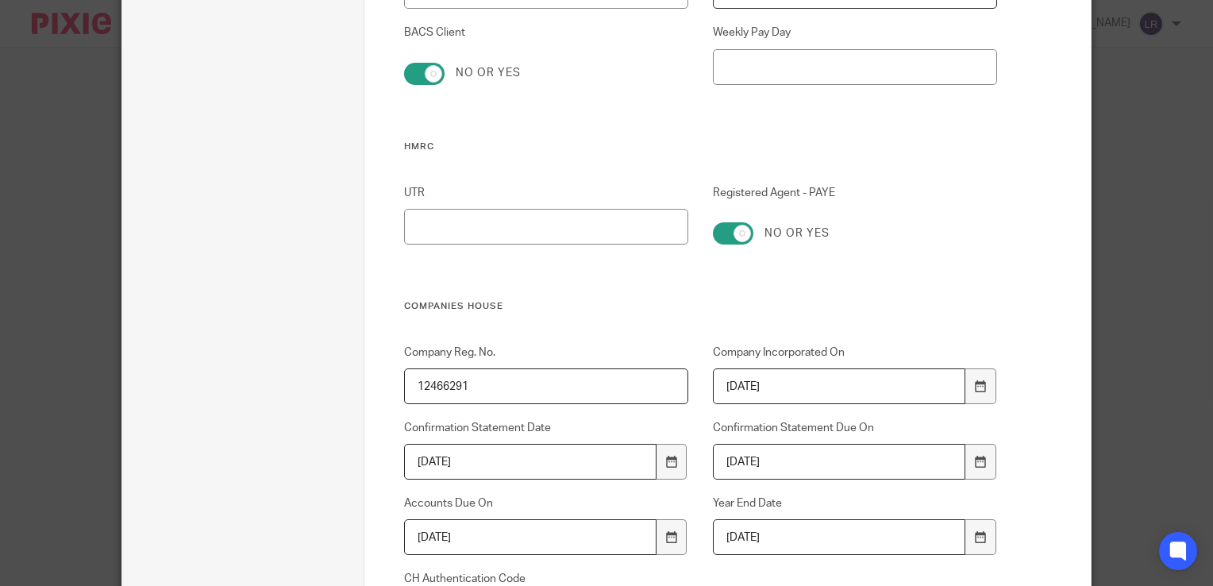
scroll to position [644, 0]
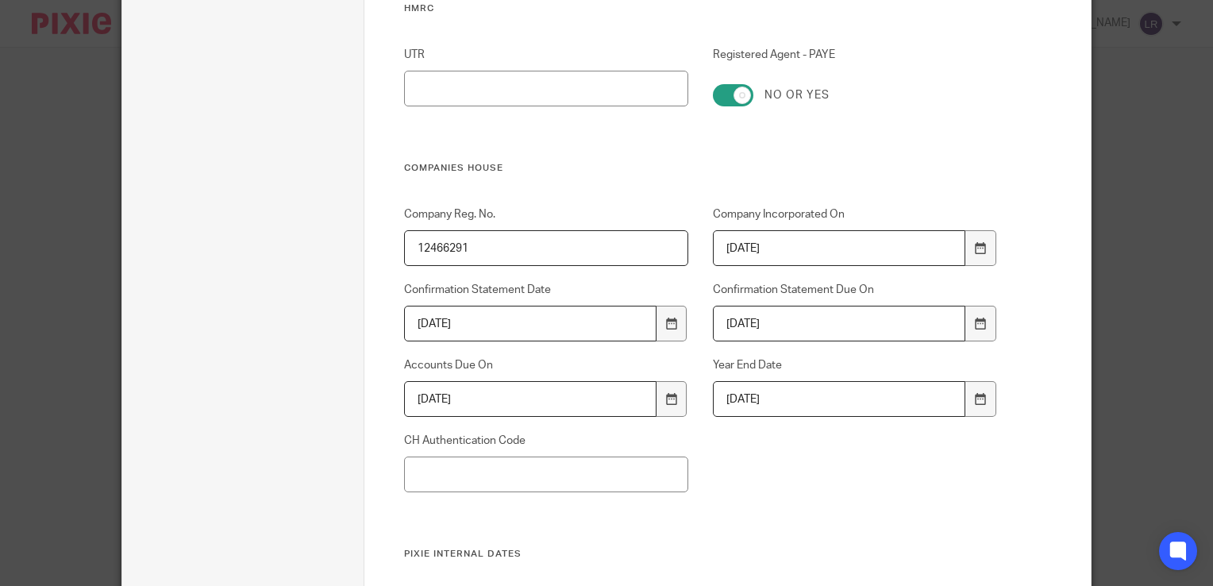
click at [761, 249] on input "2020-02-17" at bounding box center [839, 248] width 252 height 36
click at [790, 246] on input "2020-02-17" at bounding box center [839, 248] width 252 height 36
click at [512, 261] on input "12466291" at bounding box center [546, 248] width 284 height 36
click at [728, 163] on h3 "Companies House" at bounding box center [700, 168] width 593 height 13
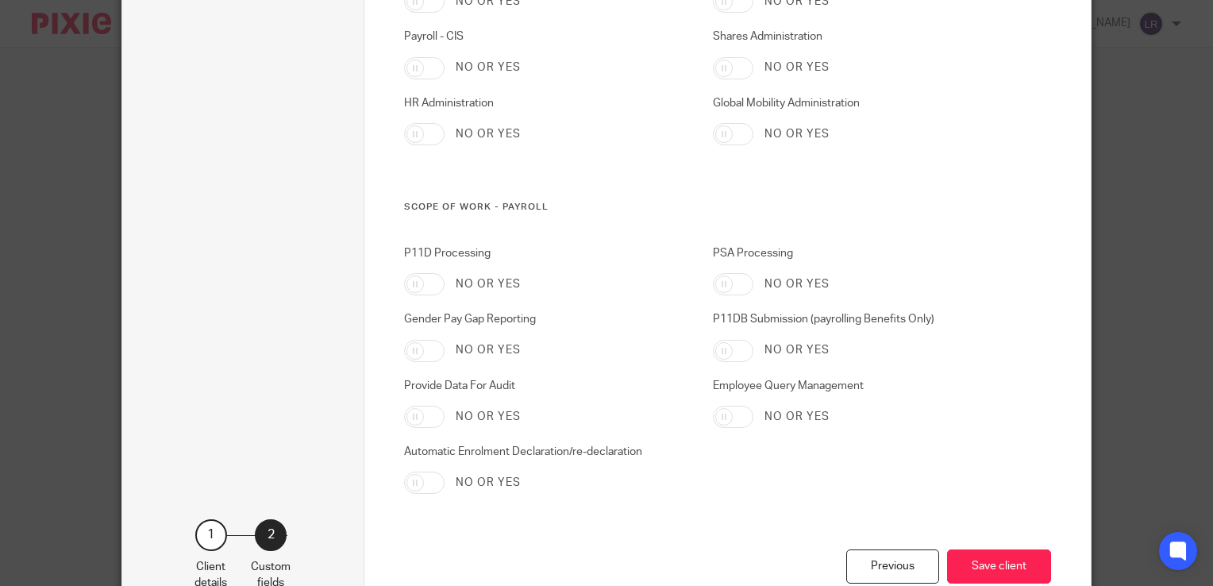
scroll to position [1676, 0]
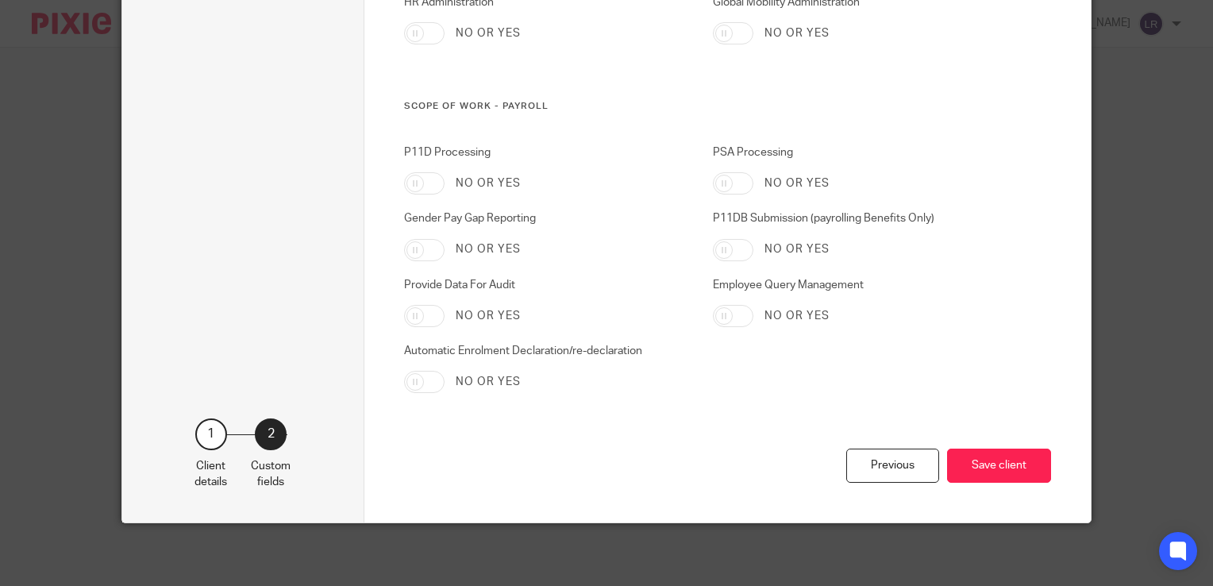
click at [527, 459] on div "Previous Save client" at bounding box center [727, 486] width 647 height 74
click at [404, 458] on div "Previous Save client" at bounding box center [727, 486] width 647 height 74
click at [988, 465] on button "Save client" at bounding box center [999, 466] width 104 height 34
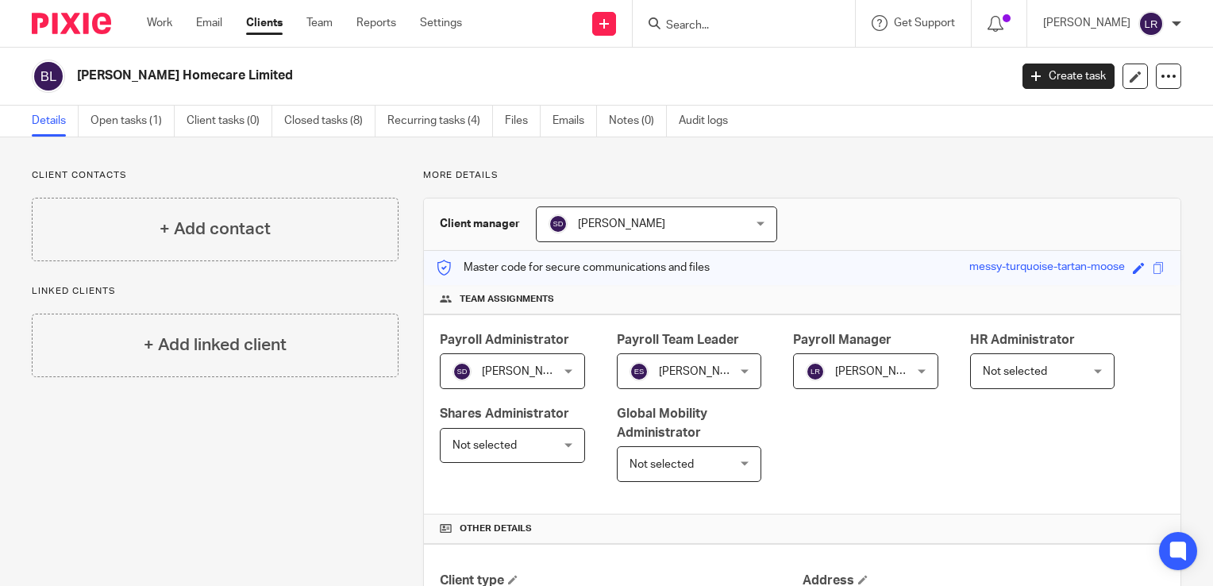
click at [271, 27] on link "Clients" at bounding box center [264, 23] width 37 height 16
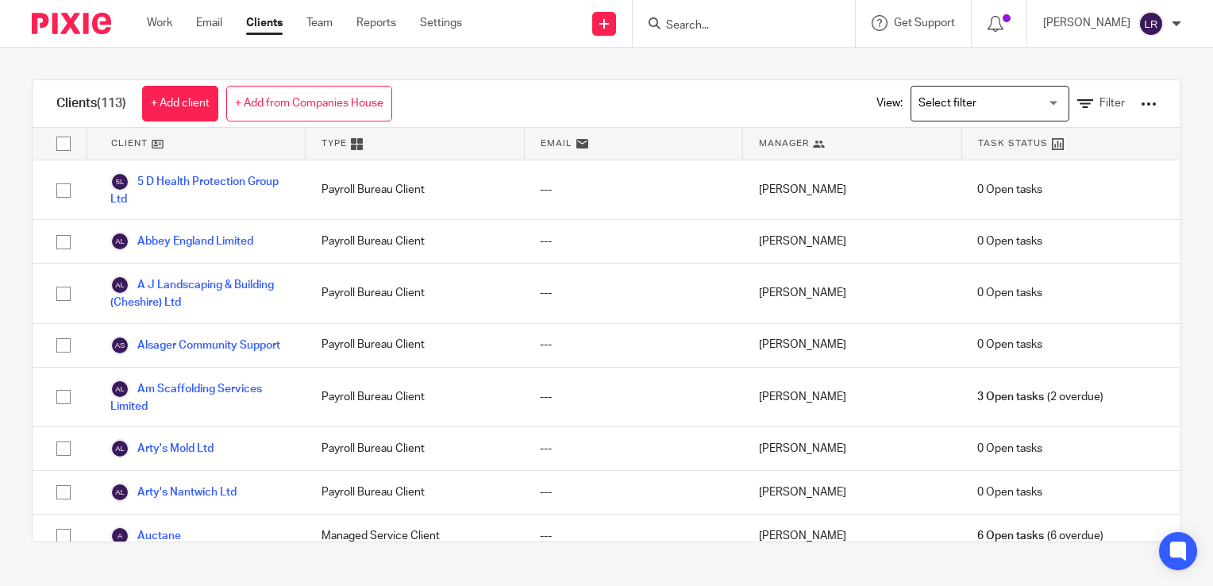
click at [813, 145] on icon at bounding box center [819, 144] width 12 height 12
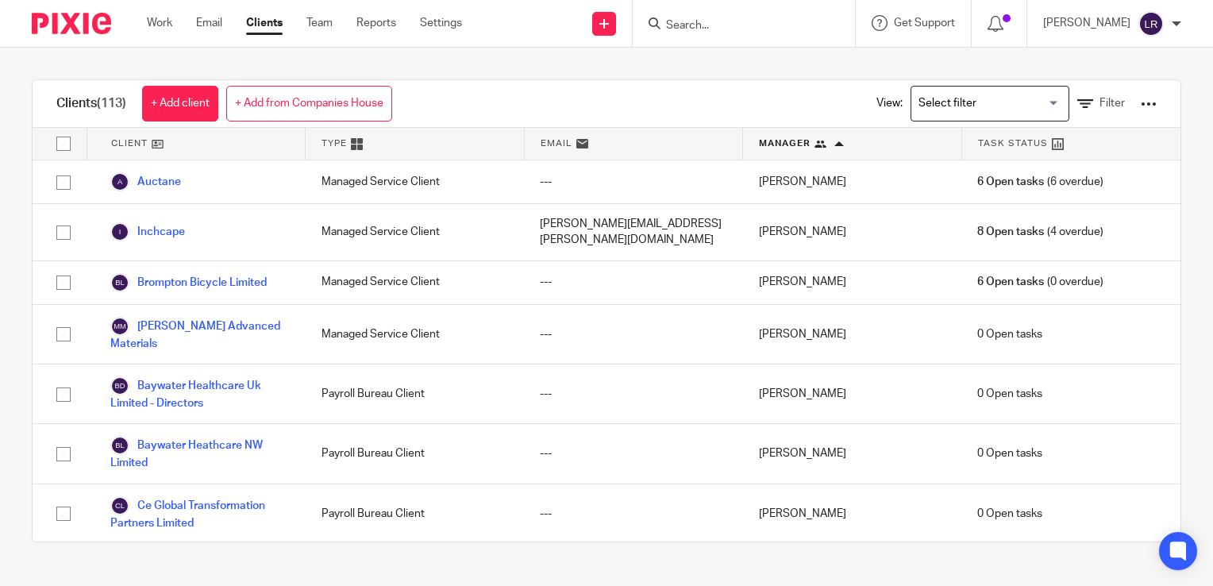
click at [814, 145] on icon at bounding box center [820, 144] width 12 height 12
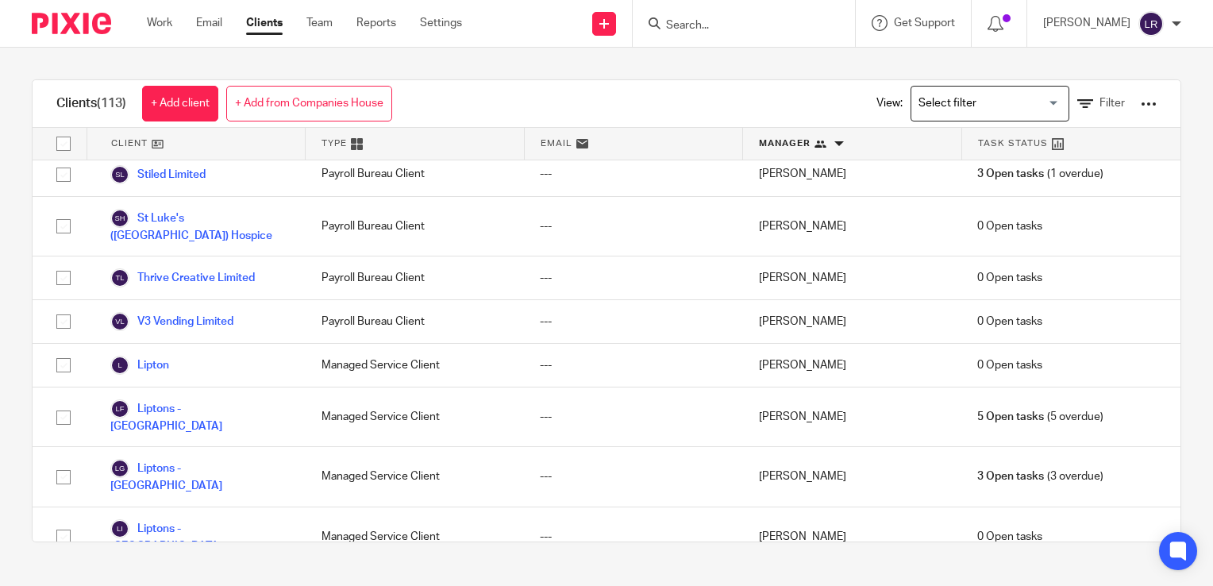
click at [774, 144] on span "Manager" at bounding box center [785, 143] width 52 height 13
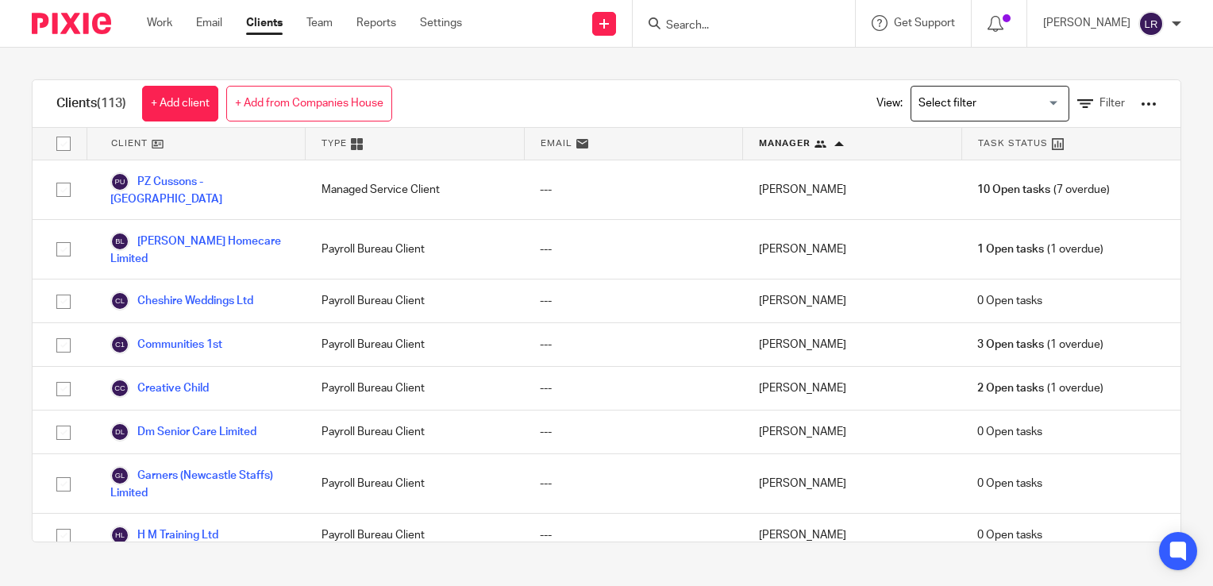
click at [784, 144] on span "Manager" at bounding box center [785, 143] width 52 height 13
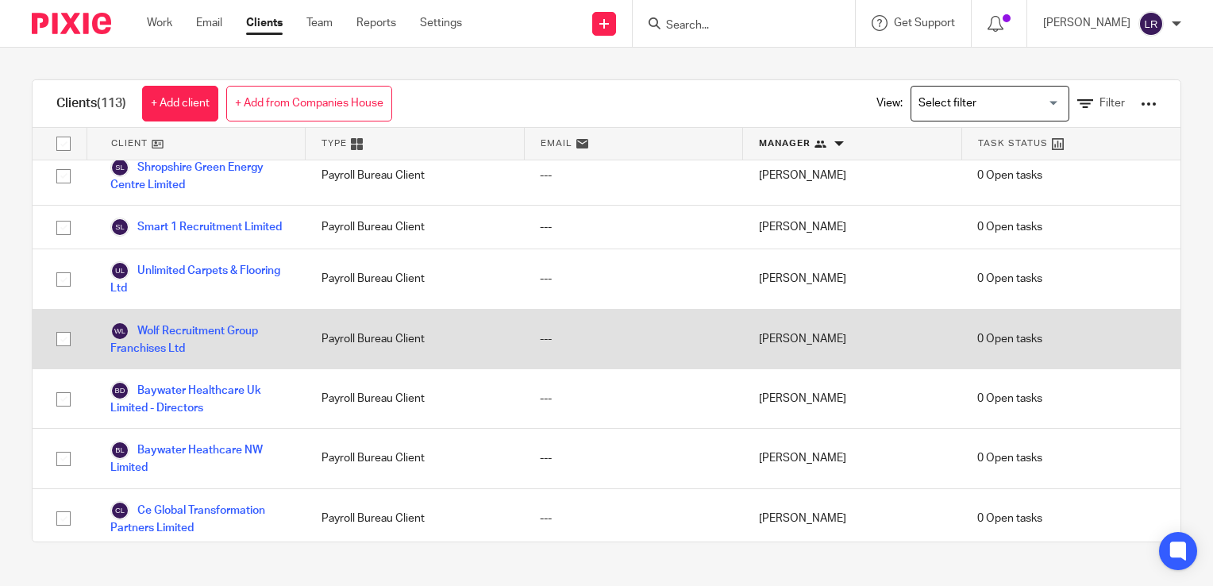
scroll to position [4290, 0]
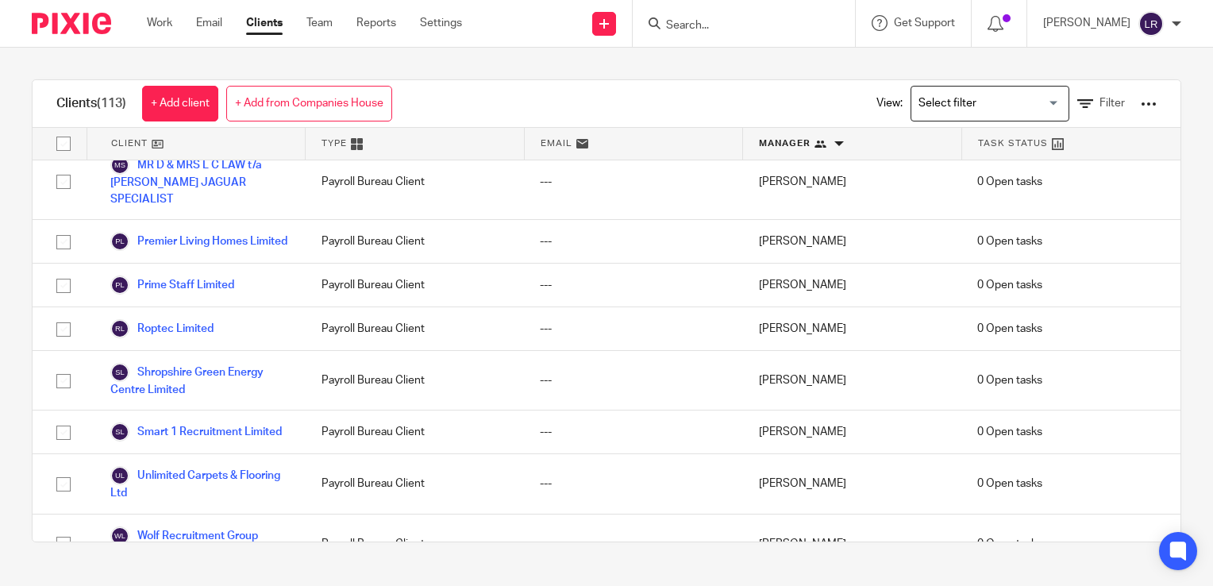
click at [785, 139] on span "Manager" at bounding box center [785, 143] width 52 height 13
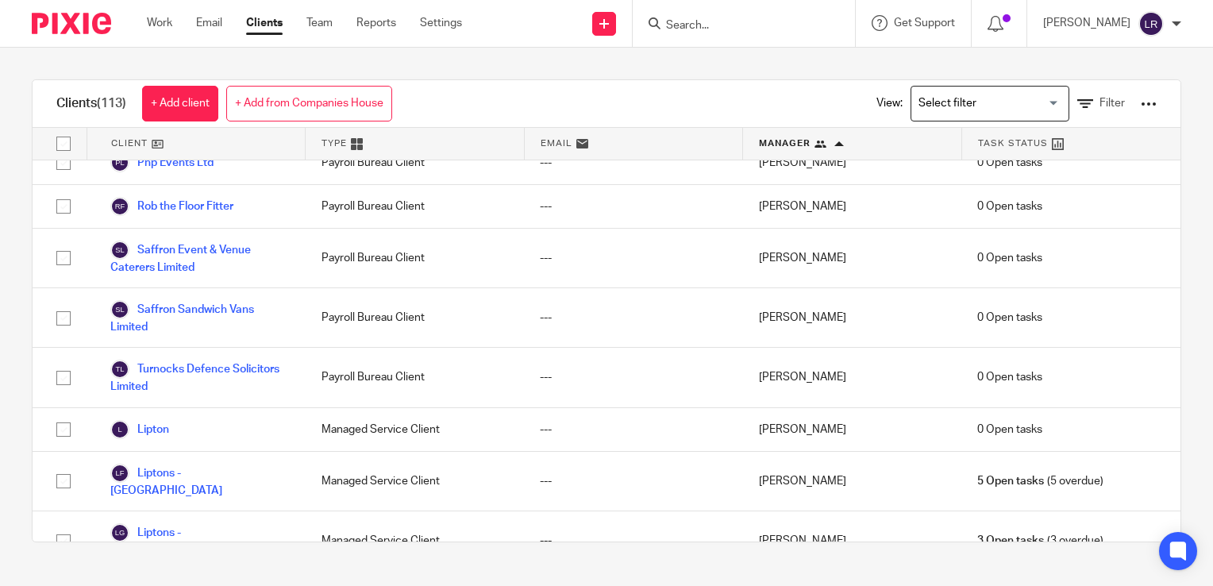
click at [775, 135] on div "Manager" at bounding box center [852, 144] width 218 height 32
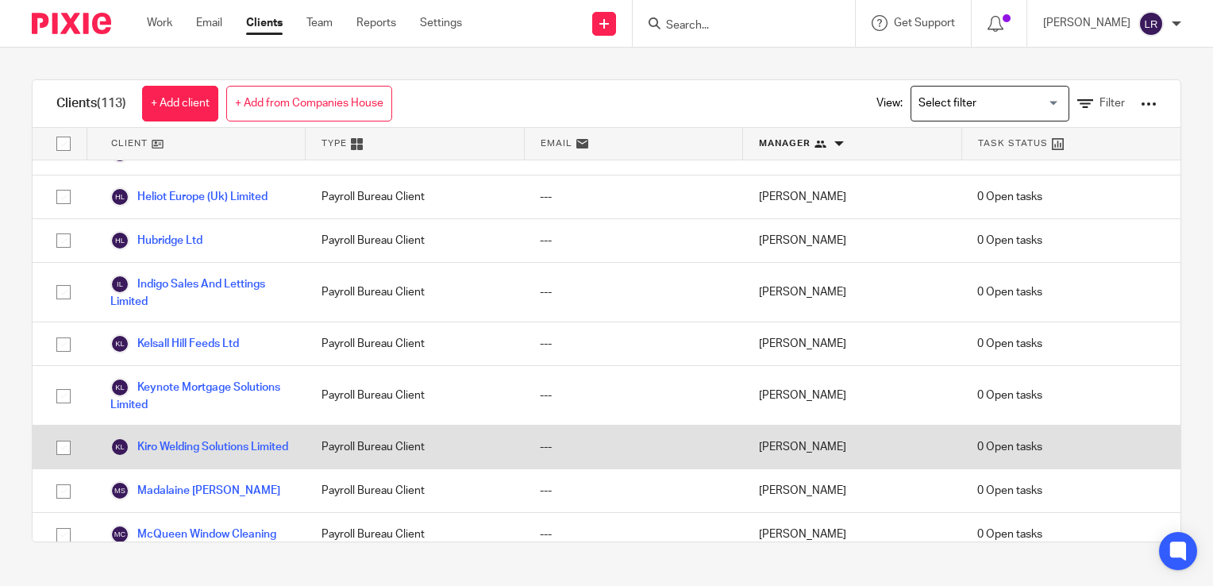
scroll to position [3734, 0]
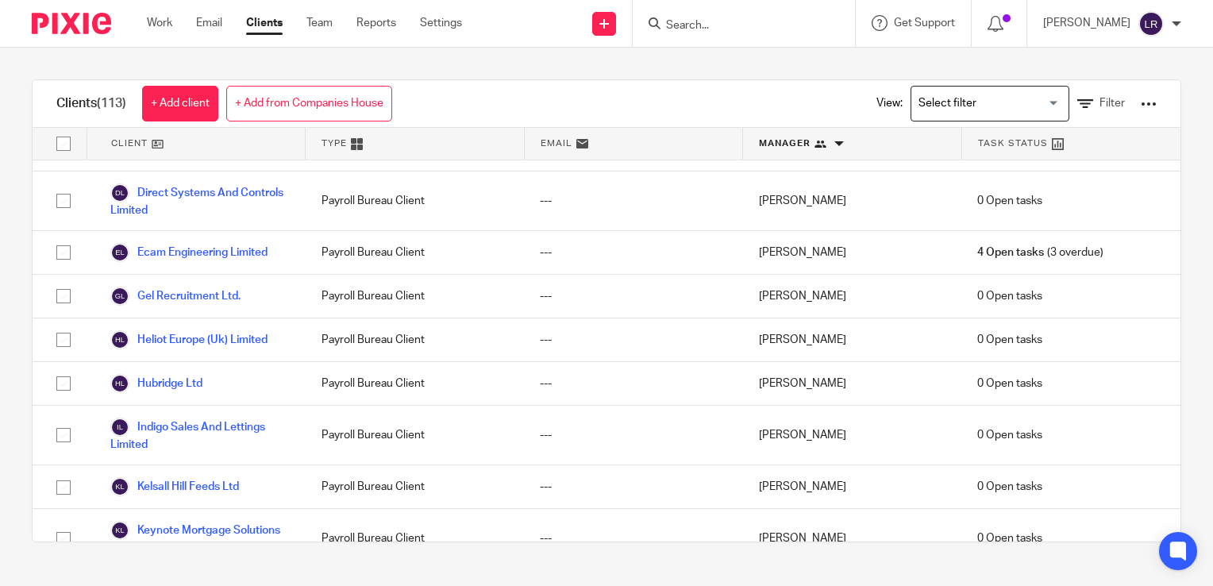
click at [834, 144] on div at bounding box center [839, 144] width 10 height 10
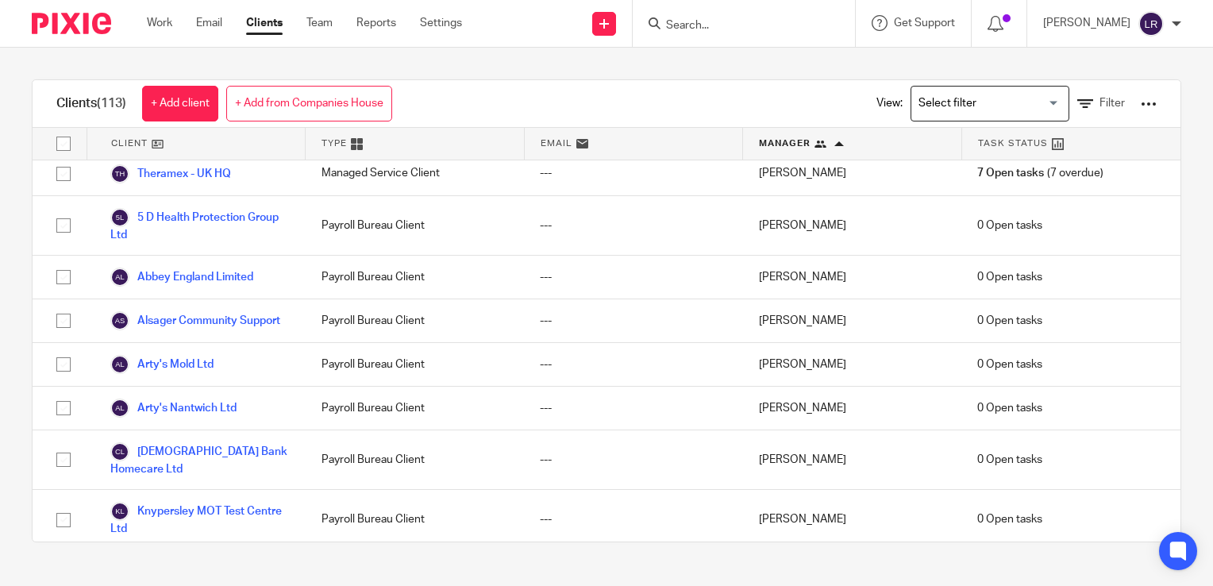
click at [834, 144] on div at bounding box center [839, 144] width 10 height 10
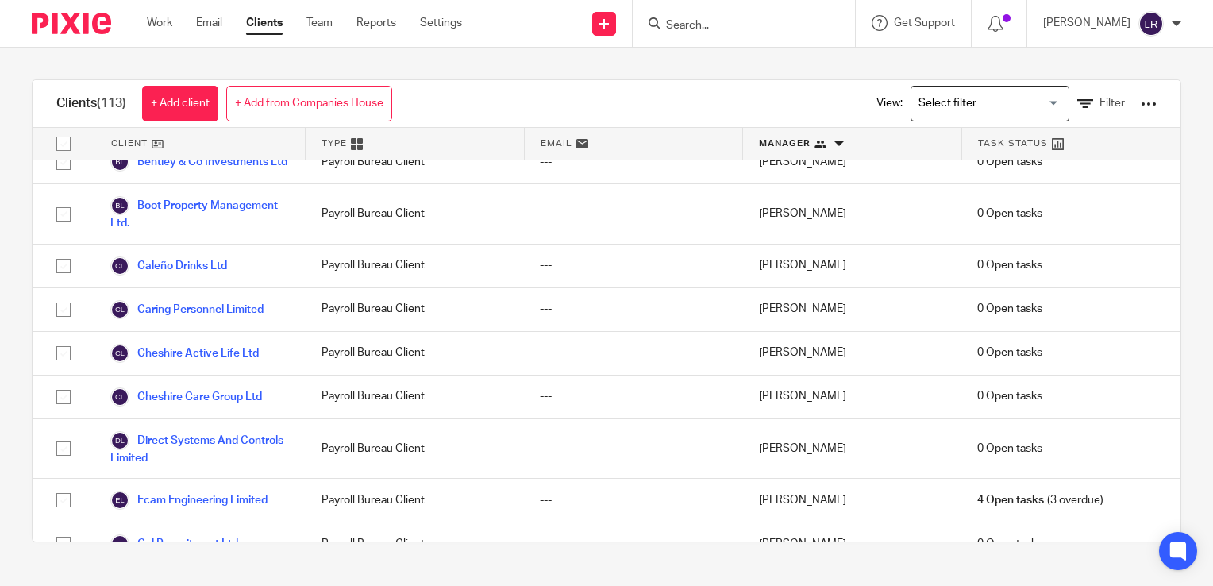
scroll to position [3258, 0]
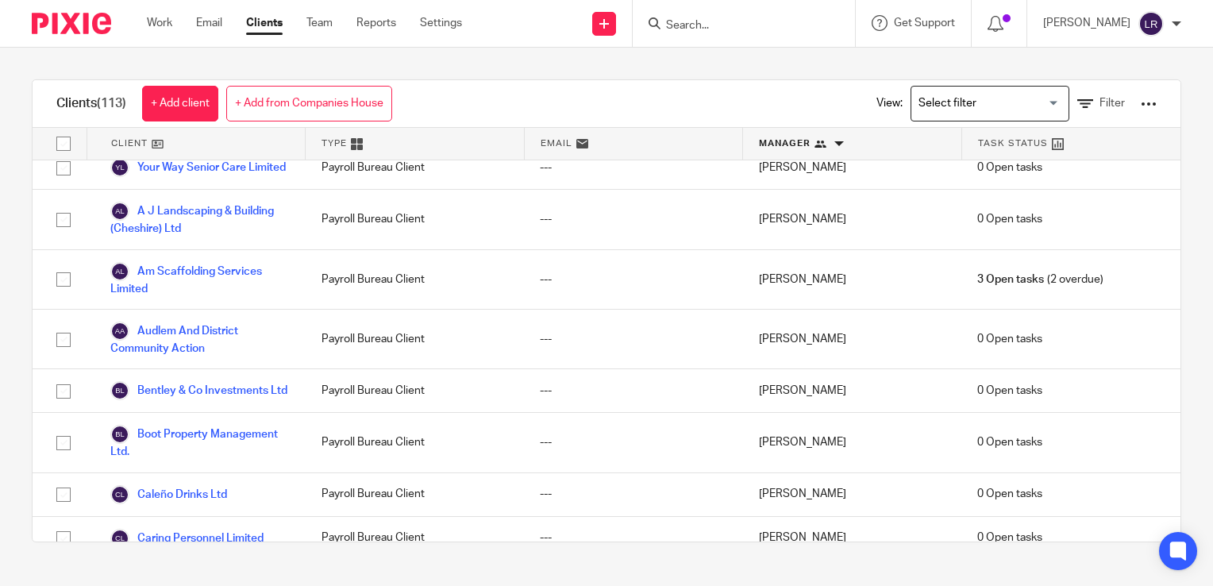
click at [720, 33] on form at bounding box center [748, 23] width 169 height 20
click at [705, 25] on input "Search" at bounding box center [735, 26] width 143 height 14
type input "BEN"
click at [576, 65] on div "Clients (113) + Add client + Add from Companies House View: Loading... Filter C…" at bounding box center [606, 311] width 1213 height 526
click at [464, 65] on div "Clients (113) + Add client + Add from Companies House View: Loading... Filter C…" at bounding box center [606, 311] width 1213 height 526
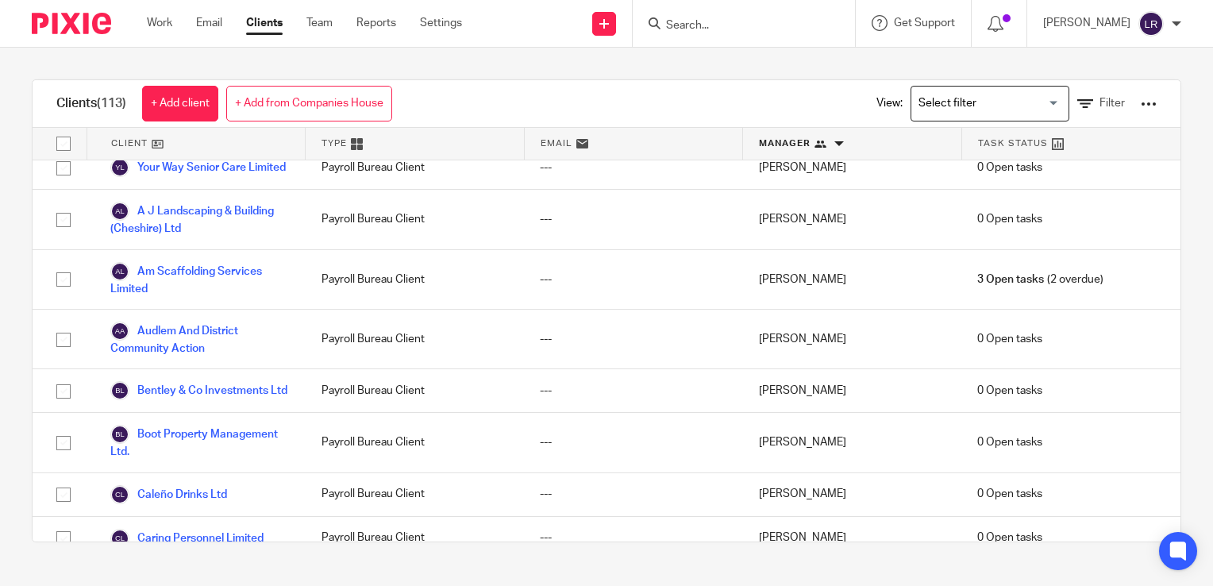
click at [709, 33] on form at bounding box center [748, 23] width 169 height 20
click at [708, 26] on input "Search" at bounding box center [735, 26] width 143 height 14
type input "BEN"
click at [449, 63] on div "Clients (113) + Add client + Add from Companies House View: Loading... Filter C…" at bounding box center [606, 311] width 1213 height 526
click at [953, 100] on input "Search for option" at bounding box center [986, 104] width 147 height 28
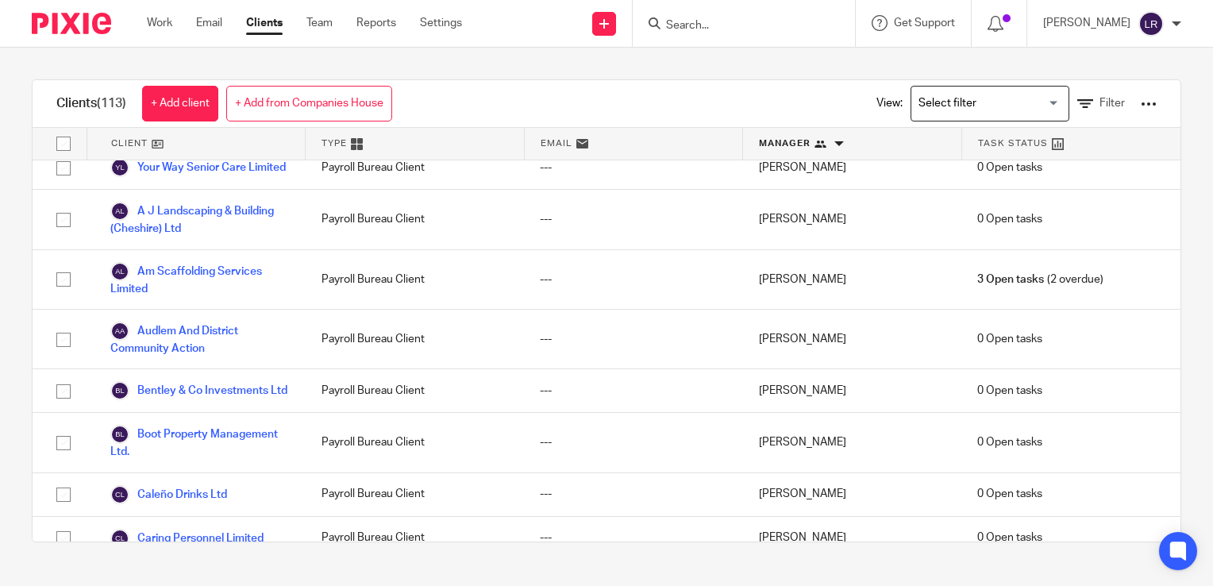
click at [687, 94] on div "Clients (113) + Add client + Add from Companies House View: Loading... Filter" at bounding box center [607, 104] width 1148 height 48
click at [701, 21] on input "Search" at bounding box center [735, 26] width 143 height 14
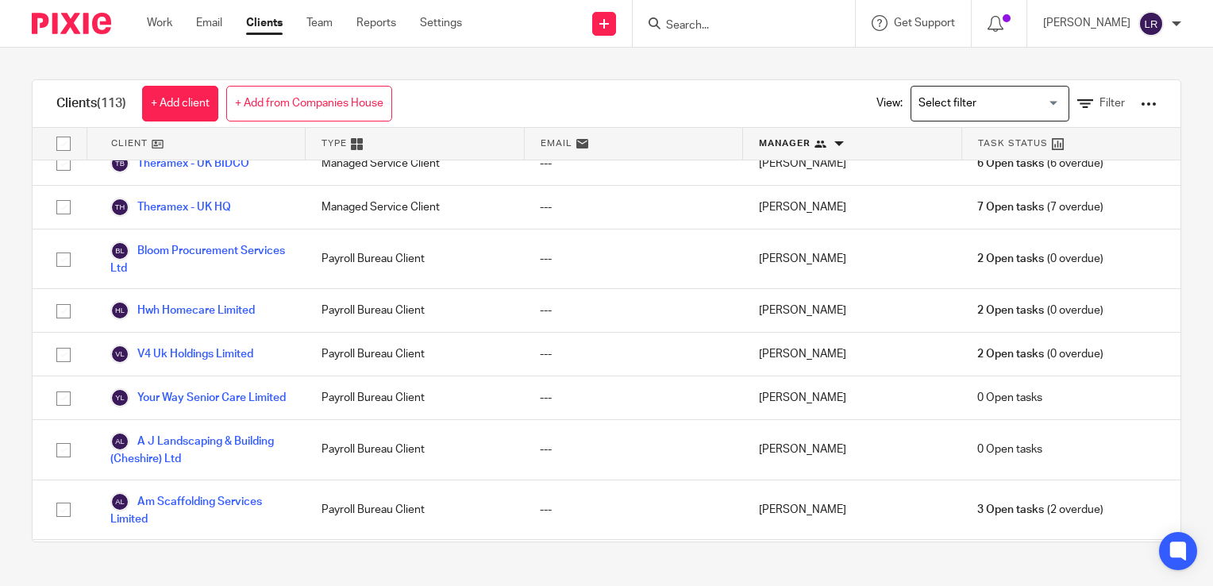
scroll to position [3020, 0]
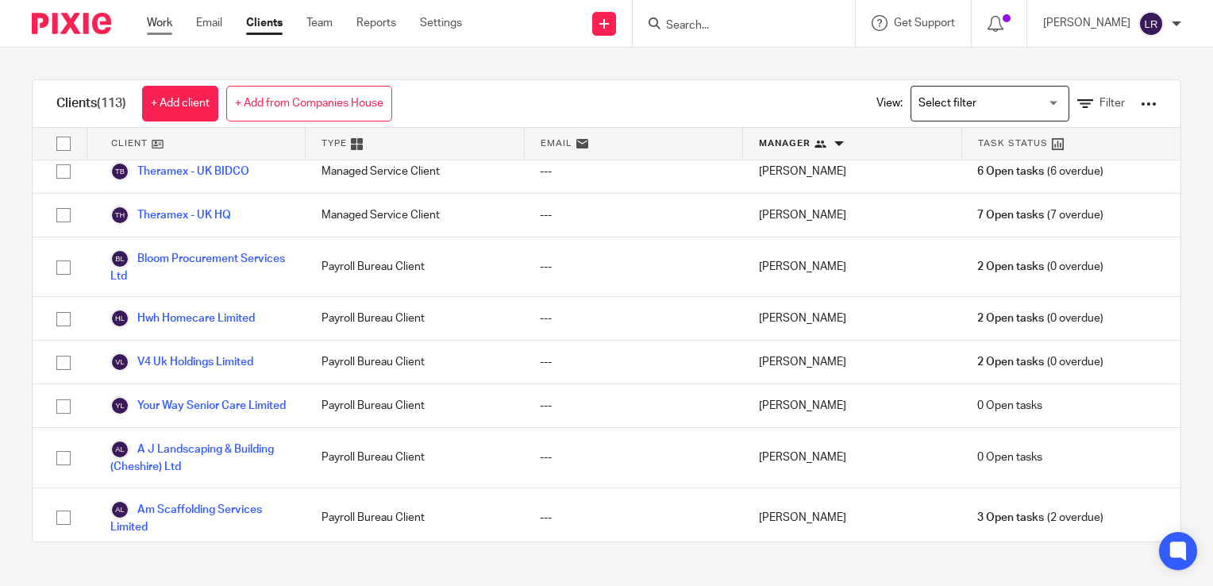
click at [156, 21] on link "Work" at bounding box center [159, 23] width 25 height 16
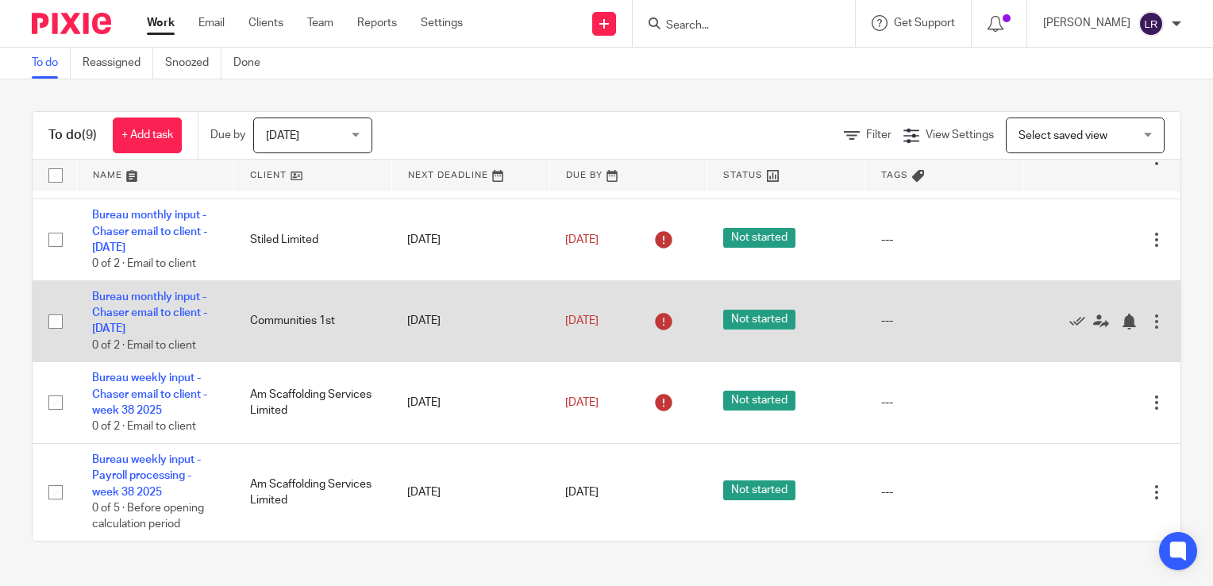
scroll to position [318, 0]
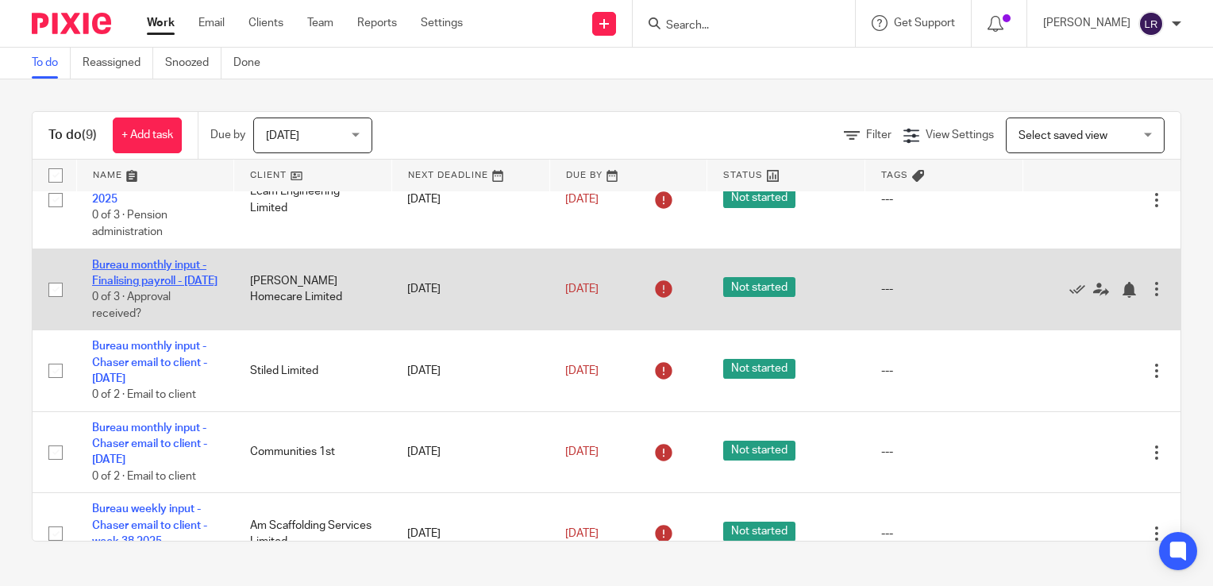
click at [117, 287] on link "Bureau monthly input - Finalising payroll - [DATE]" at bounding box center [154, 273] width 125 height 27
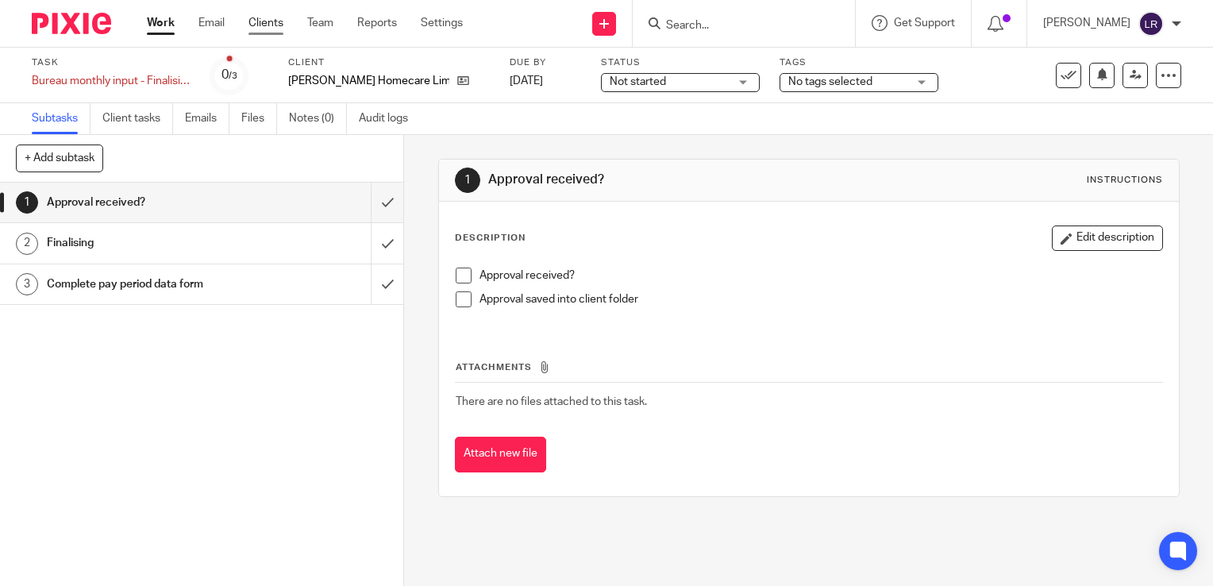
click at [260, 15] on link "Clients" at bounding box center [265, 23] width 35 height 16
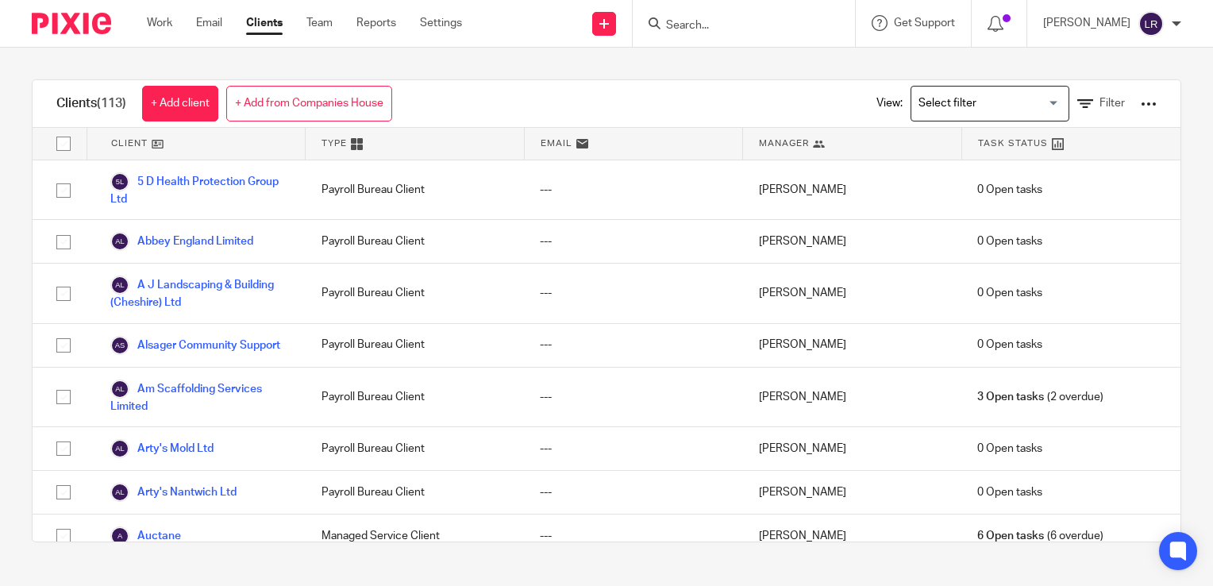
click at [692, 26] on input "Search" at bounding box center [735, 26] width 143 height 14
click at [698, 25] on input "Search" at bounding box center [735, 26] width 143 height 14
type input "BEN"
click at [522, 79] on div "Clients (113) + Add client + Add from Companies House View: Loading... Filter C…" at bounding box center [607, 310] width 1150 height 463
click at [728, 21] on input "Search" at bounding box center [735, 26] width 143 height 14
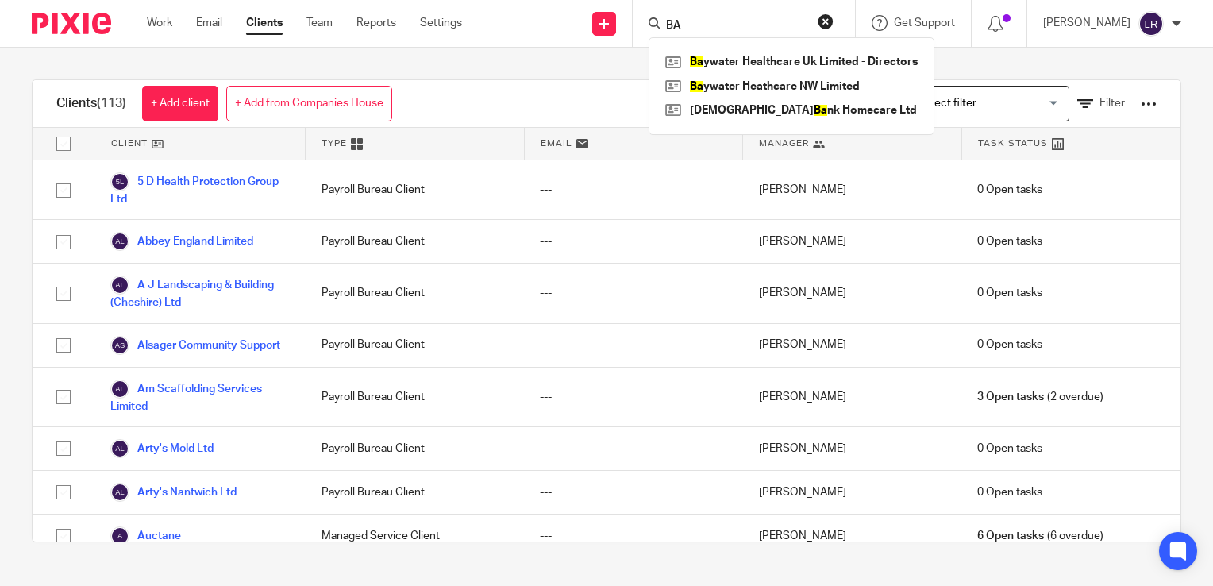
type input "B"
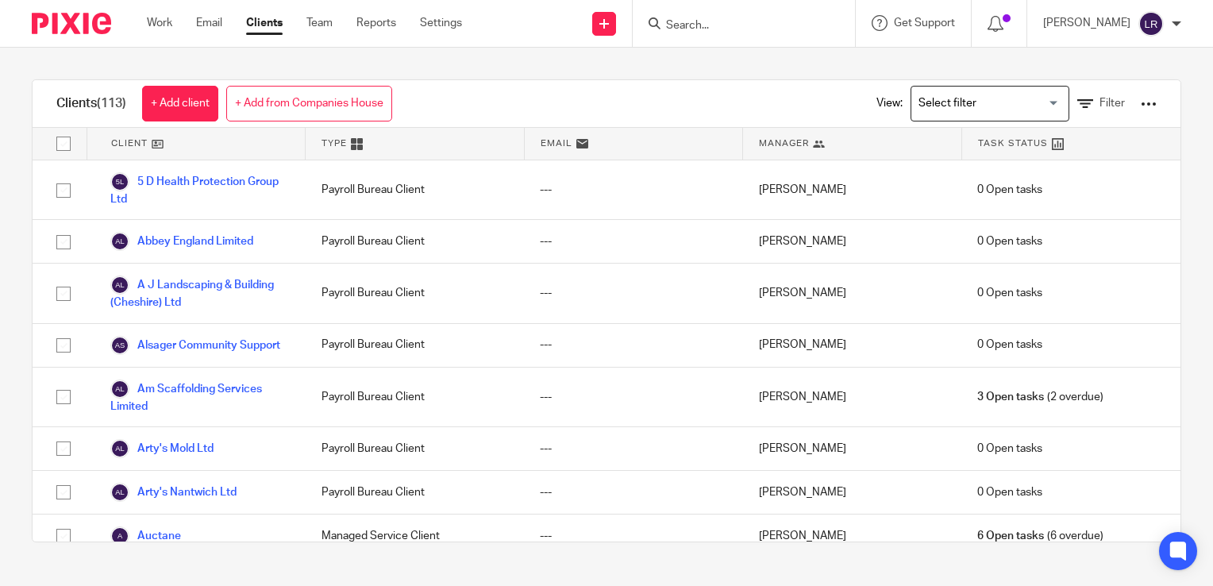
click at [728, 23] on input "Search" at bounding box center [735, 26] width 143 height 14
click at [702, 25] on input "Search" at bounding box center [735, 26] width 143 height 14
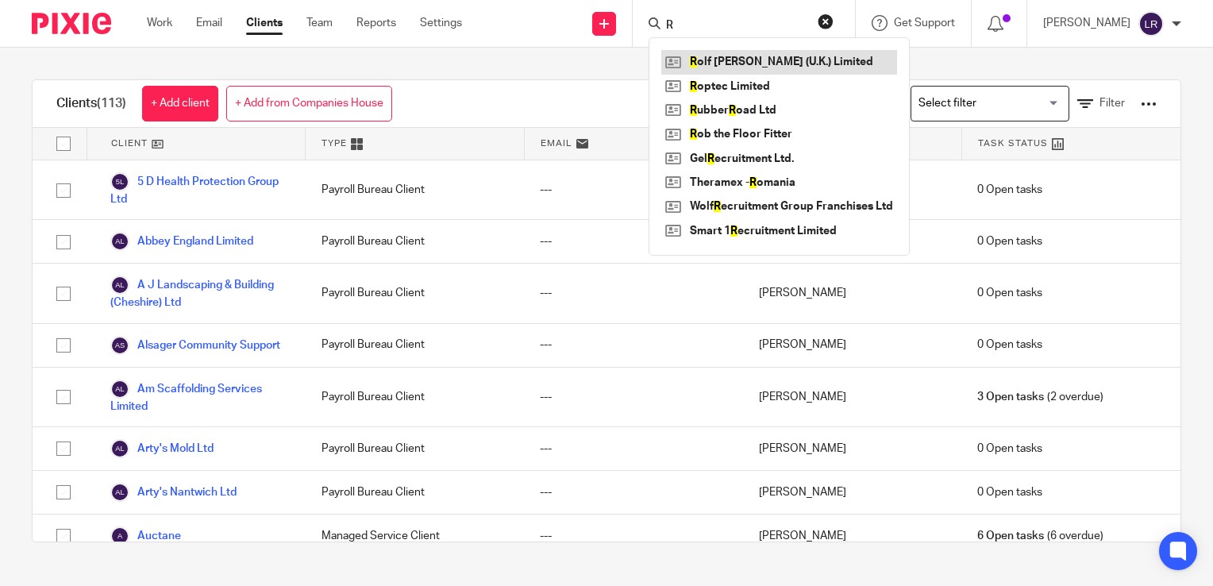
type input "R"
click at [707, 59] on link at bounding box center [779, 62] width 236 height 24
click at [734, 60] on link at bounding box center [779, 62] width 236 height 24
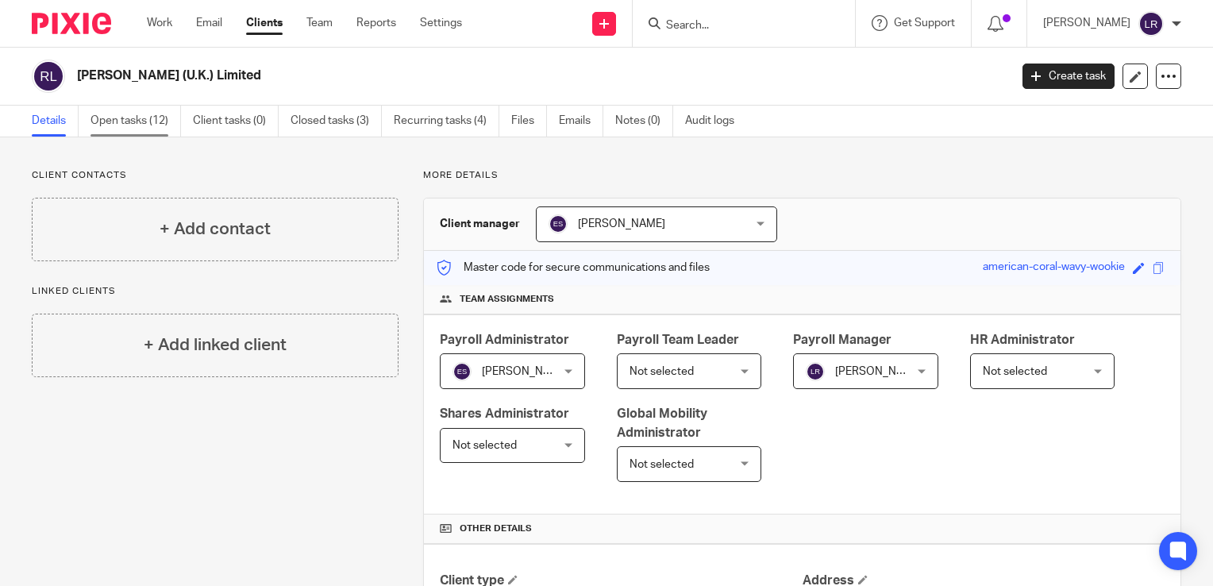
click at [146, 114] on link "Open tasks (12)" at bounding box center [135, 121] width 90 height 31
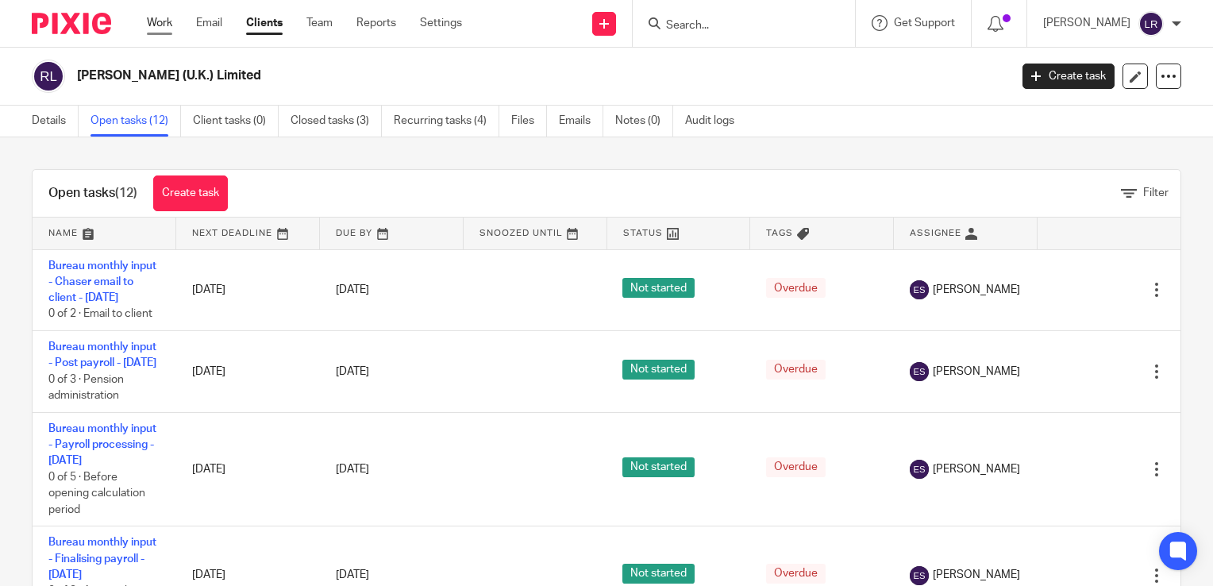
click at [152, 24] on link "Work" at bounding box center [159, 23] width 25 height 16
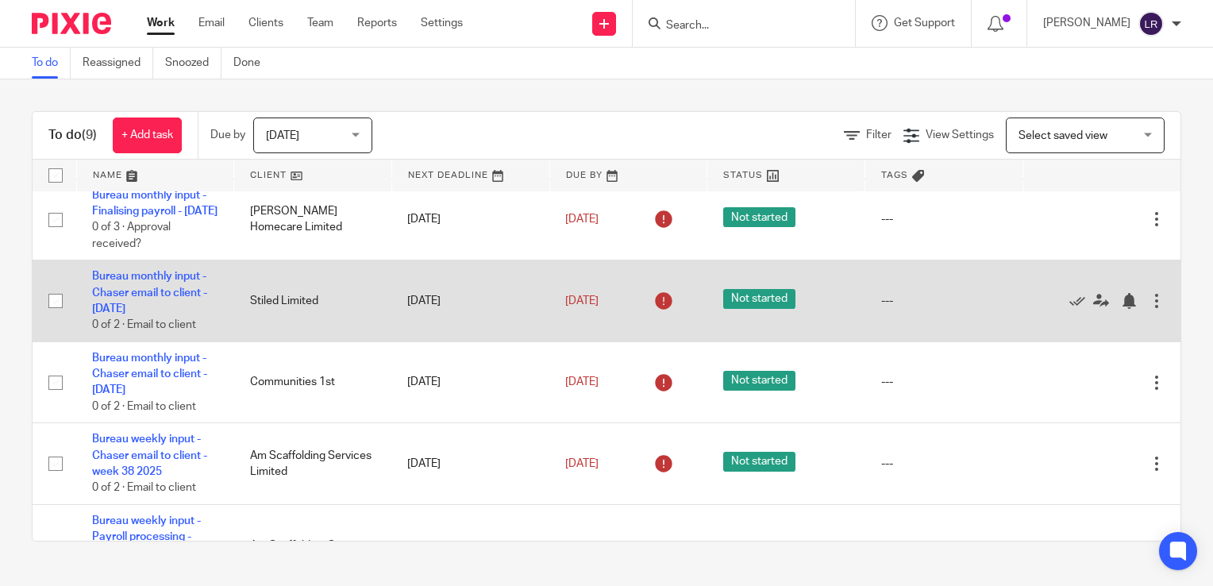
scroll to position [397, 0]
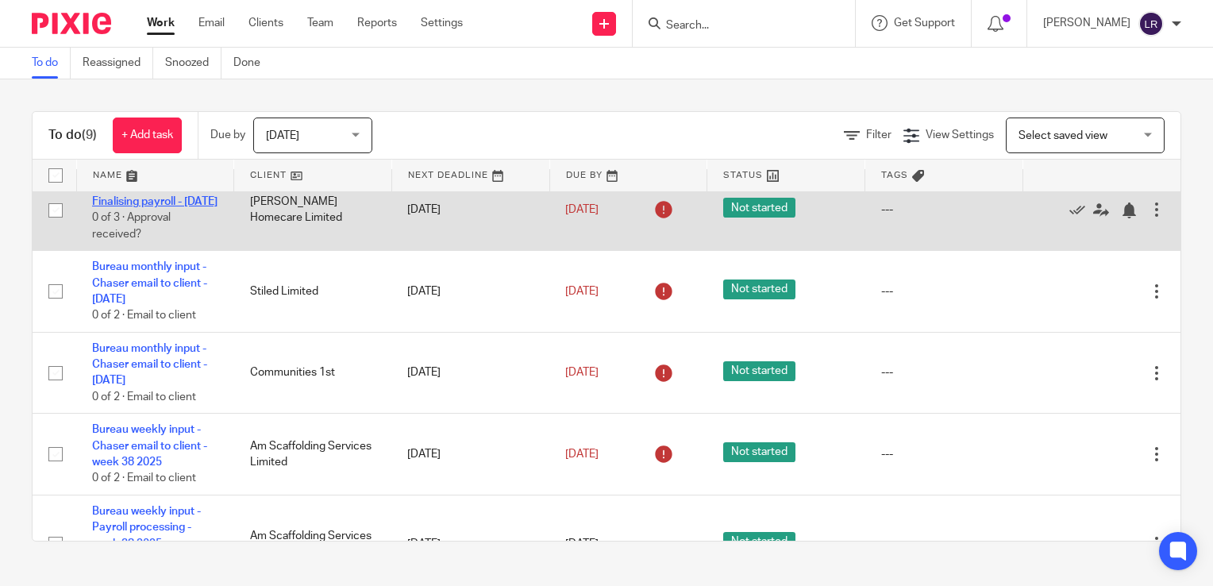
click at [152, 207] on link "Bureau monthly input - Finalising payroll - [DATE]" at bounding box center [154, 193] width 125 height 27
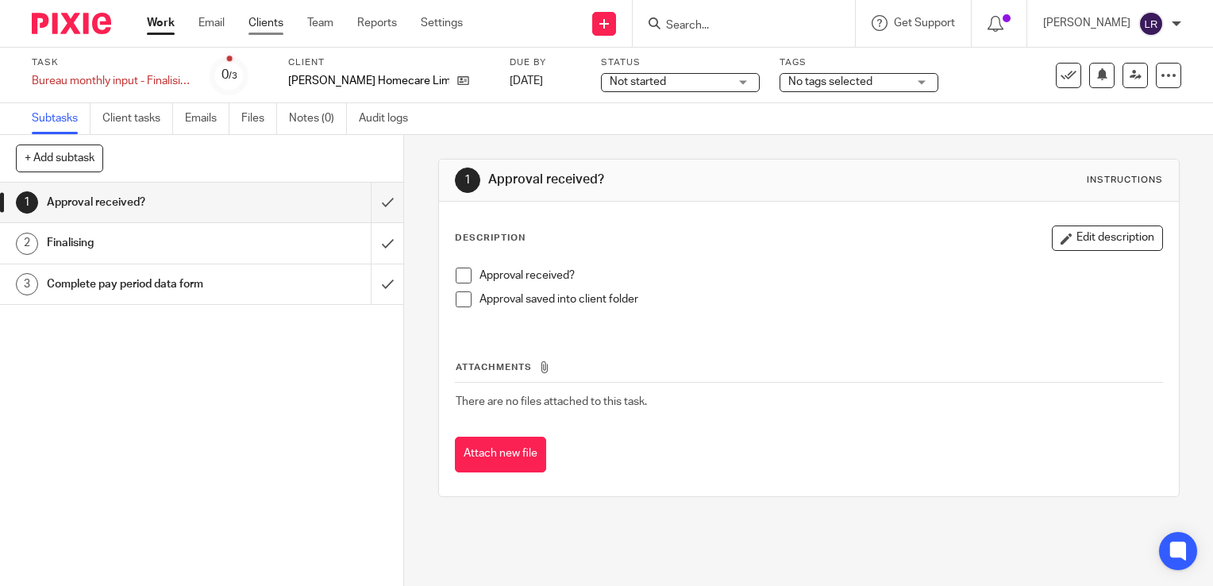
click at [271, 22] on link "Clients" at bounding box center [265, 23] width 35 height 16
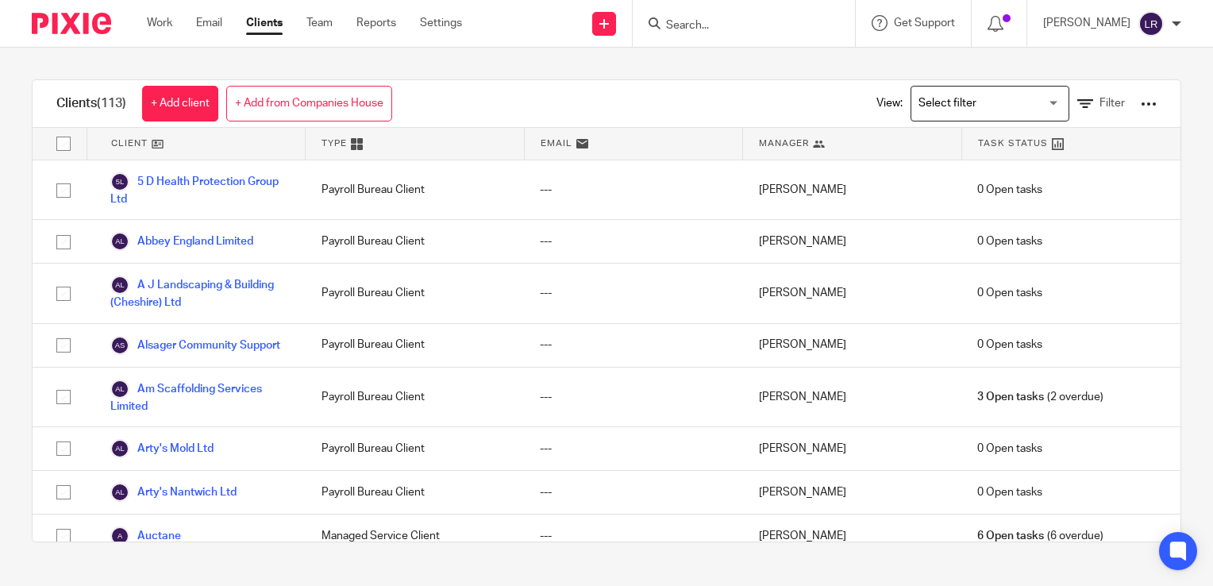
click at [753, 24] on input "Search" at bounding box center [735, 26] width 143 height 14
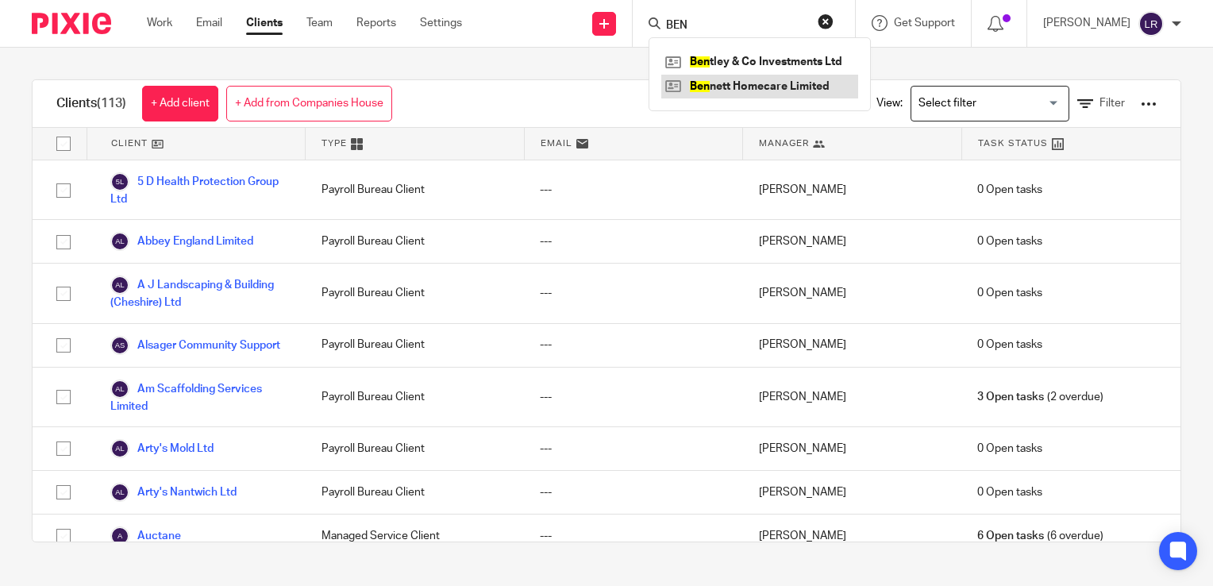
type input "BEN"
click at [746, 80] on link at bounding box center [759, 87] width 197 height 24
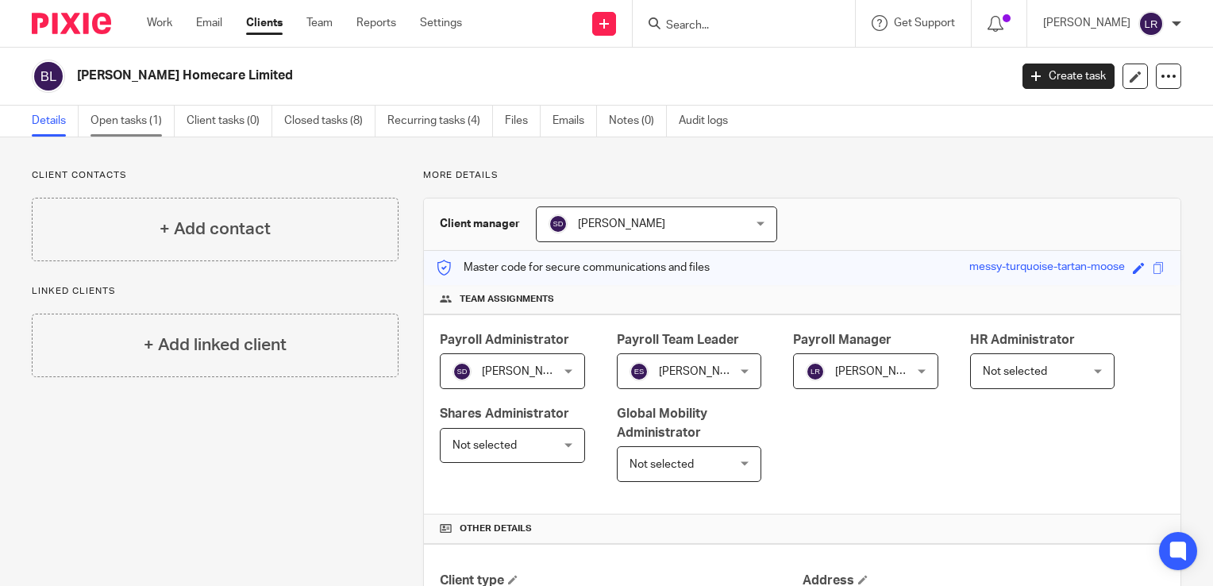
click at [108, 116] on link "Open tasks (1)" at bounding box center [132, 121] width 84 height 31
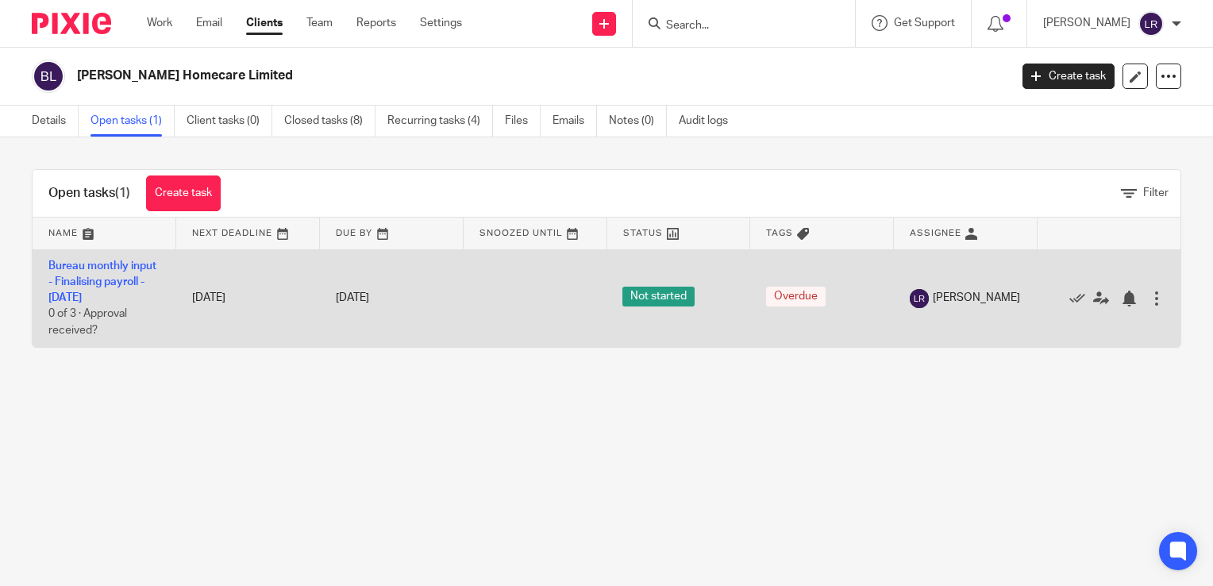
click at [1149, 302] on div at bounding box center [1157, 299] width 16 height 16
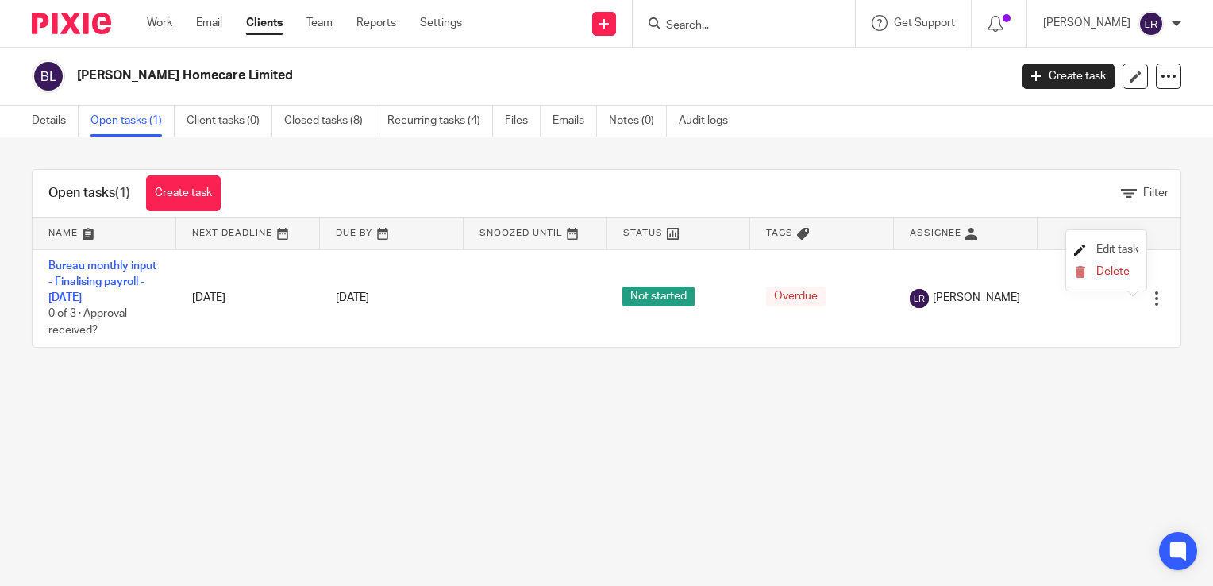
click at [1105, 248] on span "Edit task" at bounding box center [1117, 249] width 42 height 11
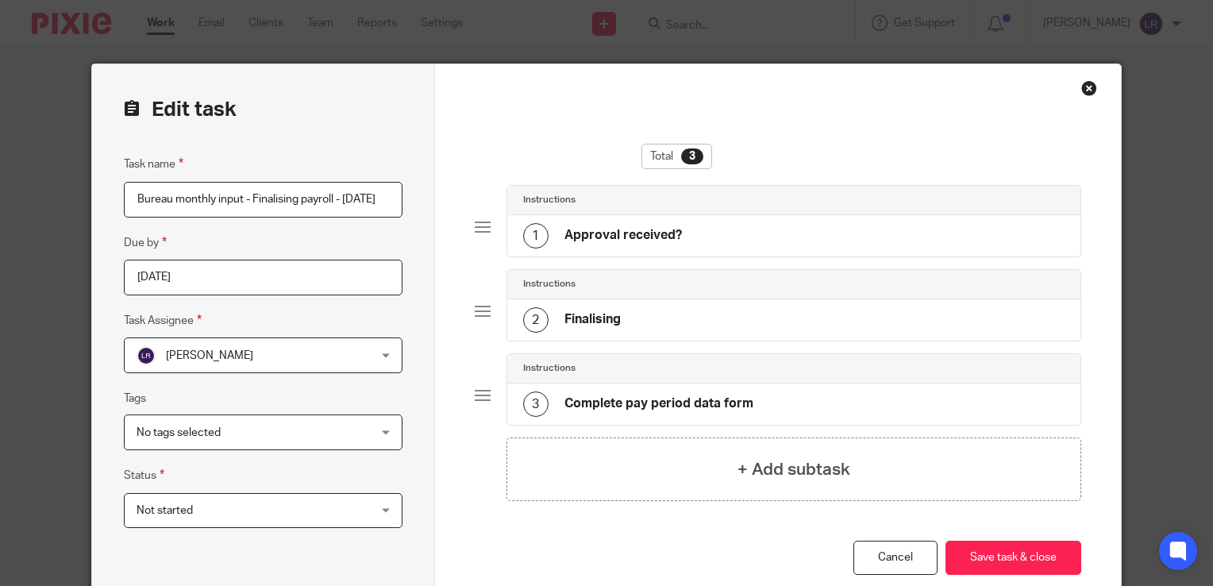
scroll to position [0, 39]
click at [195, 353] on span "[PERSON_NAME]" at bounding box center [209, 355] width 87 height 11
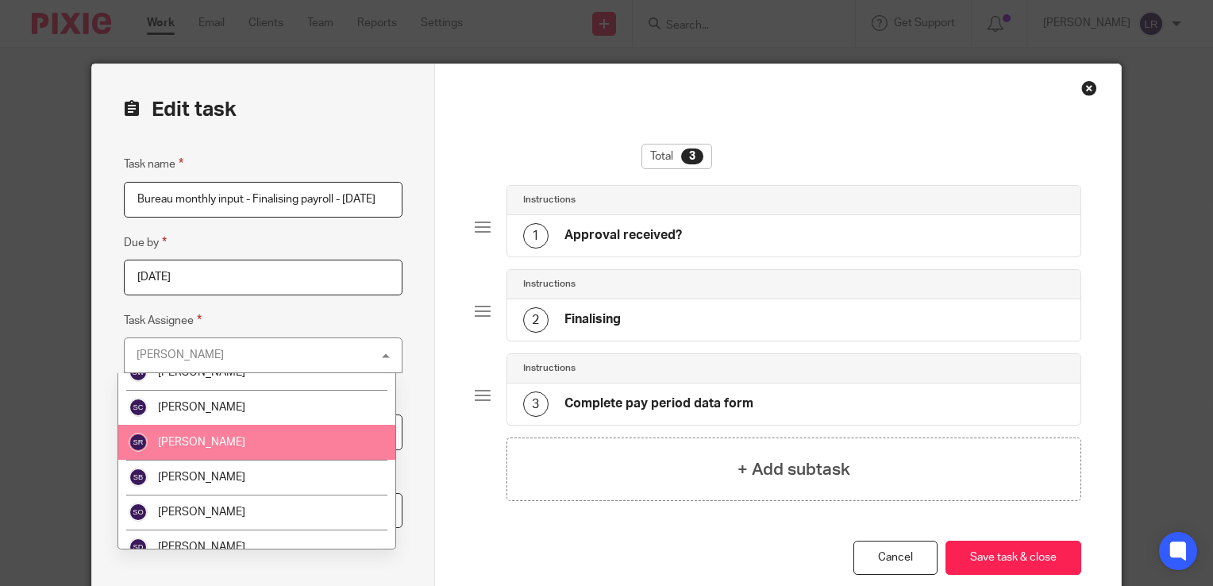
scroll to position [522, 0]
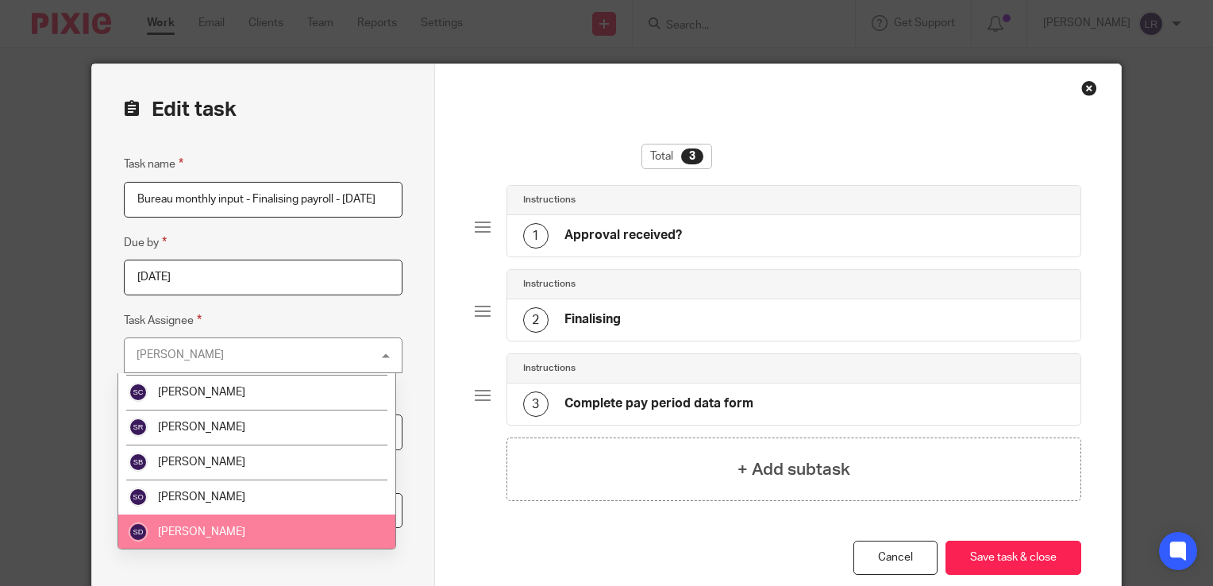
click at [194, 518] on li "[PERSON_NAME]" at bounding box center [257, 531] width 278 height 35
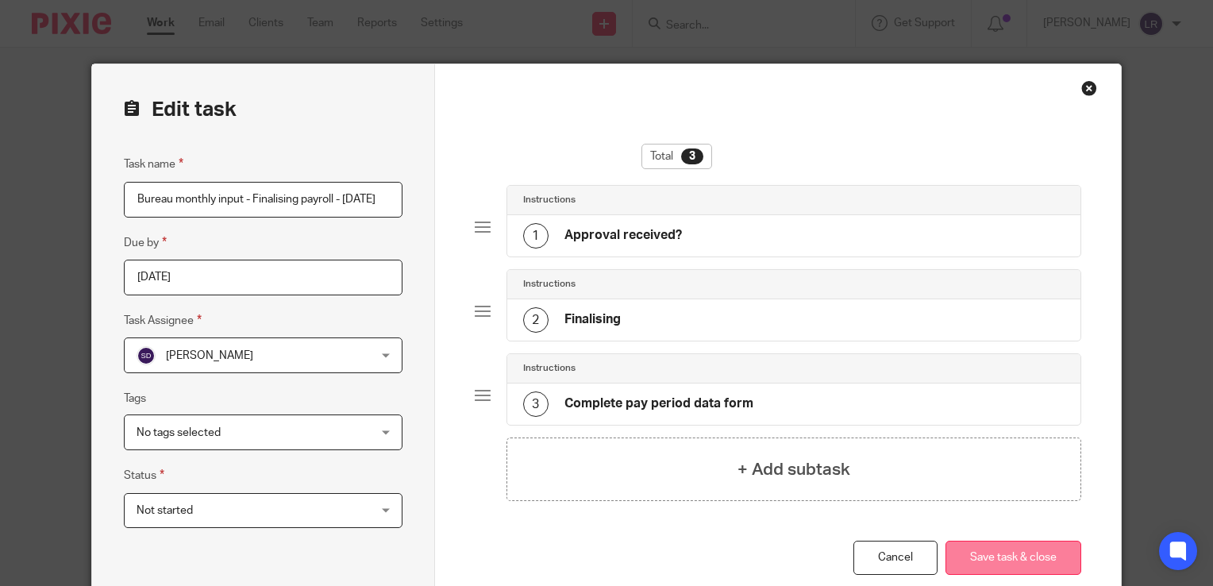
click at [980, 560] on button "Save task & close" at bounding box center [1013, 558] width 136 height 34
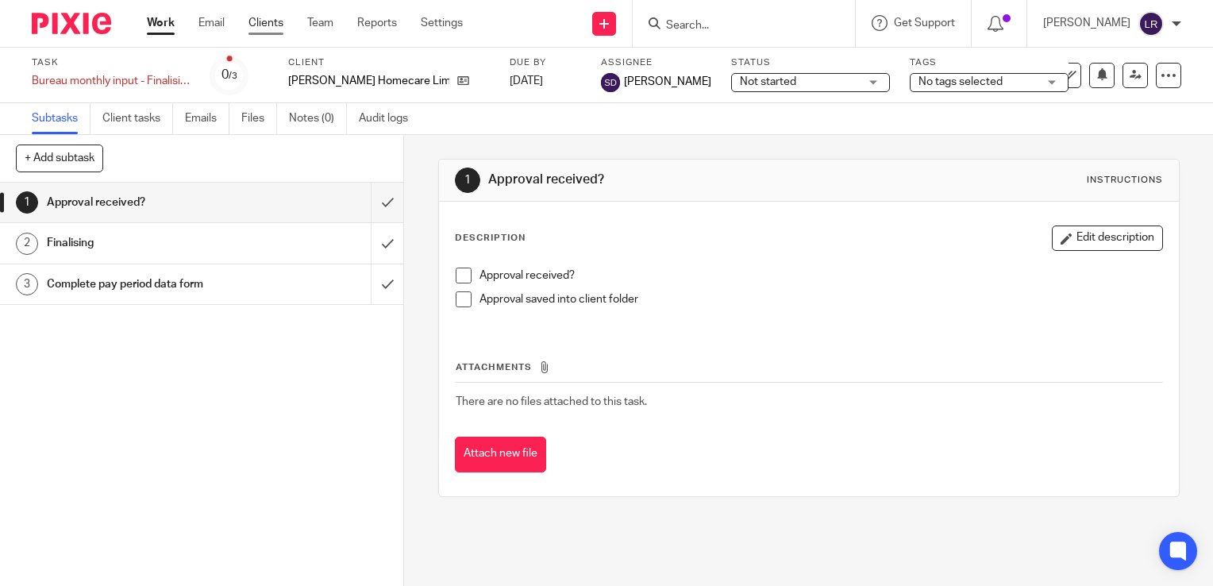
click at [257, 23] on link "Clients" at bounding box center [265, 23] width 35 height 16
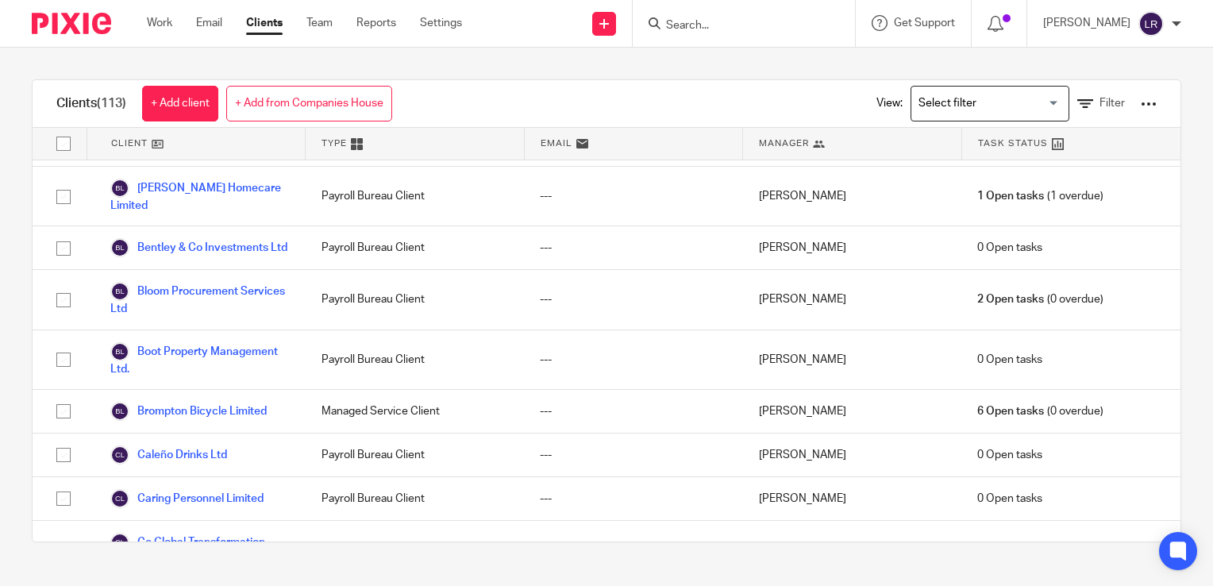
scroll to position [397, 0]
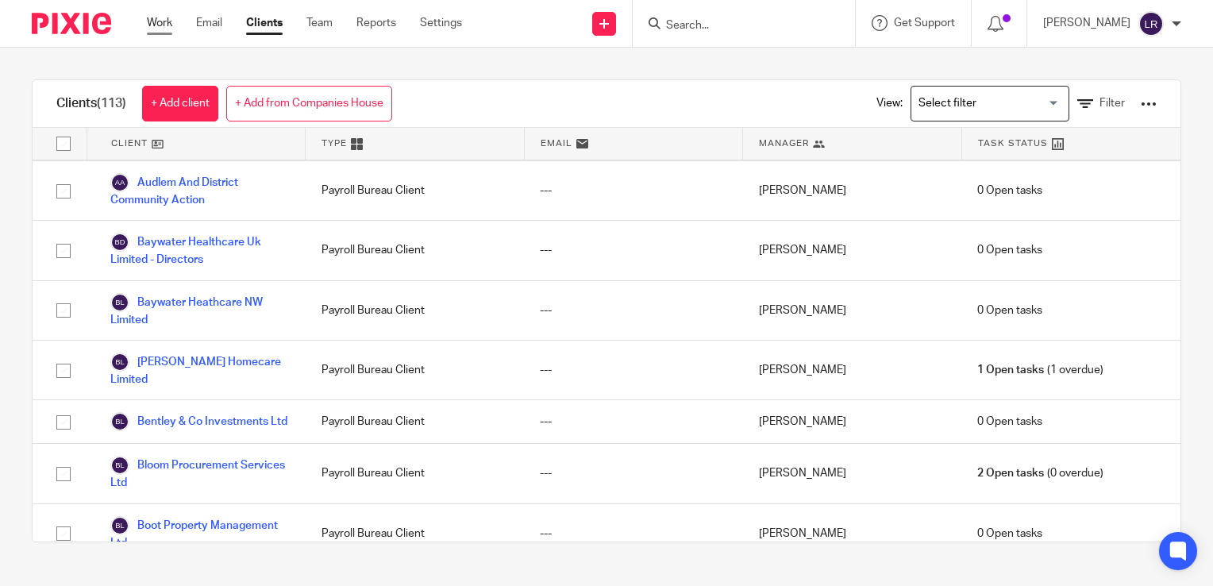
click at [168, 26] on link "Work" at bounding box center [159, 23] width 25 height 16
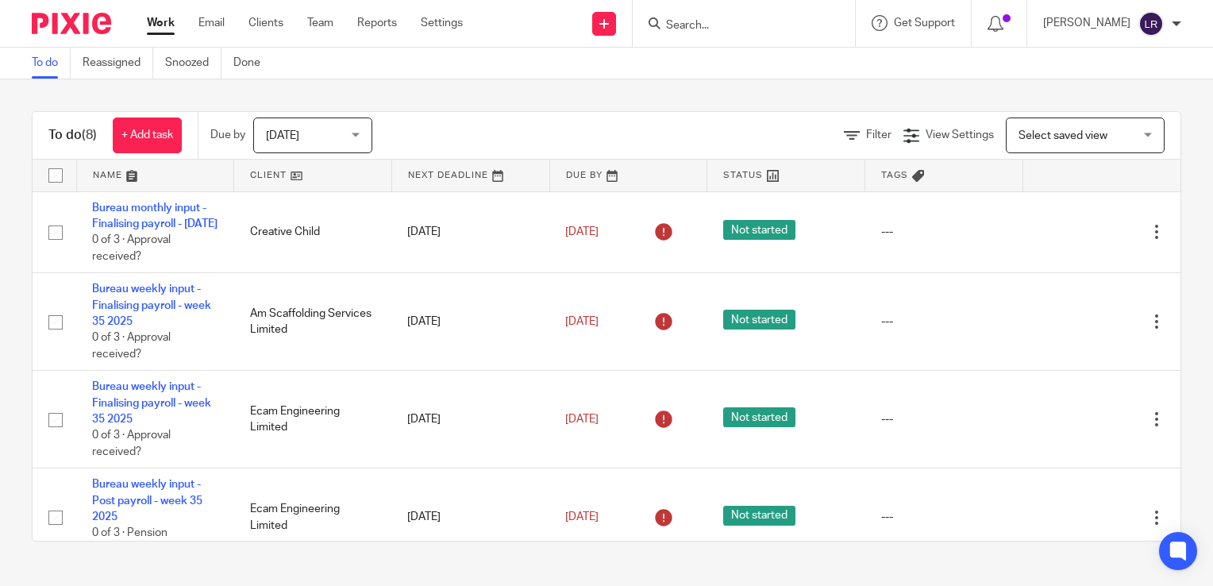
click at [267, 19] on link "Clients" at bounding box center [265, 23] width 35 height 16
click at [697, 27] on input "Search" at bounding box center [735, 26] width 143 height 14
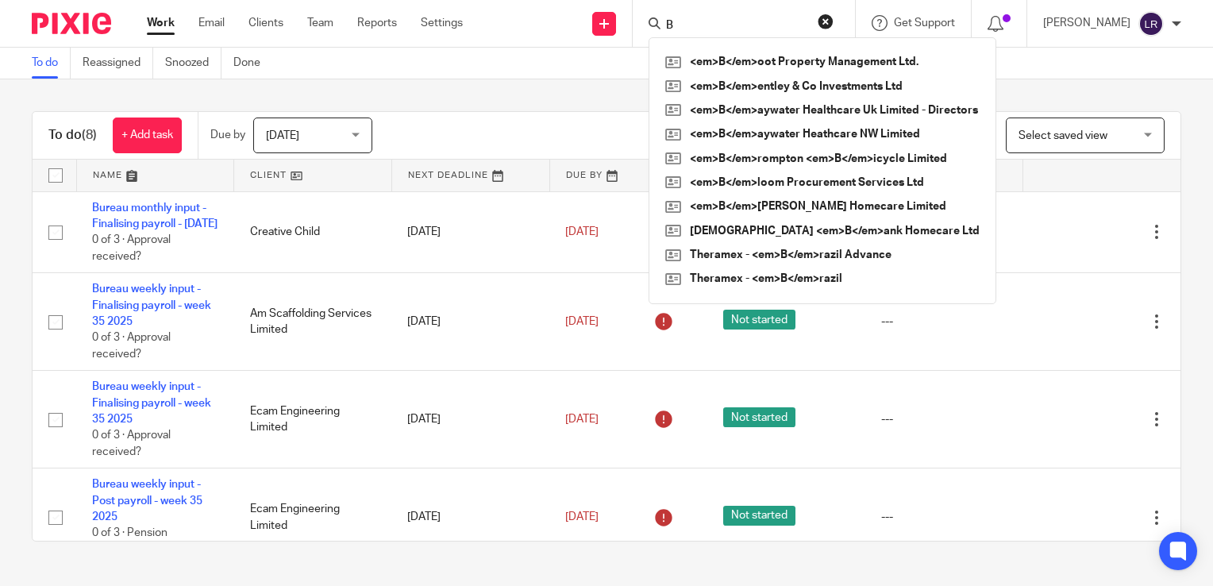
type input "BE"
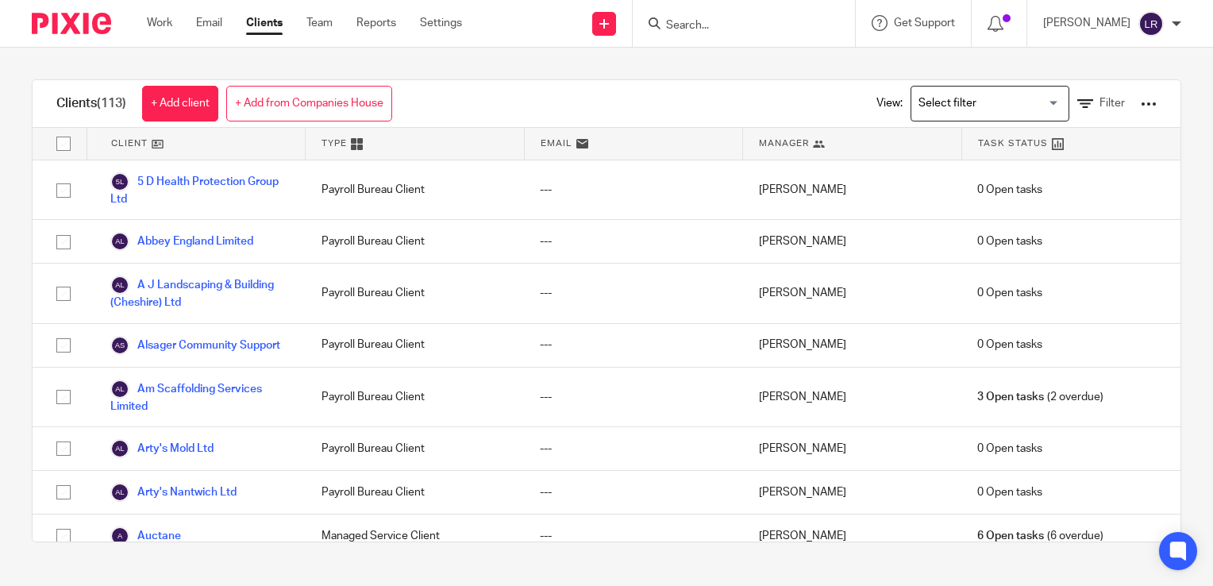
click at [700, 22] on input "Search" at bounding box center [735, 26] width 143 height 14
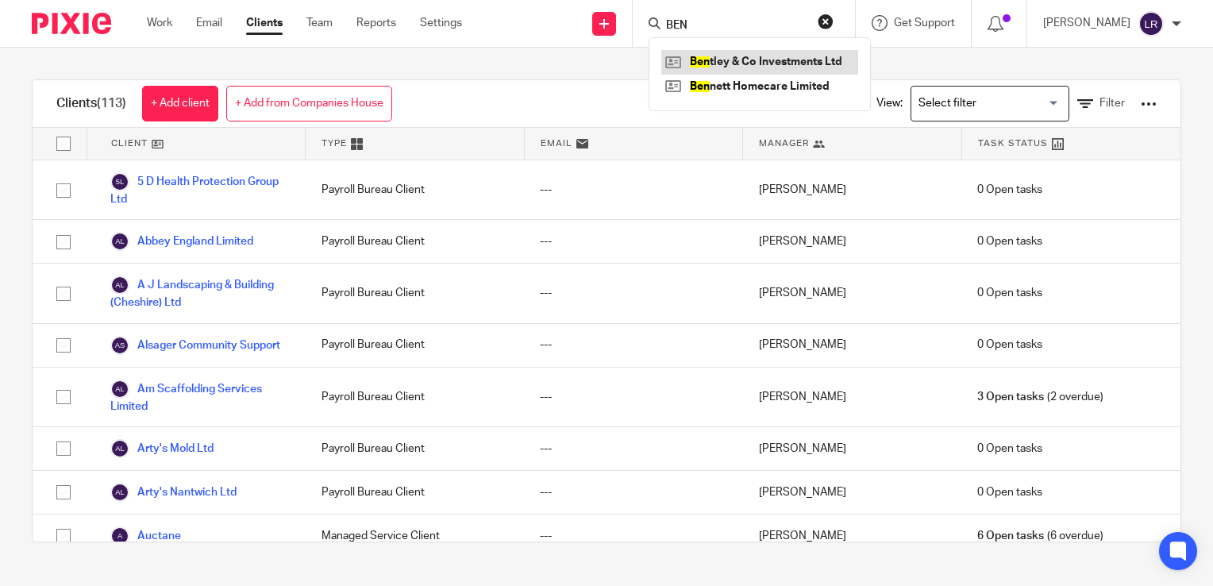
type input "BEN"
click at [725, 62] on link at bounding box center [759, 62] width 197 height 24
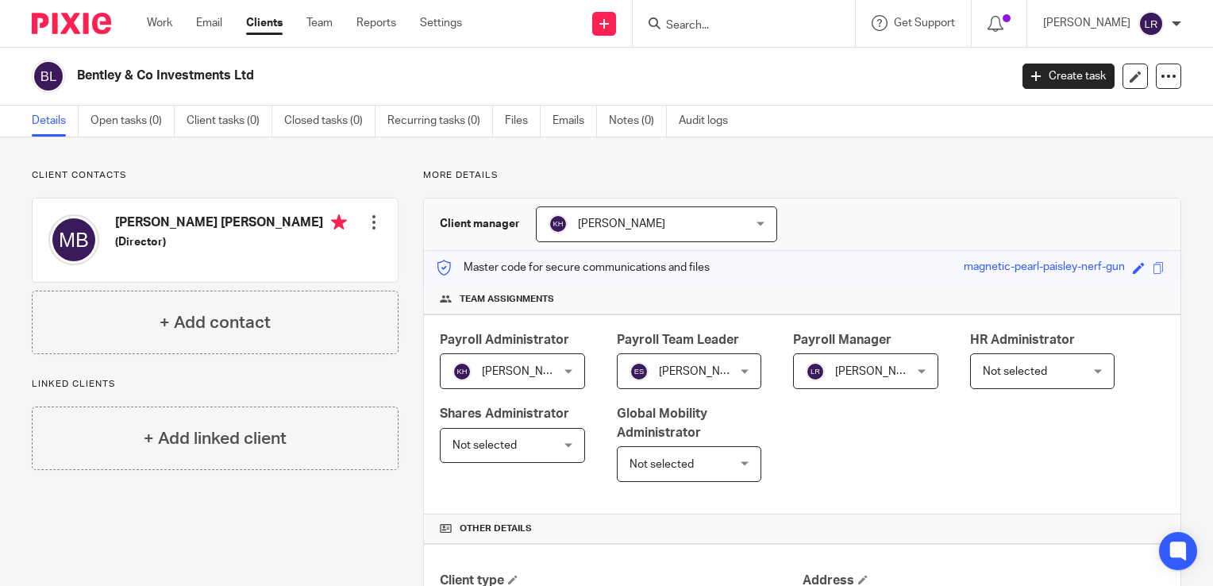
click at [699, 21] on input "Search" at bounding box center [735, 26] width 143 height 14
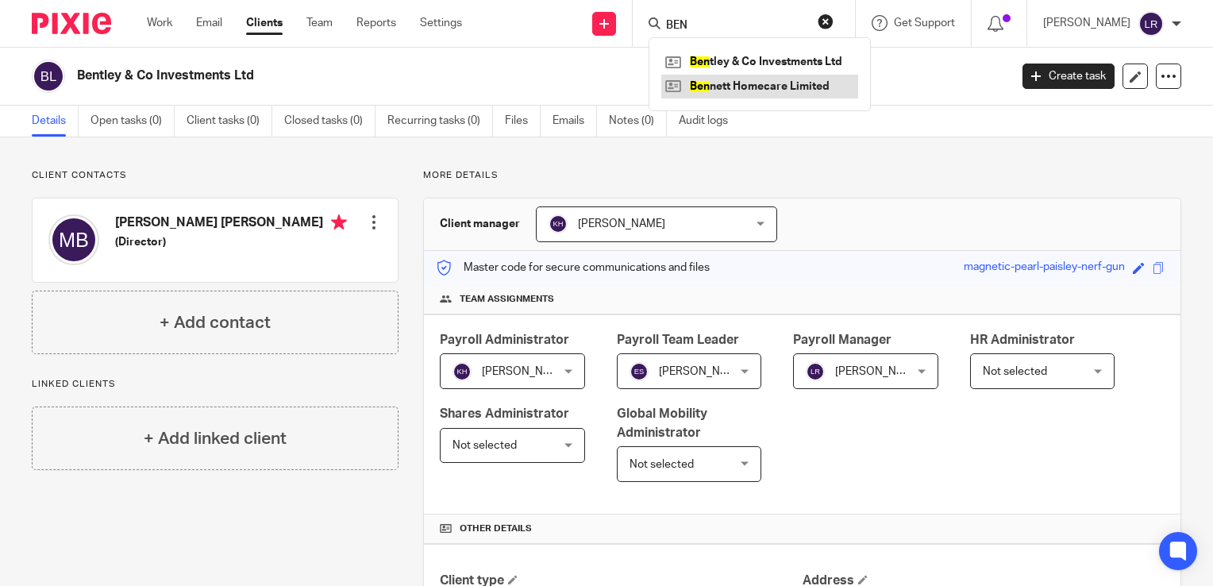
type input "BEN"
click at [749, 90] on link at bounding box center [759, 87] width 197 height 24
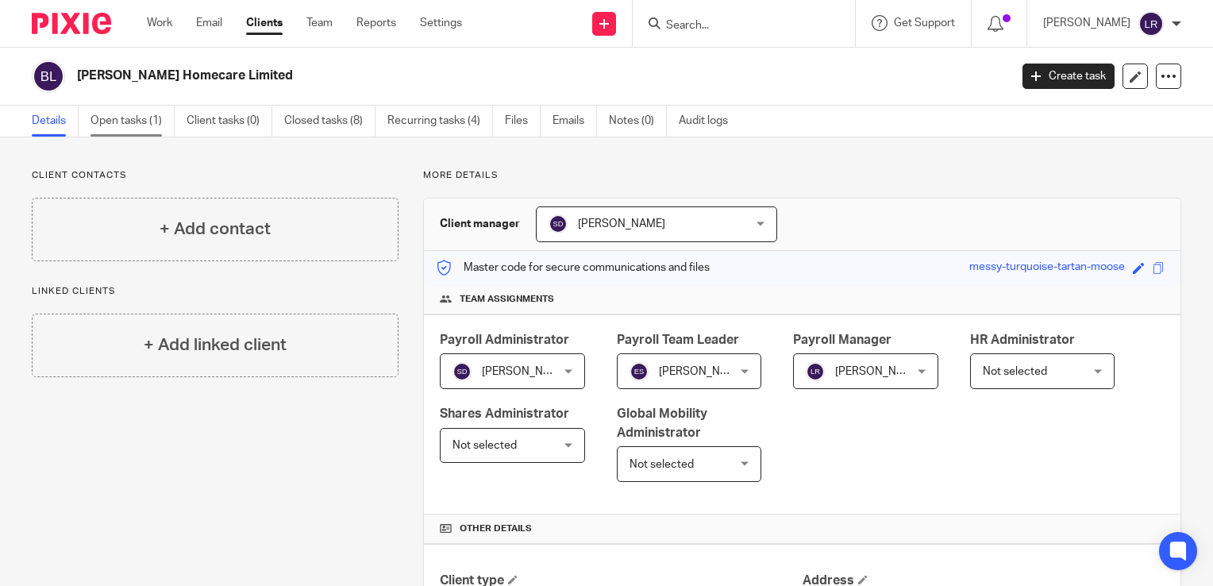
click at [137, 125] on link "Open tasks (1)" at bounding box center [132, 121] width 84 height 31
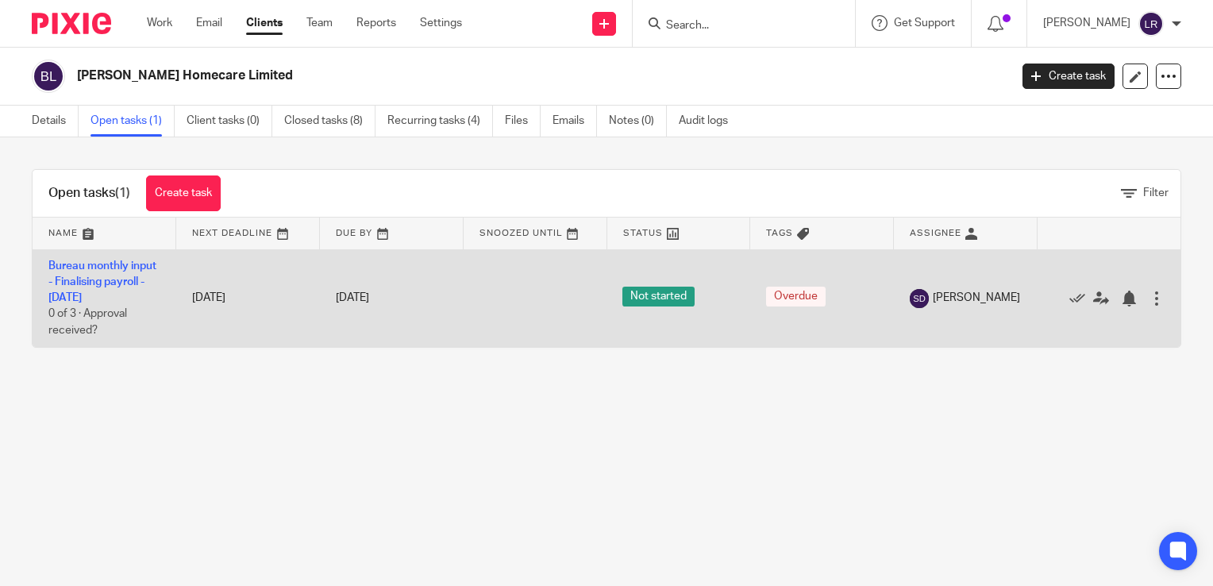
click at [1149, 306] on div at bounding box center [1157, 299] width 16 height 16
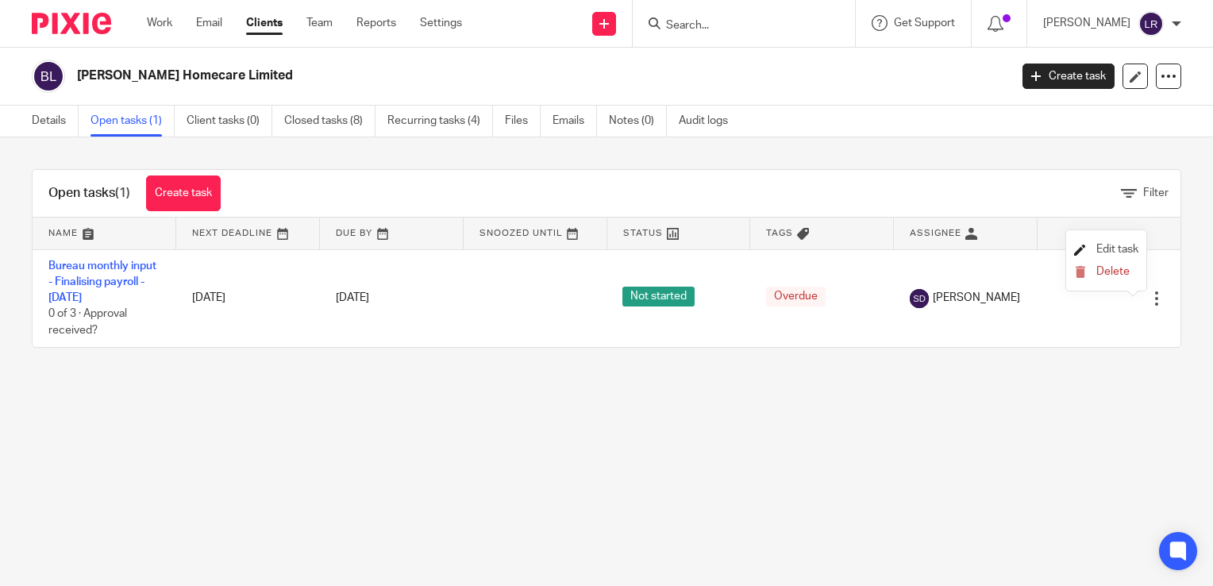
click at [1123, 248] on span "Edit task" at bounding box center [1117, 249] width 42 height 11
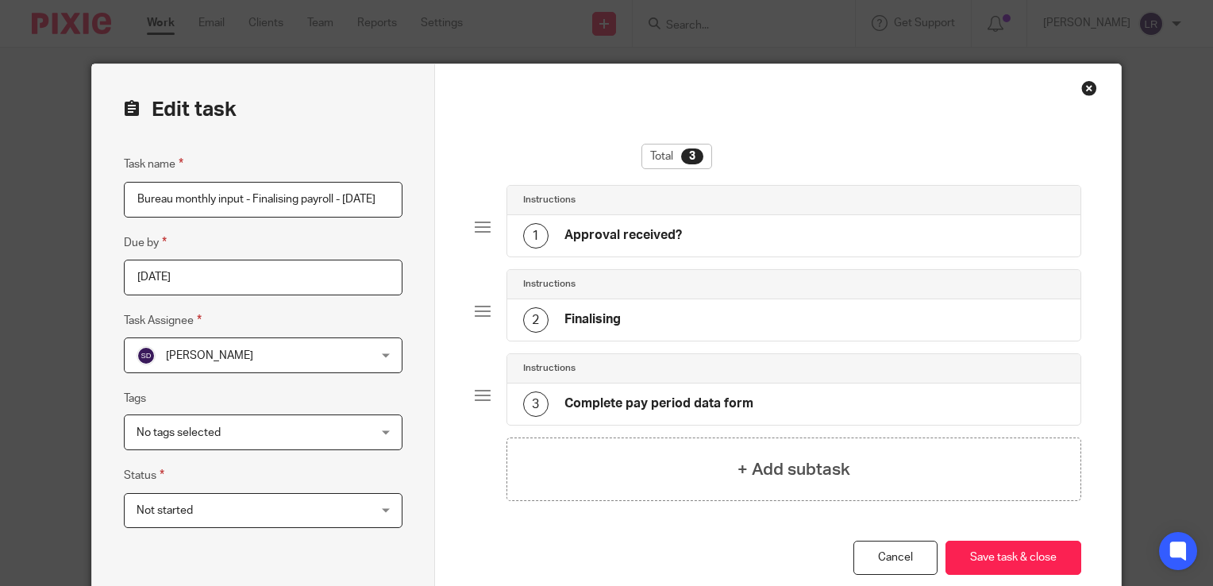
scroll to position [0, 39]
click at [202, 356] on span "[PERSON_NAME]" at bounding box center [209, 355] width 87 height 11
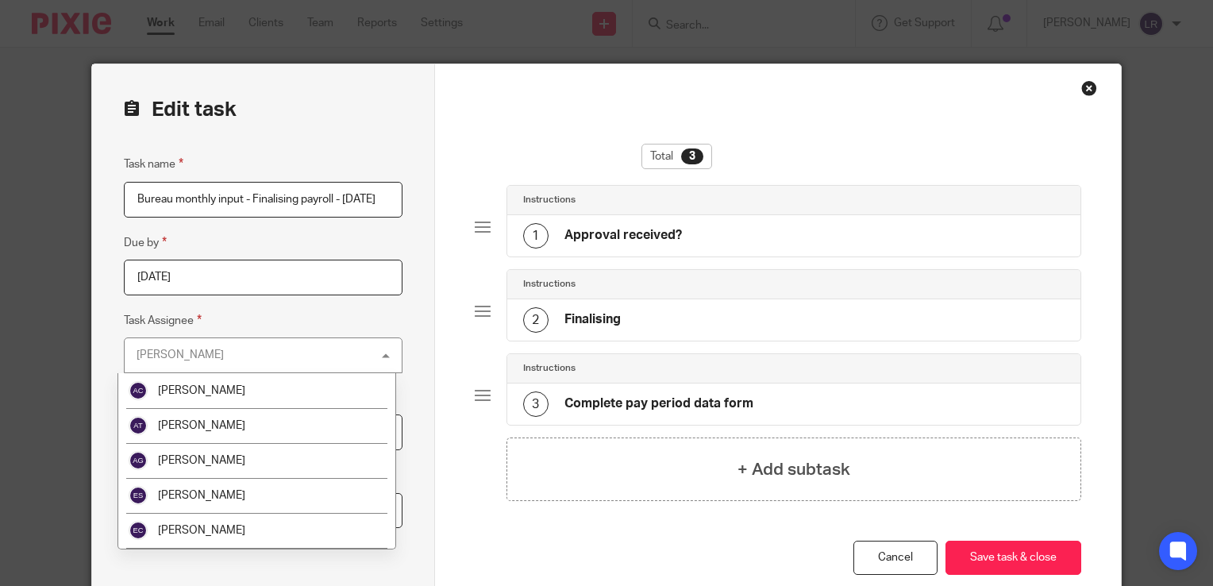
click at [202, 356] on div "[PERSON_NAME] [PERSON_NAME]" at bounding box center [263, 355] width 279 height 36
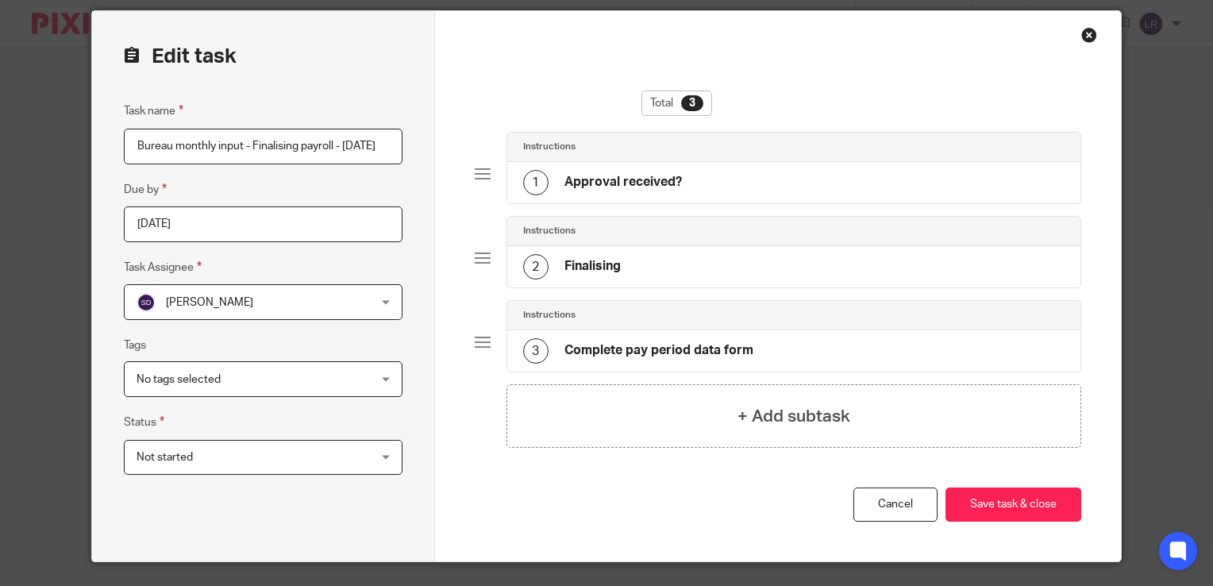
scroll to position [90, 0]
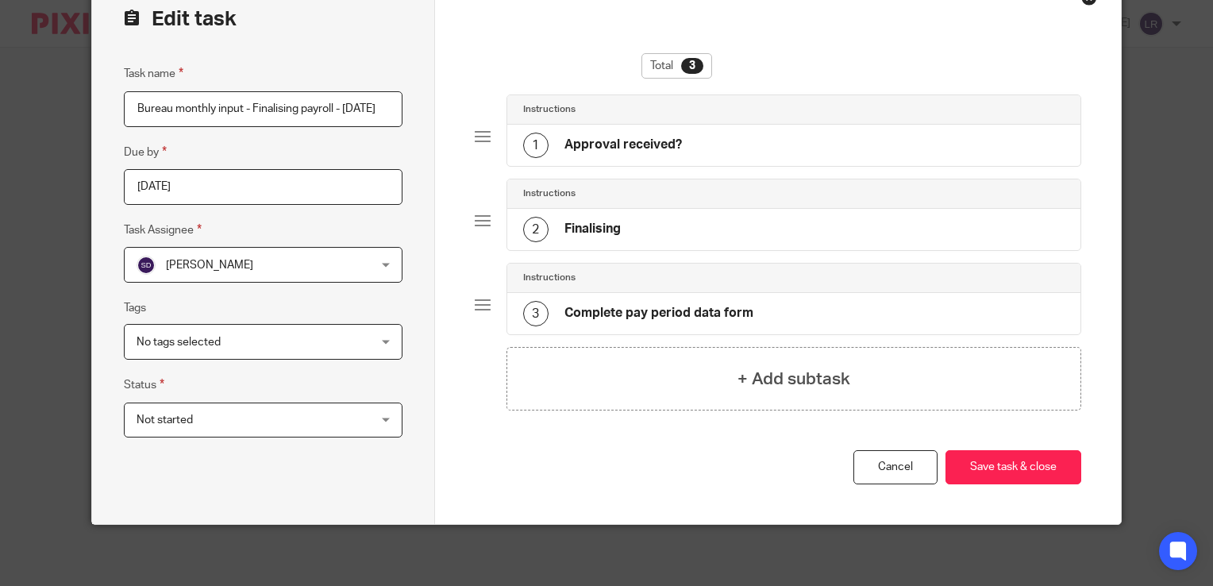
click at [793, 462] on div "You have unsaved changes Cancel Save task & close Save task & close" at bounding box center [778, 487] width 607 height 74
click at [884, 464] on link "Cancel" at bounding box center [895, 467] width 84 height 34
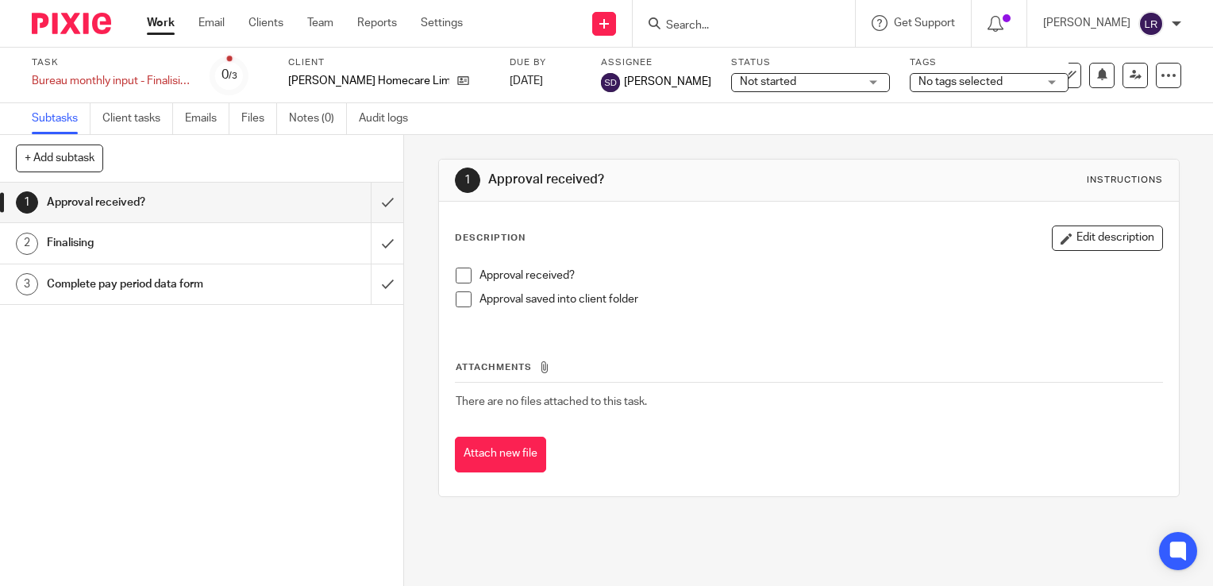
click at [157, 370] on div "1 Approval received? 2 Finalising 3 Complete pay period data form" at bounding box center [201, 384] width 403 height 403
drag, startPoint x: 659, startPoint y: 295, endPoint x: 445, endPoint y: 265, distance: 215.7
click at [448, 265] on div "Approval received? Approval saved into client folder" at bounding box center [809, 293] width 722 height 67
drag, startPoint x: 445, startPoint y: 265, endPoint x: 448, endPoint y: 233, distance: 31.8
click at [448, 233] on div "Description Edit description Approval received? Approval saved into client fold…" at bounding box center [809, 349] width 740 height 295
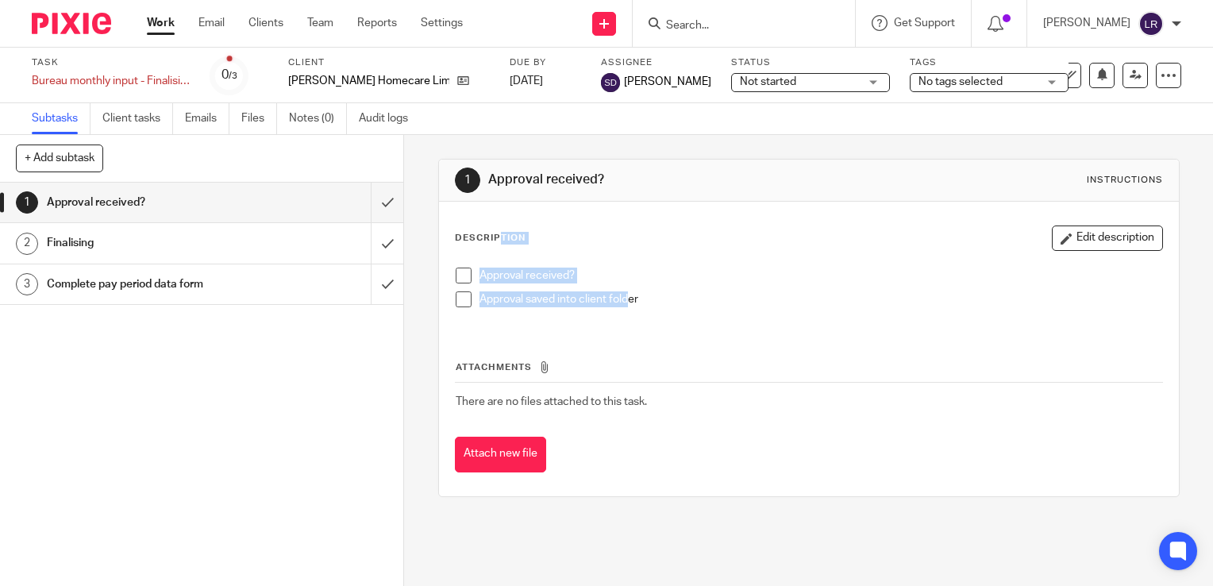
drag, startPoint x: 448, startPoint y: 231, endPoint x: 627, endPoint y: 306, distance: 194.6
click at [627, 306] on div "Description Edit description Approval received? Approval saved into client fold…" at bounding box center [809, 349] width 740 height 295
drag, startPoint x: 627, startPoint y: 306, endPoint x: 613, endPoint y: 325, distance: 23.8
click at [618, 335] on div "Attachments There are no files attached to this task. Attach new file" at bounding box center [809, 400] width 708 height 144
drag, startPoint x: 448, startPoint y: 233, endPoint x: 649, endPoint y: 296, distance: 210.4
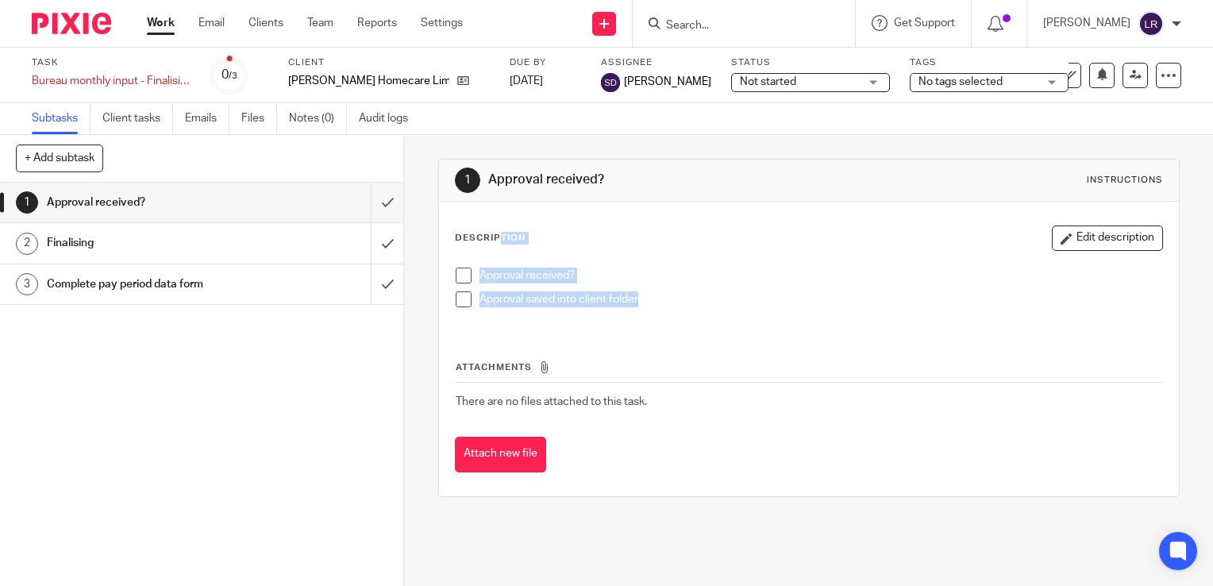
click at [649, 296] on div "Description Edit description Approval received? Approval saved into client fold…" at bounding box center [809, 349] width 740 height 295
drag, startPoint x: 649, startPoint y: 296, endPoint x: 578, endPoint y: 321, distance: 74.8
click at [580, 324] on div "Approval received? Approval saved into client folder" at bounding box center [809, 293] width 722 height 67
click at [152, 27] on link "Work" at bounding box center [161, 23] width 28 height 16
